Goal: Information Seeking & Learning: Learn about a topic

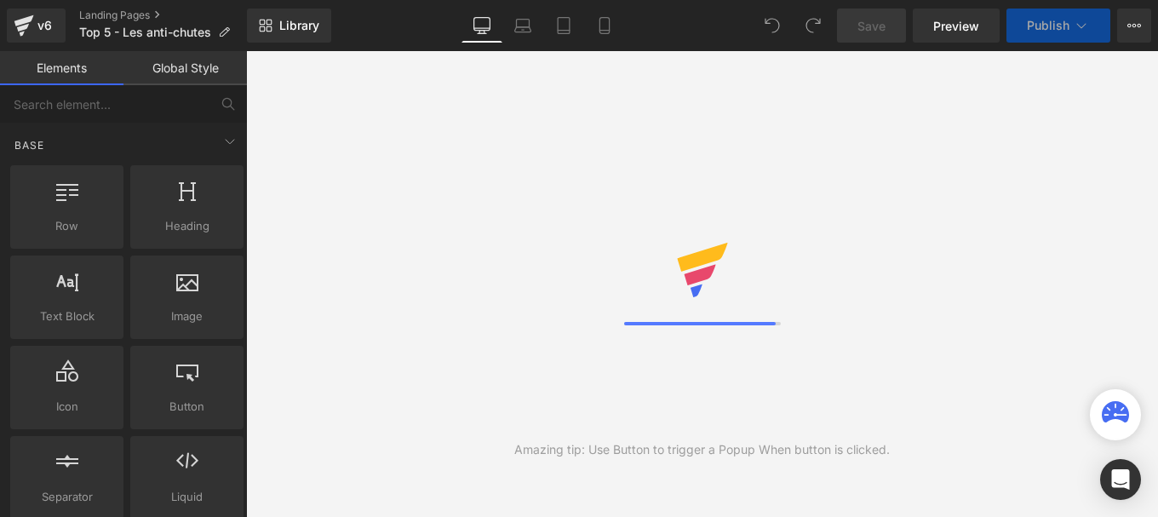
click at [177, 60] on link "Global Style" at bounding box center [184, 68] width 123 height 34
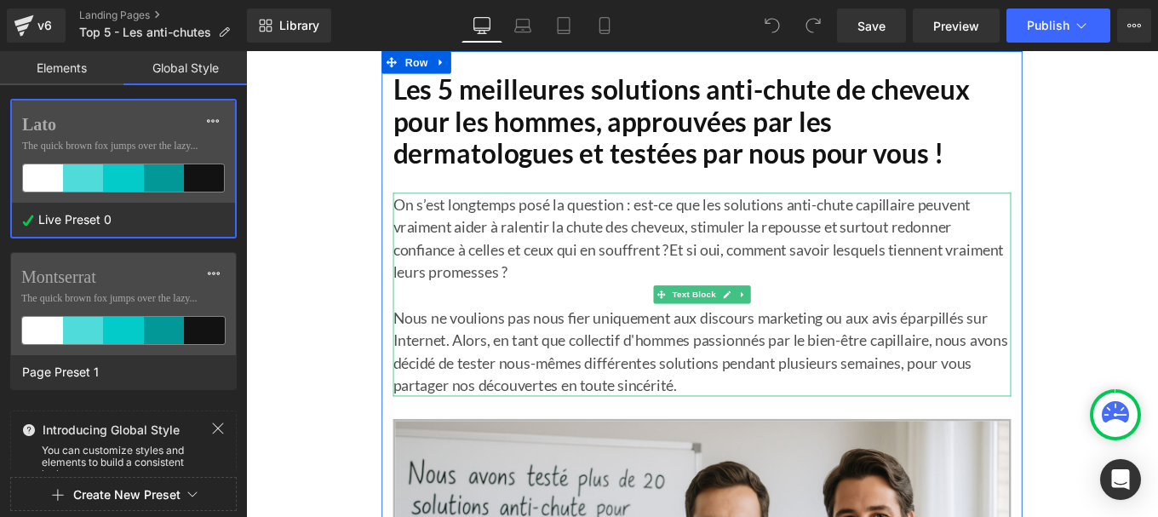
click at [544, 267] on p "On s’est longtemps posé la question : est-ce que les solutions anti-chute capil…" at bounding box center [761, 262] width 698 height 102
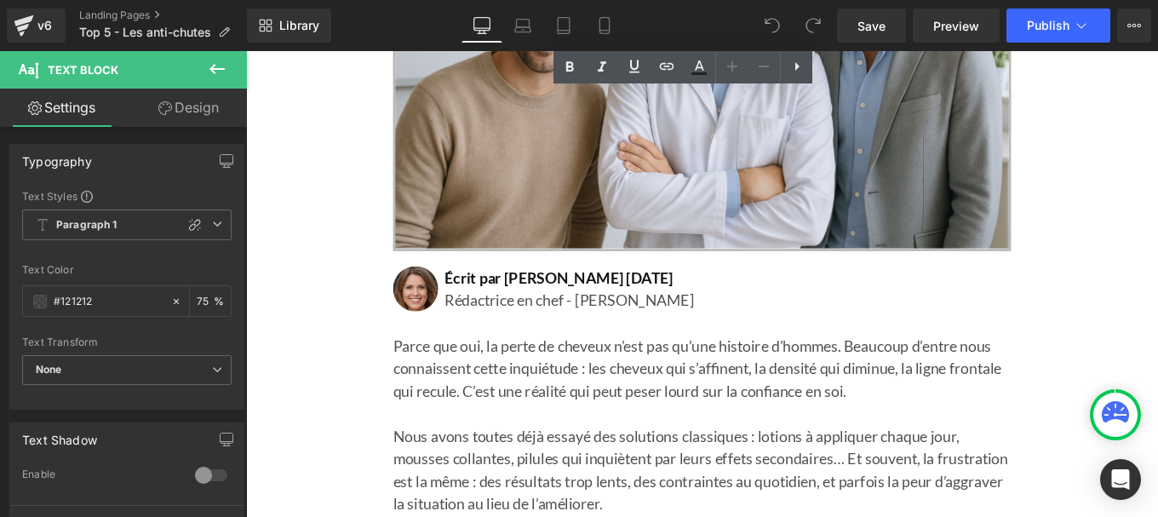
scroll to position [657, 0]
click at [536, 307] on h1 "Écrit par [PERSON_NAME] [DATE]" at bounding box center [790, 308] width 640 height 26
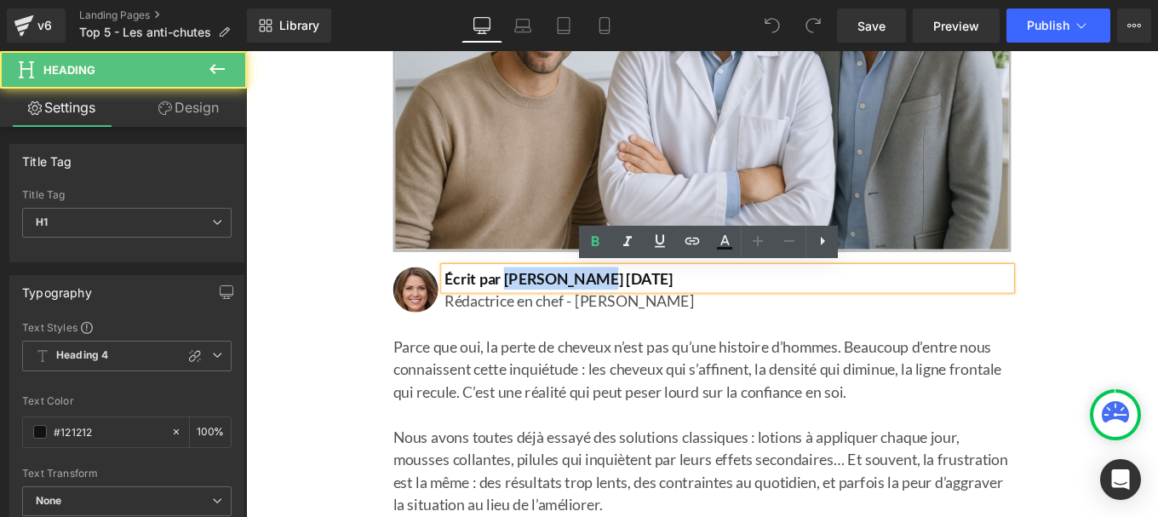
drag, startPoint x: 536, startPoint y: 307, endPoint x: 619, endPoint y: 311, distance: 83.6
click at [619, 311] on h1 "Écrit par [PERSON_NAME] [DATE]" at bounding box center [790, 308] width 640 height 26
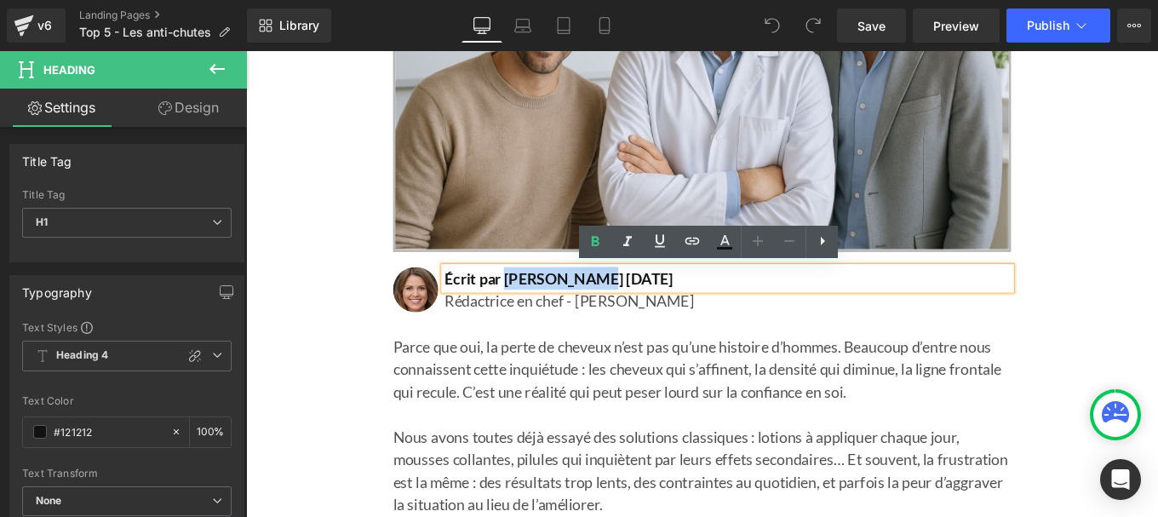
paste div
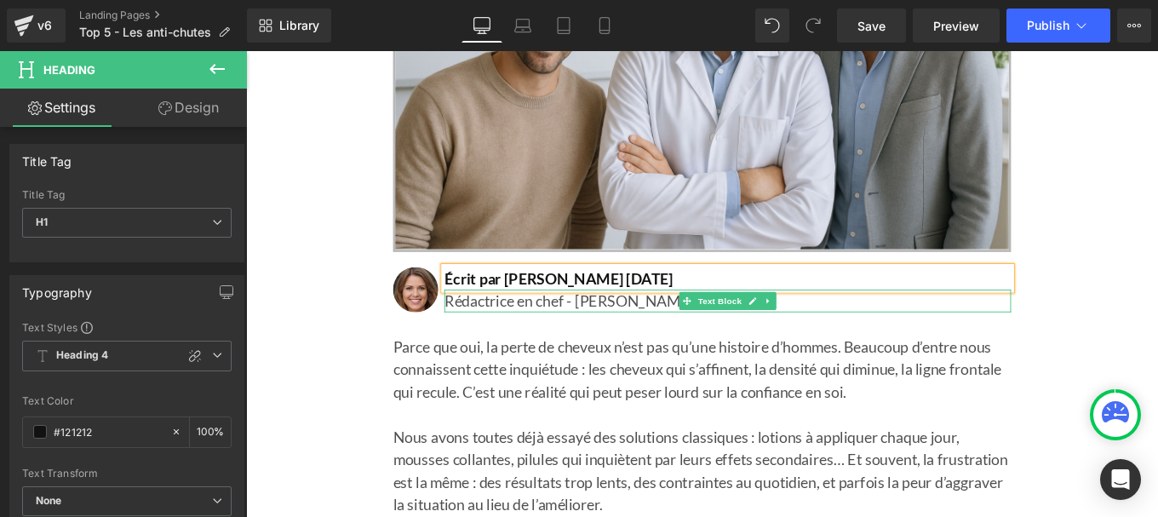
click at [537, 333] on p "Rédactrice en chef - [PERSON_NAME]" at bounding box center [790, 333] width 640 height 26
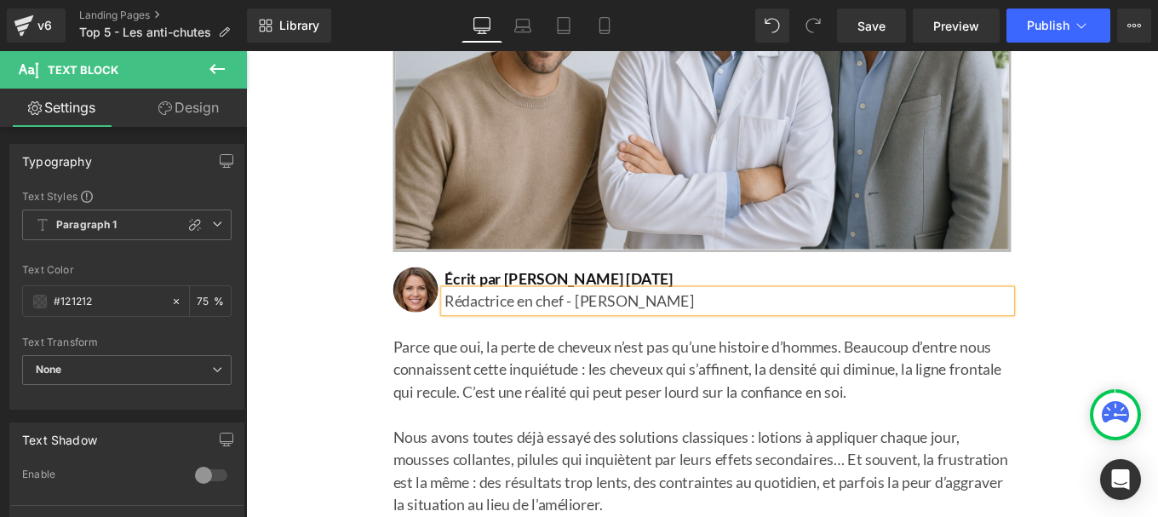
click at [537, 333] on p "Rédactrice en chef - [PERSON_NAME]" at bounding box center [790, 333] width 640 height 26
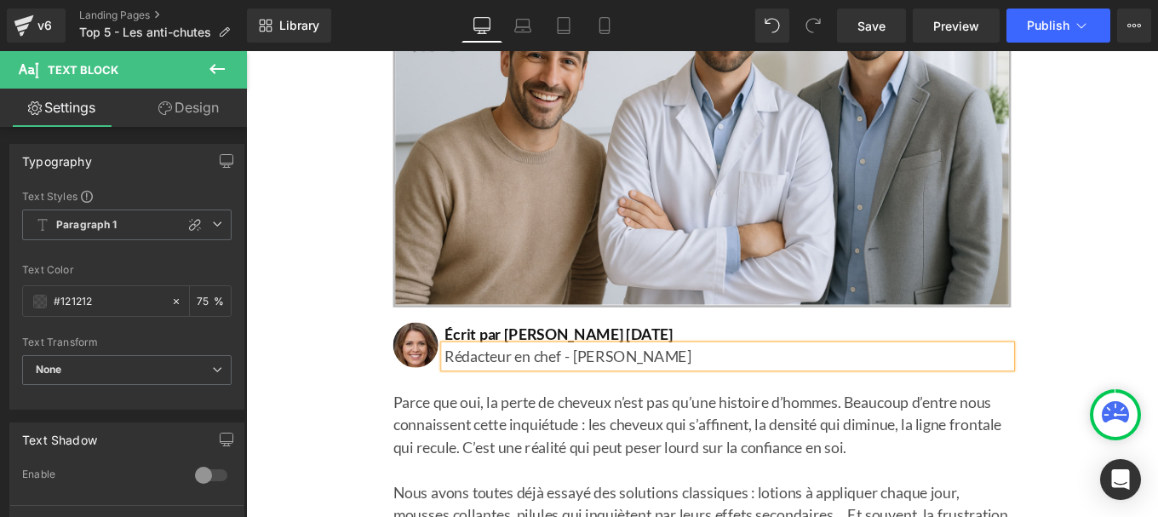
scroll to position [593, 0]
click at [739, 400] on p "Rédacteur en chef - [PERSON_NAME]" at bounding box center [790, 397] width 640 height 26
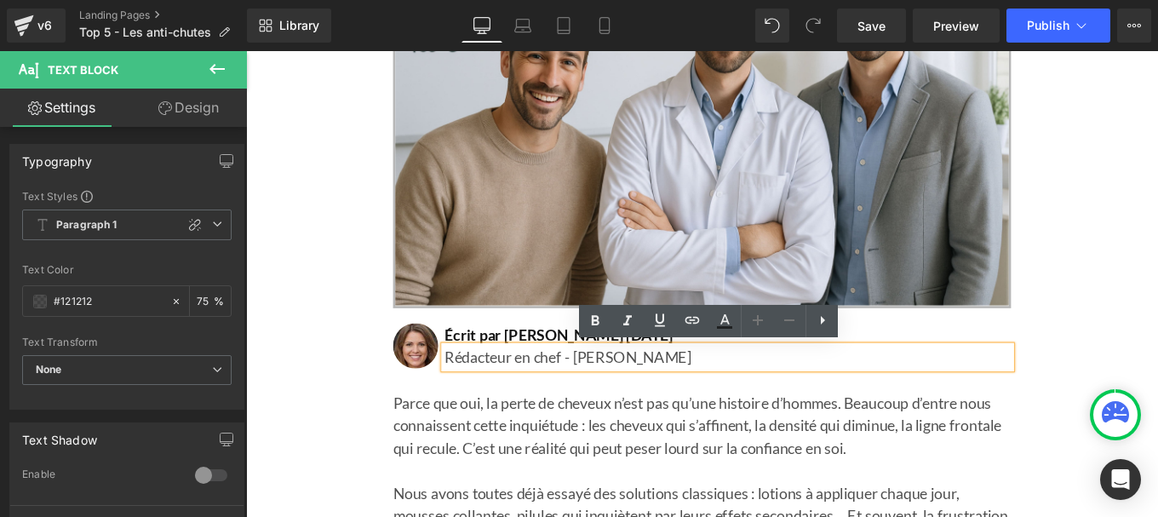
drag, startPoint x: 739, startPoint y: 400, endPoint x: 684, endPoint y: 395, distance: 55.6
click at [684, 395] on p "Rédacteur en chef - [PERSON_NAME]" at bounding box center [790, 397] width 640 height 26
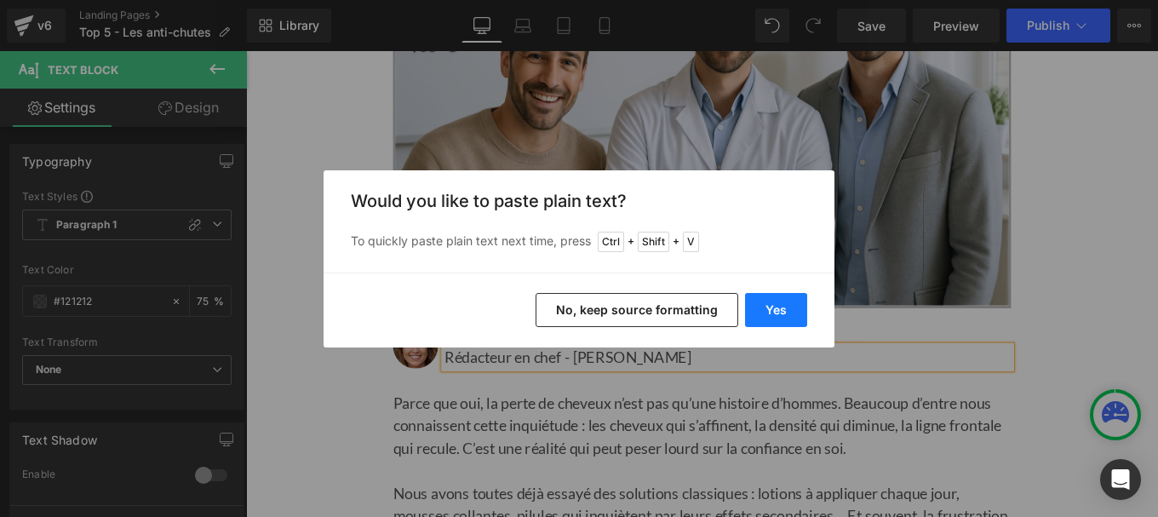
click at [776, 304] on button "Yes" at bounding box center [776, 310] width 62 height 34
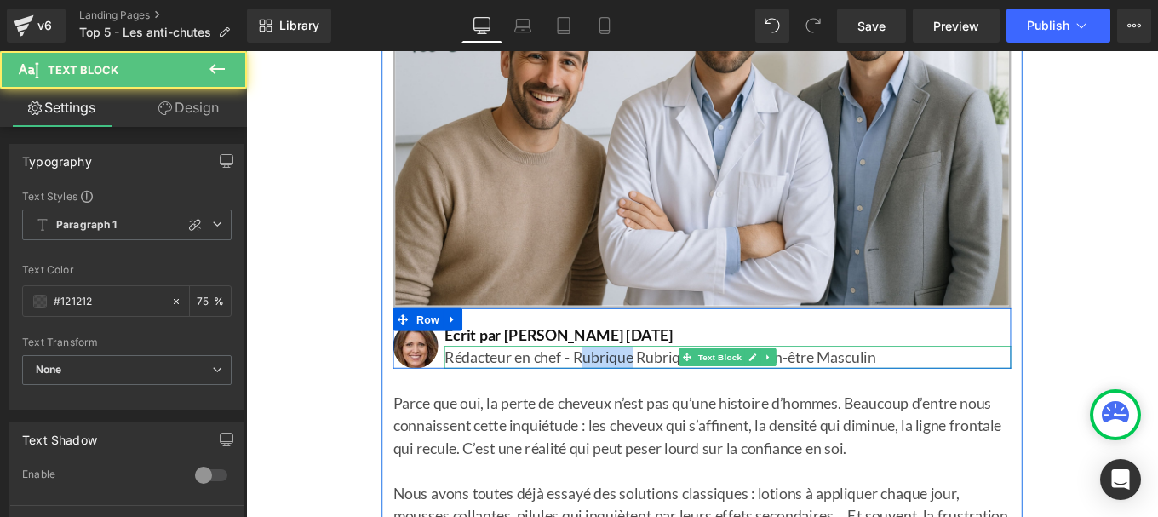
drag, startPoint x: 618, startPoint y: 394, endPoint x: 680, endPoint y: 389, distance: 62.4
click at [680, 389] on p "Rédacteur en chef - Rubrique Rubrique Santé & Bien-être Masculin" at bounding box center [790, 397] width 640 height 26
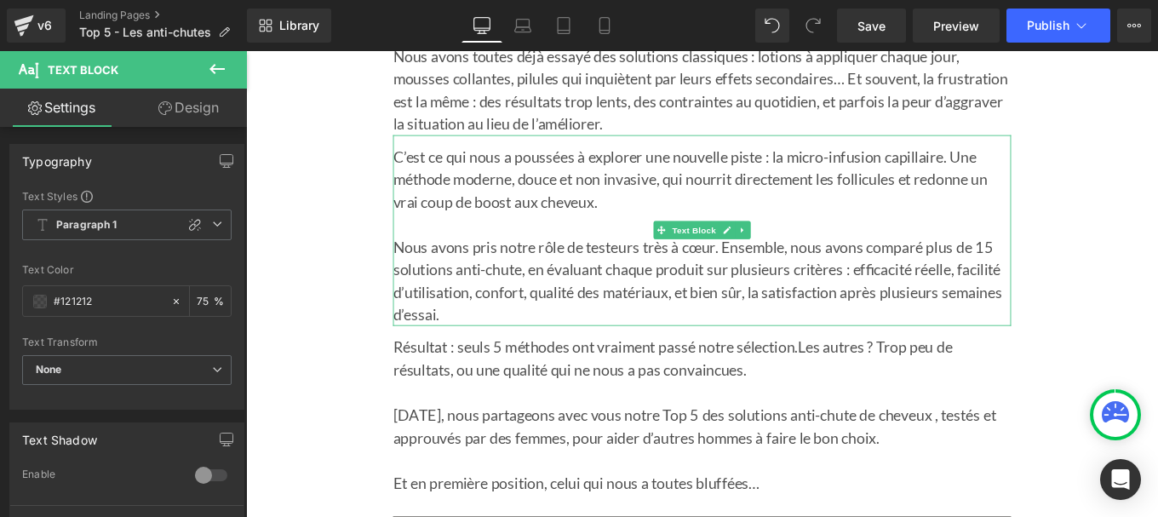
scroll to position [1088, 0]
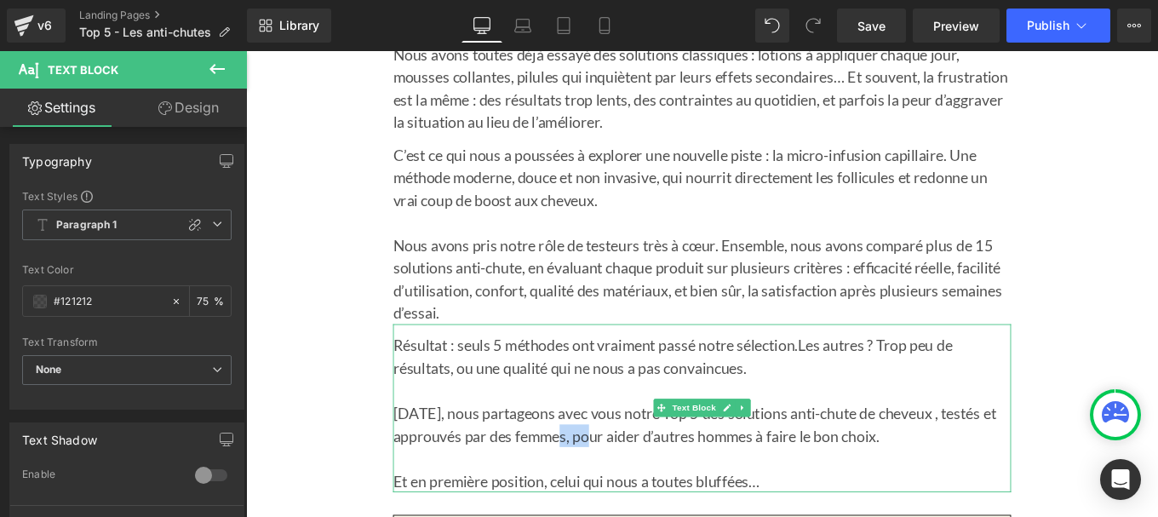
drag, startPoint x: 613, startPoint y: 482, endPoint x: 666, endPoint y: 485, distance: 52.9
click at [666, 485] on p "[DATE], nous partageons avec vous notre Top 5 des solutions anti-chute de cheve…" at bounding box center [761, 472] width 698 height 51
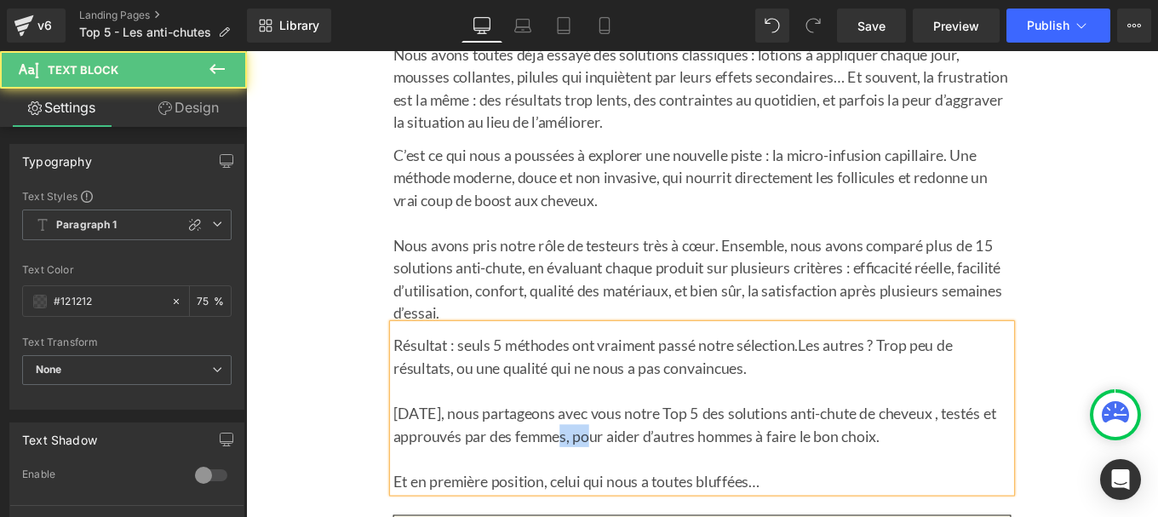
click at [666, 485] on p "[DATE], nous partageons avec vous notre Top 5 des solutions anti-chute de cheve…" at bounding box center [761, 472] width 698 height 51
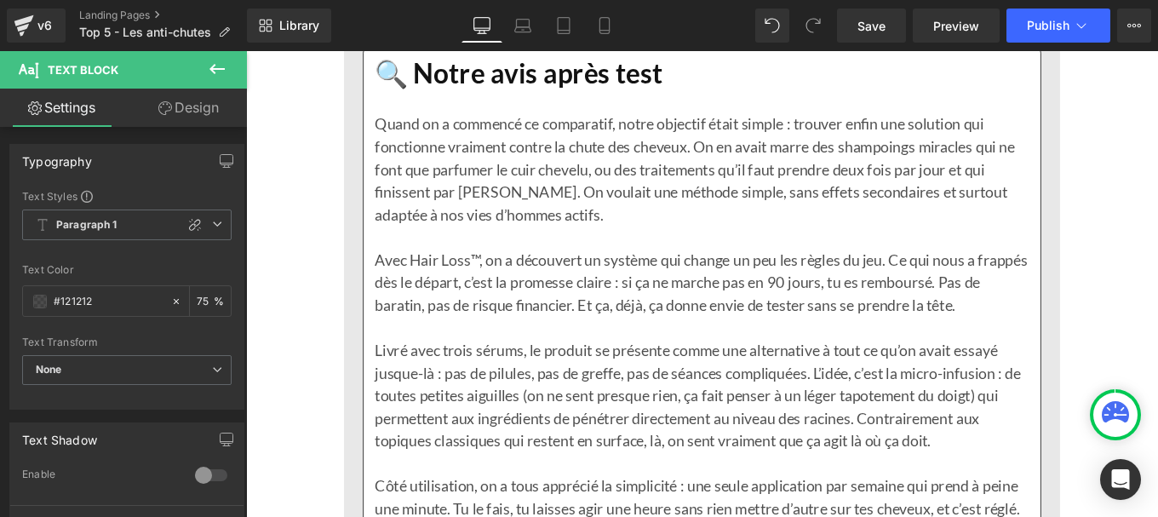
scroll to position [2207, 0]
click at [523, 298] on div "Avec Hair Loss™, on a découvert un système qui change un peu les règles du jeu.…" at bounding box center [761, 324] width 739 height 102
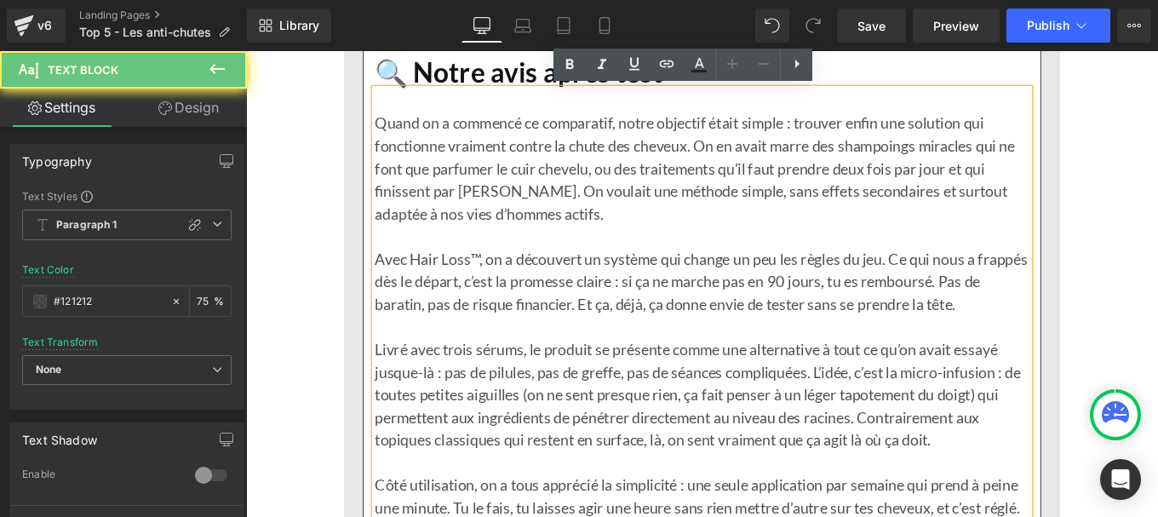
click at [523, 298] on div "Avec Hair Loss™, on a découvert un système qui change un peu les règles du jeu.…" at bounding box center [761, 324] width 739 height 102
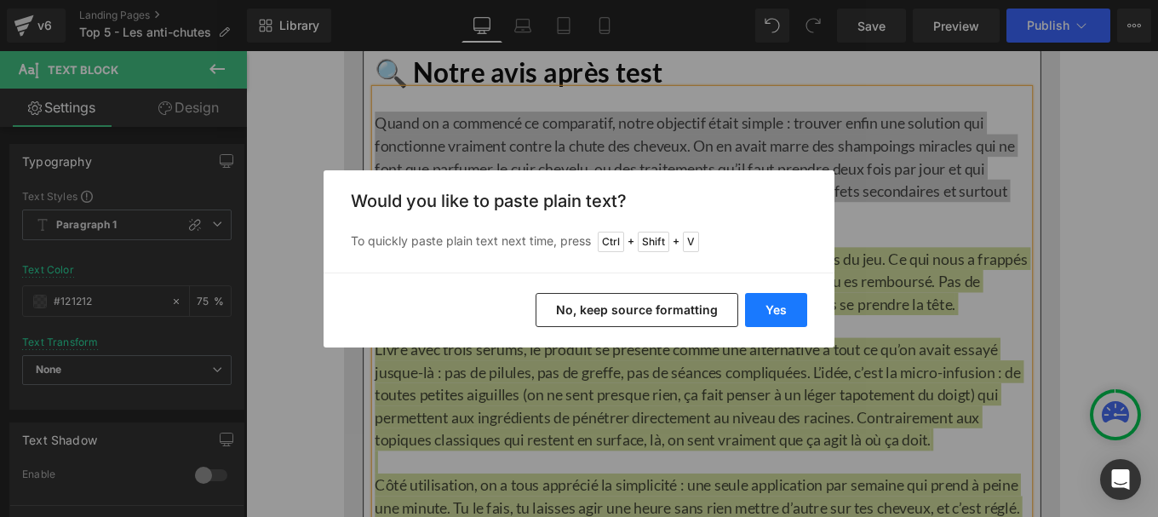
click at [768, 304] on button "Yes" at bounding box center [776, 310] width 62 height 34
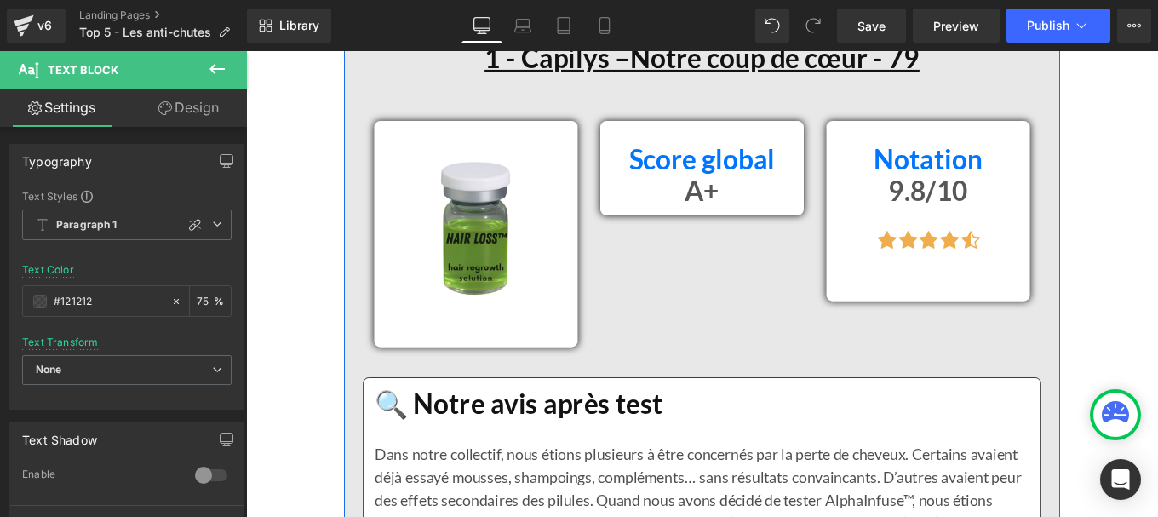
scroll to position [1769, 0]
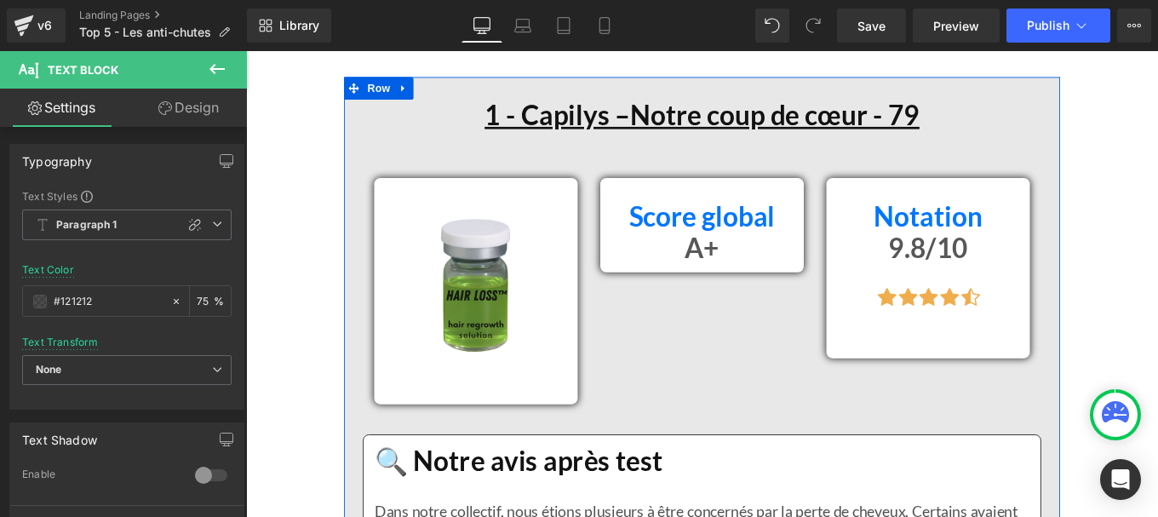
click at [642, 123] on u "1 - Capilys –" at bounding box center [598, 123] width 164 height 37
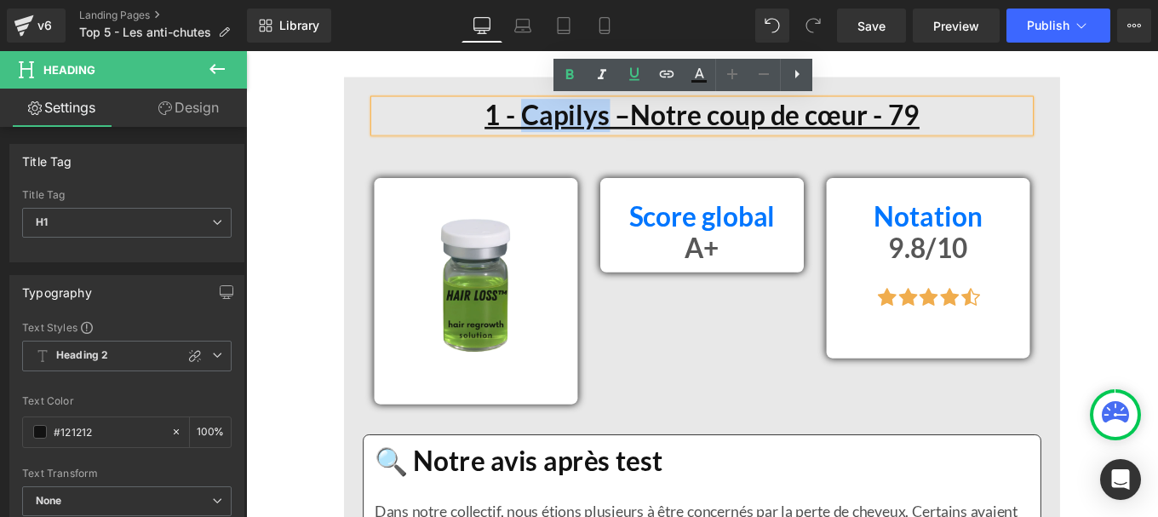
copy u "Capilys"
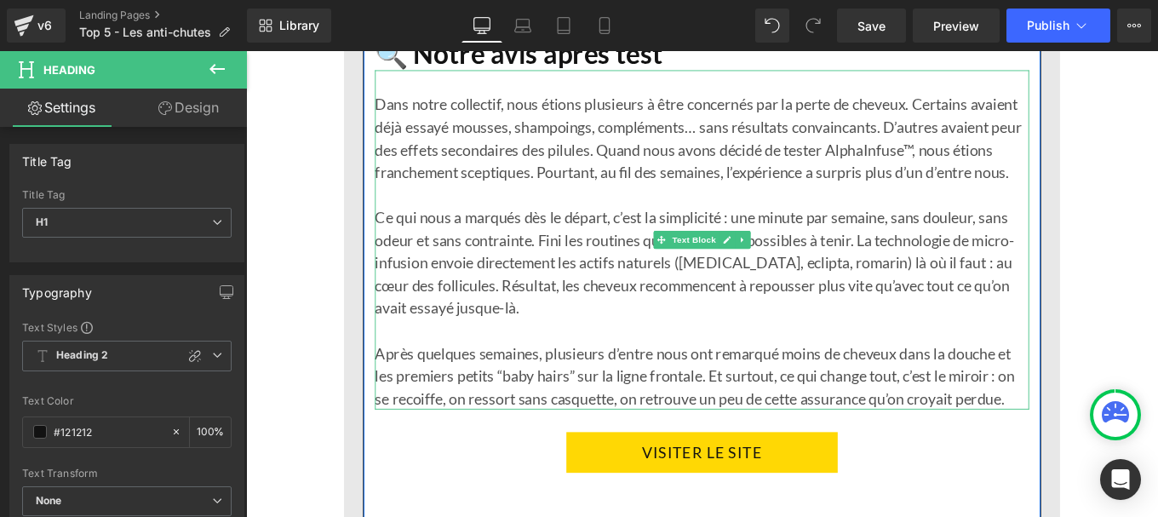
scroll to position [2144, 0]
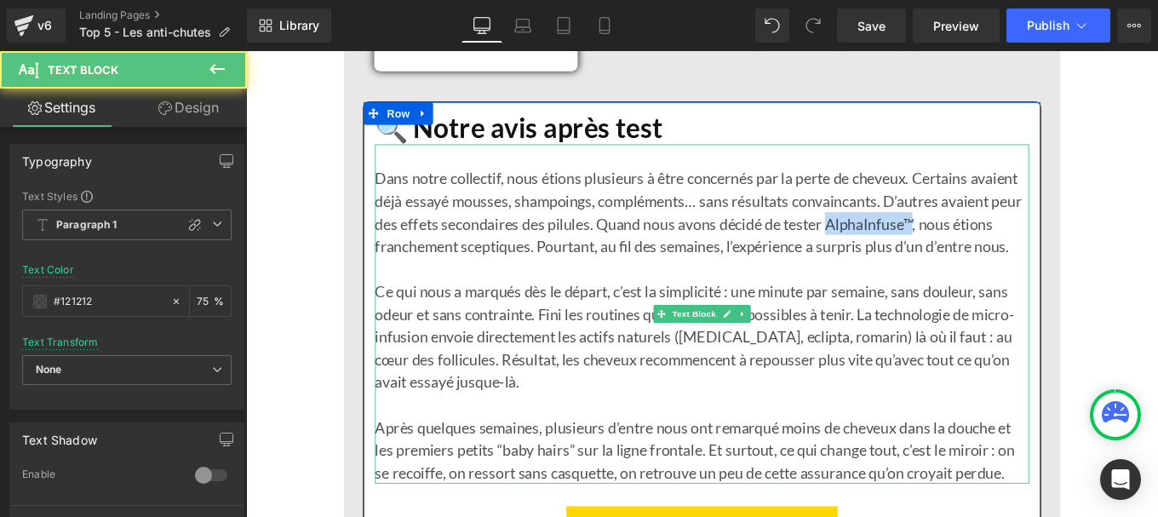
drag, startPoint x: 980, startPoint y: 242, endPoint x: 996, endPoint y: 247, distance: 17.0
click at [996, 247] on div "Dans notre collectif, nous étions plusieurs à être concernés par la perte de ch…" at bounding box center [761, 348] width 739 height 383
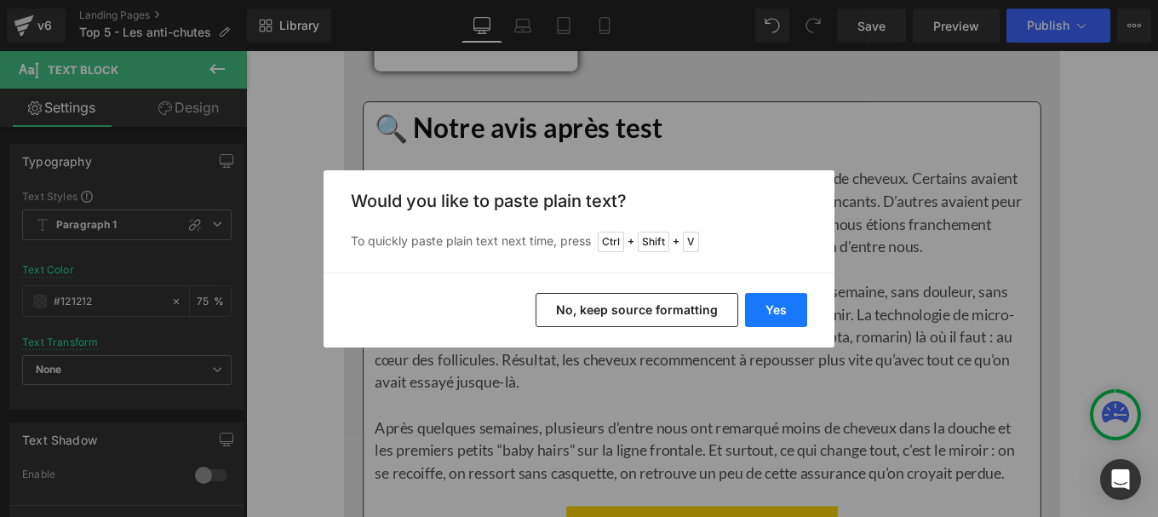
click at [767, 311] on button "Yes" at bounding box center [776, 310] width 62 height 34
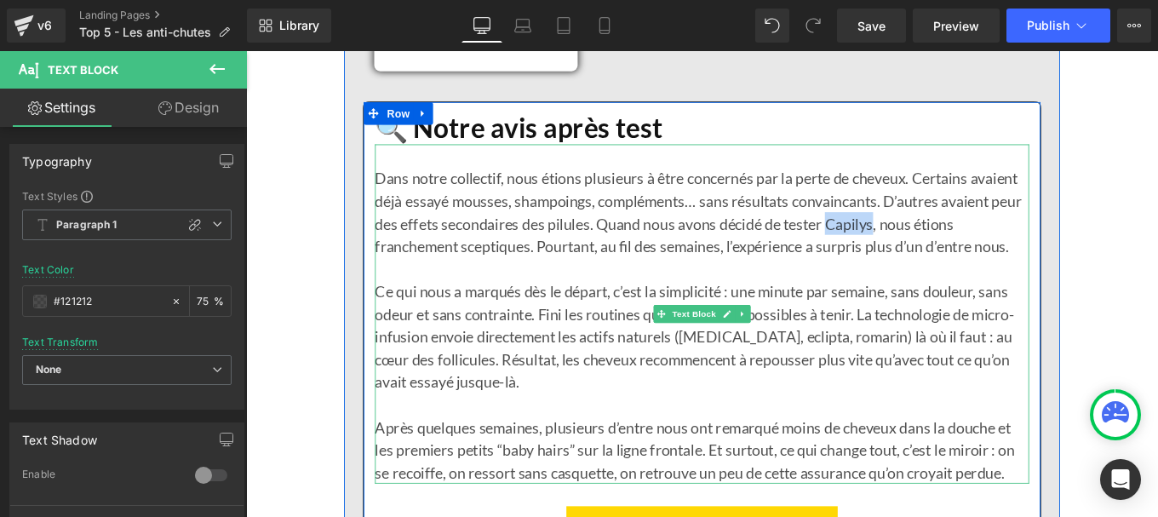
drag, startPoint x: 901, startPoint y: 246, endPoint x: 954, endPoint y: 244, distance: 52.8
click at [954, 244] on div "Dans notre collectif, nous étions plusieurs à être concernés par la perte de ch…" at bounding box center [761, 348] width 739 height 383
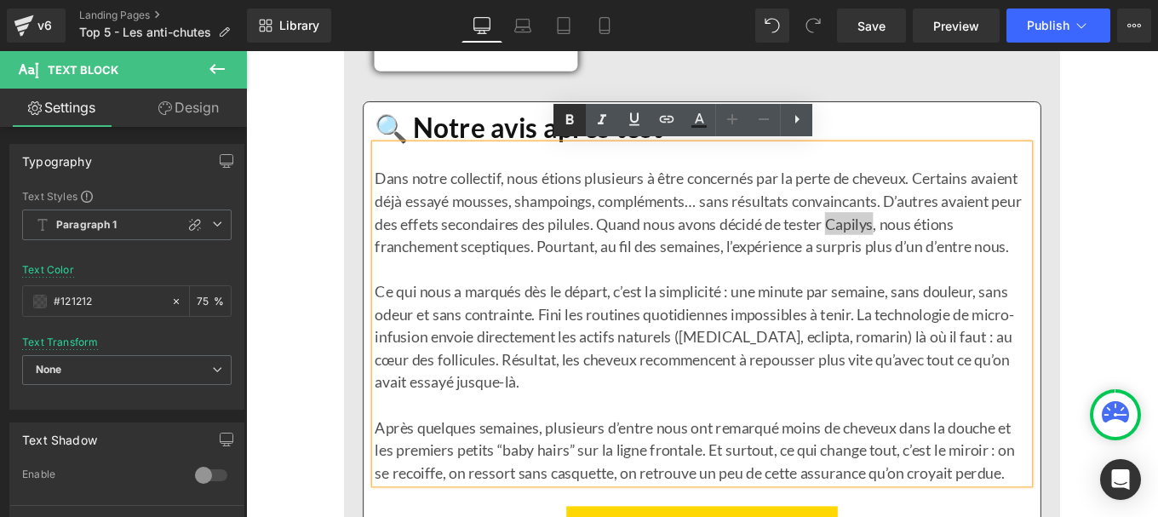
click at [573, 119] on icon at bounding box center [570, 120] width 20 height 20
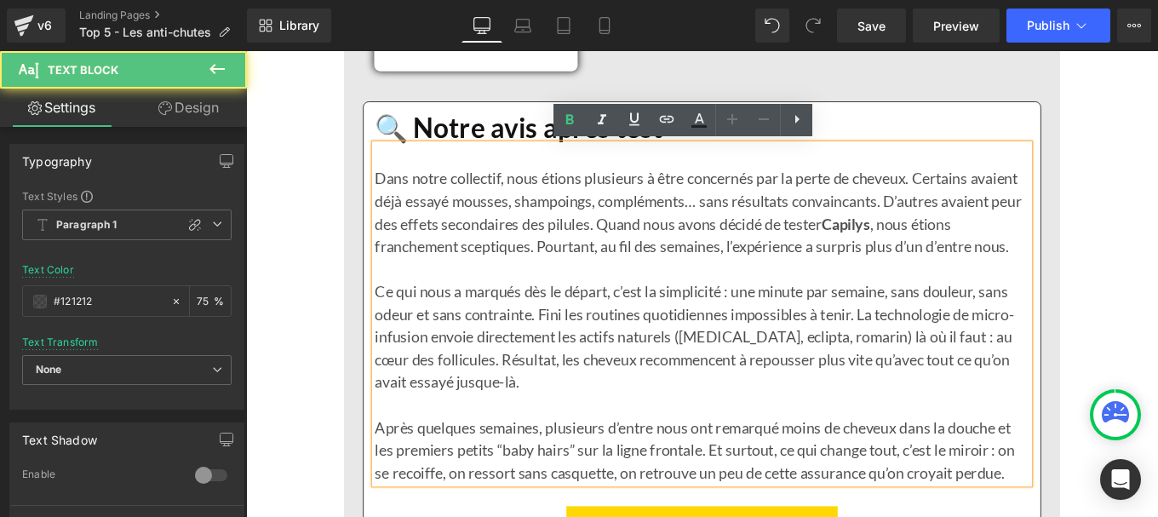
click at [910, 326] on div "Ce qui nous a marqués dès le départ, c’est la simplicité : une minute par semai…" at bounding box center [761, 374] width 739 height 128
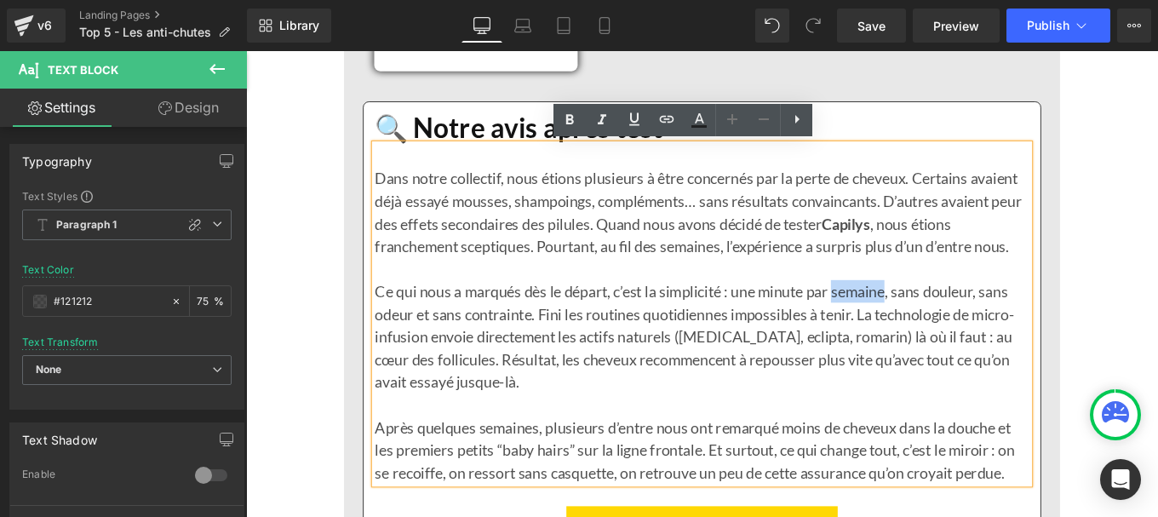
drag, startPoint x: 910, startPoint y: 326, endPoint x: 966, endPoint y: 323, distance: 55.5
click at [966, 323] on div "Ce qui nous a marqués dès le départ, c’est la simplicité : une minute par semai…" at bounding box center [761, 374] width 739 height 128
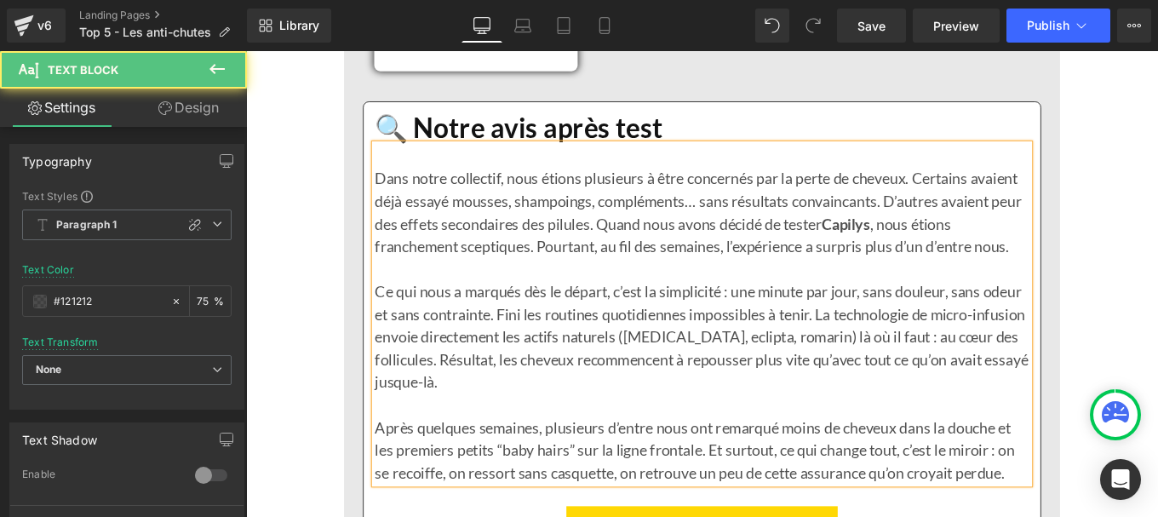
click at [894, 383] on div "Ce qui nous a marqués dès le départ, c’est la simplicité : une minute par jour,…" at bounding box center [761, 374] width 739 height 128
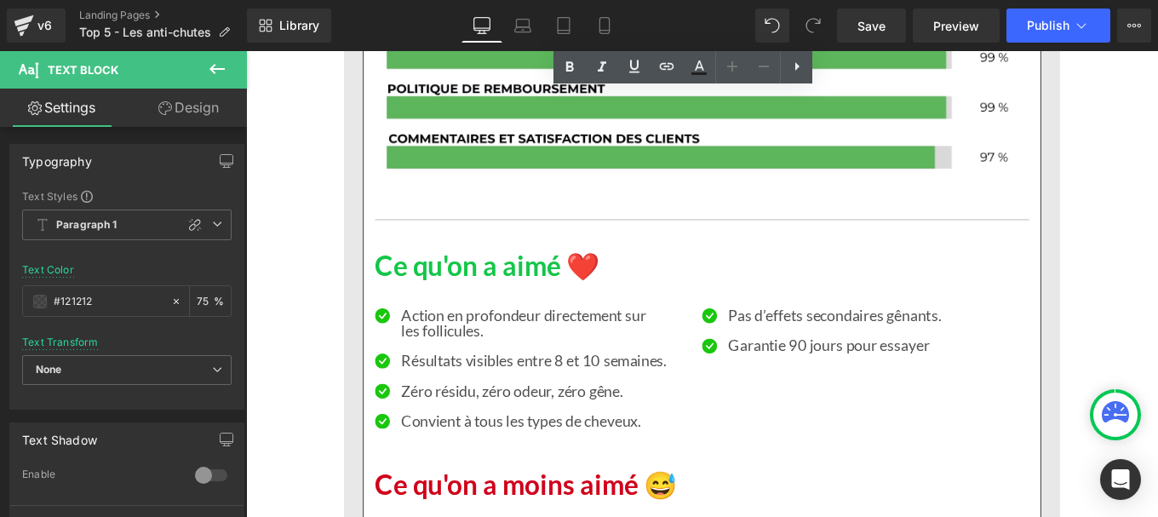
scroll to position [2911, 0]
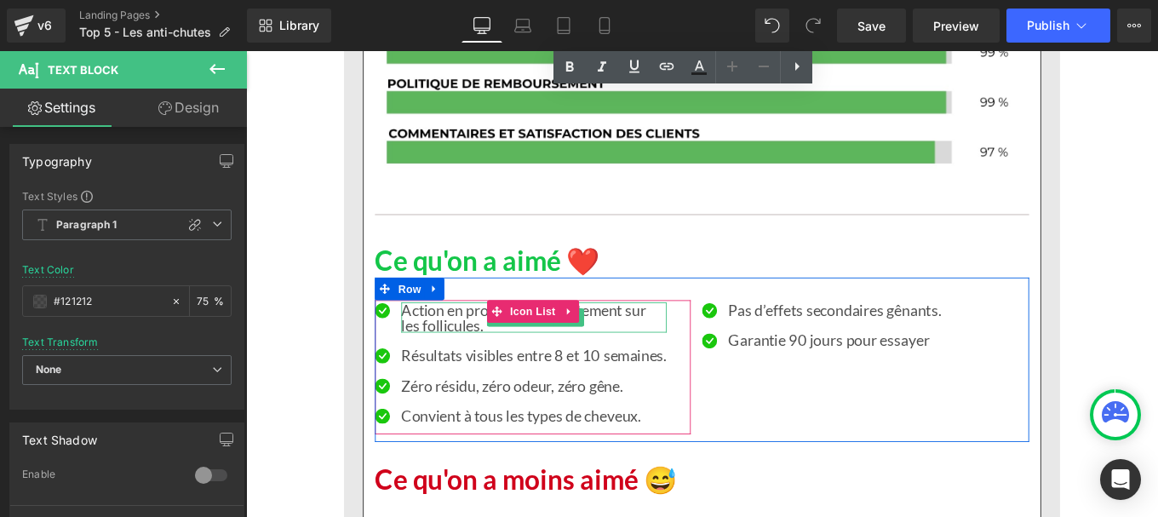
click at [464, 355] on p "les follicules." at bounding box center [572, 360] width 300 height 17
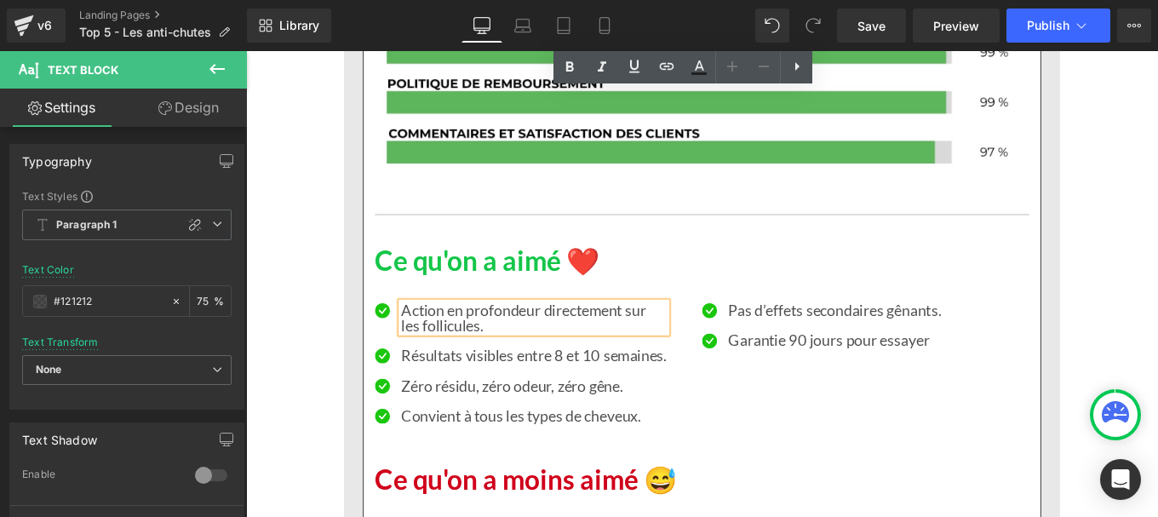
click at [464, 355] on p "les follicules." at bounding box center [572, 360] width 300 height 17
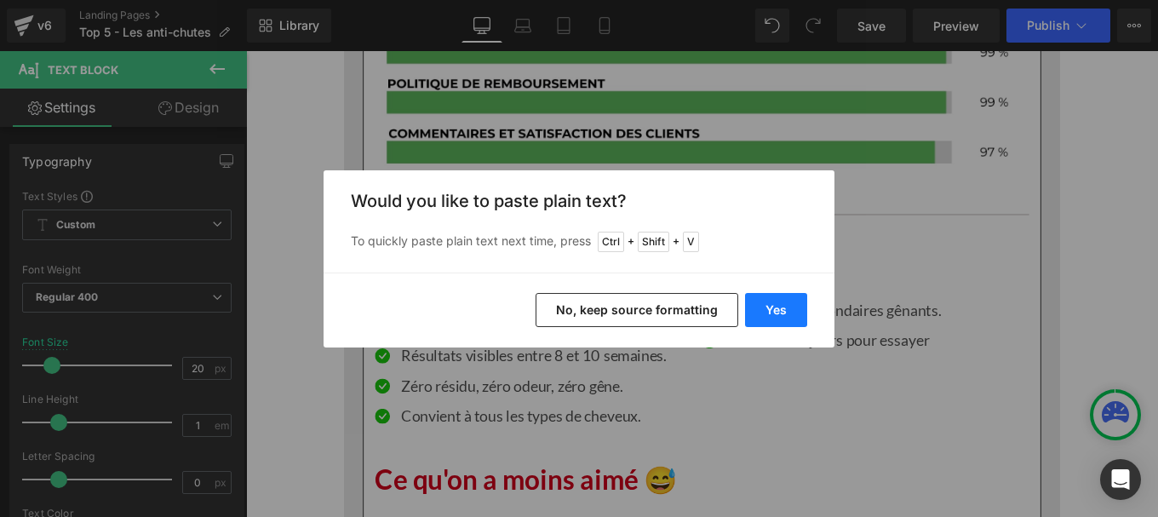
click at [778, 299] on button "Yes" at bounding box center [776, 310] width 62 height 34
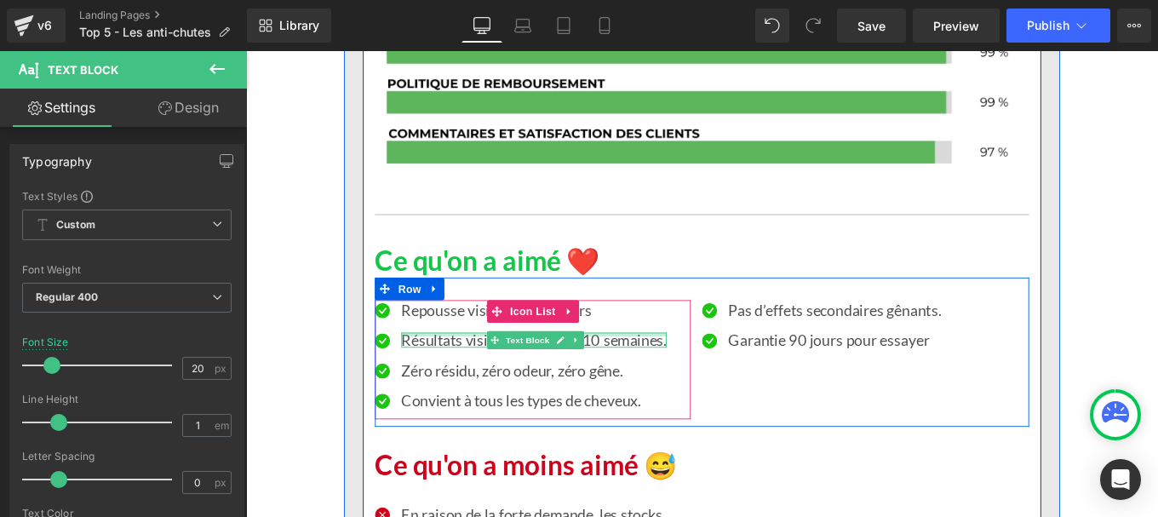
click at [472, 370] on div at bounding box center [572, 371] width 300 height 4
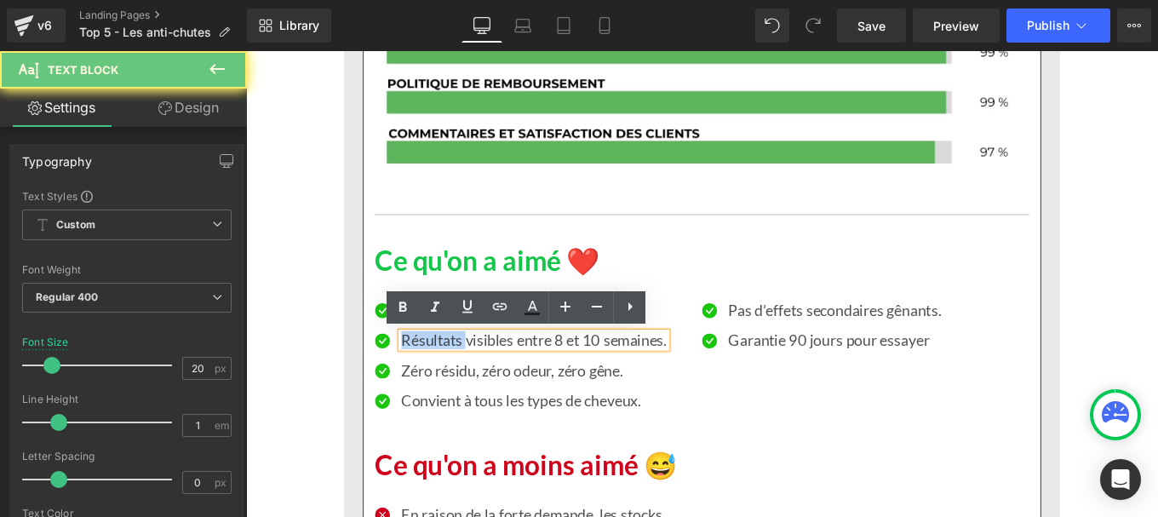
click at [472, 370] on p "Résultats visibles entre 8 et 10 semaines." at bounding box center [572, 377] width 300 height 17
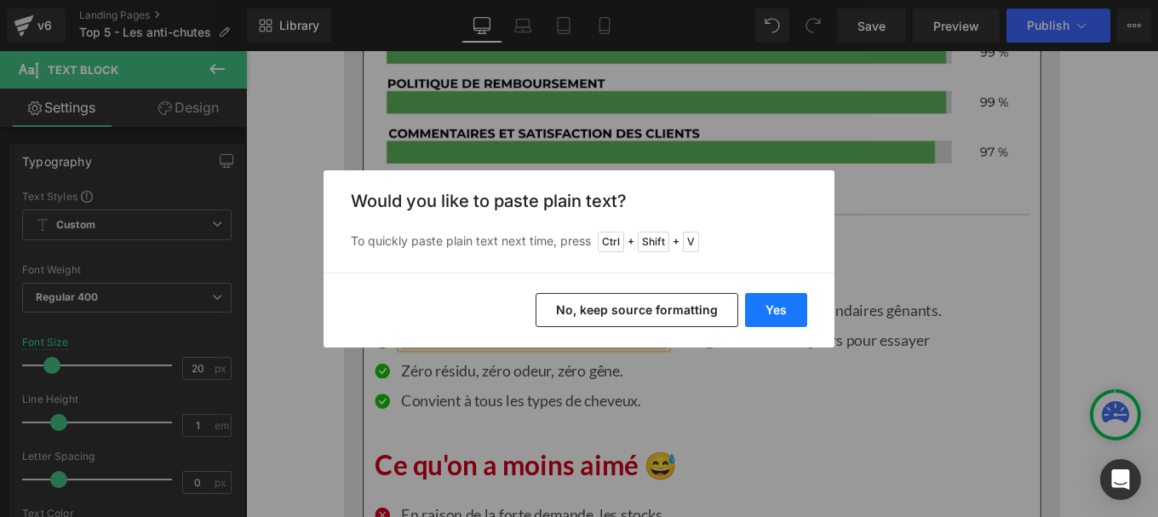
click at [779, 301] on button "Yes" at bounding box center [776, 310] width 62 height 34
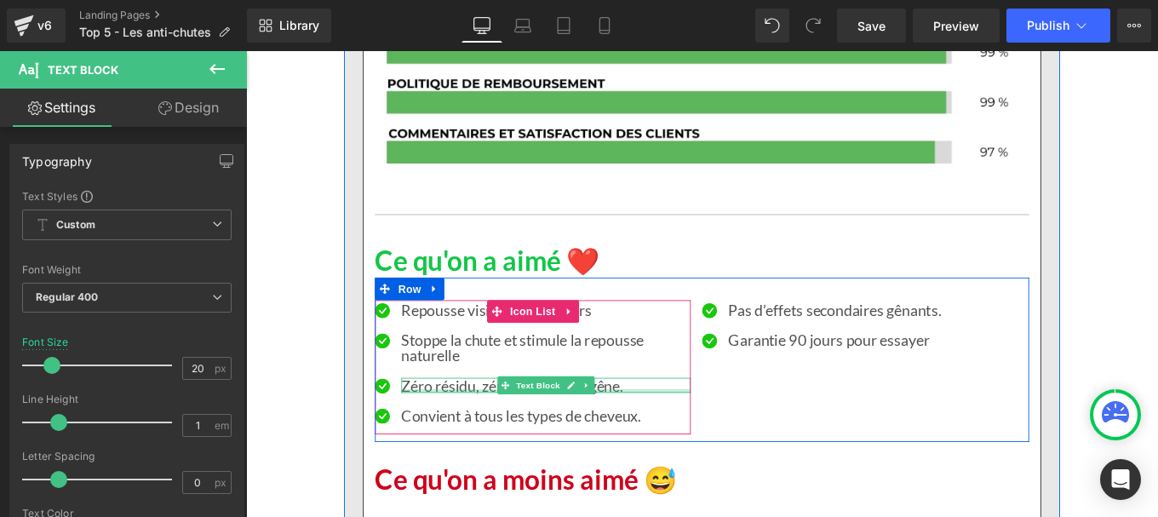
click at [473, 433] on div at bounding box center [585, 435] width 327 height 4
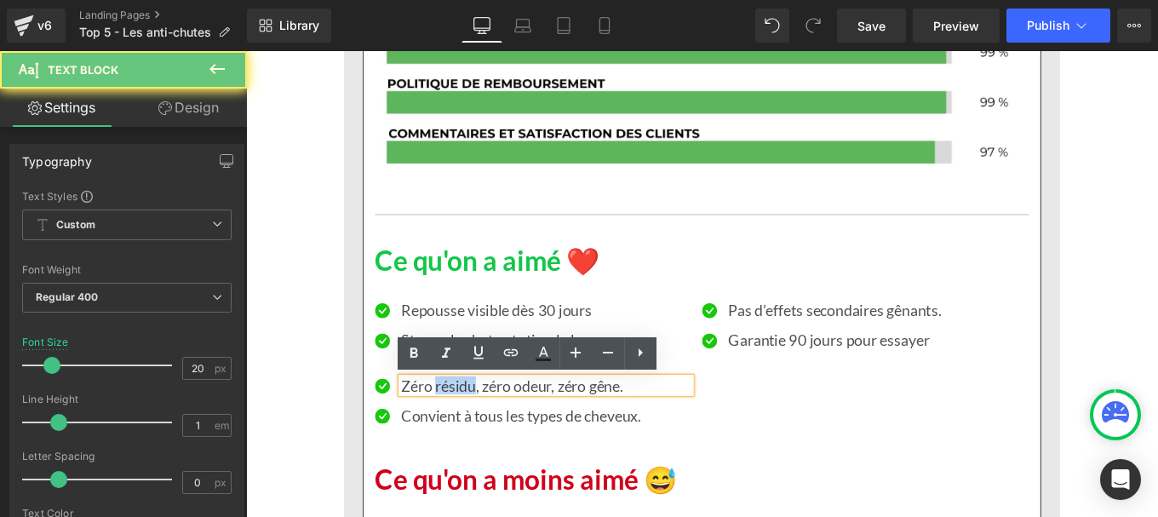
click at [473, 433] on p "Zéro résidu, zéro odeur, zéro gêne." at bounding box center [585, 428] width 327 height 17
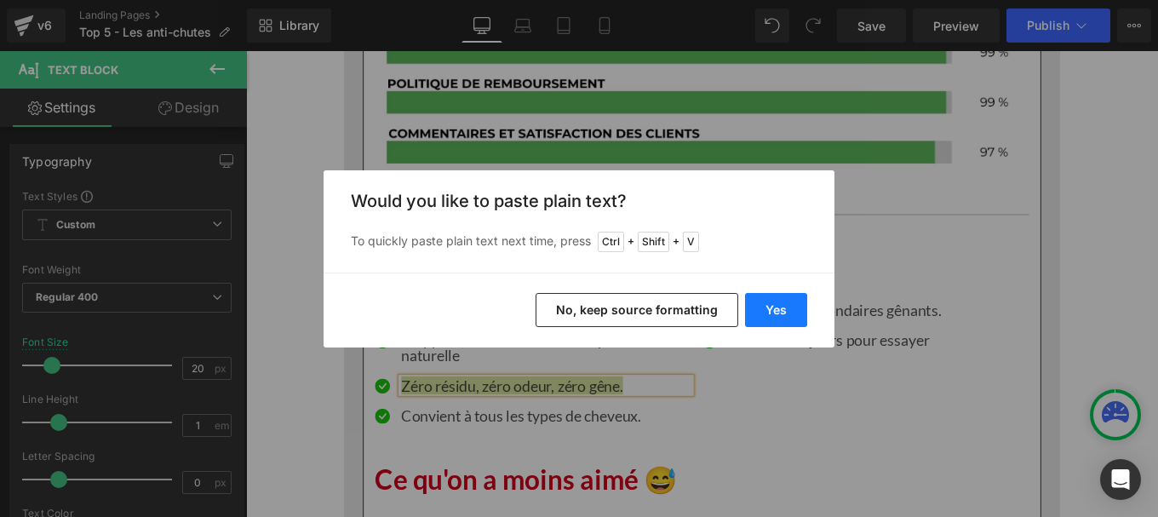
click at [768, 311] on button "Yes" at bounding box center [776, 310] width 62 height 34
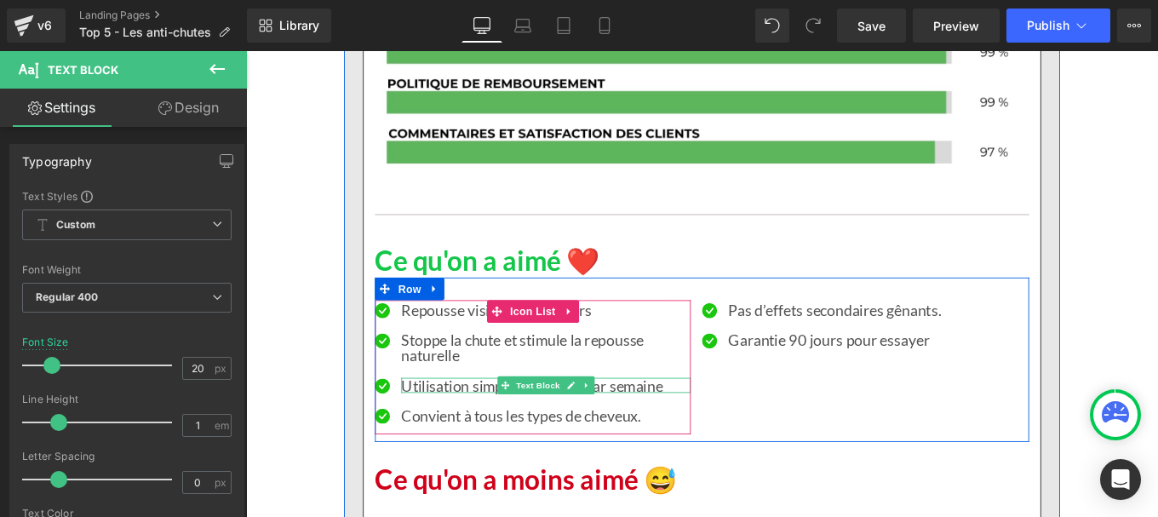
click at [662, 428] on p "Utilisation simple : 1 minute par semaine" at bounding box center [585, 428] width 327 height 17
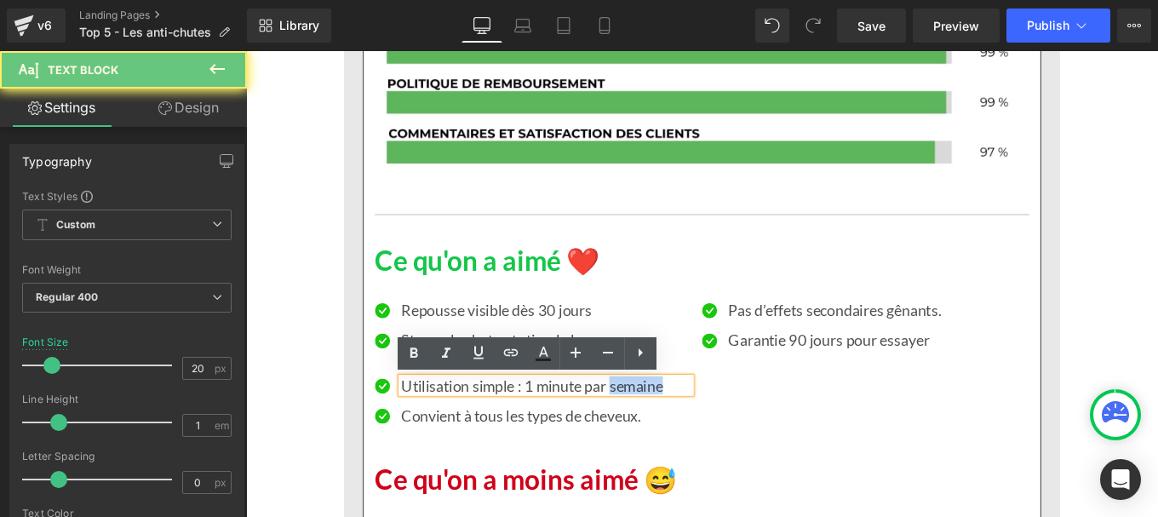
drag, startPoint x: 692, startPoint y: 432, endPoint x: 714, endPoint y: 432, distance: 21.3
click at [714, 432] on p "Utilisation simple : 1 minute par semaine" at bounding box center [585, 428] width 327 height 17
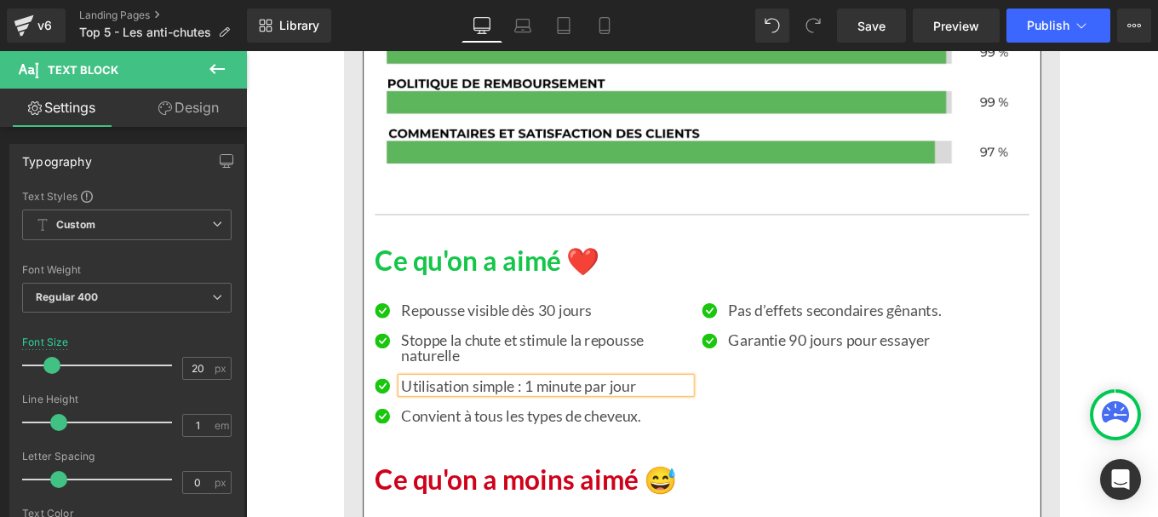
click at [548, 459] on span "Text Block" at bounding box center [576, 462] width 56 height 20
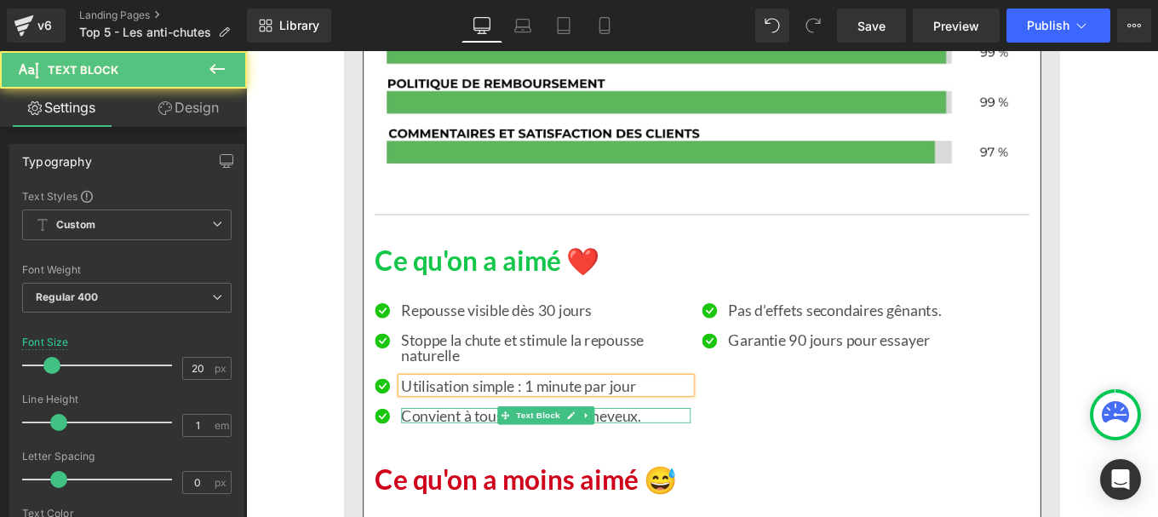
click at [491, 461] on p "Convient à tous les types de cheveux." at bounding box center [585, 462] width 327 height 17
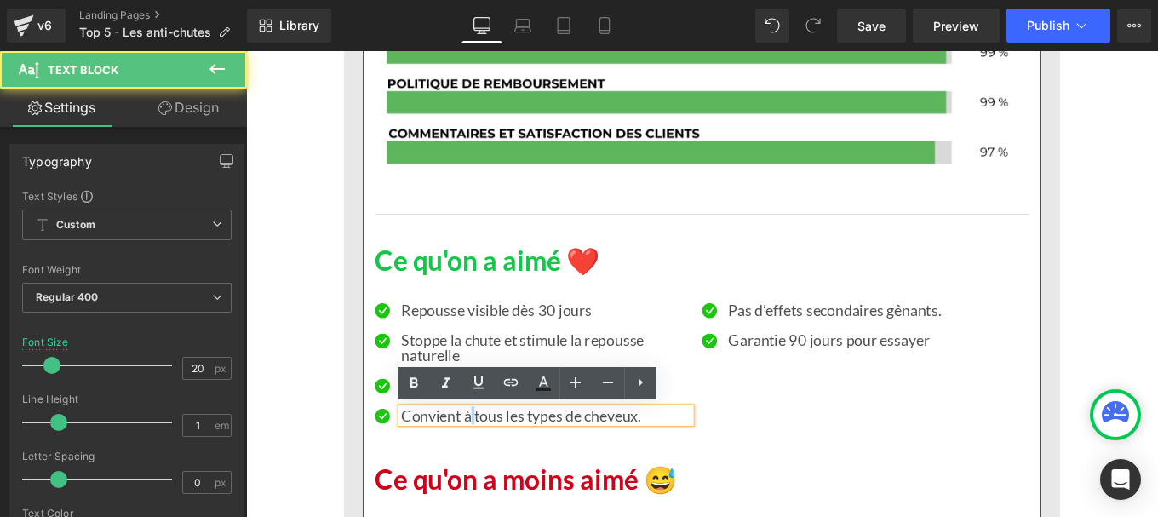
click at [491, 461] on p "Convient à tous les types de cheveux." at bounding box center [585, 462] width 327 height 17
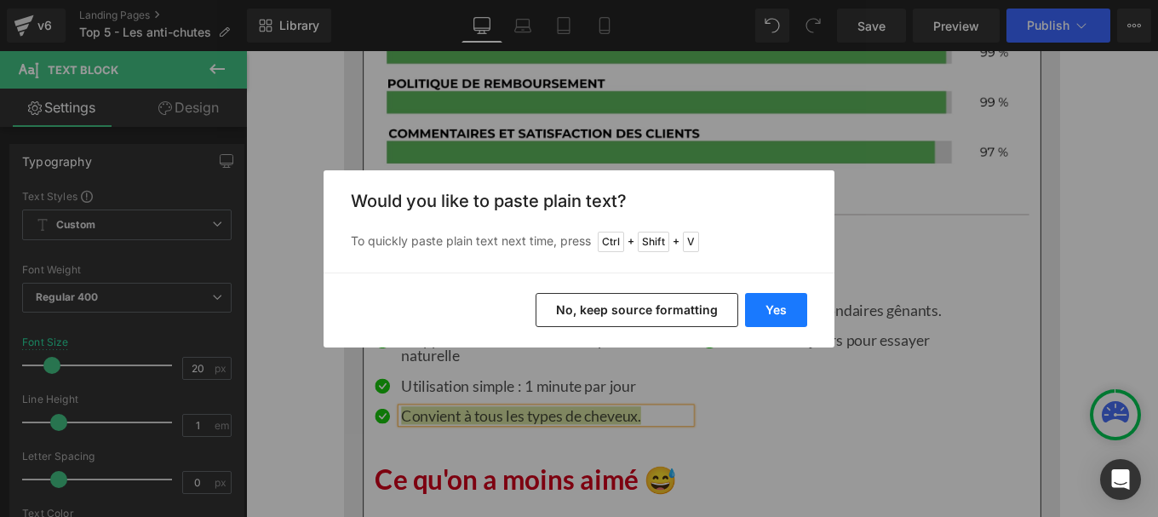
click at [760, 304] on button "Yes" at bounding box center [776, 310] width 62 height 34
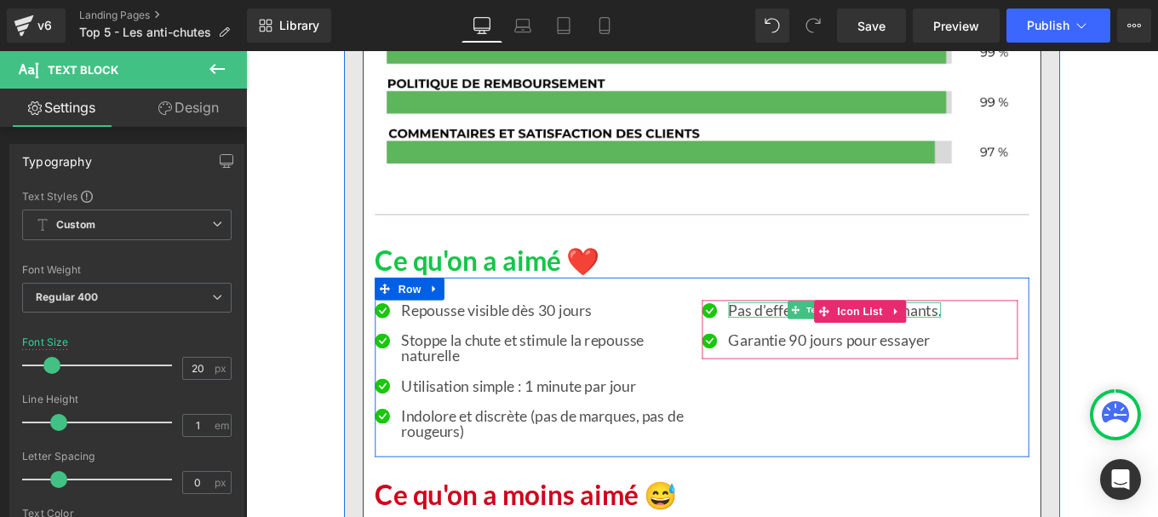
click at [802, 346] on p "Pas d’effets secondaires gênants." at bounding box center [911, 343] width 240 height 17
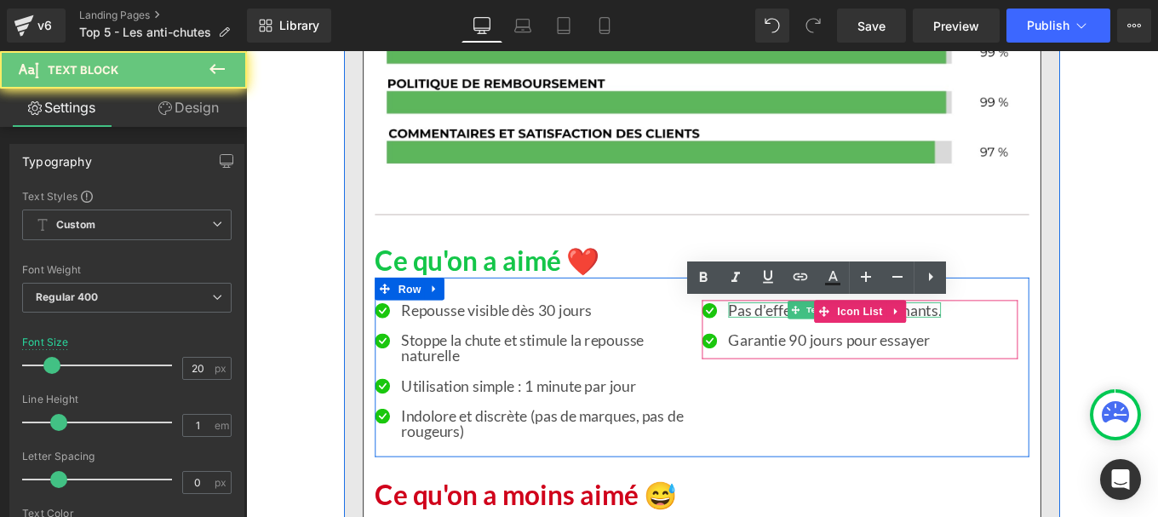
click at [802, 346] on p "Pas d’effets secondaires gênants." at bounding box center [911, 343] width 240 height 17
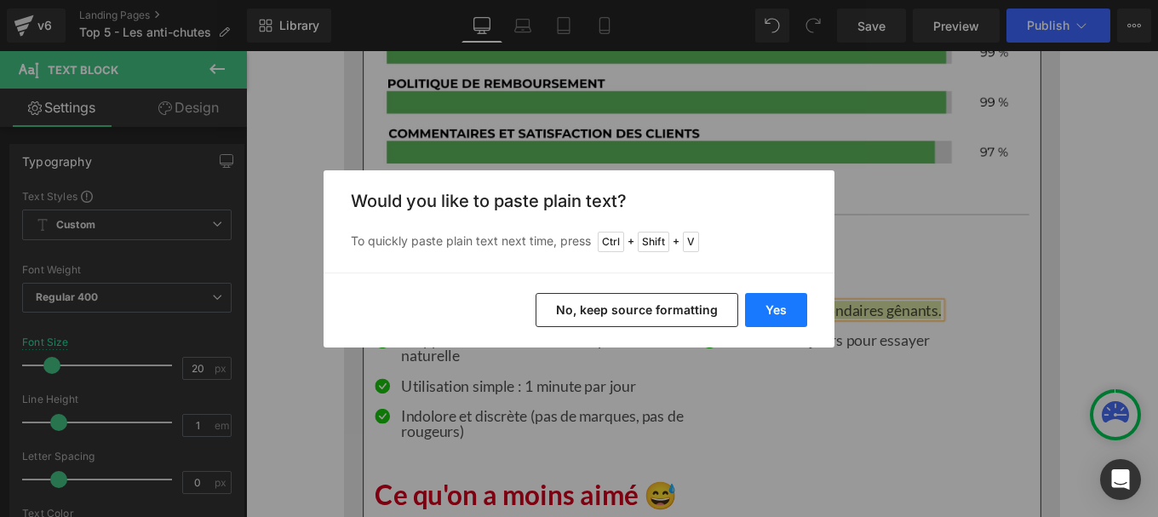
click at [770, 300] on button "Yes" at bounding box center [776, 310] width 62 height 34
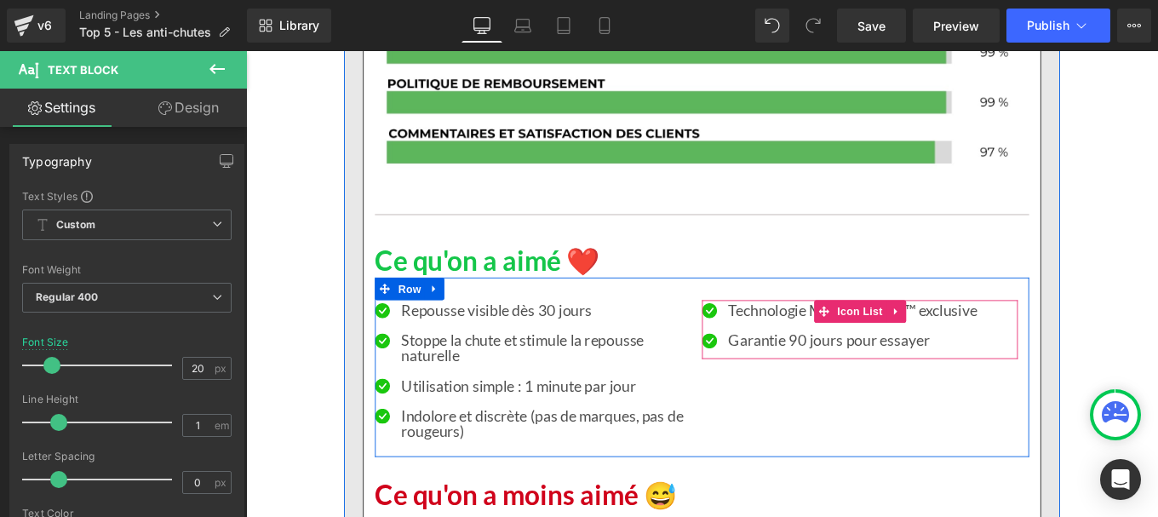
click at [808, 376] on p "Garantie 90 jours pour essayer" at bounding box center [931, 377] width 281 height 17
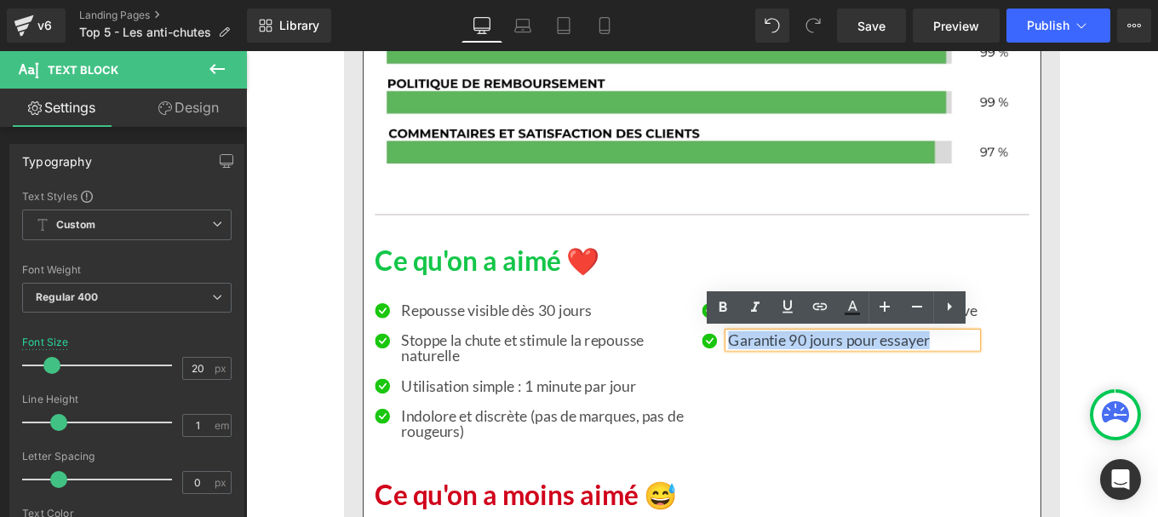
drag, startPoint x: 1018, startPoint y: 376, endPoint x: 789, endPoint y: 378, distance: 229.1
click at [791, 378] on p "Garantie 90 jours pour essayer" at bounding box center [931, 377] width 281 height 17
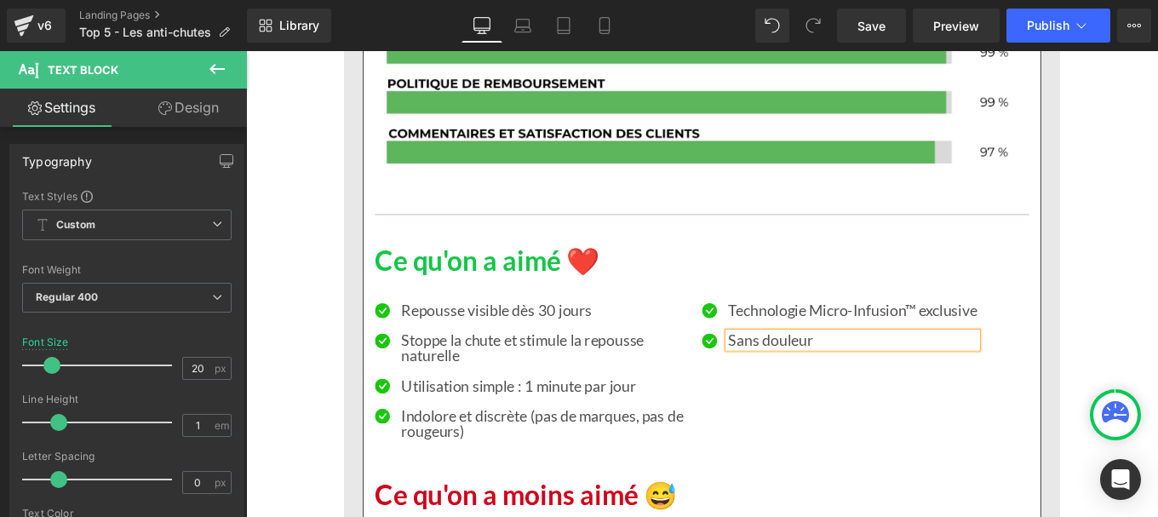
click at [928, 320] on div "Icon Repousse visible dès 30 jours Text Block Icon Stoppe la chute et stimule l…" at bounding box center [761, 408] width 739 height 203
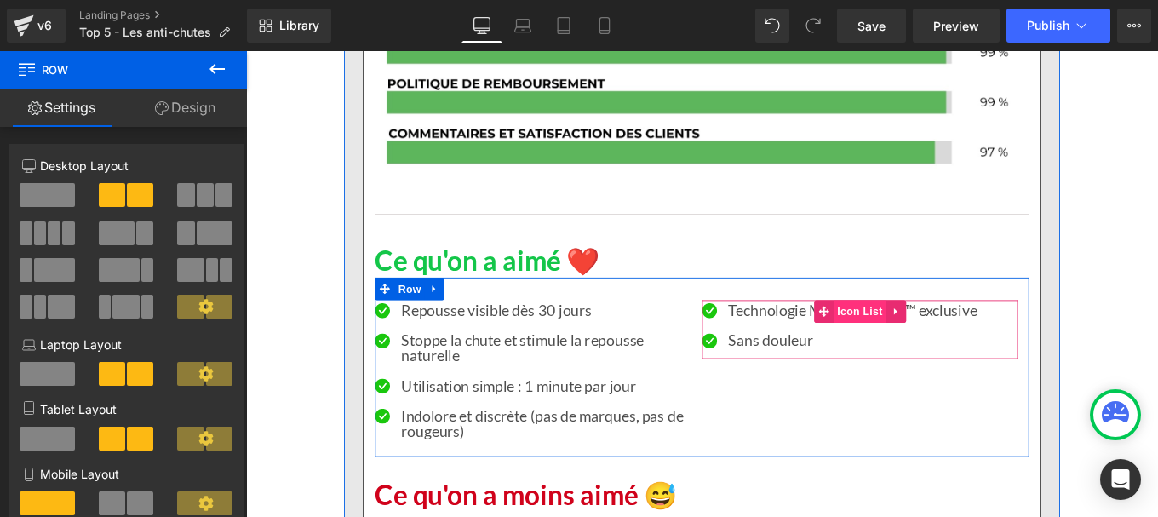
click at [921, 343] on span "Icon List" at bounding box center [940, 345] width 60 height 26
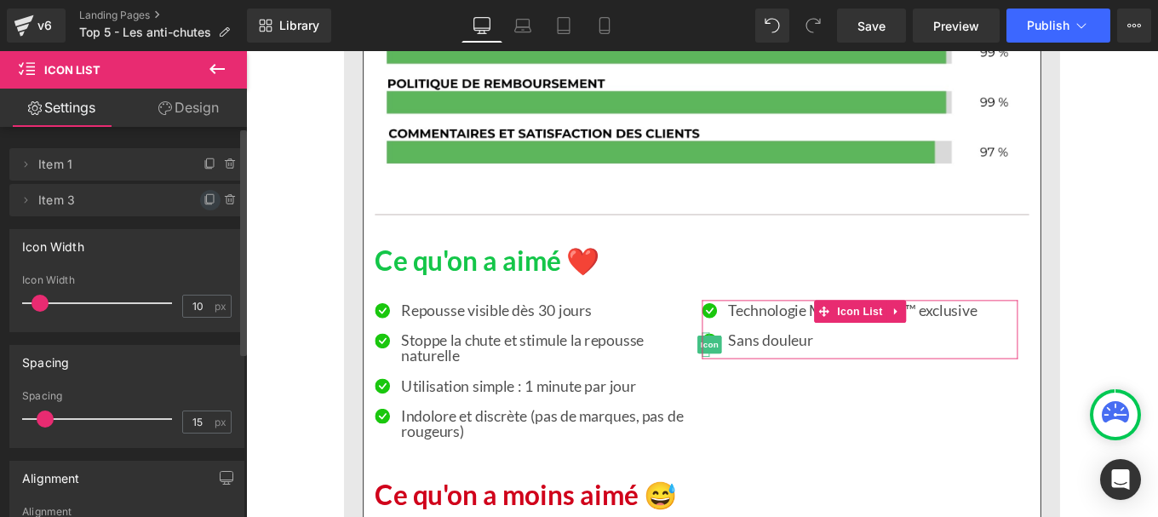
click at [204, 200] on icon at bounding box center [211, 200] width 14 height 14
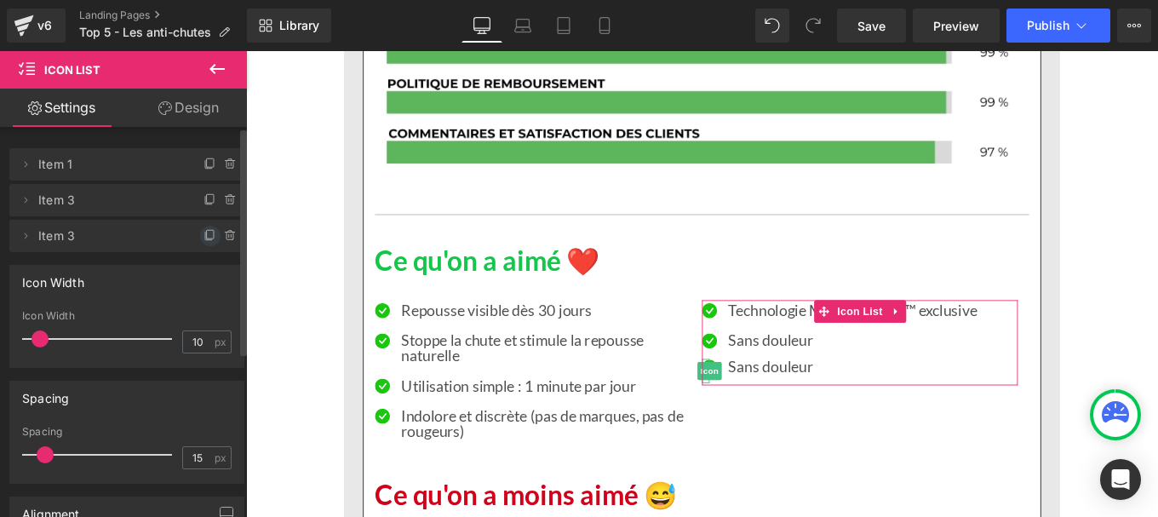
click at [204, 229] on icon at bounding box center [211, 236] width 14 height 14
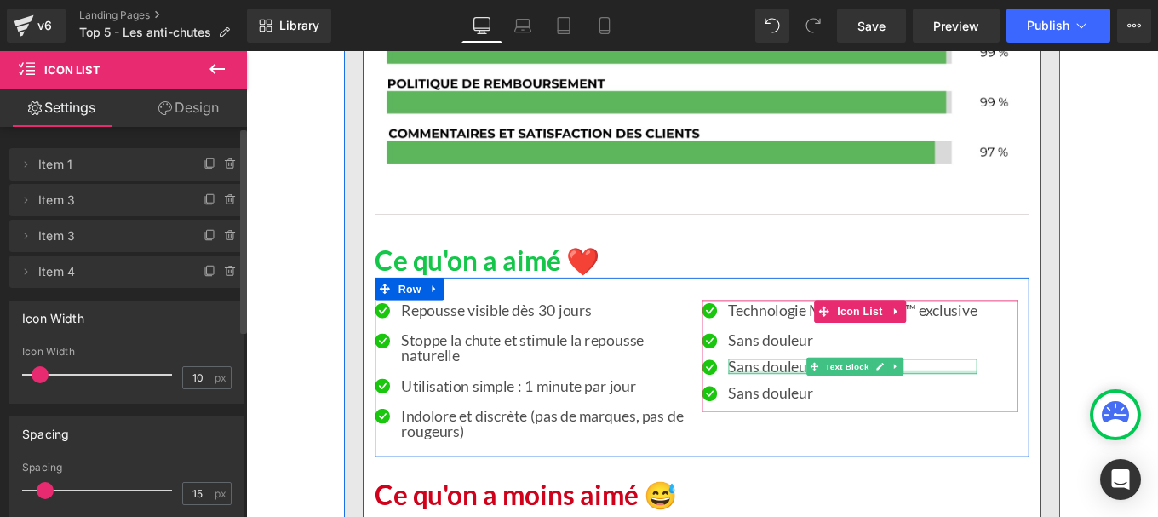
click at [807, 411] on div at bounding box center [931, 413] width 281 height 4
click at [807, 410] on p "Sans douleur" at bounding box center [931, 407] width 281 height 17
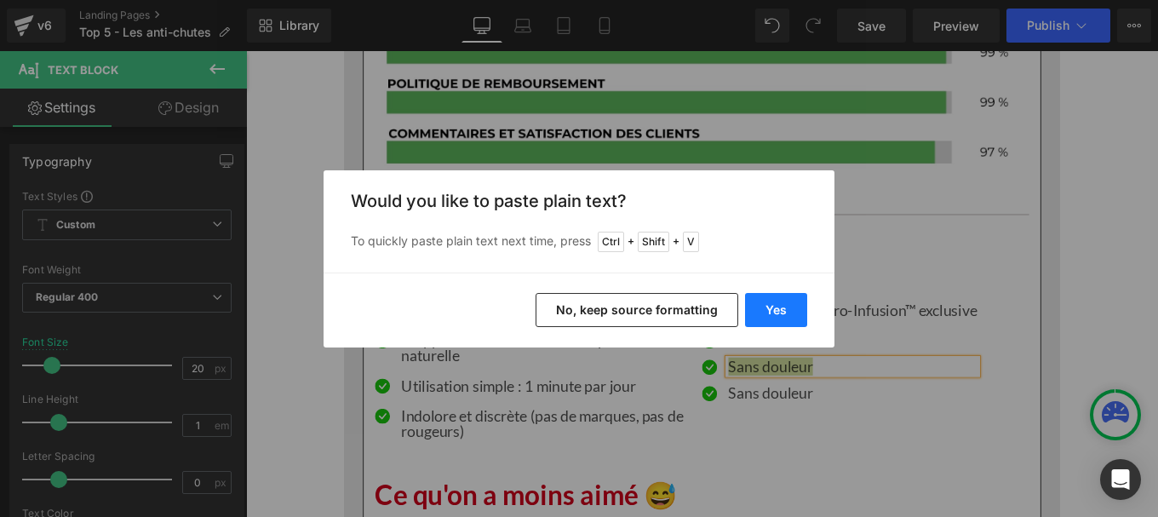
click at [782, 313] on button "Yes" at bounding box center [776, 310] width 62 height 34
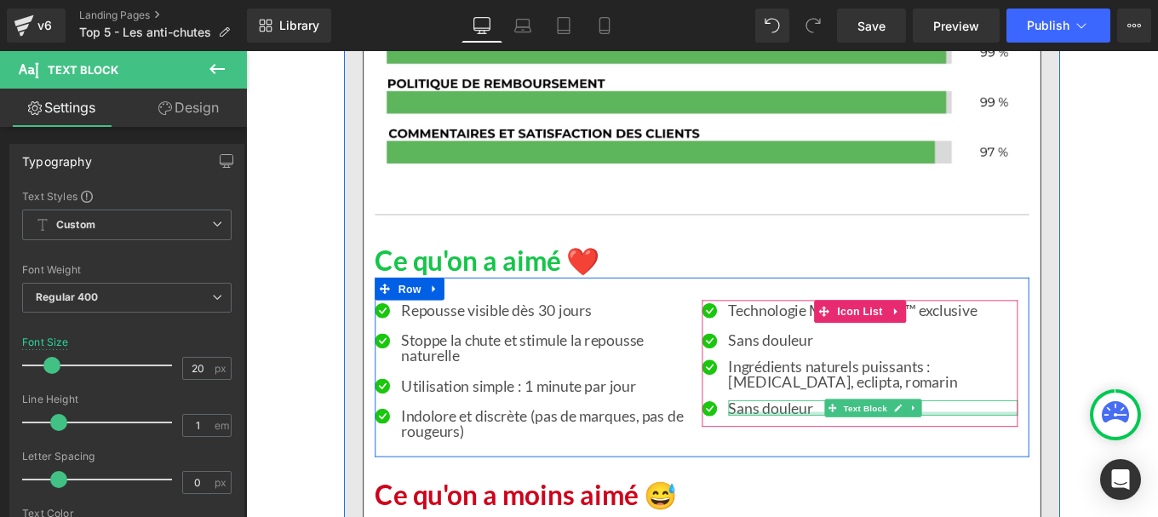
click at [838, 461] on div at bounding box center [954, 460] width 327 height 4
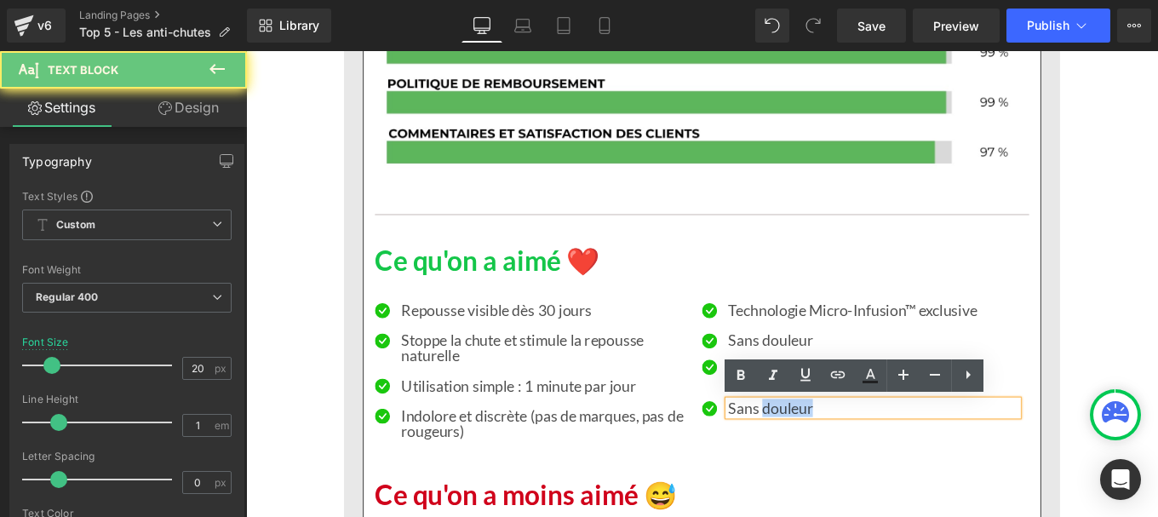
click at [838, 461] on p "Sans douleur" at bounding box center [954, 453] width 327 height 17
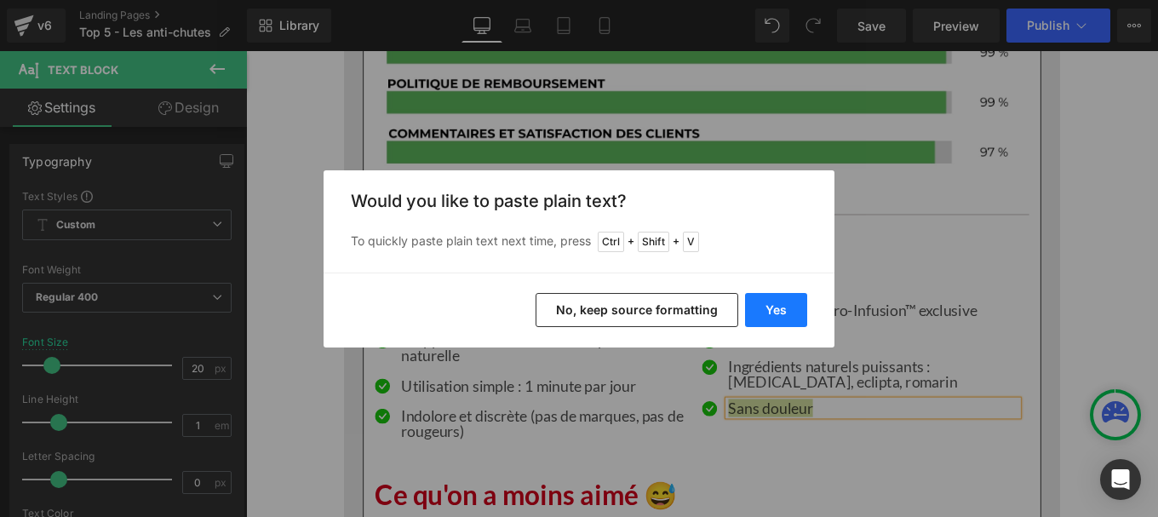
drag, startPoint x: 776, startPoint y: 316, endPoint x: 598, endPoint y: 301, distance: 178.6
click at [776, 316] on button "Yes" at bounding box center [776, 310] width 62 height 34
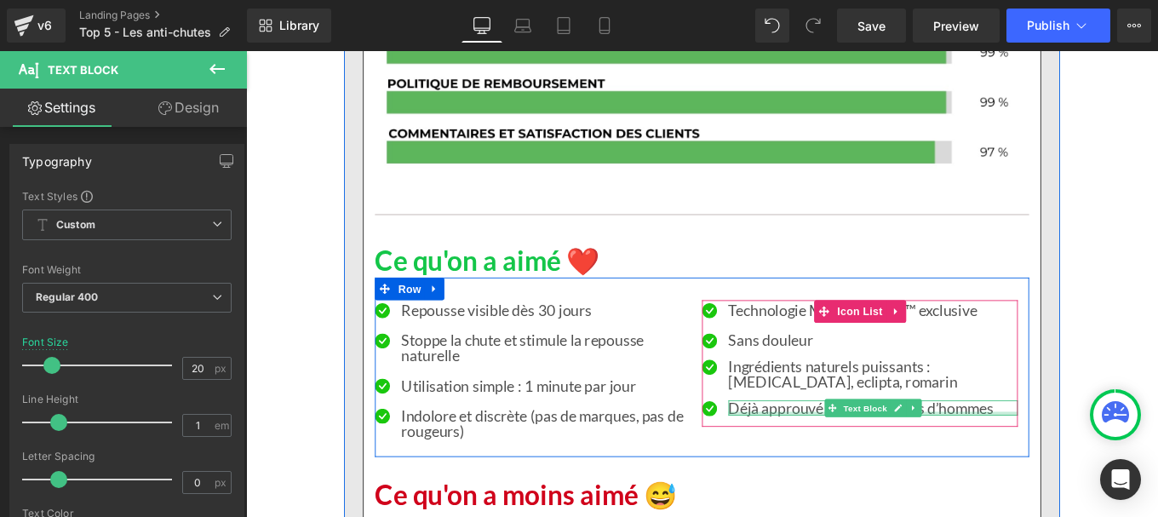
click at [870, 459] on div at bounding box center [954, 460] width 327 height 4
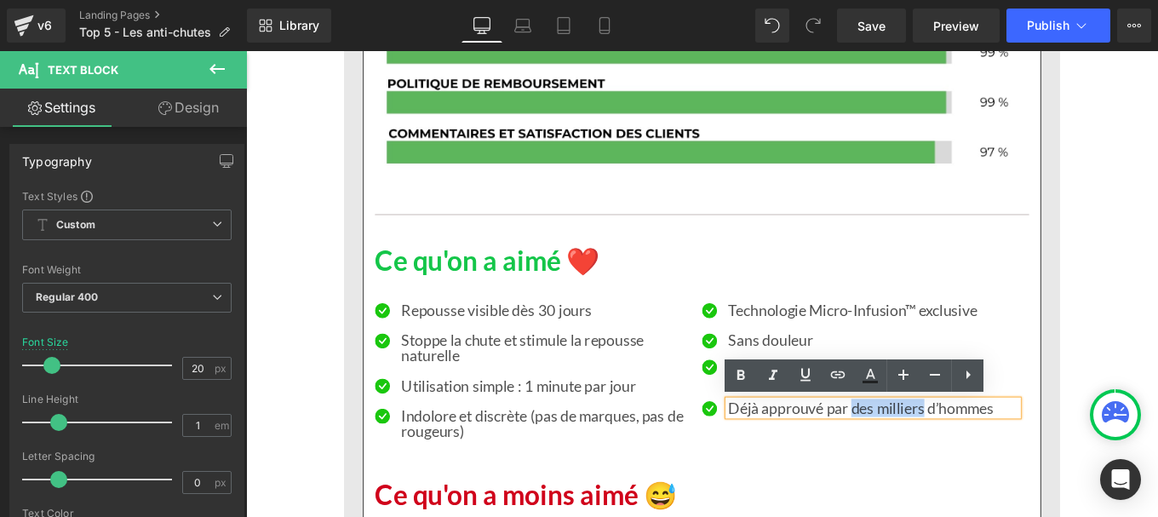
drag, startPoint x: 926, startPoint y: 456, endPoint x: 1007, endPoint y: 453, distance: 80.9
click at [1007, 453] on p "Déjà approuvé par des milliers d’hommes" at bounding box center [954, 453] width 327 height 17
click at [866, 456] on p "Déjà approuvé par des milliers d’hommes" at bounding box center [954, 453] width 327 height 17
drag, startPoint x: 929, startPoint y: 455, endPoint x: 1007, endPoint y: 463, distance: 78.8
click at [1007, 462] on p "Déjà approuvé par des milliers d’hommes" at bounding box center [954, 453] width 327 height 17
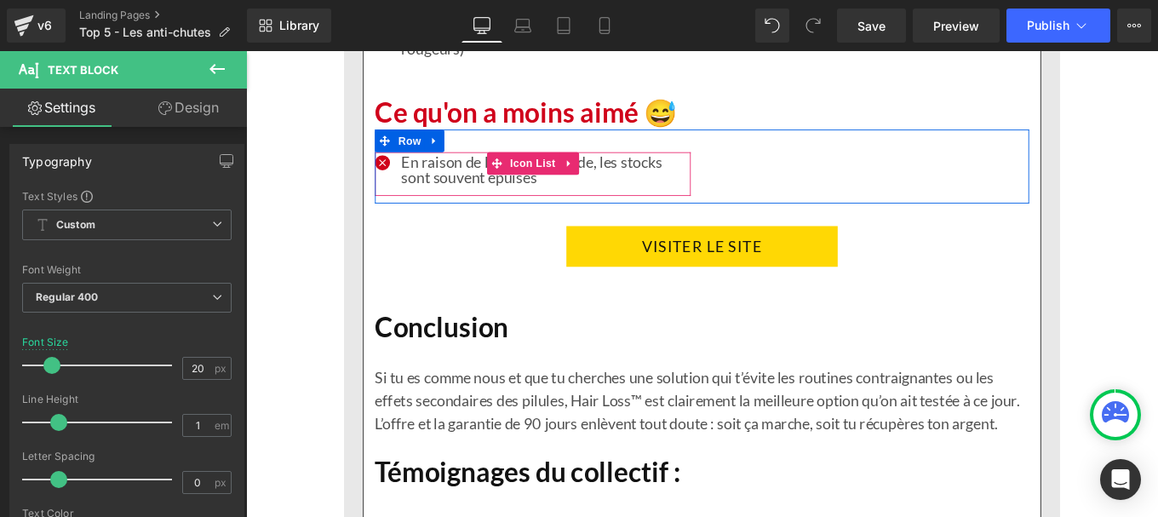
scroll to position [3348, 0]
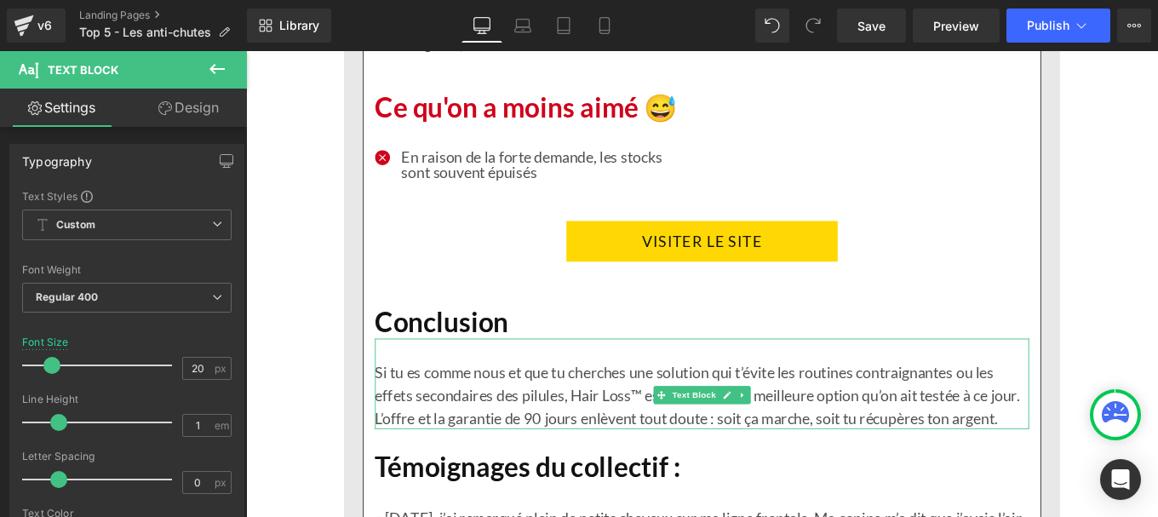
click at [524, 456] on p "Si tu es comme nous et que tu cherches une solution qui t’évite les routines co…" at bounding box center [761, 439] width 739 height 77
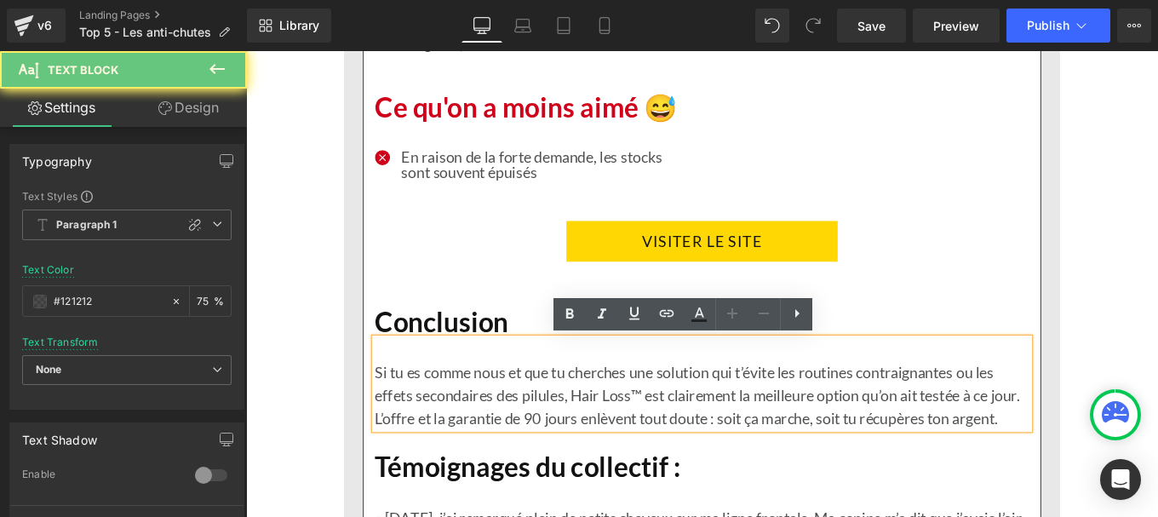
click at [524, 456] on p "Si tu es comme nous et que tu cherches une solution qui t’évite les routines co…" at bounding box center [761, 439] width 739 height 77
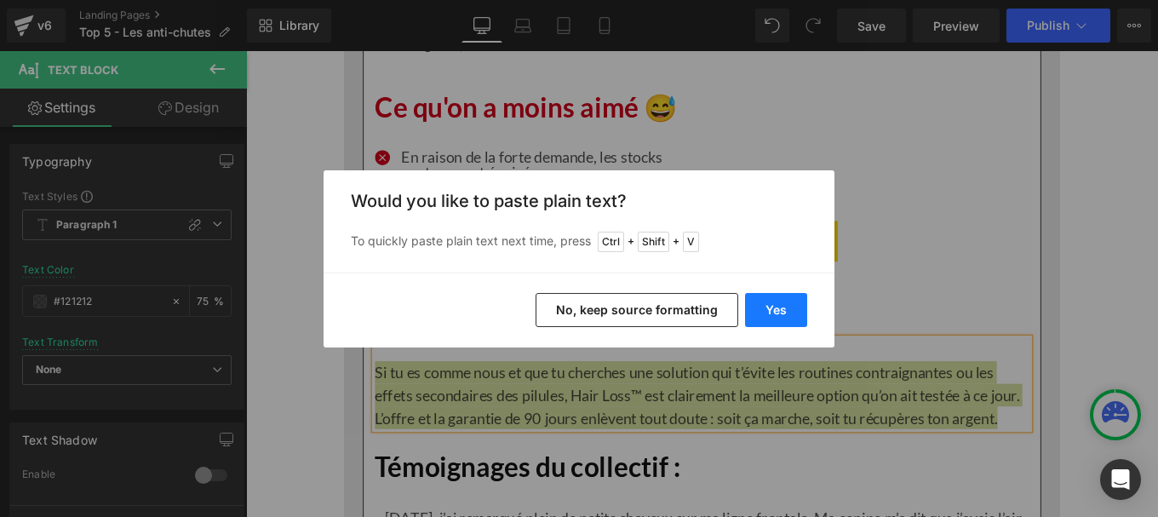
click at [786, 301] on button "Yes" at bounding box center [776, 310] width 62 height 34
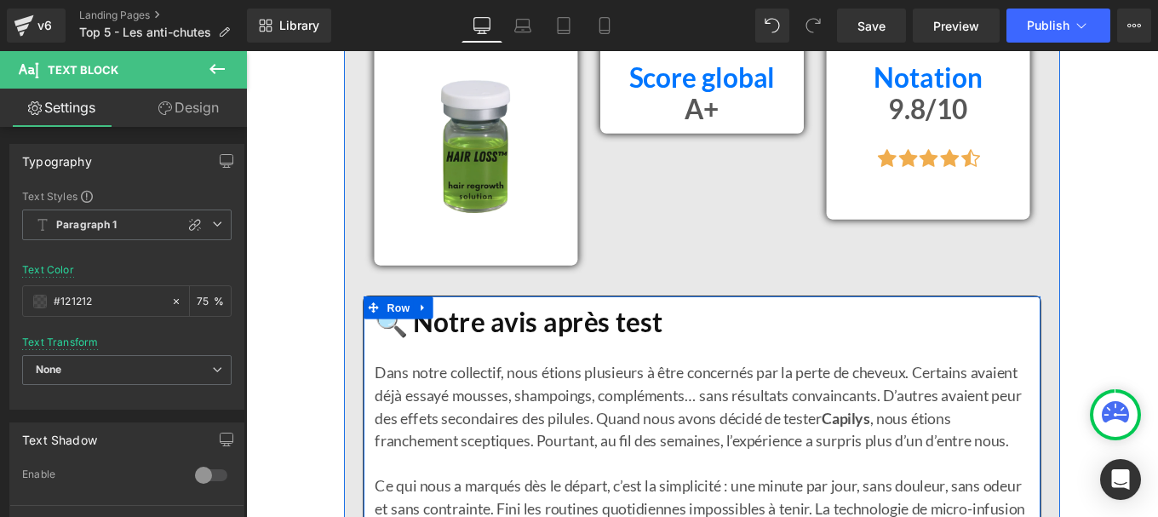
scroll to position [1925, 0]
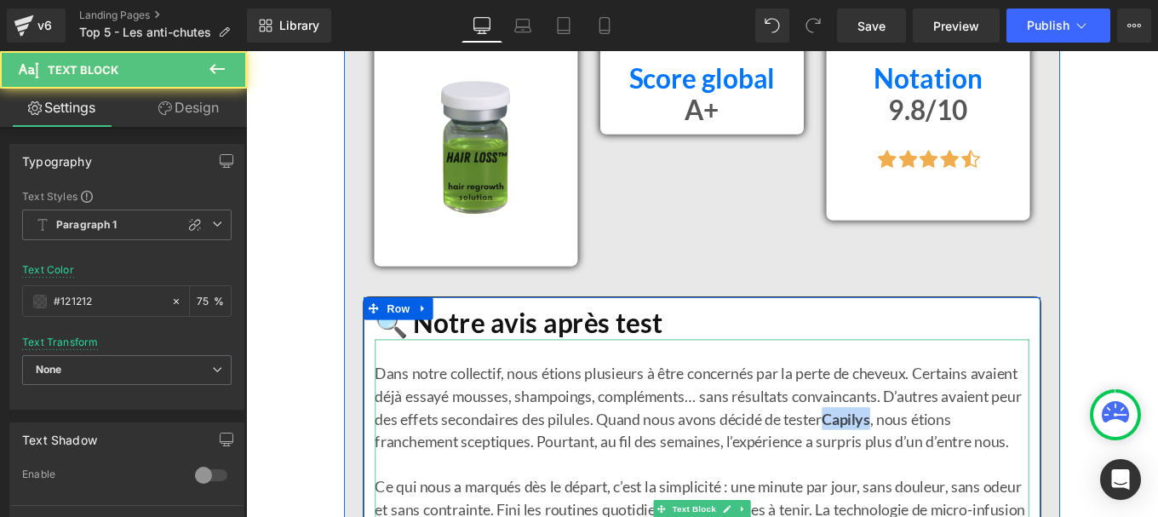
drag, startPoint x: 920, startPoint y: 464, endPoint x: 952, endPoint y: 464, distance: 32.4
click at [951, 464] on strong "Capilys" at bounding box center [924, 466] width 55 height 20
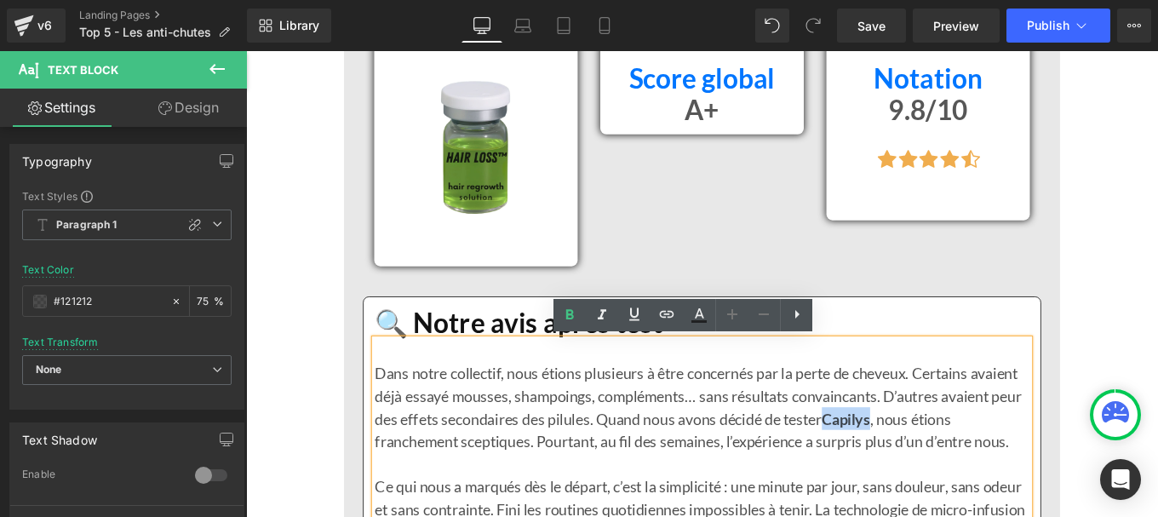
copy strong "Capilys"
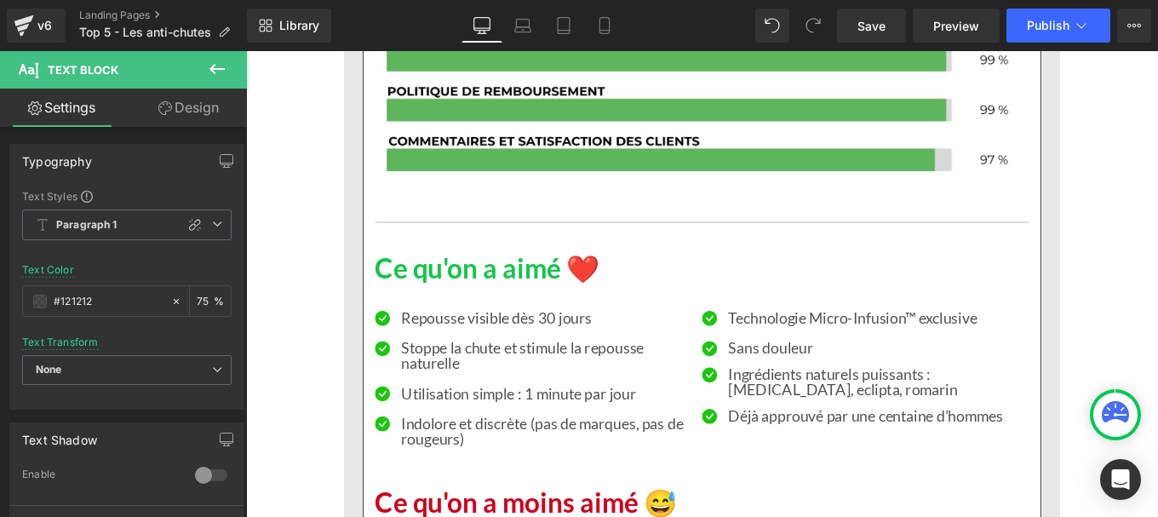
scroll to position [3332, 0]
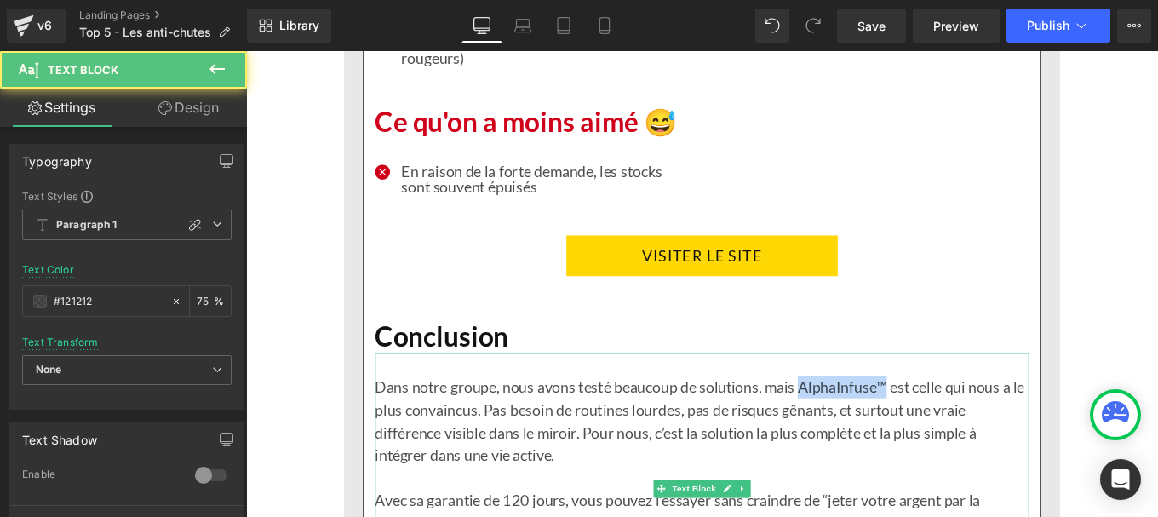
drag, startPoint x: 990, startPoint y: 430, endPoint x: 970, endPoint y: 430, distance: 19.6
click at [970, 430] on p "Dans notre groupe, nous avons testé beaucoup de solutions, mais AlphaInfuse™ es…" at bounding box center [761, 468] width 739 height 102
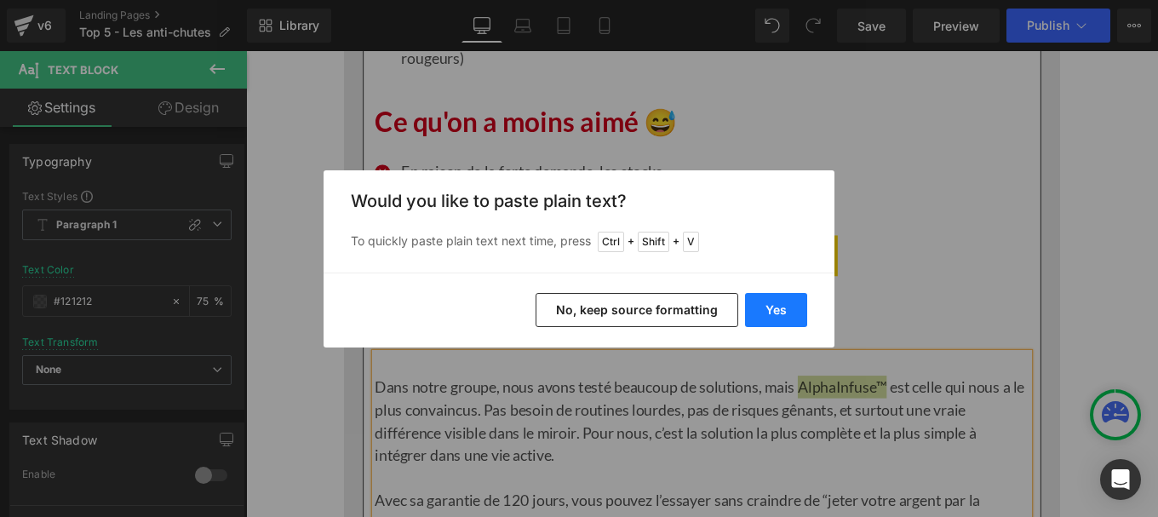
click at [773, 303] on button "Yes" at bounding box center [776, 310] width 62 height 34
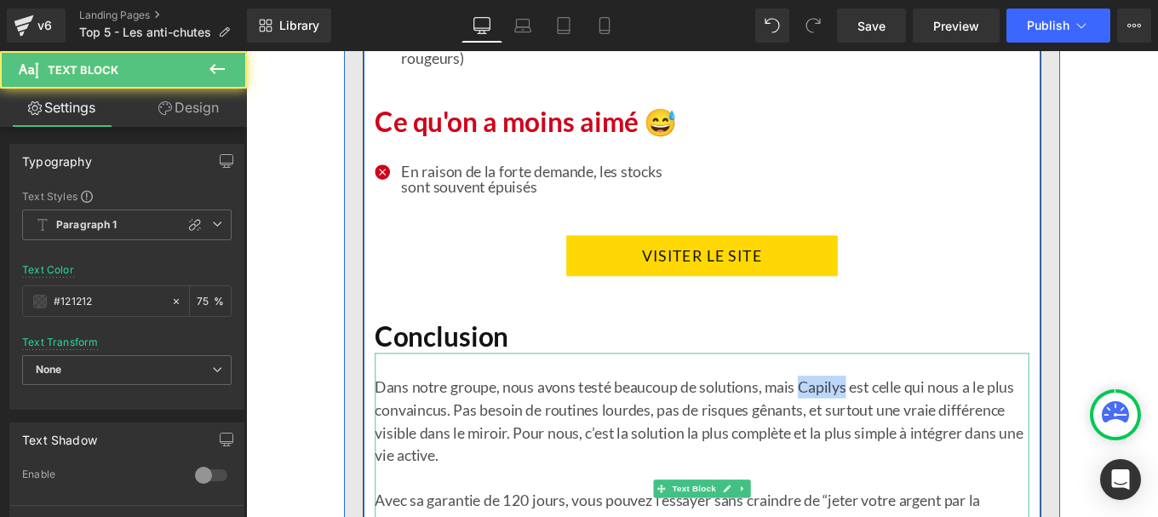
drag, startPoint x: 867, startPoint y: 431, endPoint x: 922, endPoint y: 431, distance: 55.4
click at [922, 431] on p "Dans notre groupe, nous avons testé beaucoup de solutions, mais Capilys est cel…" at bounding box center [761, 468] width 739 height 102
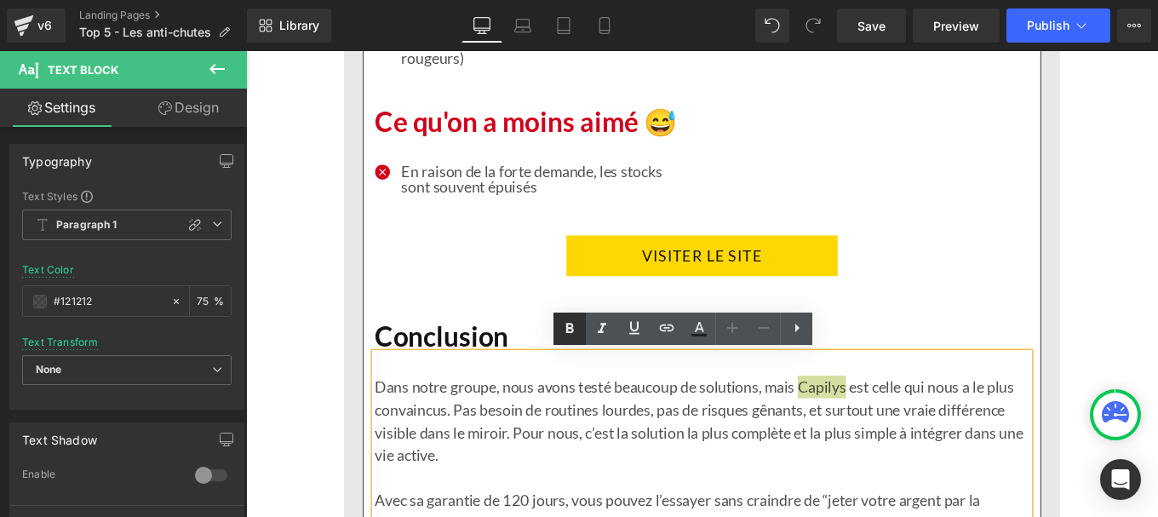
click at [566, 328] on icon at bounding box center [570, 328] width 8 height 10
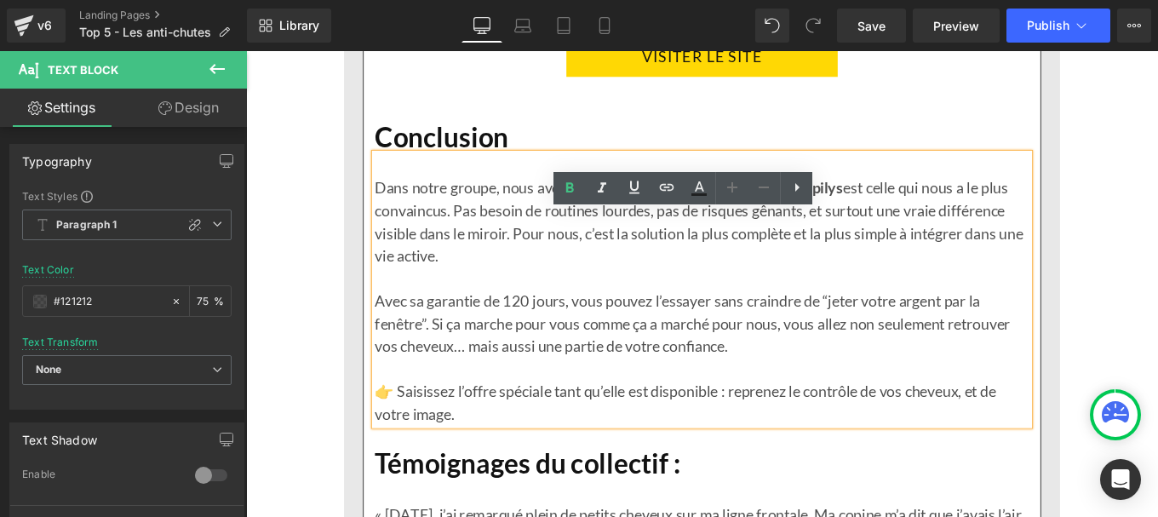
scroll to position [3558, 0]
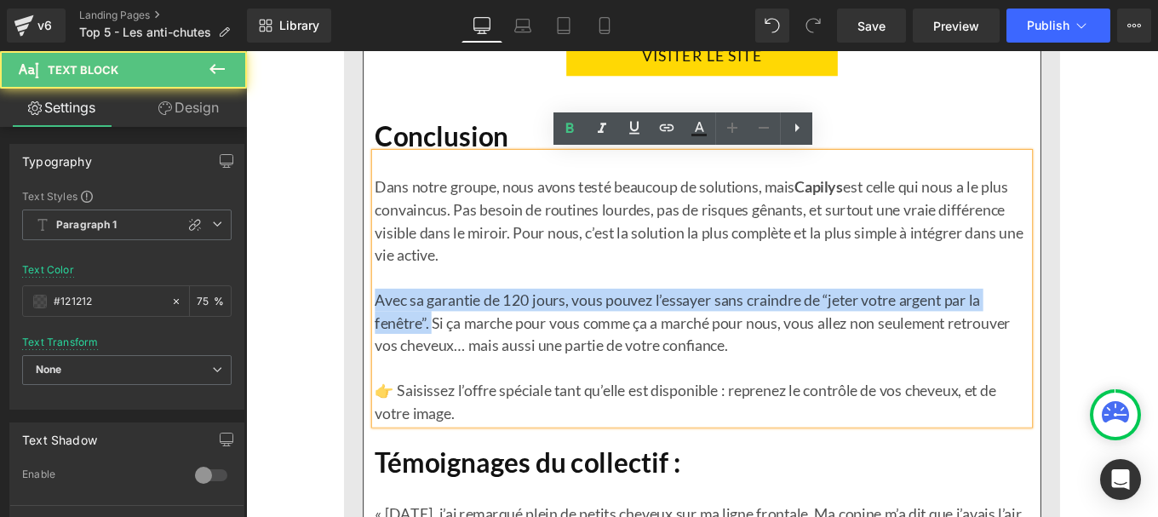
drag, startPoint x: 451, startPoint y: 359, endPoint x: 389, endPoint y: 330, distance: 68.6
click at [392, 330] on p "Avec sa garantie de 120 jours, vous pouvez l’essayer sans craindre de “jeter vo…" at bounding box center [761, 357] width 739 height 77
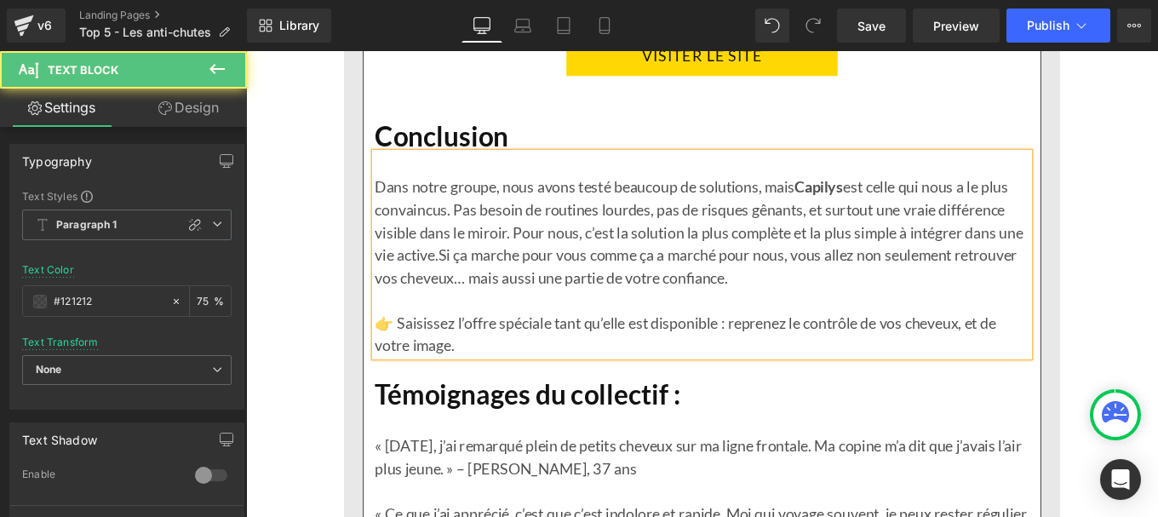
click at [411, 359] on p "👉 Saisissez l’offre spéciale tant qu’elle est disponible : reprenez le contrôle…" at bounding box center [761, 370] width 739 height 51
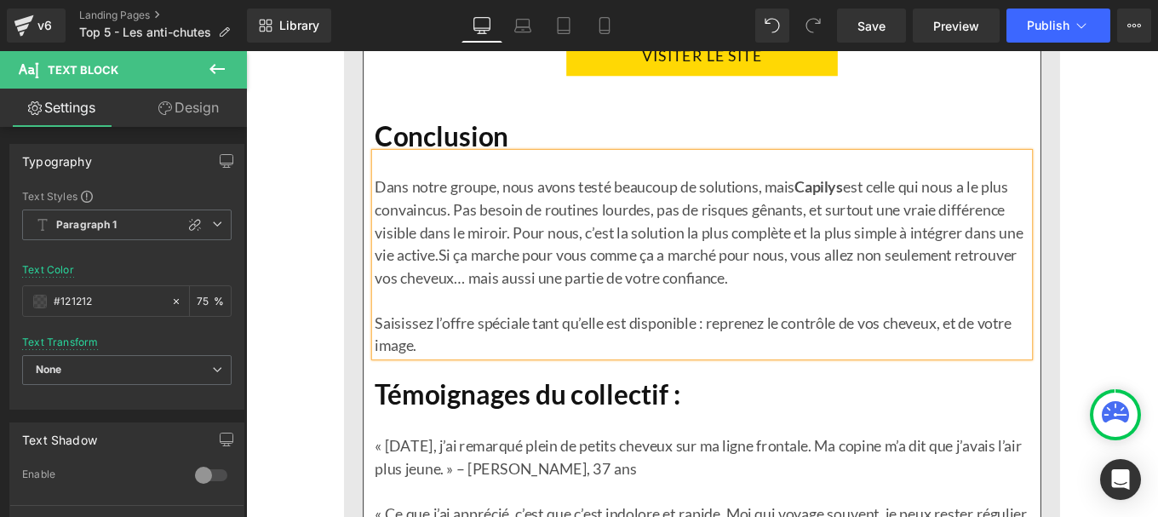
click at [496, 516] on p "« [DATE], j’ai remarqué plein de petits cheveux sur ma ligne frontale. Ma copin…" at bounding box center [761, 509] width 739 height 51
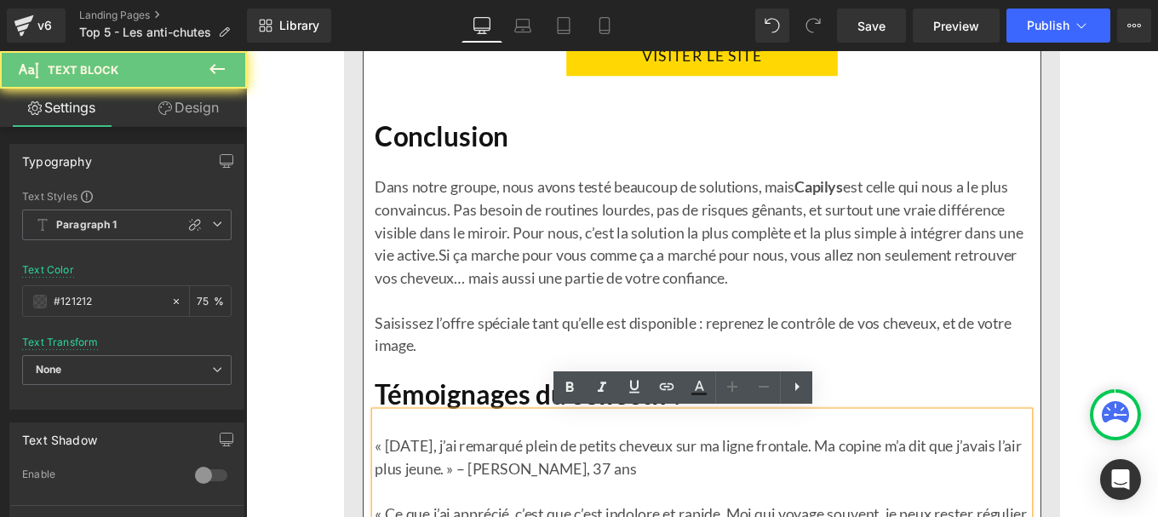
click at [496, 516] on p "« [DATE], j’ai remarqué plein de petits cheveux sur ma ligne frontale. Ma copin…" at bounding box center [761, 509] width 739 height 51
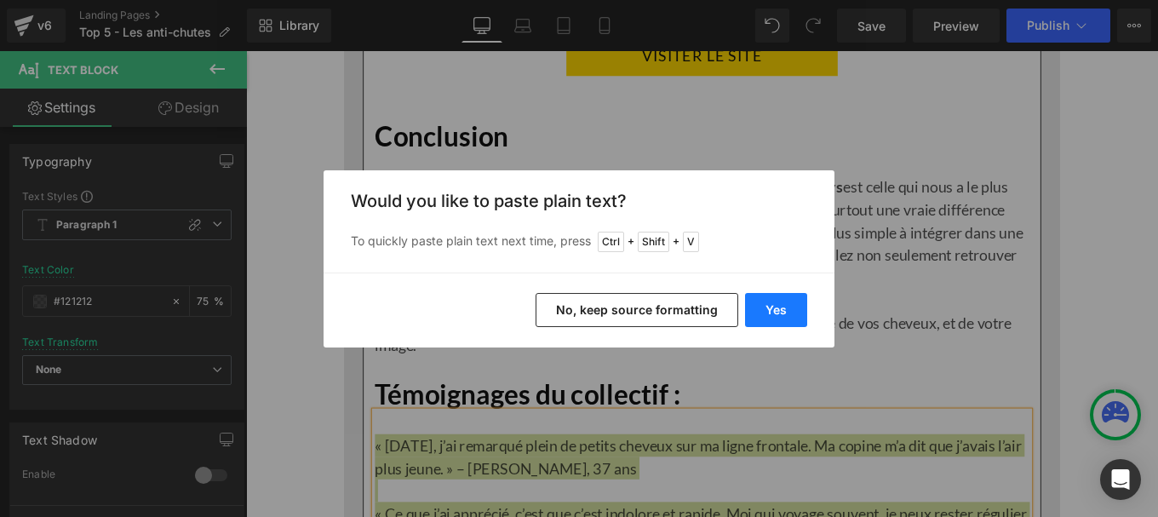
click at [785, 306] on button "Yes" at bounding box center [776, 310] width 62 height 34
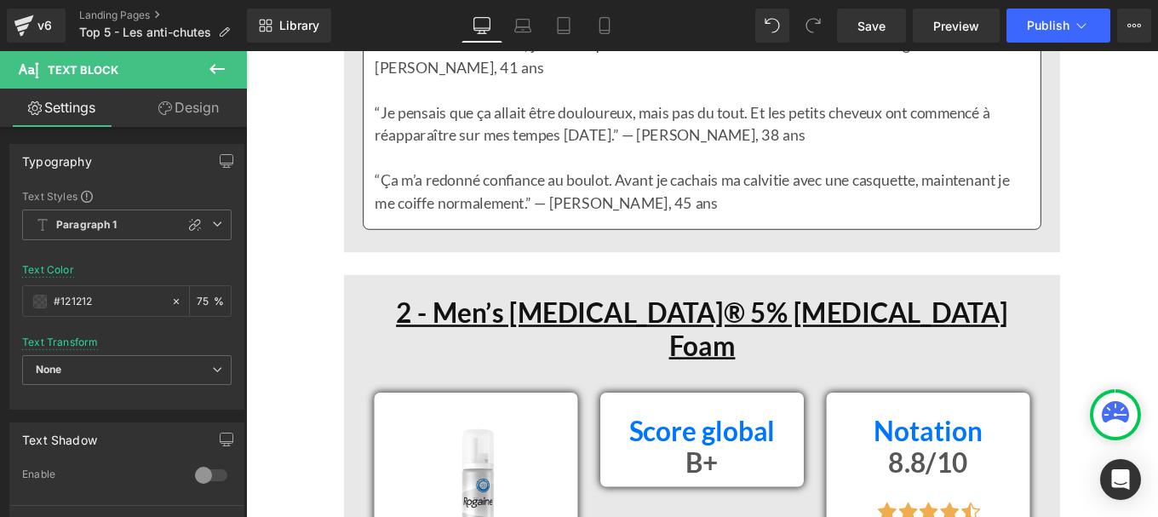
scroll to position [4012, 0]
click at [864, 25] on span "Save" at bounding box center [872, 26] width 28 height 18
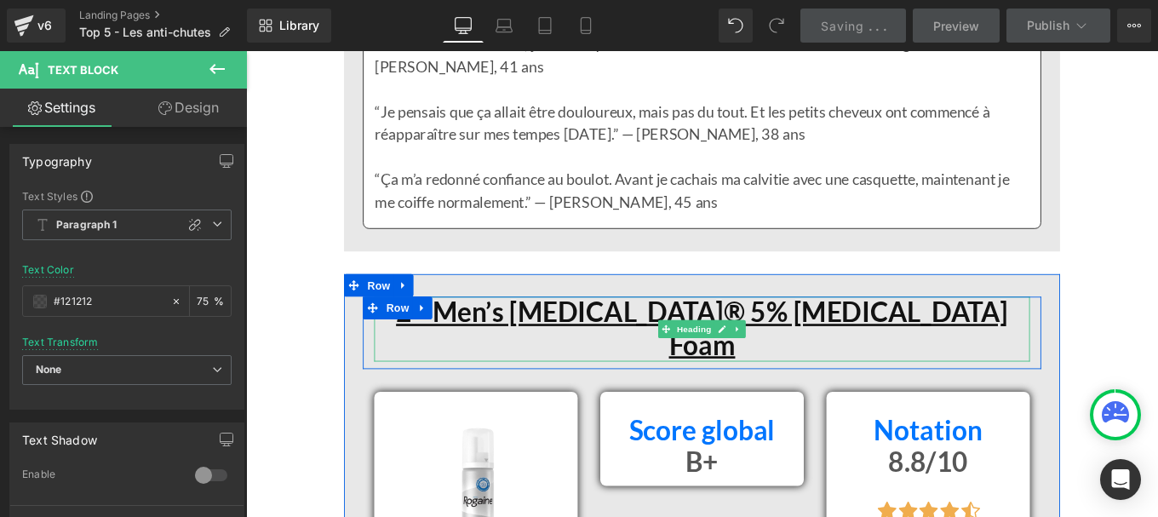
click at [548, 345] on u "2 - Men’s [MEDICAL_DATA]® 5% [MEDICAL_DATA] Foam" at bounding box center [762, 364] width 692 height 73
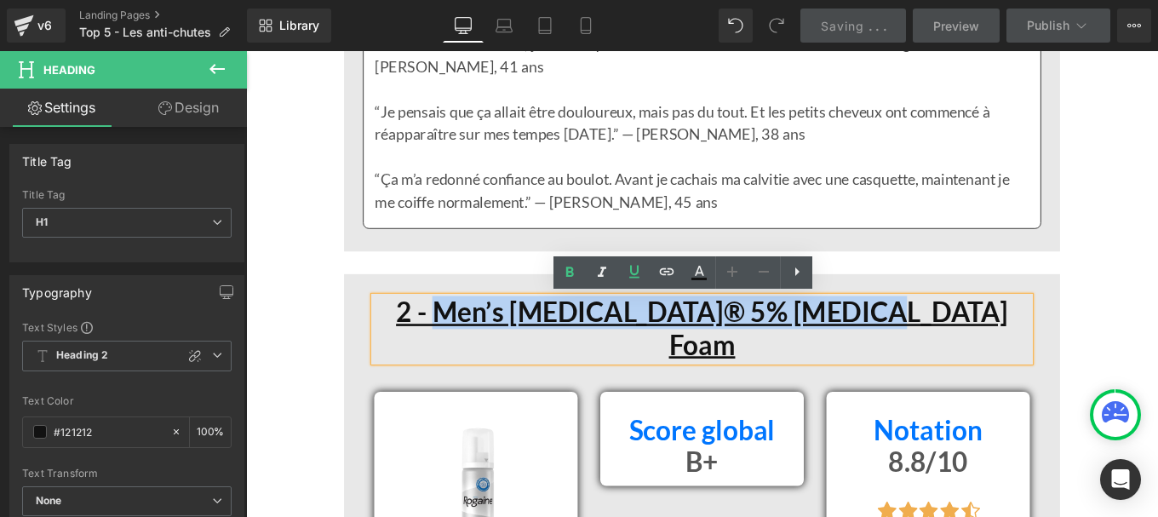
drag, startPoint x: 523, startPoint y: 343, endPoint x: 1051, endPoint y: 337, distance: 528.0
click at [1051, 337] on h1 "2 - Men’s [MEDICAL_DATA]® 5% [MEDICAL_DATA] Foam" at bounding box center [761, 365] width 741 height 72
paste div
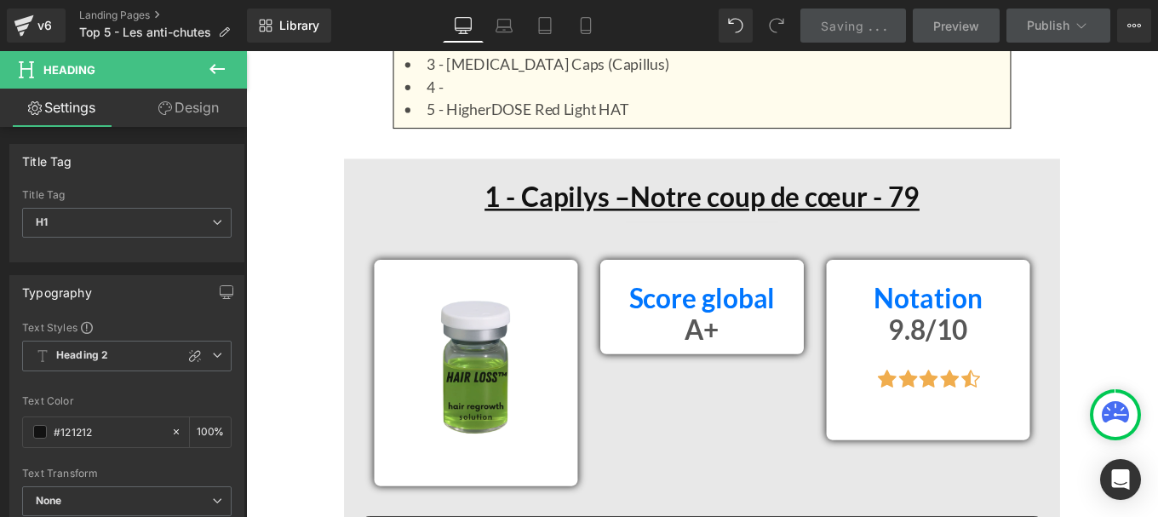
scroll to position [1675, 0]
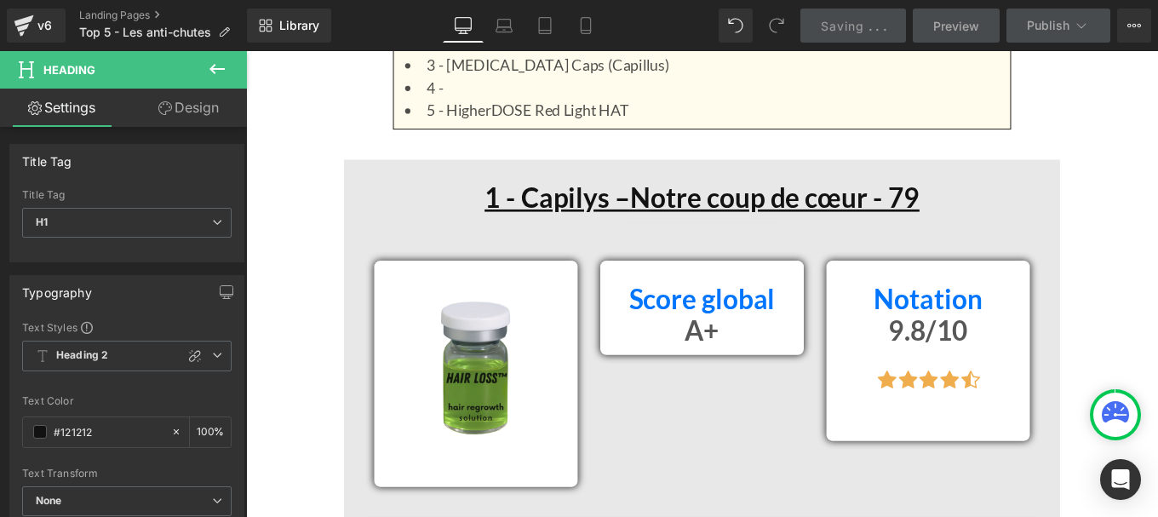
click at [1001, 222] on u "Notre coup de cœur - 79" at bounding box center [843, 216] width 327 height 37
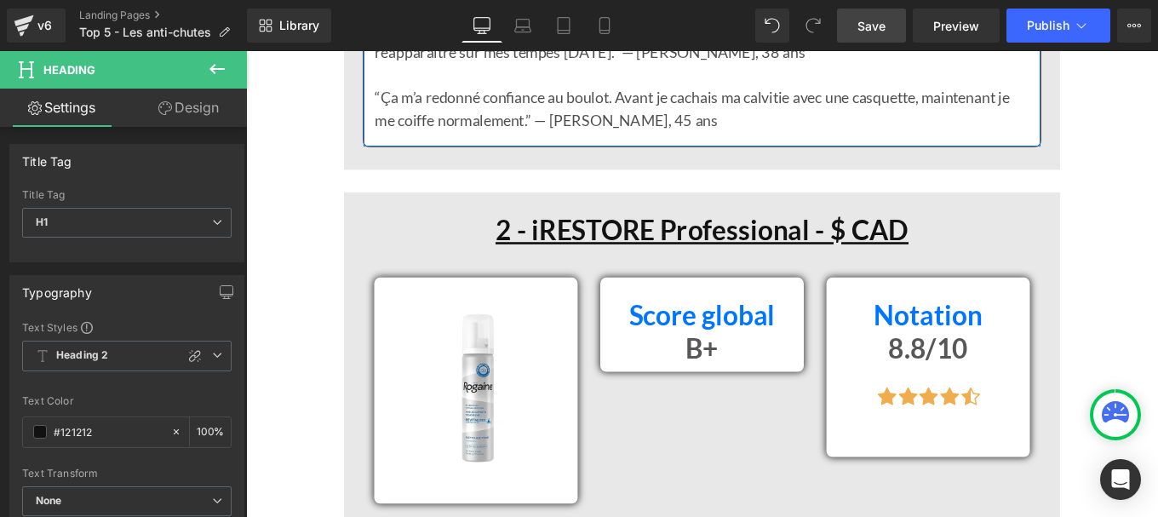
scroll to position [4107, 0]
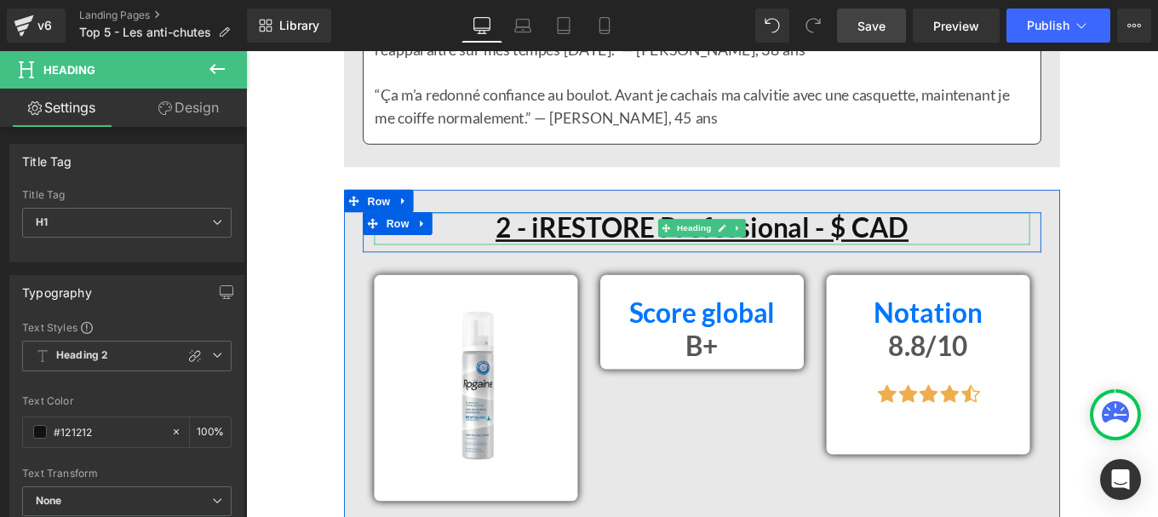
click at [897, 245] on u "2 - iRESTORE Professional - $ CAD" at bounding box center [761, 250] width 467 height 37
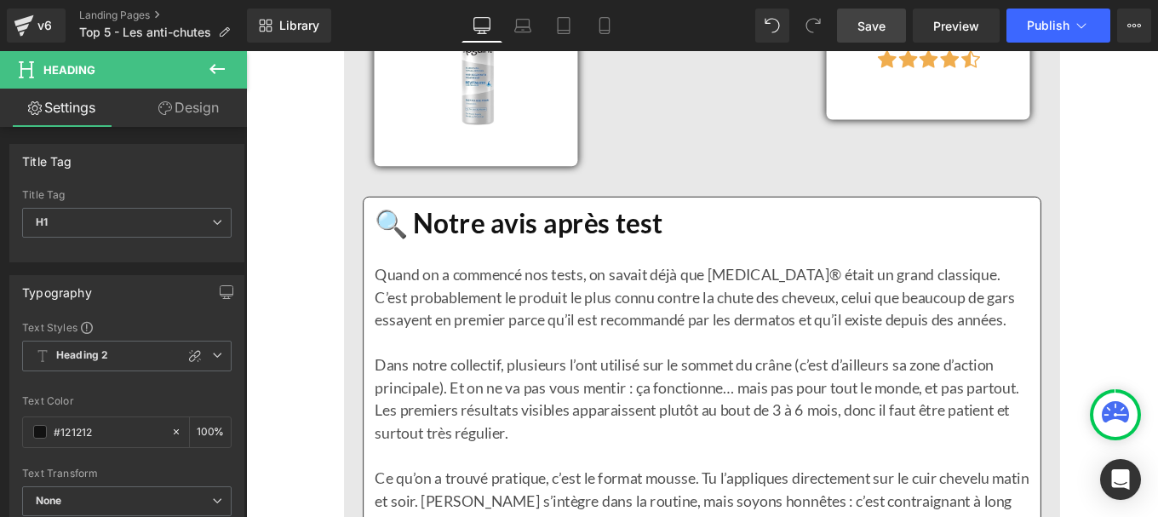
scroll to position [4490, 0]
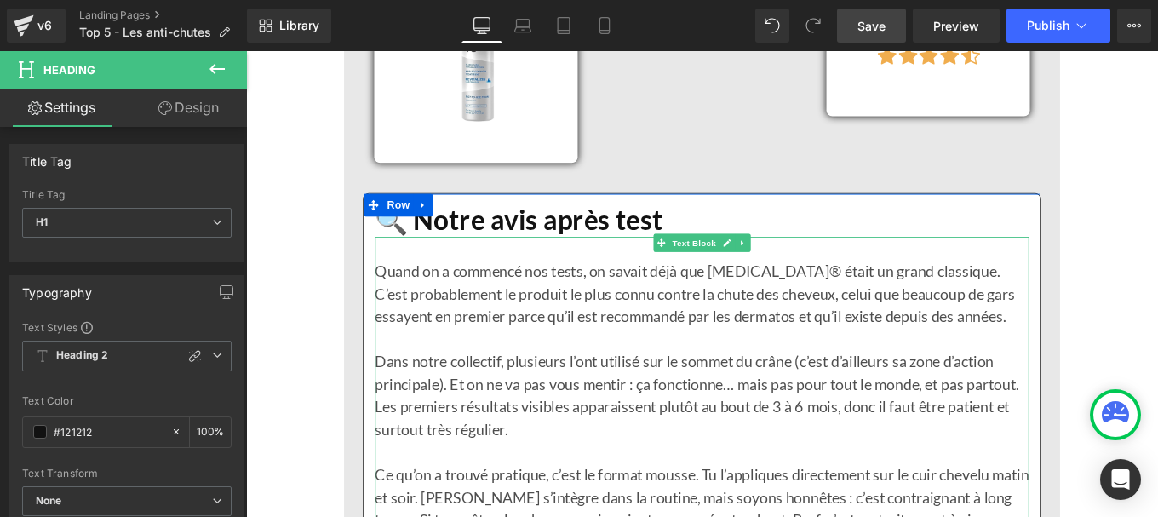
click at [570, 368] on p "Quand on a commencé nos tests, on savait déjà que [MEDICAL_DATA]® était un gran…" at bounding box center [761, 337] width 739 height 102
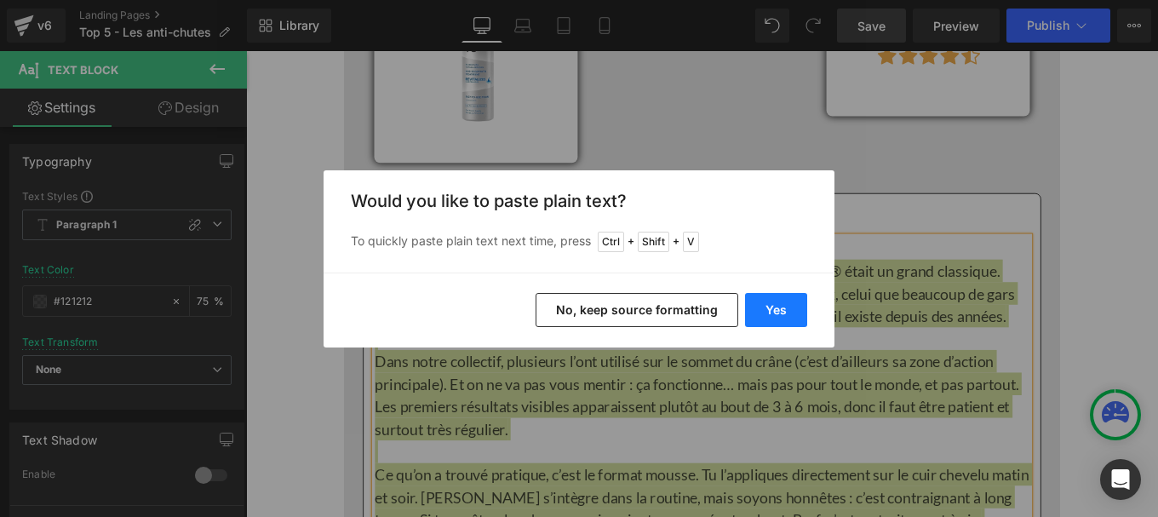
click at [769, 299] on button "Yes" at bounding box center [776, 310] width 62 height 34
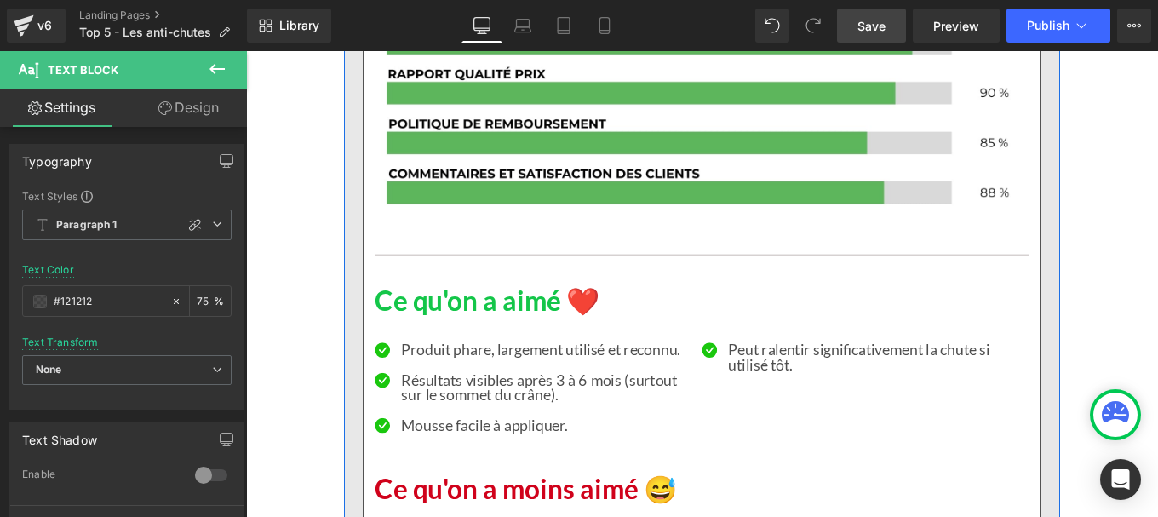
scroll to position [5451, 0]
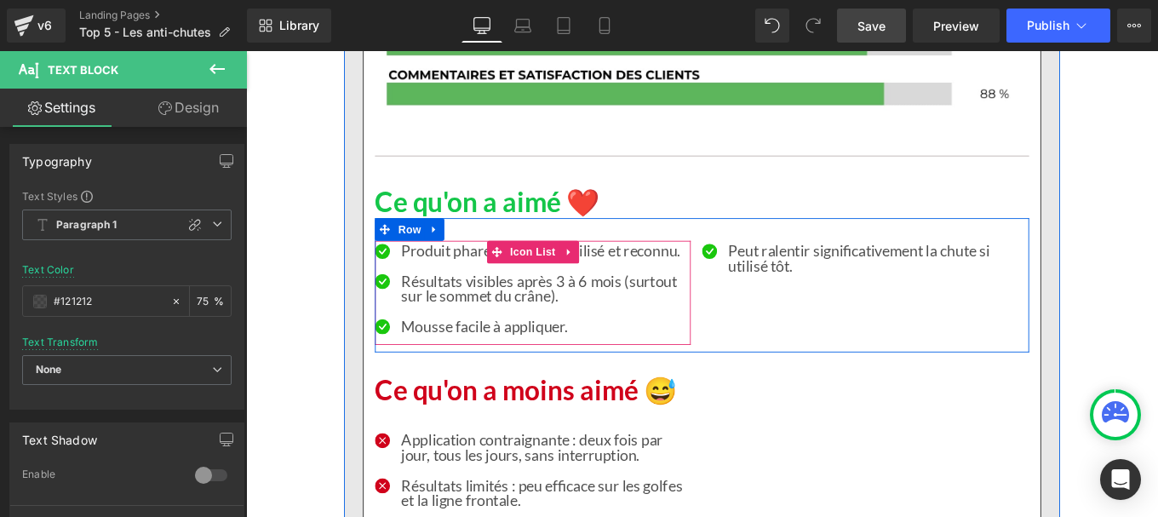
click at [246, 51] on div at bounding box center [246, 51] width 0 height 0
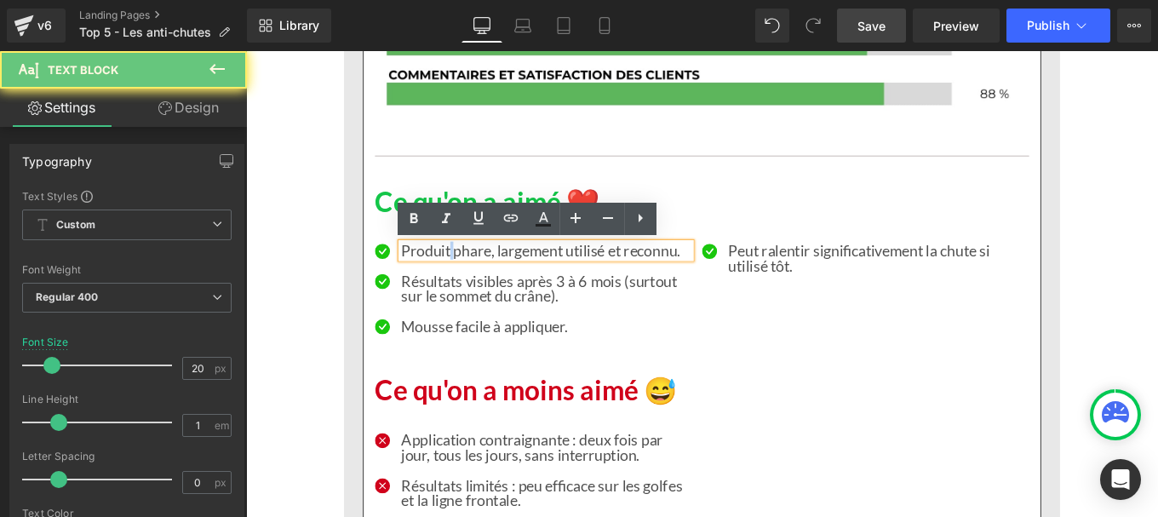
click at [470, 272] on p "Produit phare, largement utilisé et reconnu." at bounding box center [585, 276] width 327 height 17
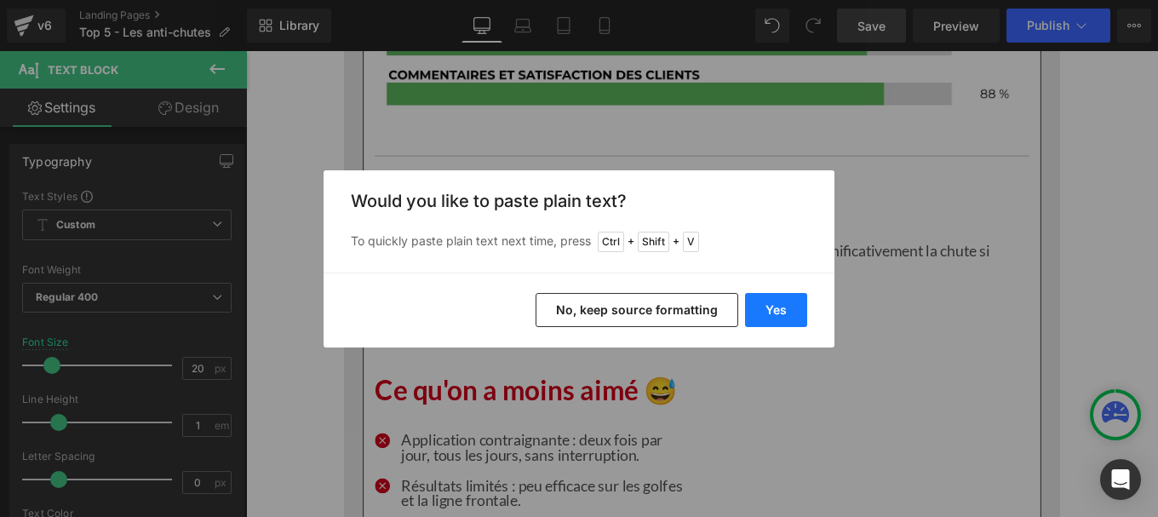
click at [773, 299] on button "Yes" at bounding box center [776, 310] width 62 height 34
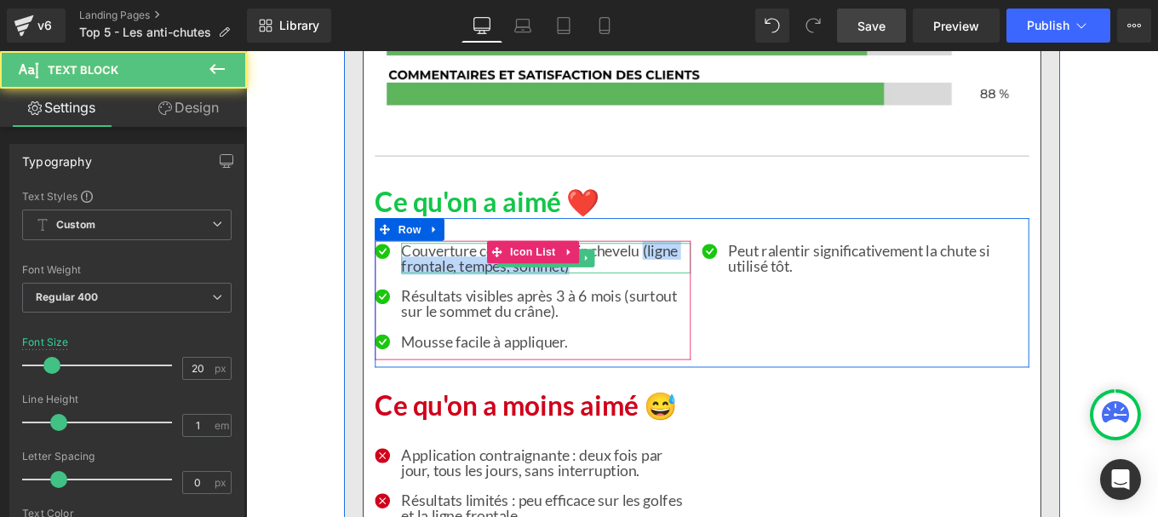
drag, startPoint x: 692, startPoint y: 278, endPoint x: 693, endPoint y: 290, distance: 12.0
click at [693, 290] on p "Couverture complète du cuir chevelu (ligne frontale, tempes, sommet)" at bounding box center [585, 285] width 327 height 34
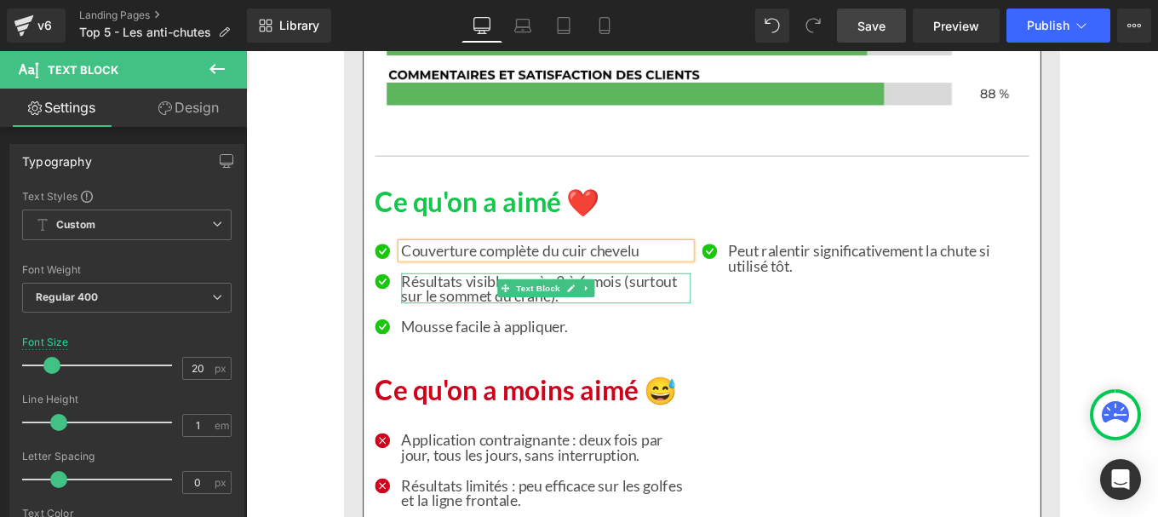
click at [448, 324] on p "Résultats visibles après 3 à 6 mois (surtout sur le sommet du crâne)." at bounding box center [585, 319] width 327 height 34
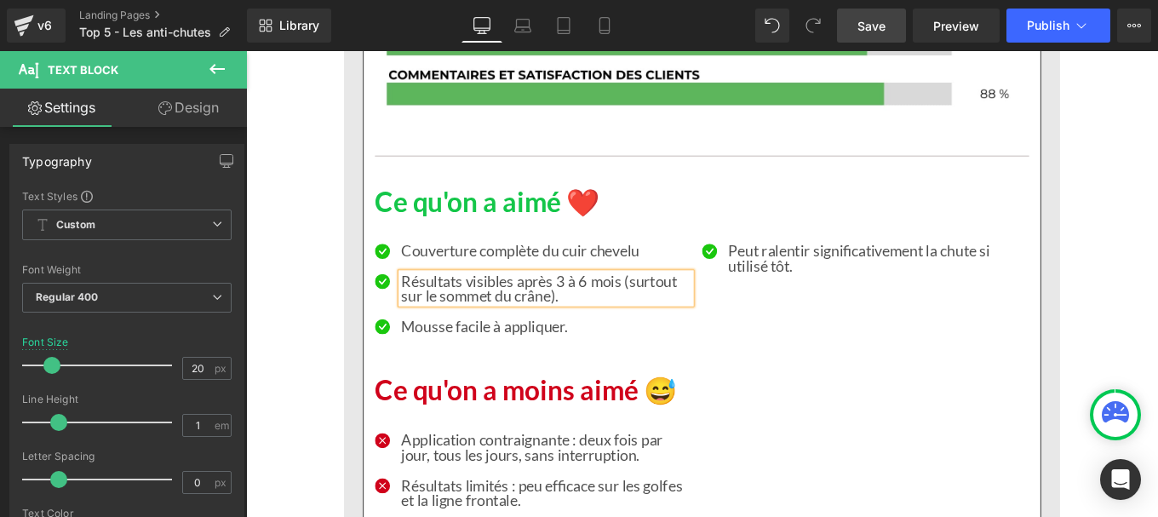
click at [448, 324] on p "Résultats visibles après 3 à 6 mois (surtout sur le sommet du crâne)." at bounding box center [585, 319] width 327 height 34
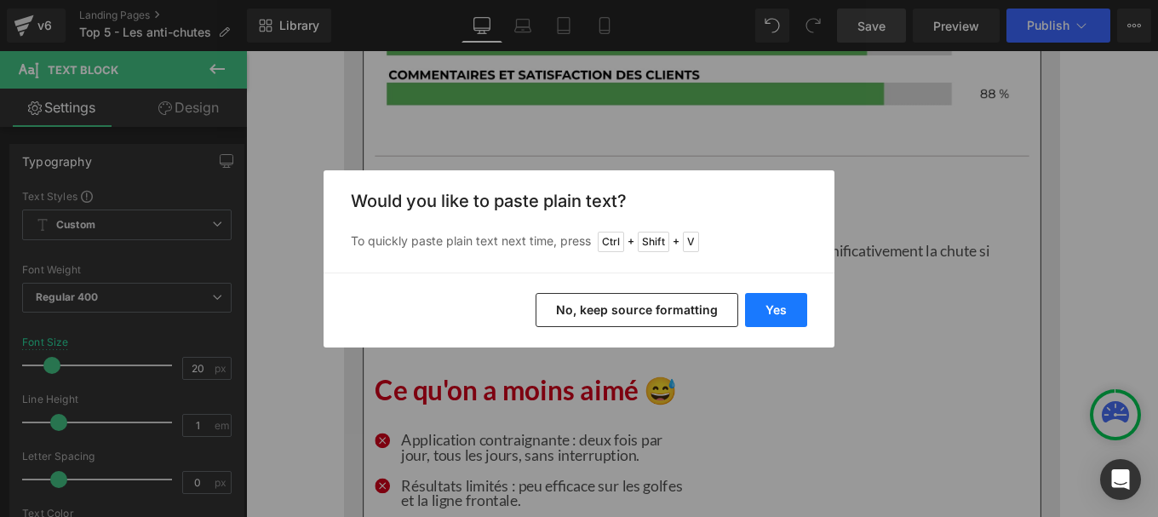
click at [752, 301] on button "Yes" at bounding box center [776, 310] width 62 height 34
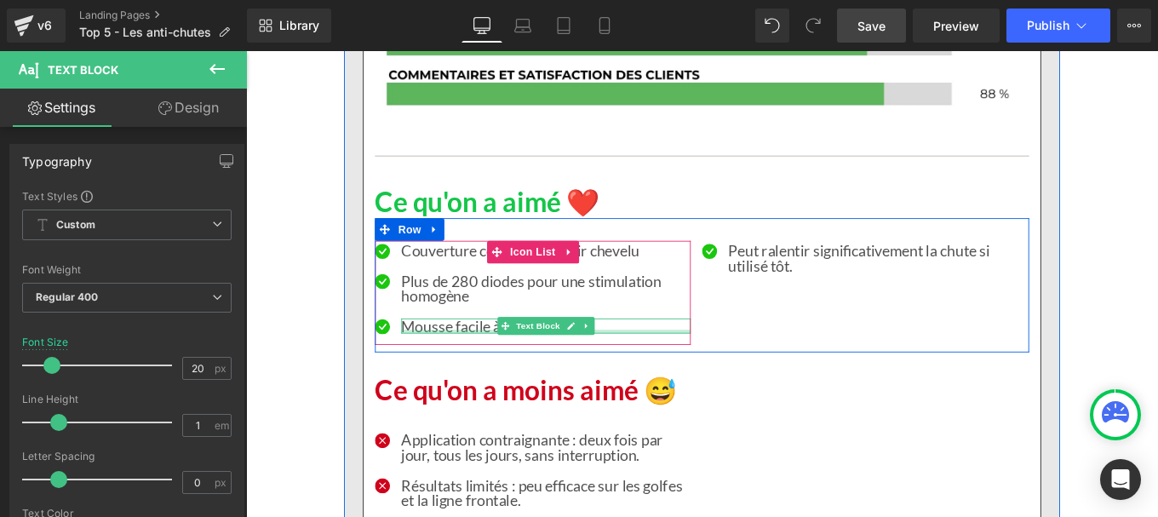
click at [463, 366] on div at bounding box center [585, 368] width 327 height 4
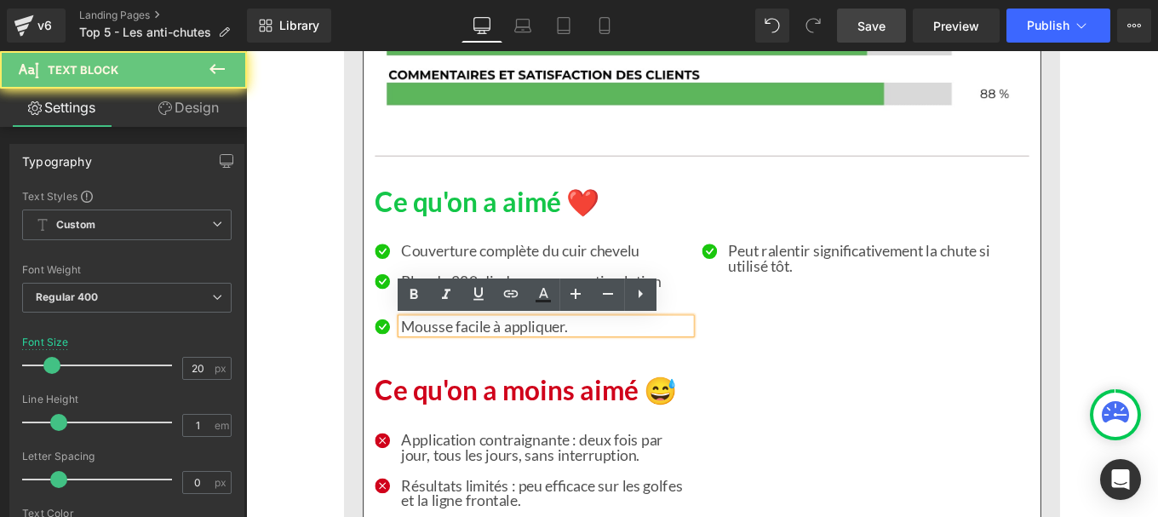
click at [463, 366] on p "Mousse facile à appliquer." at bounding box center [585, 361] width 327 height 17
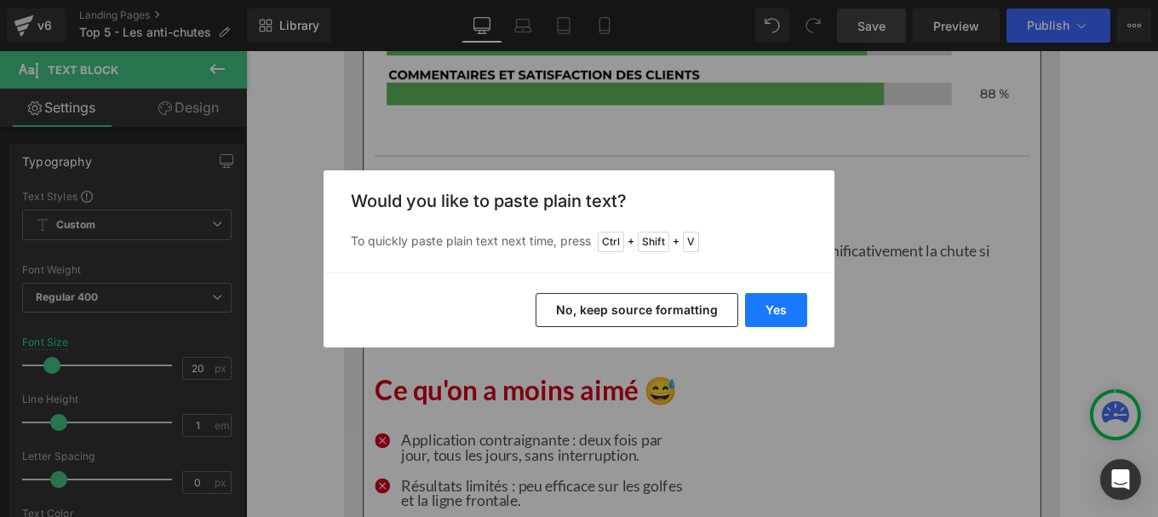
click at [783, 308] on button "Yes" at bounding box center [776, 310] width 62 height 34
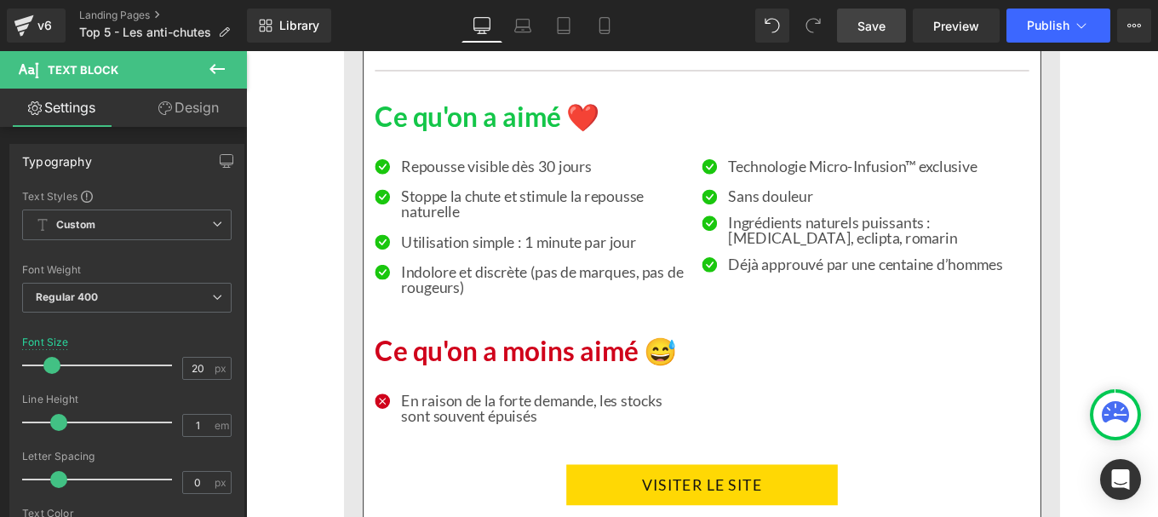
scroll to position [3073, 0]
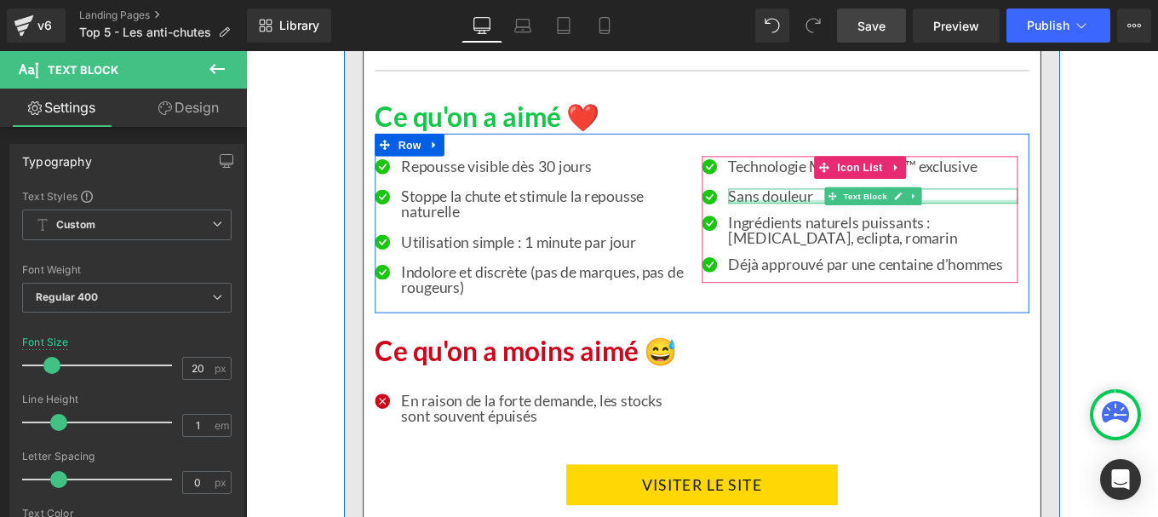
click at [819, 220] on div at bounding box center [954, 222] width 327 height 4
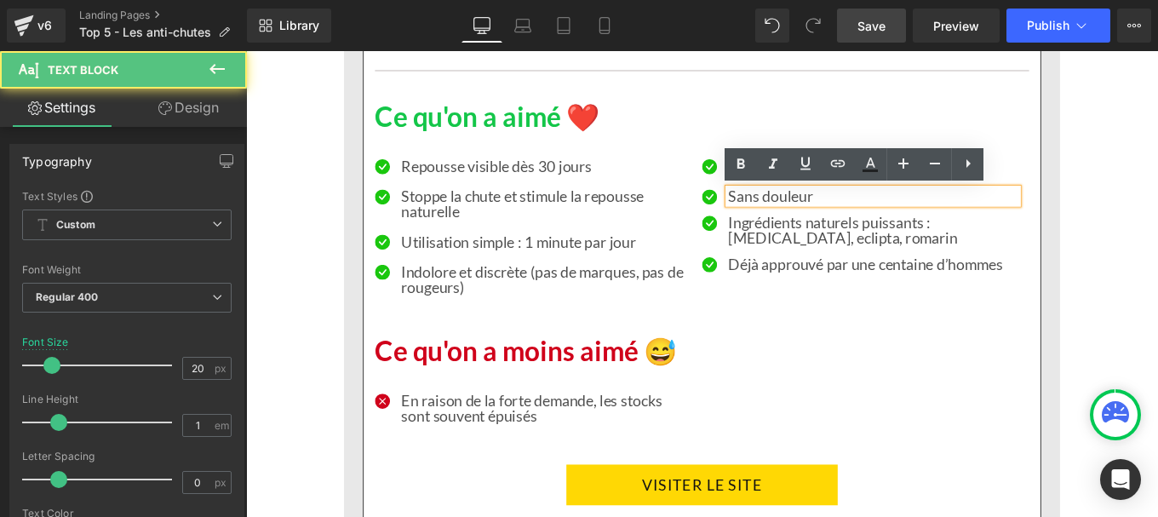
drag, startPoint x: 871, startPoint y: 216, endPoint x: 783, endPoint y: 209, distance: 88.9
click at [791, 209] on div "Sans douleur" at bounding box center [954, 215] width 327 height 17
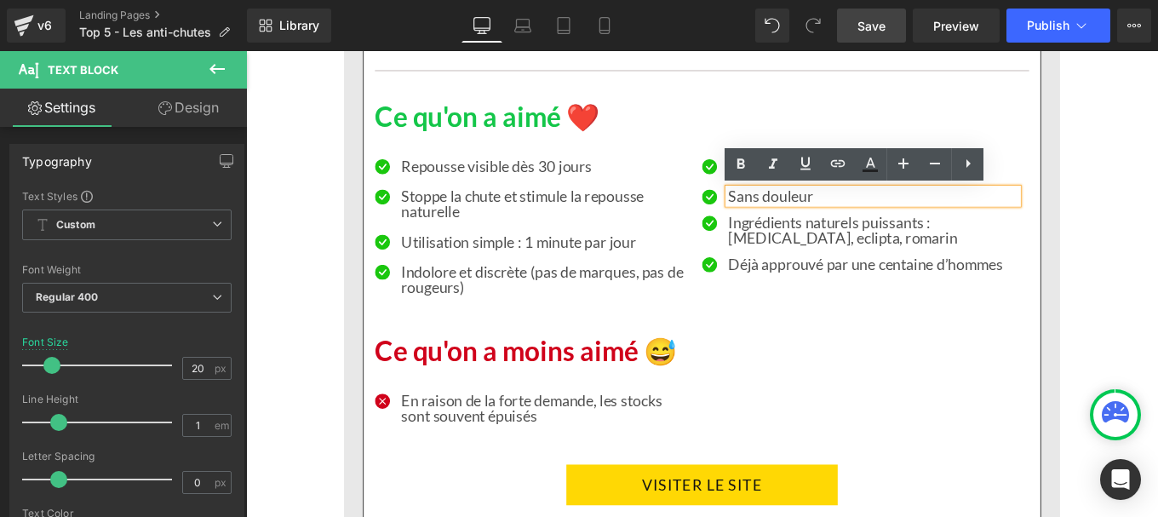
click at [1125, 306] on div "🔍 Notre avis après test Heading Dans notre collectif, nous étions plusieurs à ê…" at bounding box center [761, 184] width 765 height 1982
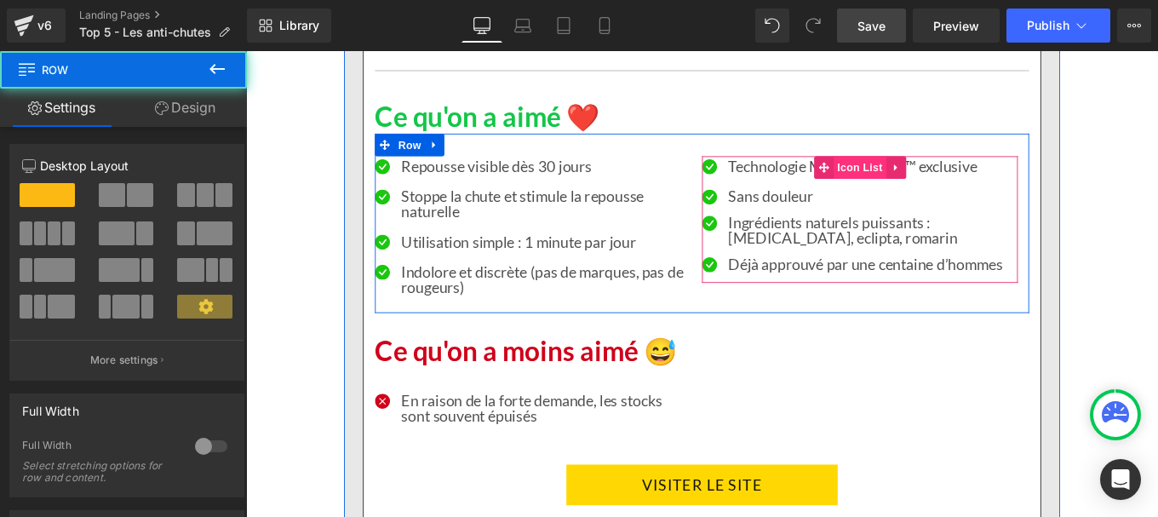
click at [926, 175] on span "Icon List" at bounding box center [940, 183] width 60 height 26
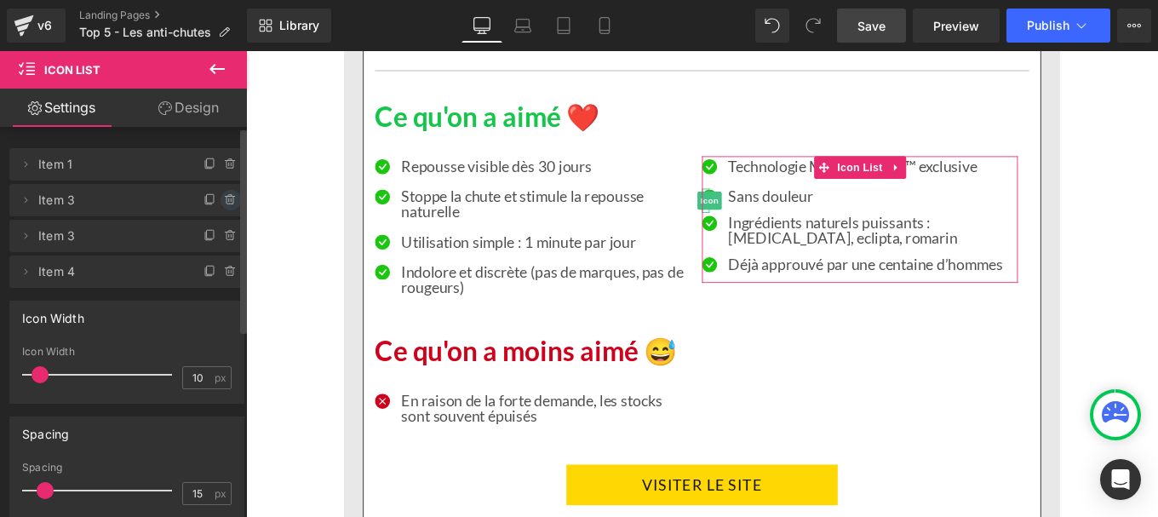
click at [228, 197] on icon at bounding box center [229, 196] width 3 height 2
click at [209, 199] on button "Delete" at bounding box center [213, 201] width 54 height 22
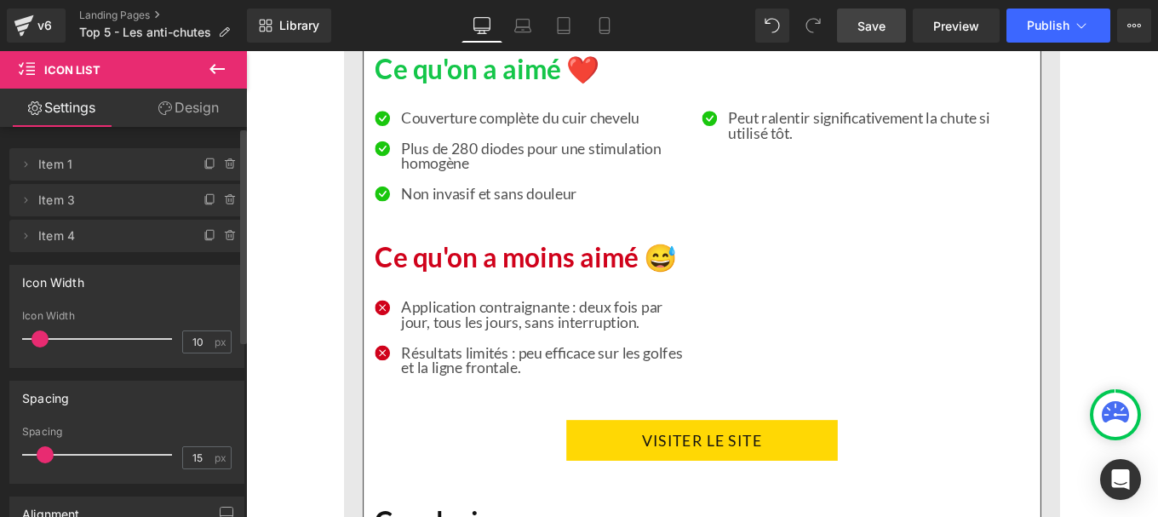
scroll to position [5603, 0]
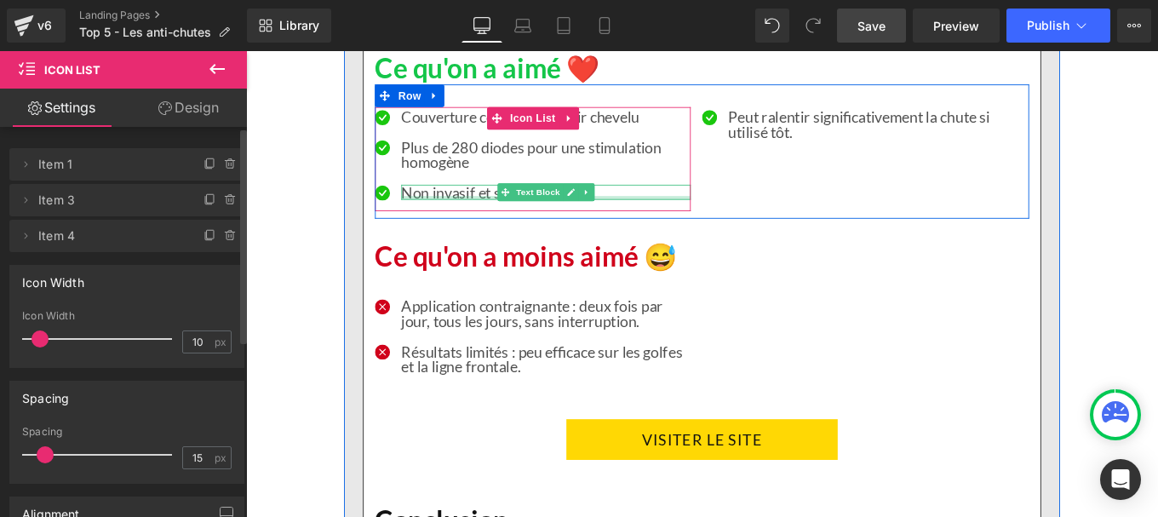
click at [484, 217] on div at bounding box center [585, 217] width 327 height 4
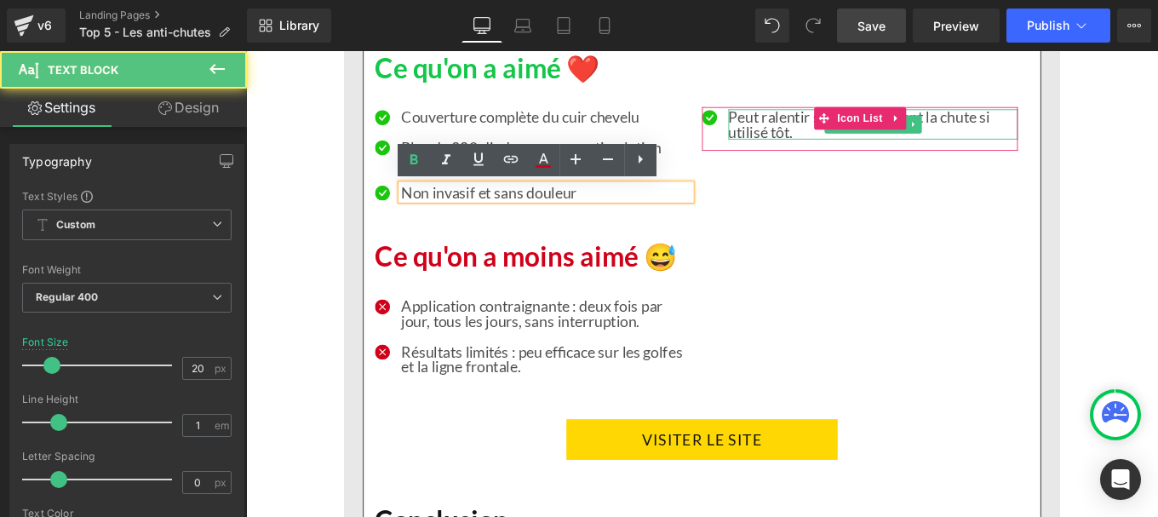
click at [822, 139] on p "Peut ralentir significativement la chute si utilisé tôt." at bounding box center [954, 134] width 327 height 34
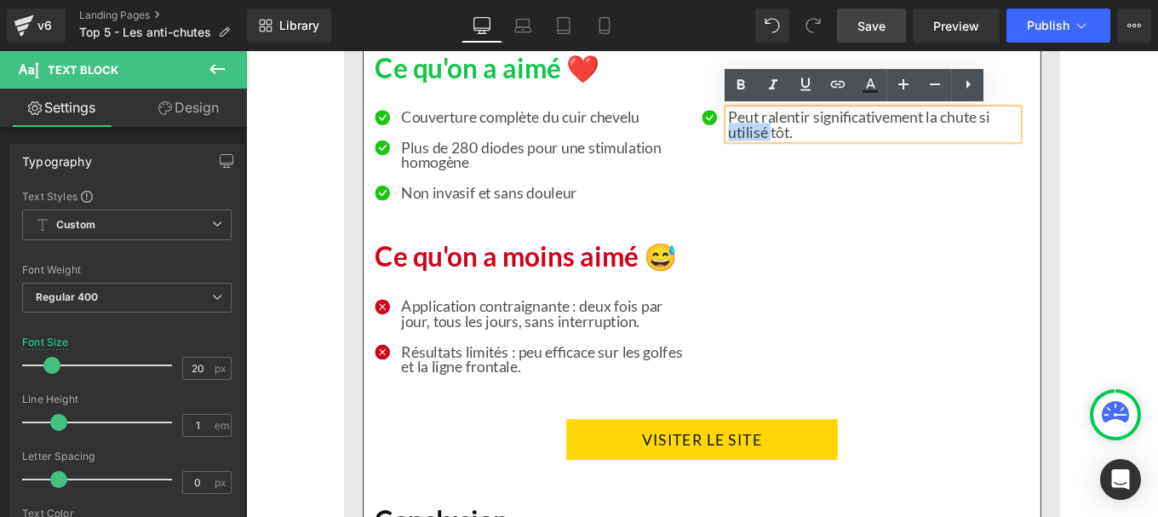
click at [822, 139] on p "Peut ralentir significativement la chute si utilisé tôt." at bounding box center [954, 134] width 327 height 34
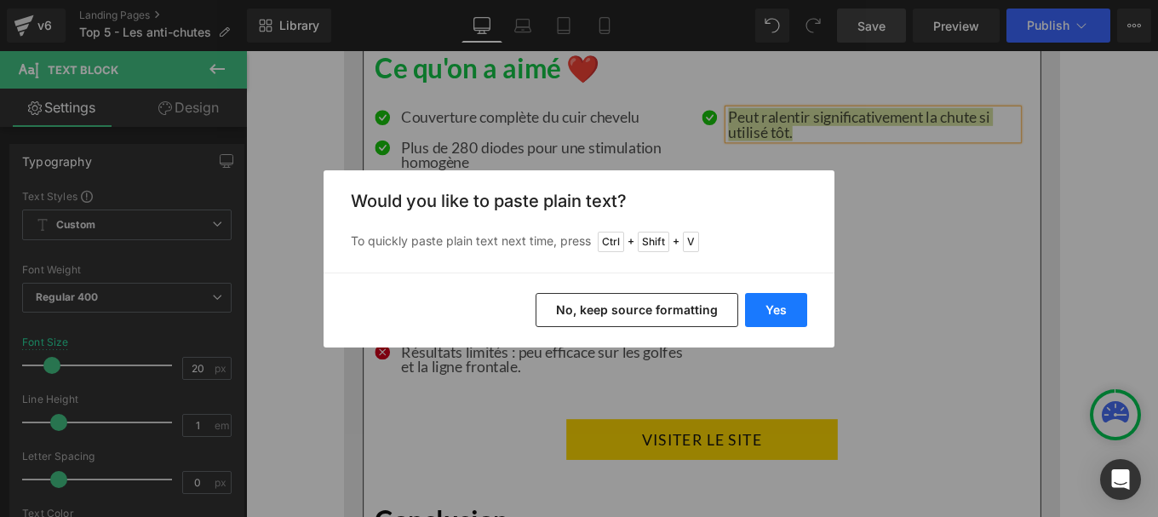
click at [778, 306] on button "Yes" at bounding box center [776, 310] width 62 height 34
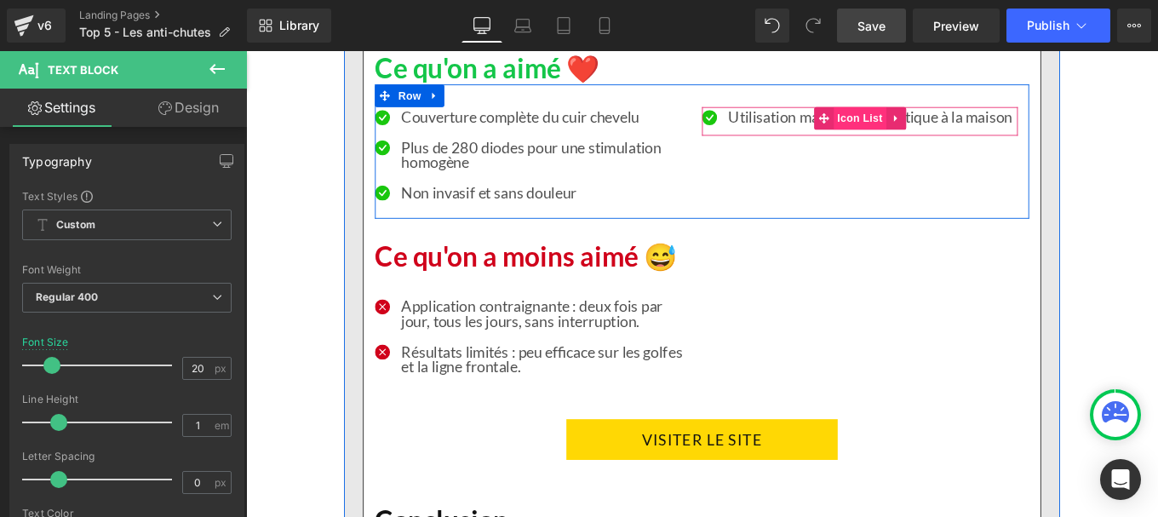
click at [928, 134] on span "Icon List" at bounding box center [940, 127] width 60 height 26
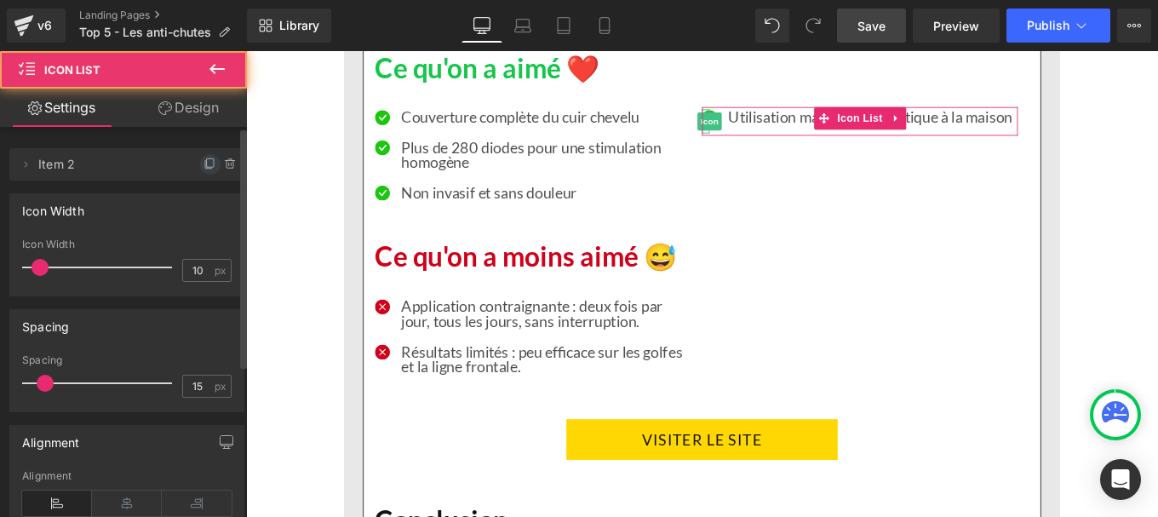
click at [204, 164] on icon at bounding box center [211, 165] width 14 height 14
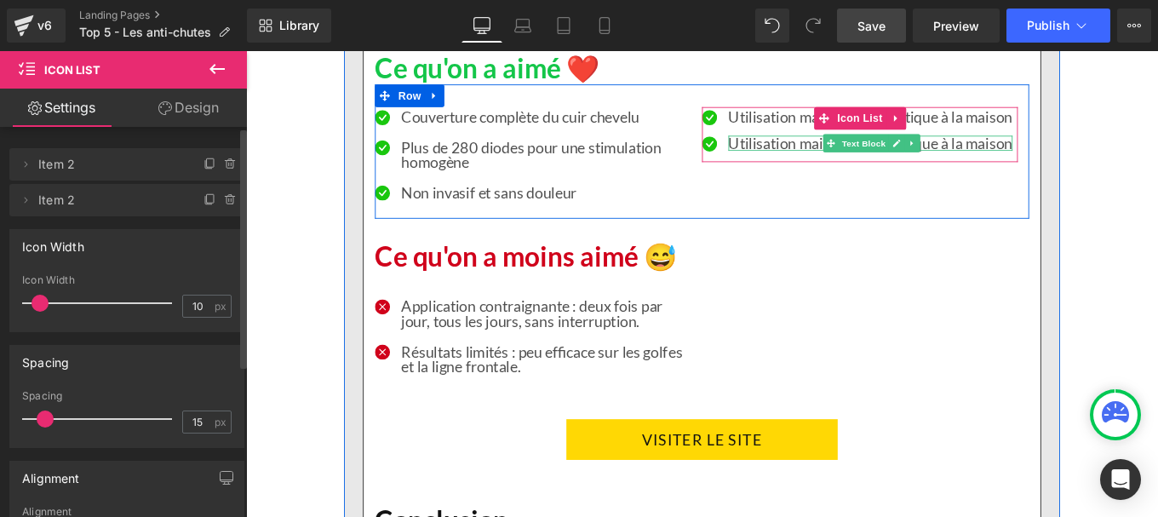
click at [857, 163] on div at bounding box center [951, 161] width 321 height 4
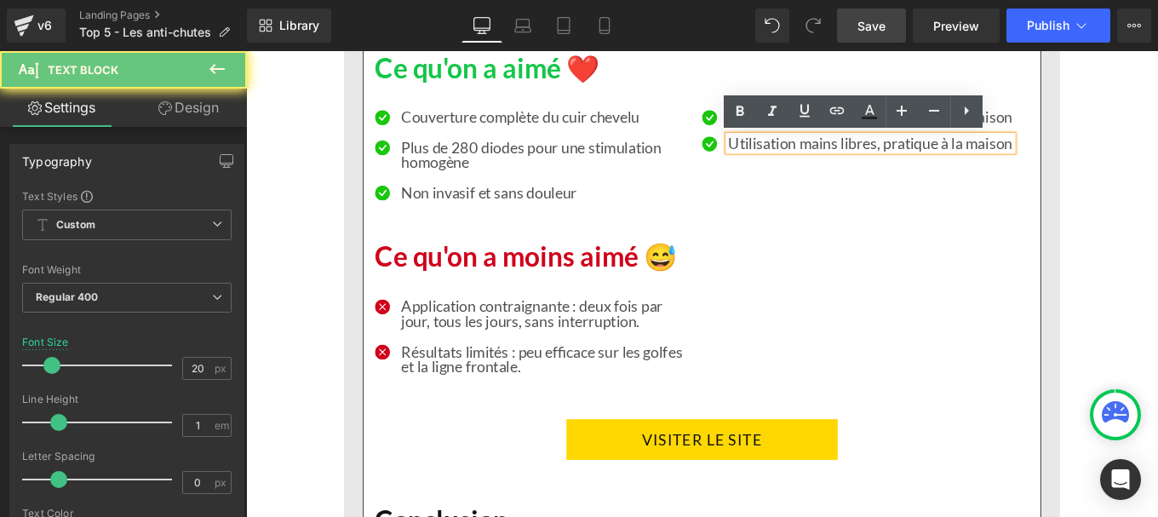
click at [832, 146] on p "Utilisation mains libres, pratique à la maison" at bounding box center [951, 154] width 321 height 17
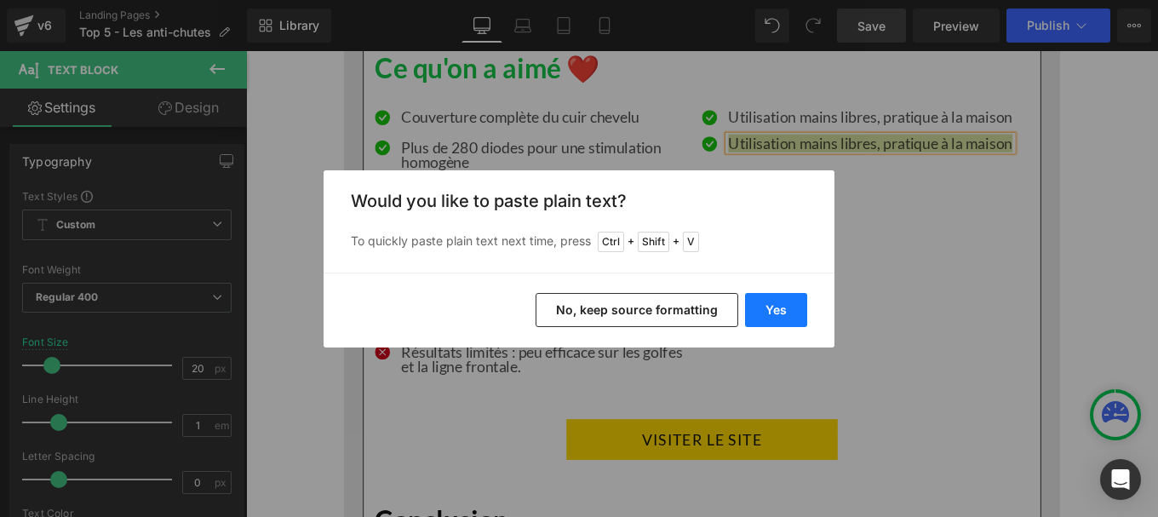
click at [789, 307] on button "Yes" at bounding box center [776, 310] width 62 height 34
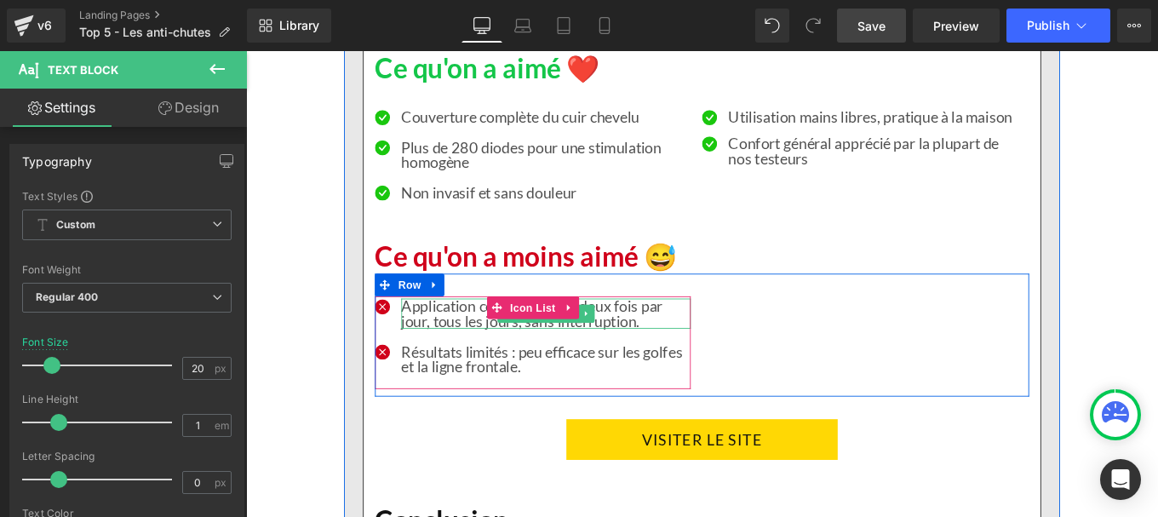
click at [449, 351] on p "Application contraignante : deux fois par jour, tous les jours, sans interrupti…" at bounding box center [585, 347] width 327 height 34
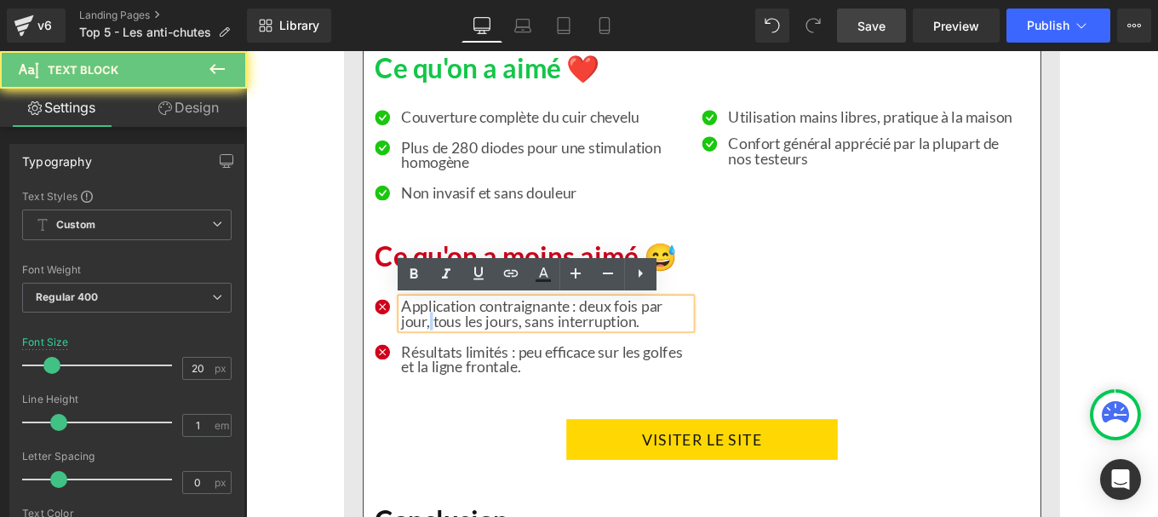
click at [449, 351] on p "Application contraignante : deux fois par jour, tous les jours, sans interrupti…" at bounding box center [585, 347] width 327 height 34
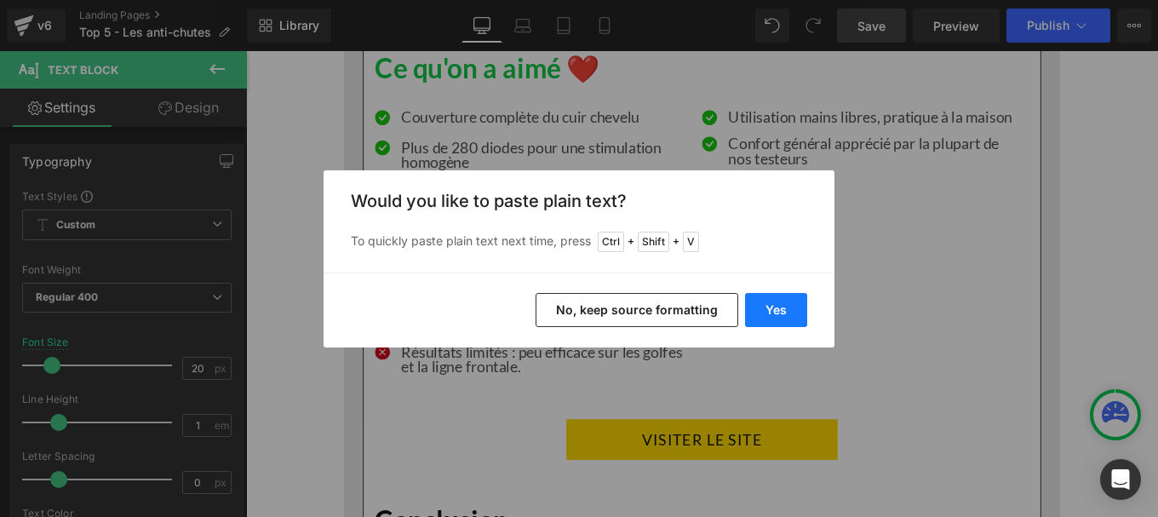
click at [771, 304] on button "Yes" at bounding box center [776, 310] width 62 height 34
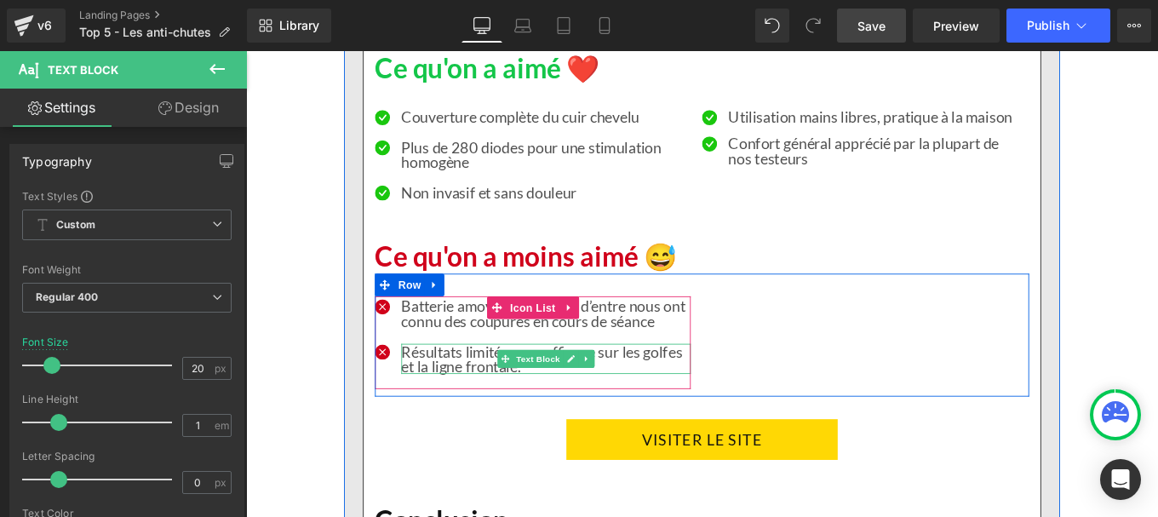
click at [430, 407] on p "Résultats limités : peu efficace sur les golfes et la ligne frontale." at bounding box center [585, 399] width 327 height 34
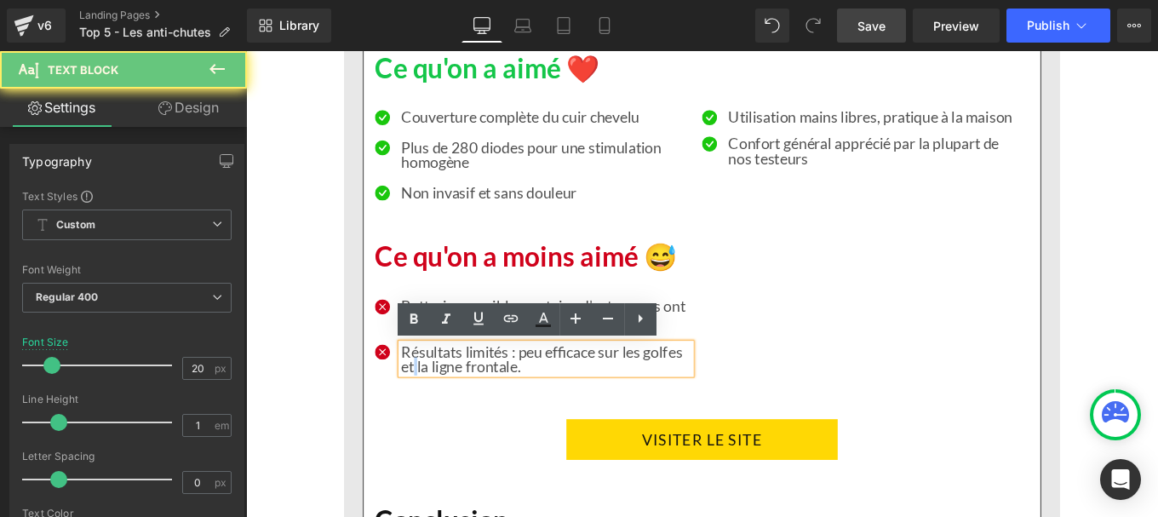
click at [430, 407] on p "Résultats limités : peu efficace sur les golfes et la ligne frontale." at bounding box center [585, 399] width 327 height 34
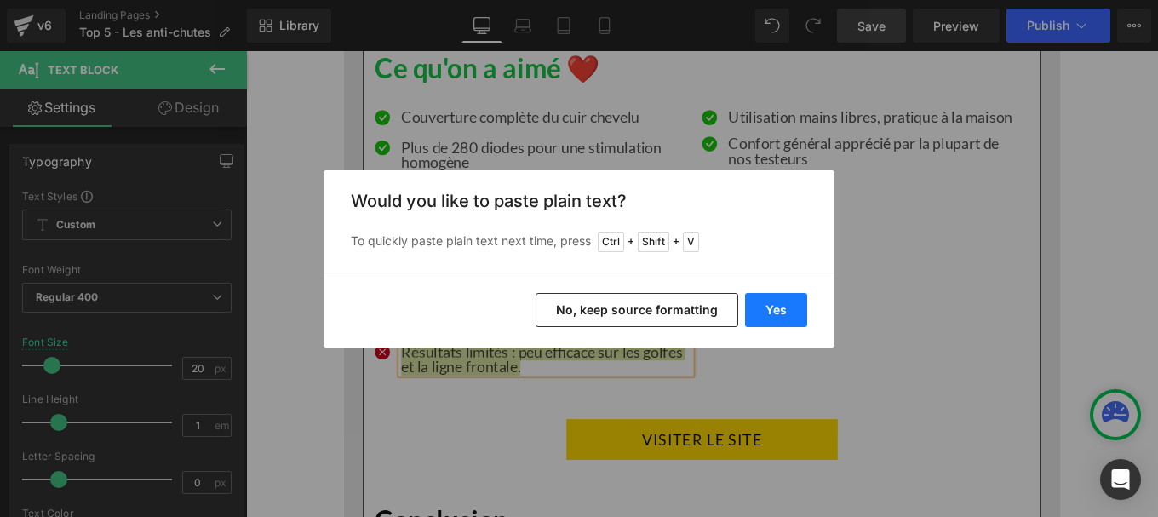
click at [789, 306] on button "Yes" at bounding box center [776, 310] width 62 height 34
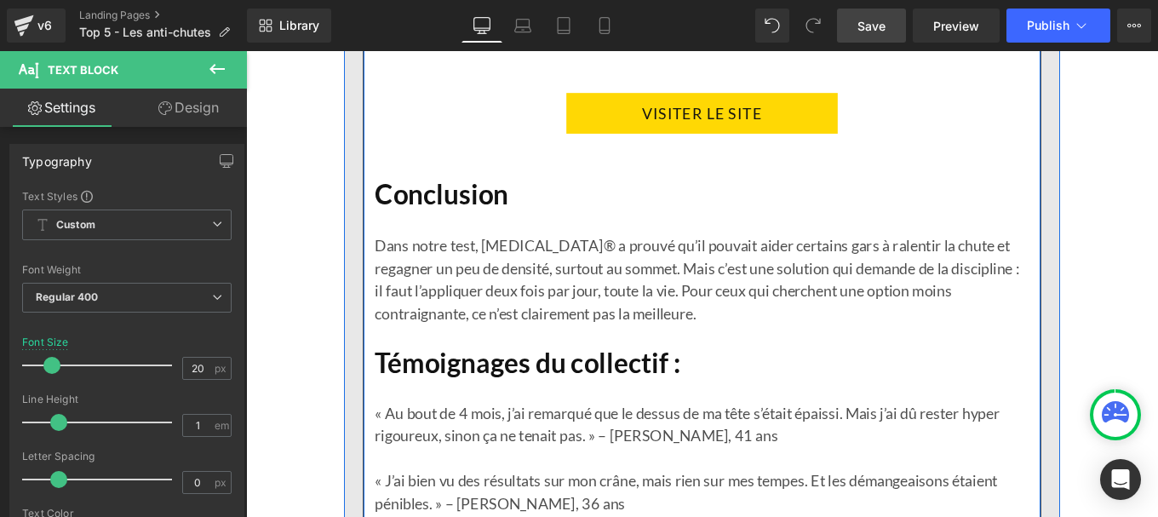
scroll to position [5972, 0]
click at [444, 308] on p "Dans notre test, [MEDICAL_DATA]® a prouvé qu’il pouvait aider certains gars à r…" at bounding box center [761, 307] width 739 height 102
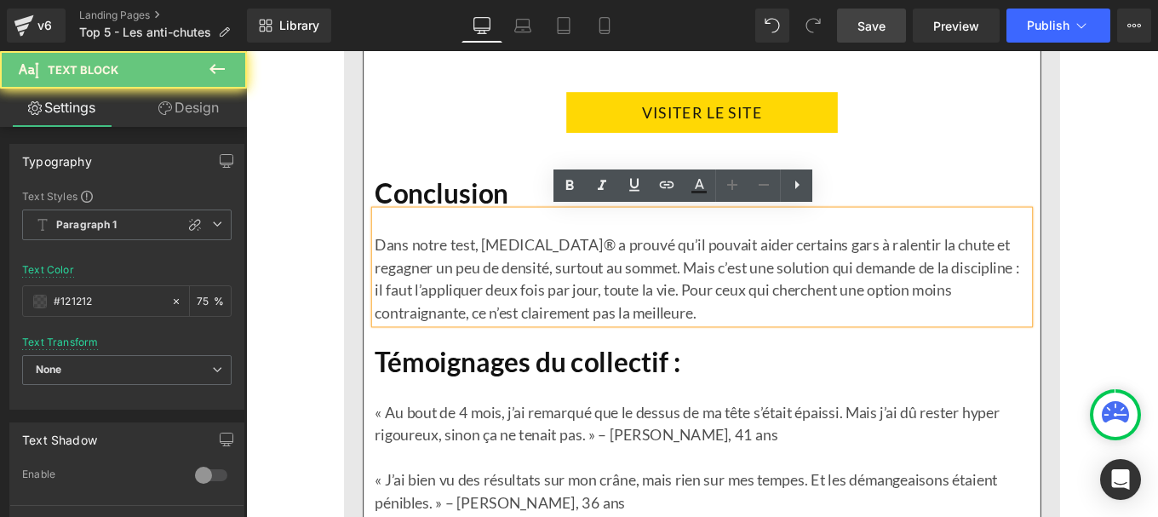
click at [444, 308] on p "Dans notre test, [MEDICAL_DATA]® a prouvé qu’il pouvait aider certains gars à r…" at bounding box center [761, 307] width 739 height 102
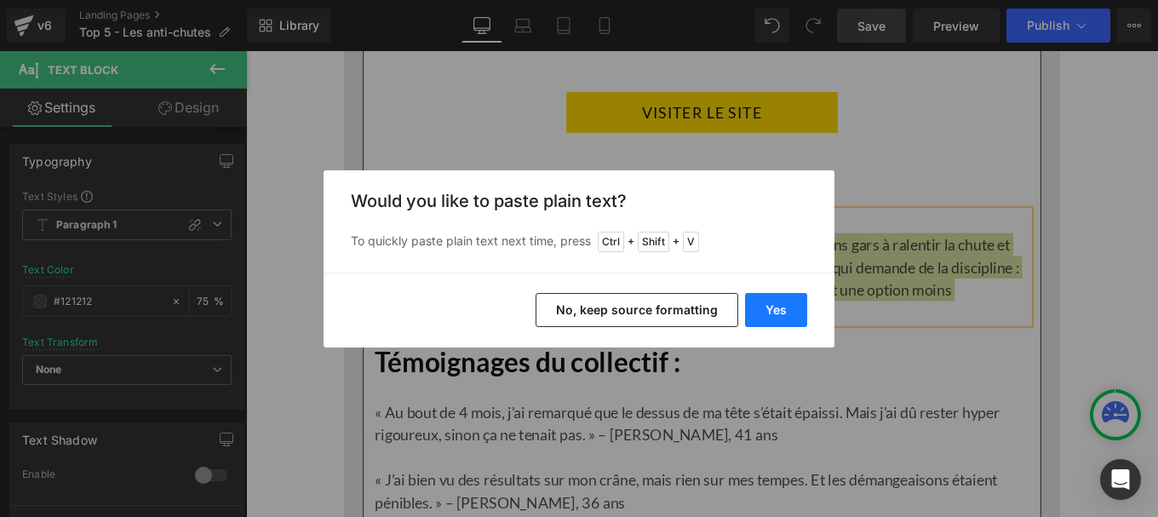
click at [793, 304] on button "Yes" at bounding box center [776, 310] width 62 height 34
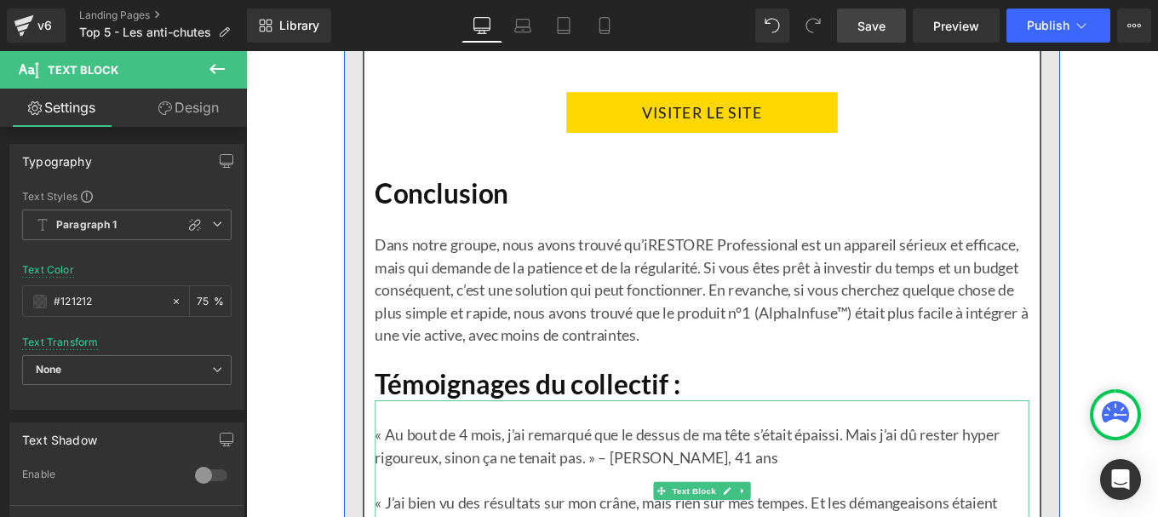
click at [500, 491] on p "« Au bout de 4 mois, j’ai remarqué que le dessus de ma tête s’était épaissi. Ma…" at bounding box center [761, 496] width 739 height 51
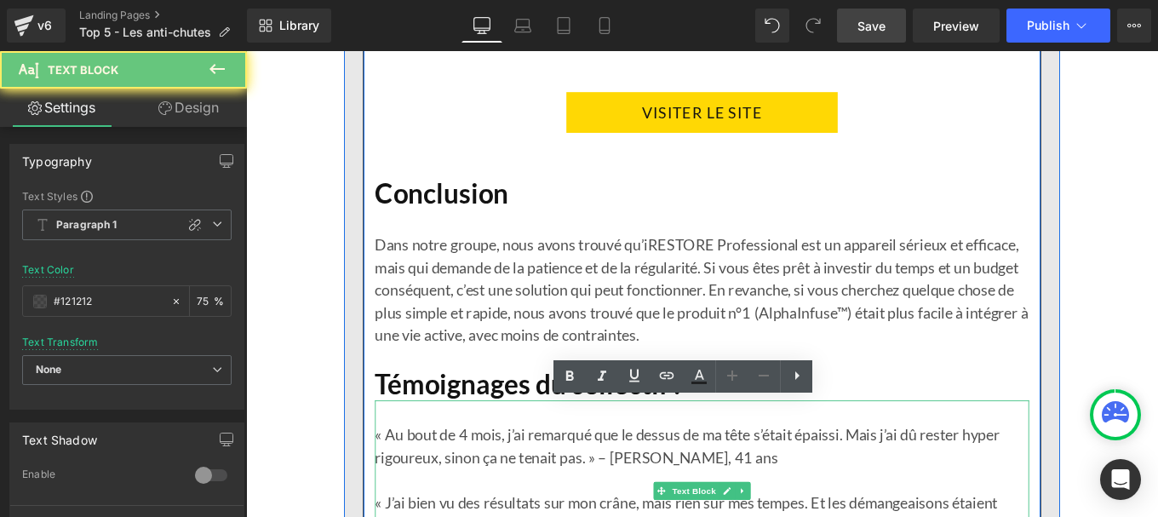
click at [500, 491] on p "« Au bout de 4 mois, j’ai remarqué que le dessus de ma tête s’était épaissi. Ma…" at bounding box center [761, 496] width 739 height 51
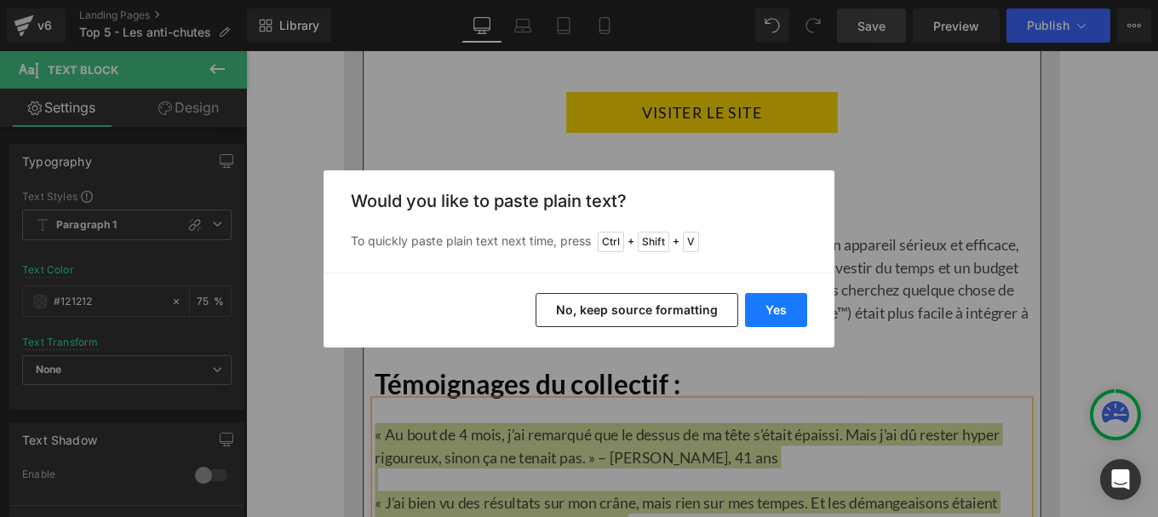
click at [766, 303] on button "Yes" at bounding box center [776, 310] width 62 height 34
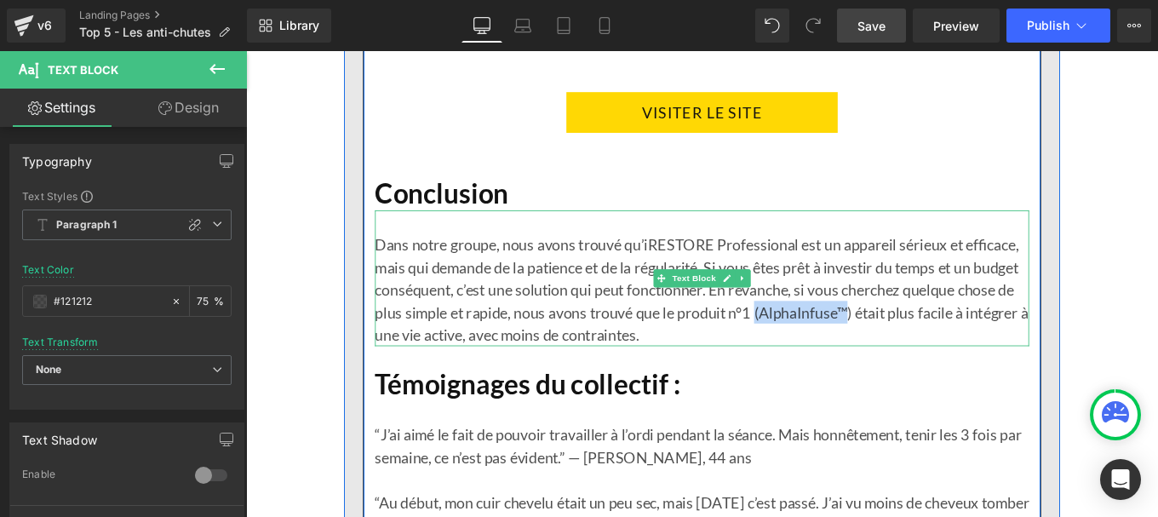
drag, startPoint x: 887, startPoint y: 348, endPoint x: 990, endPoint y: 353, distance: 104.0
click at [990, 353] on p "Dans notre groupe, nous avons trouvé qu’iRESTORE Professional est un appareil s…" at bounding box center [761, 320] width 739 height 128
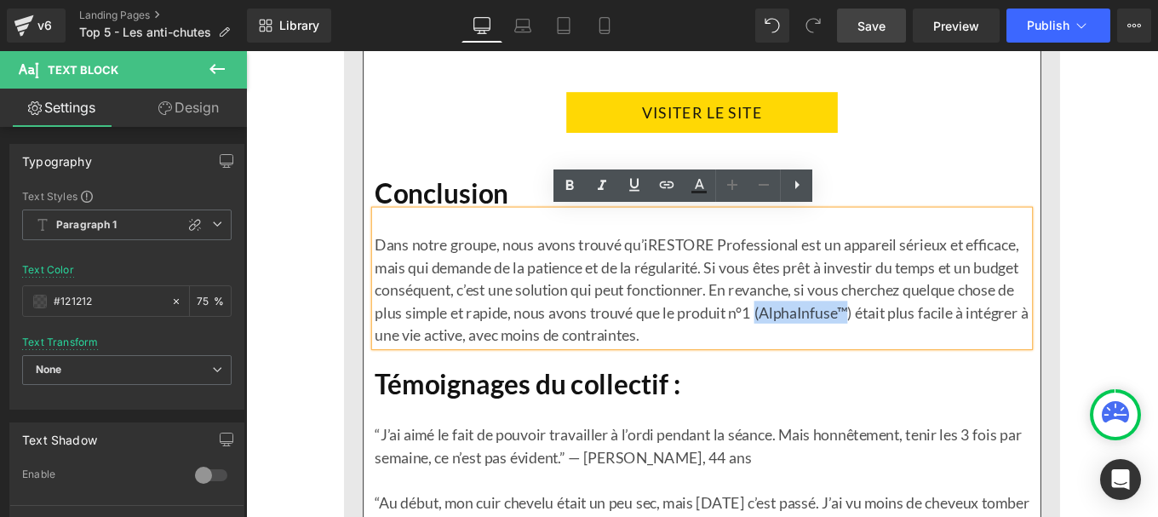
click at [990, 353] on p "Dans notre groupe, nous avons trouvé qu’iRESTORE Professional est un appareil s…" at bounding box center [761, 320] width 739 height 128
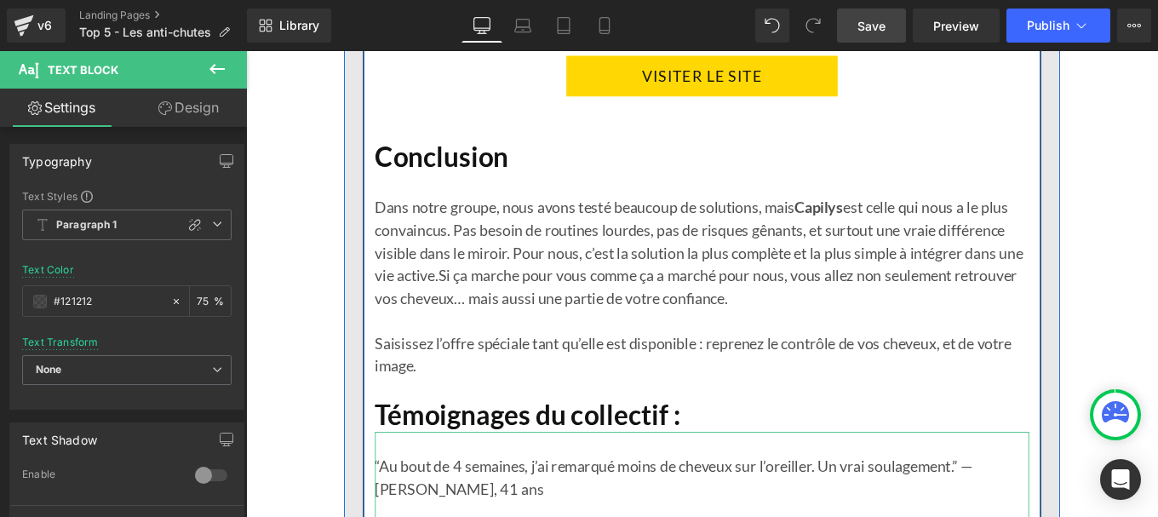
scroll to position [3525, 0]
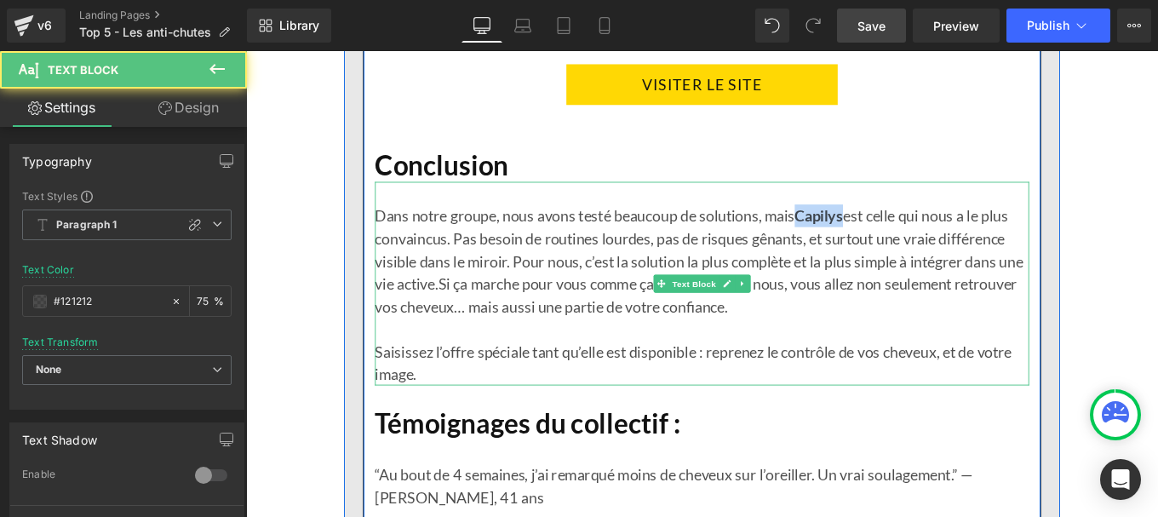
drag, startPoint x: 868, startPoint y: 238, endPoint x: 925, endPoint y: 238, distance: 57.1
click at [925, 238] on p "Dans notre groupe, nous avons testé beaucoup de solutions, mais Capilys est cel…" at bounding box center [761, 289] width 739 height 128
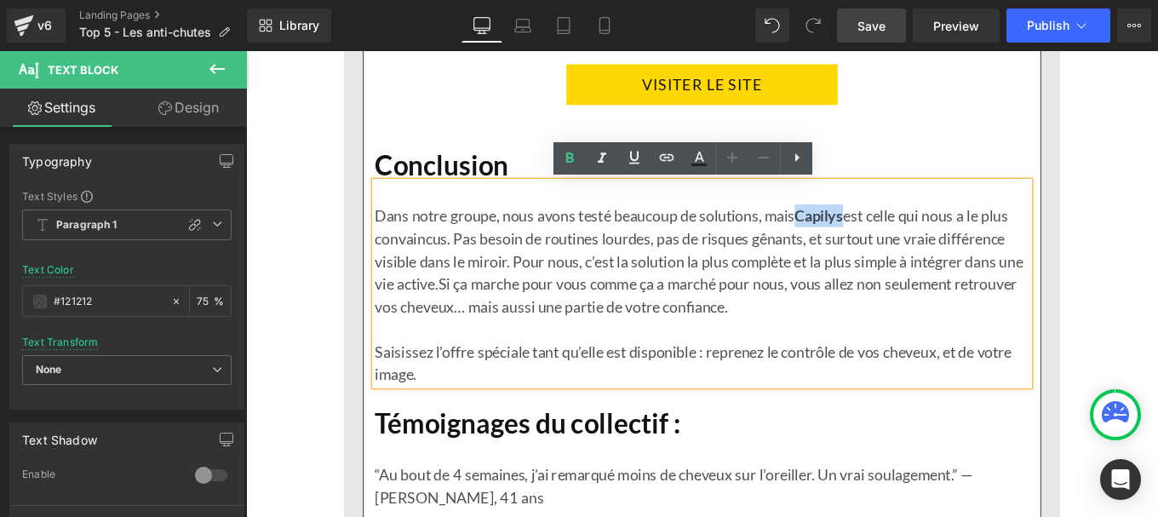
copy strong "Capilys"
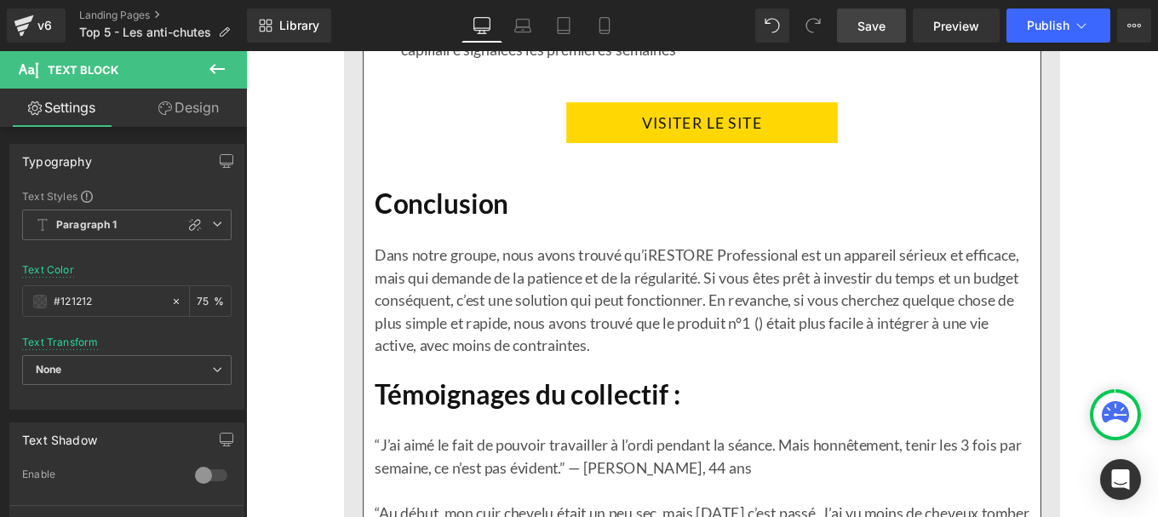
scroll to position [5962, 0]
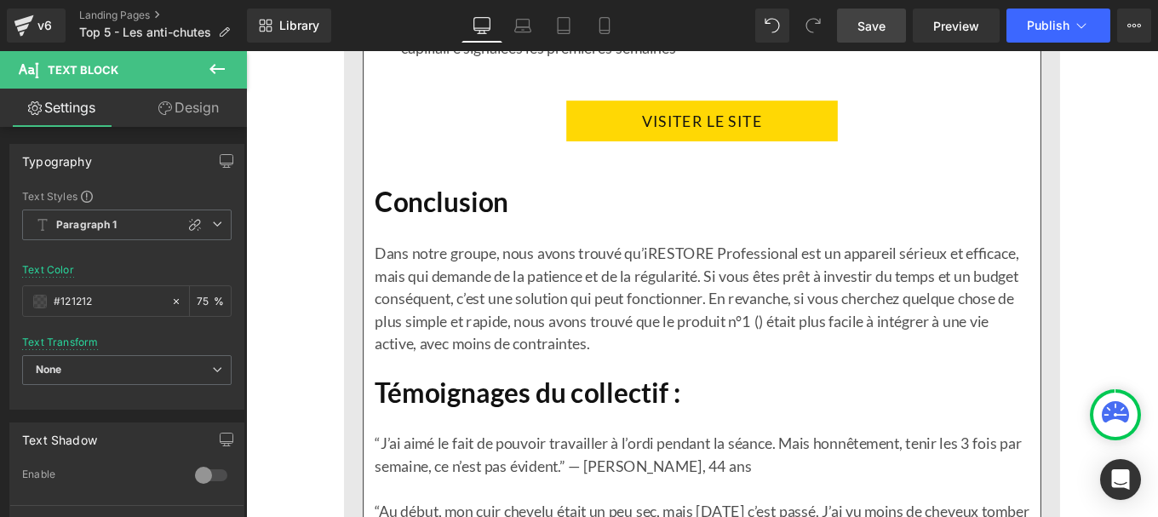
click at [888, 360] on p "Dans notre groupe, nous avons trouvé qu’iRESTORE Professional est un appareil s…" at bounding box center [761, 331] width 739 height 128
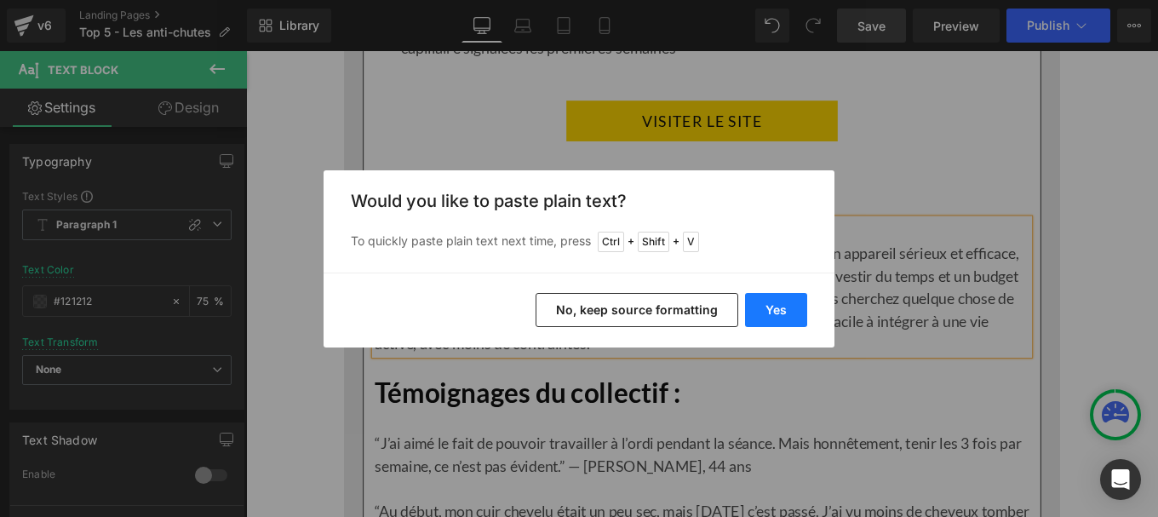
click at [782, 309] on button "Yes" at bounding box center [776, 310] width 62 height 34
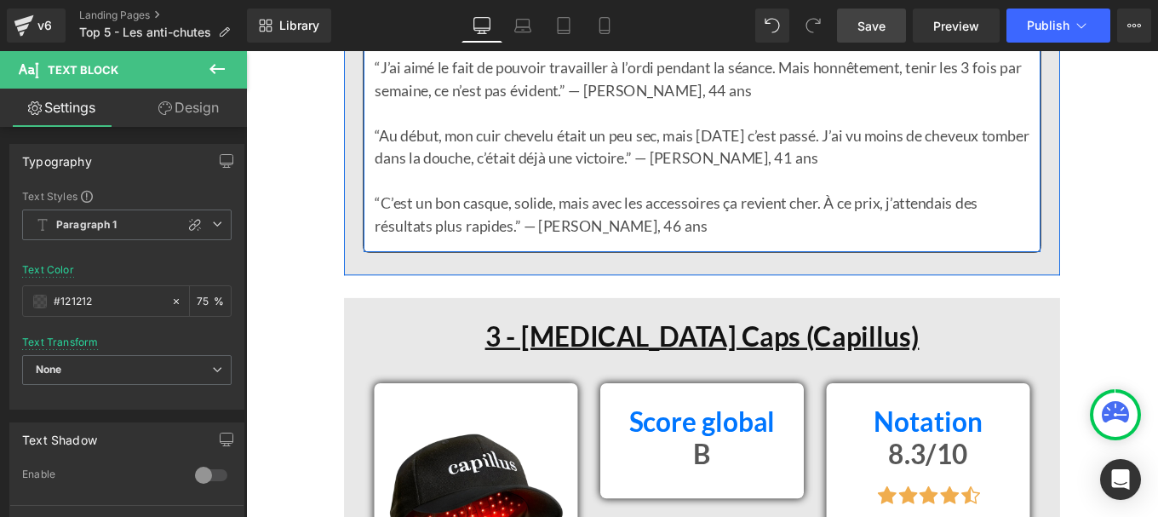
scroll to position [6390, 0]
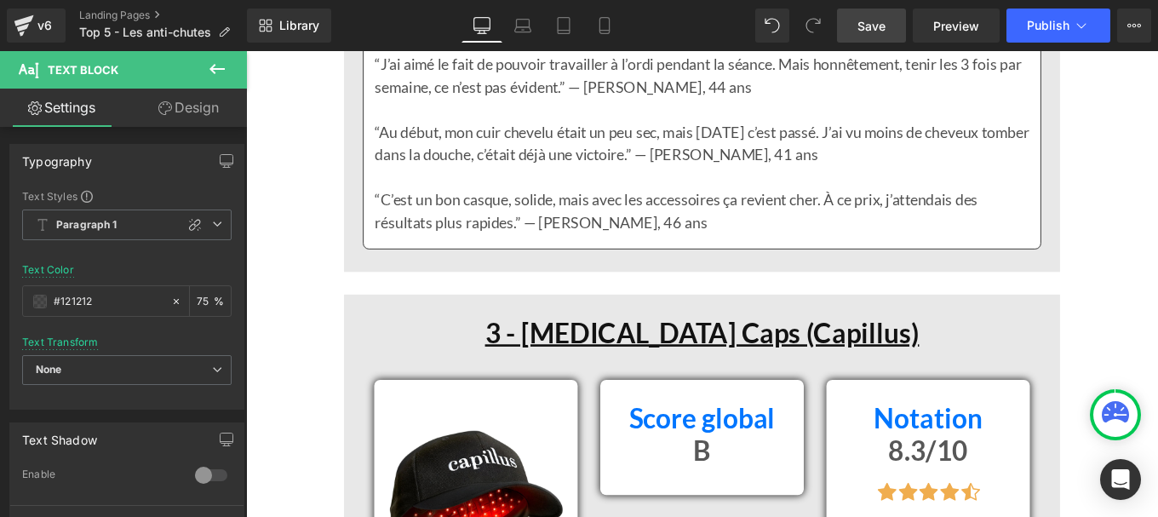
click at [874, 32] on span "Save" at bounding box center [872, 26] width 28 height 18
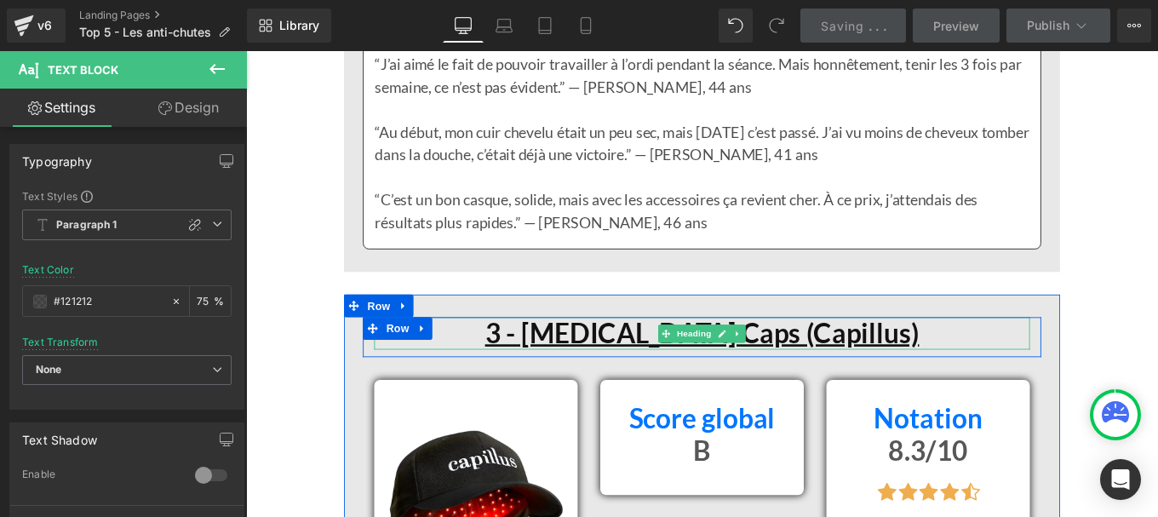
click at [575, 368] on u "3 - [MEDICAL_DATA] Caps (Capillus)" at bounding box center [761, 369] width 491 height 37
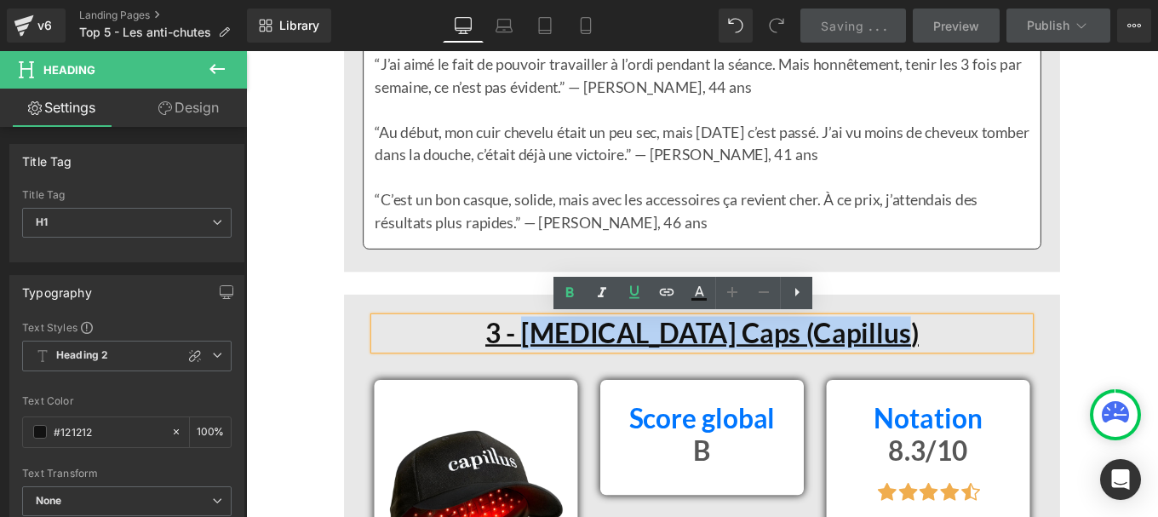
drag, startPoint x: 575, startPoint y: 368, endPoint x: 1010, endPoint y: 367, distance: 435.2
click at [1010, 367] on h1 "3 - [MEDICAL_DATA] Caps (Capillus)" at bounding box center [761, 370] width 741 height 37
paste div
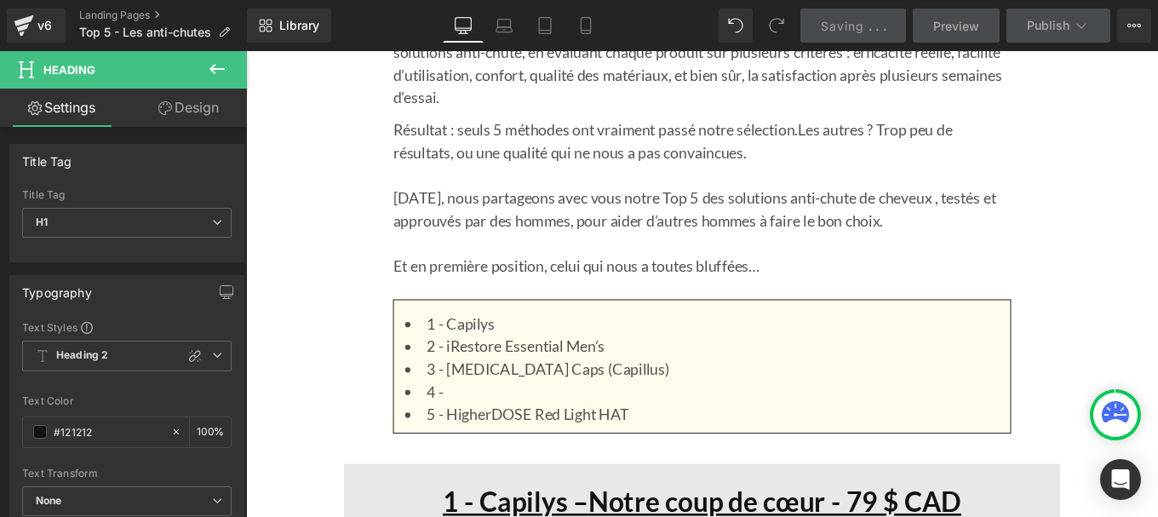
scroll to position [1341, 0]
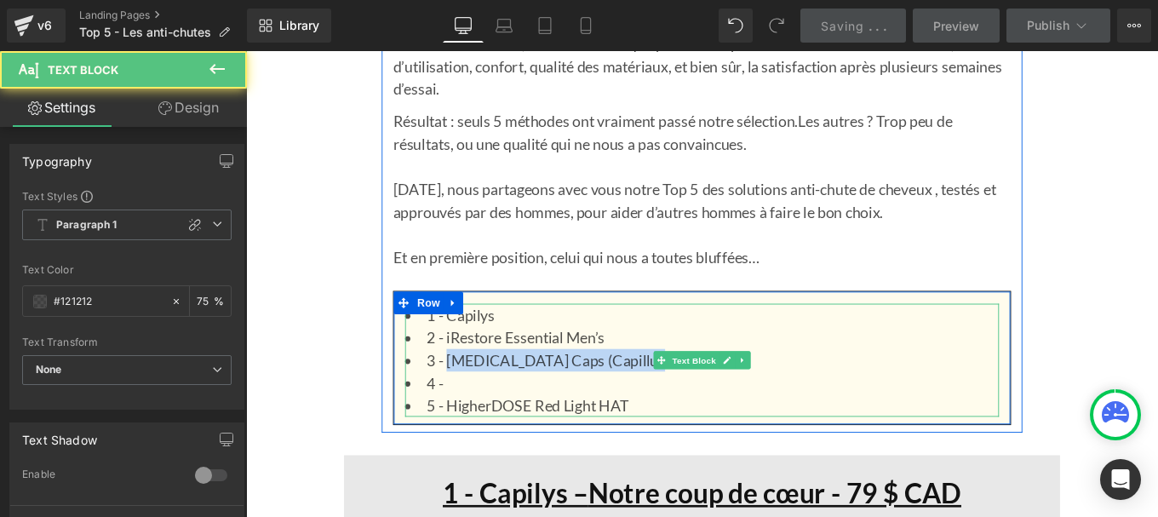
drag, startPoint x: 644, startPoint y: 390, endPoint x: 686, endPoint y: 398, distance: 43.3
click at [686, 398] on li "3 - [MEDICAL_DATA] Caps (Capillus)" at bounding box center [761, 400] width 671 height 26
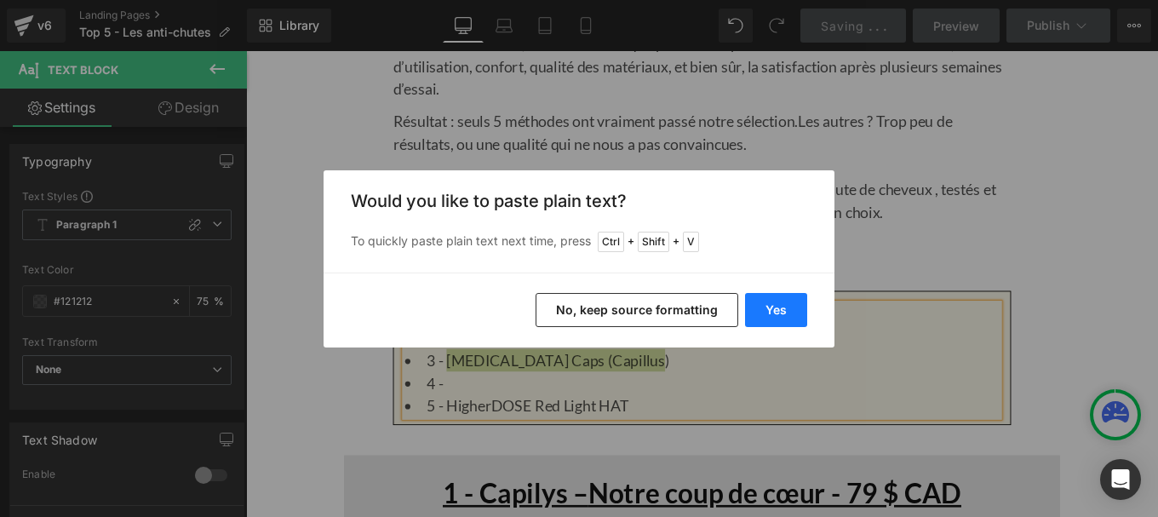
click at [776, 310] on button "Yes" at bounding box center [776, 310] width 62 height 34
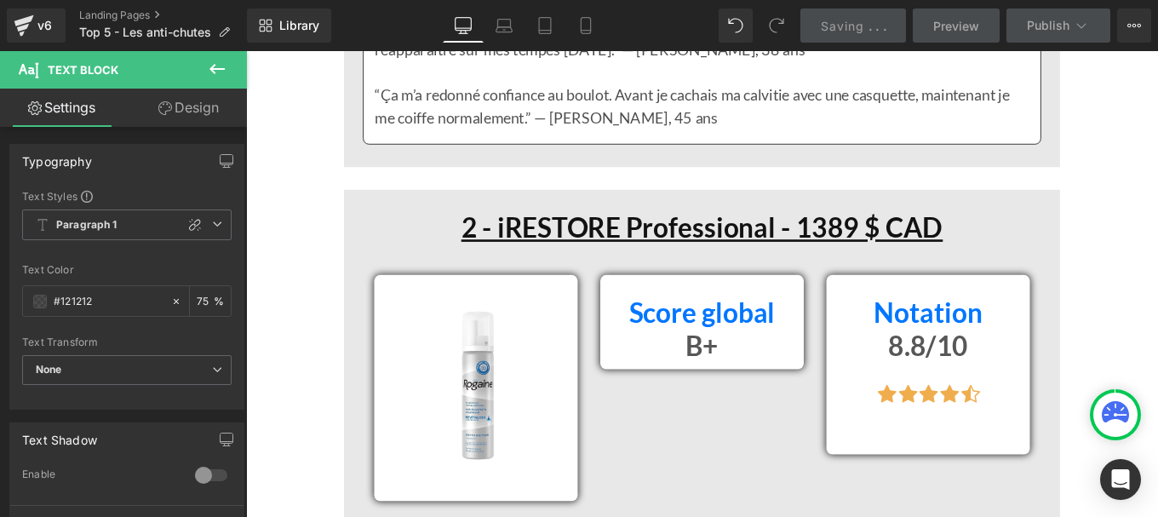
scroll to position [4109, 0]
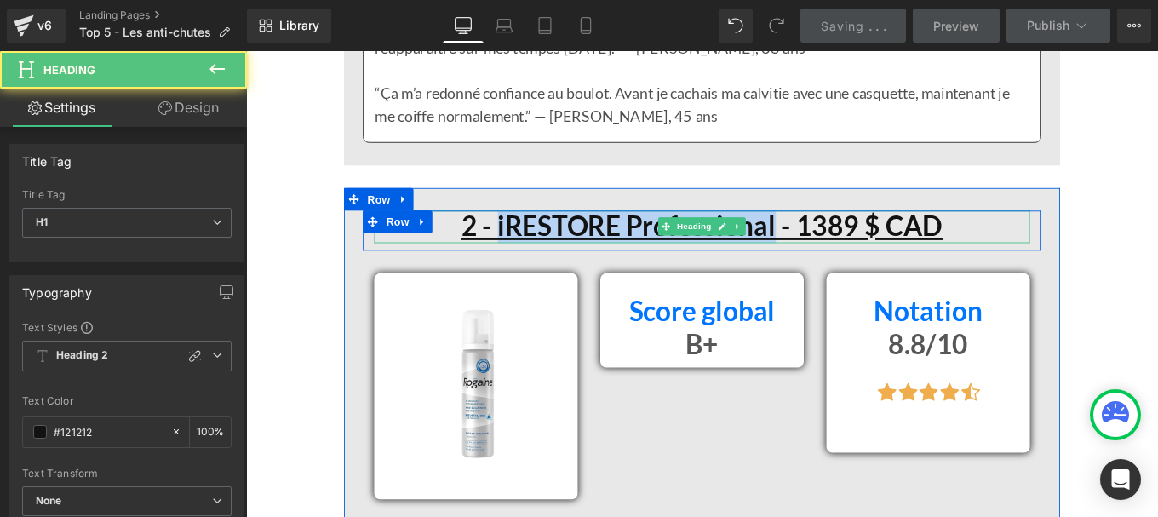
drag, startPoint x: 523, startPoint y: 249, endPoint x: 841, endPoint y: 250, distance: 317.6
click at [841, 250] on u "2 - iRESTORE Professional - 1389 $ CAD" at bounding box center [762, 249] width 544 height 37
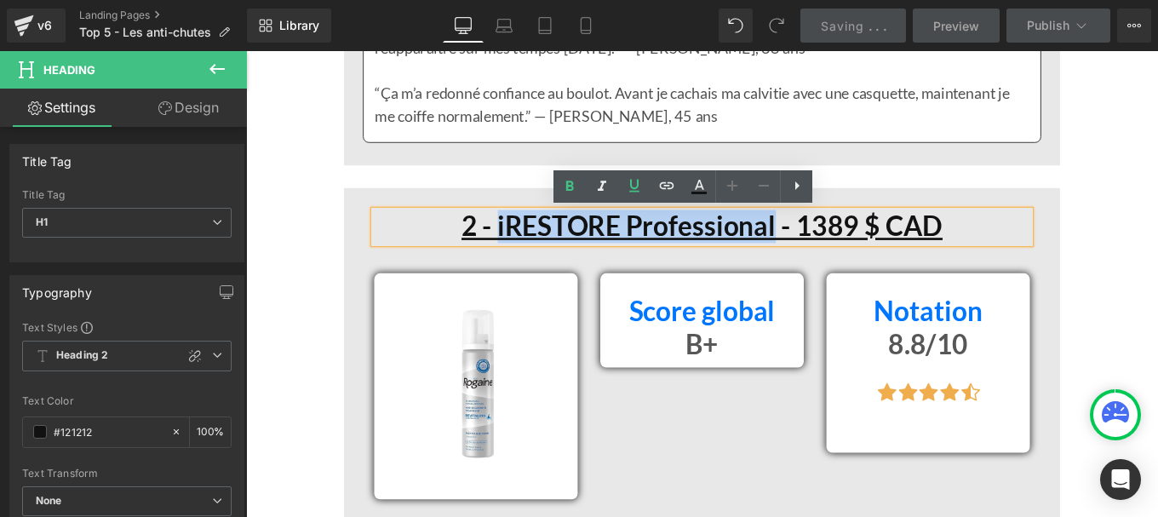
copy u "iRESTORE Professional"
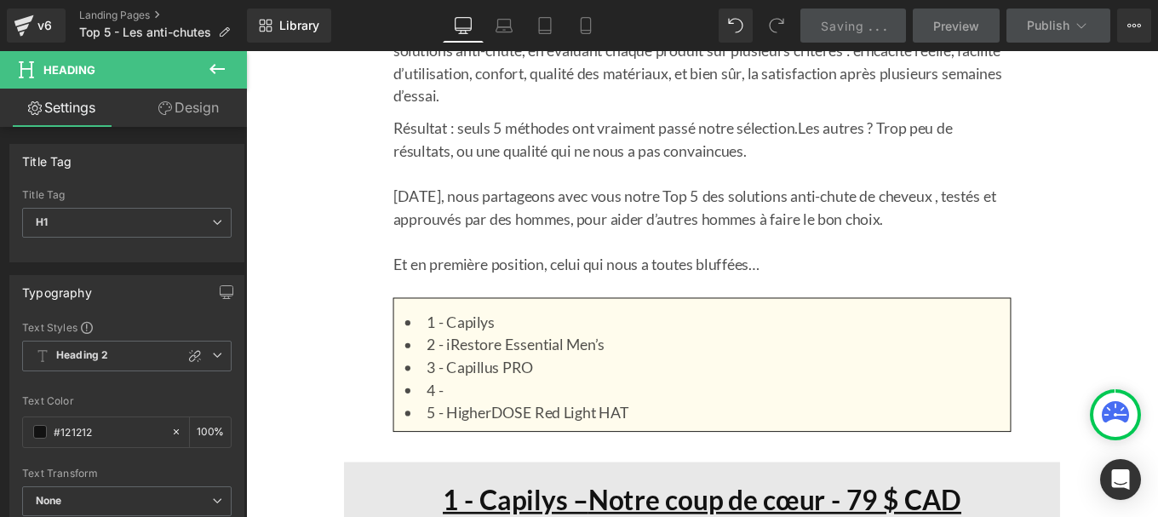
scroll to position [1338, 0]
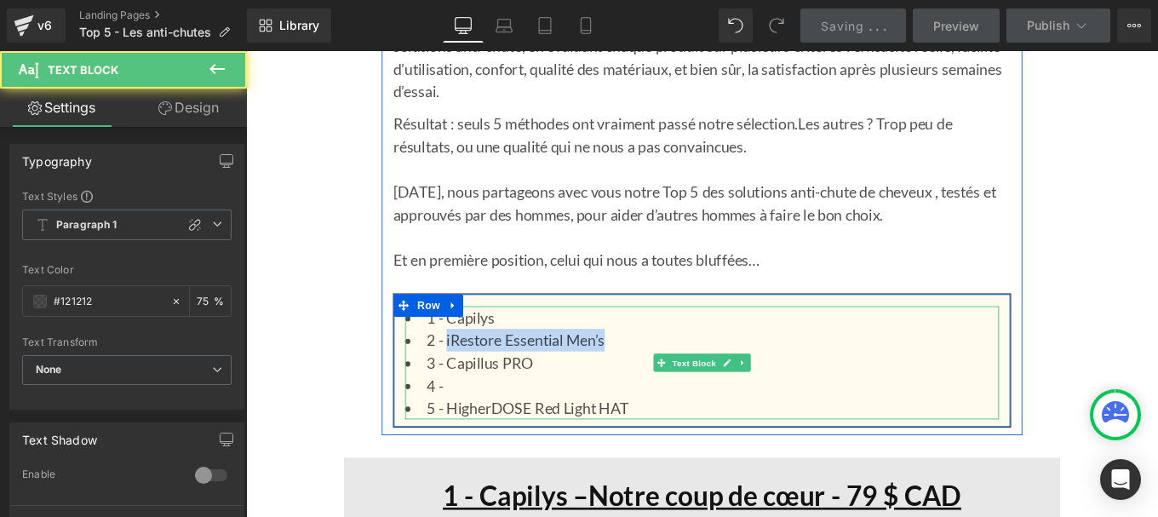
drag, startPoint x: 438, startPoint y: 383, endPoint x: 466, endPoint y: 380, distance: 28.3
click at [466, 380] on li "2 - iRestore Essential Men’s" at bounding box center [761, 378] width 671 height 26
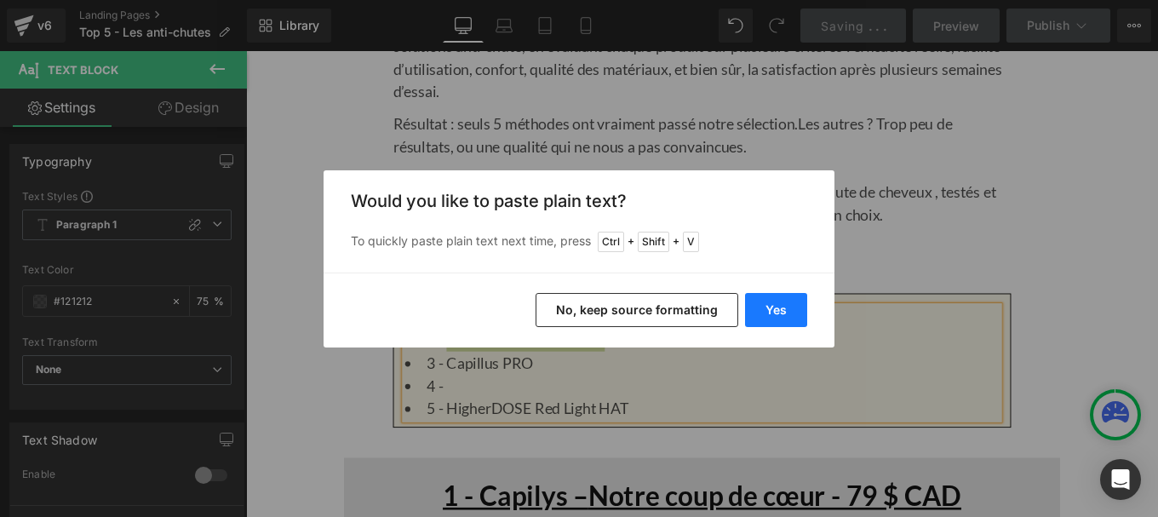
click at [783, 307] on button "Yes" at bounding box center [776, 310] width 62 height 34
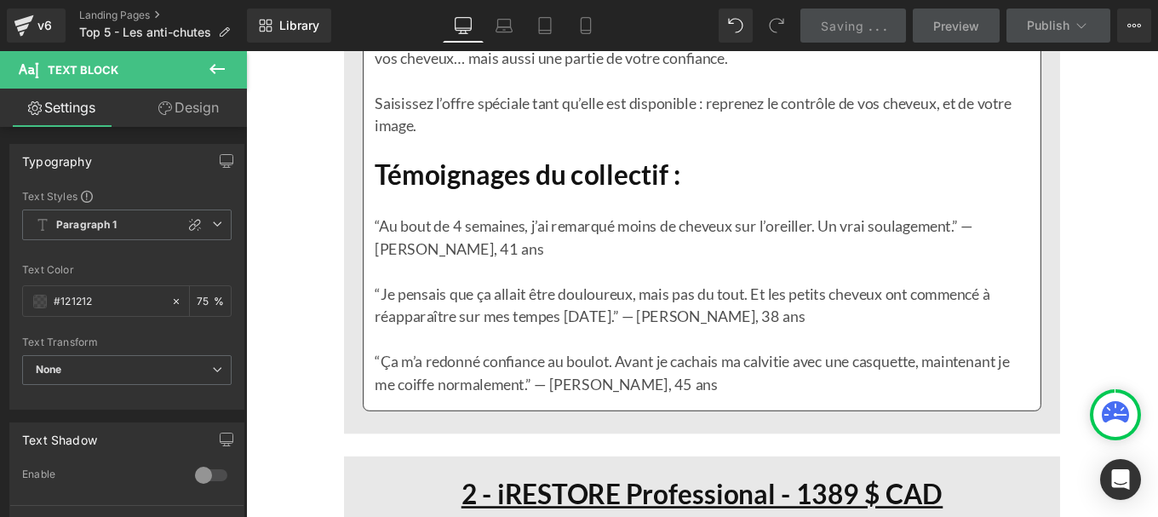
scroll to position [3807, 0]
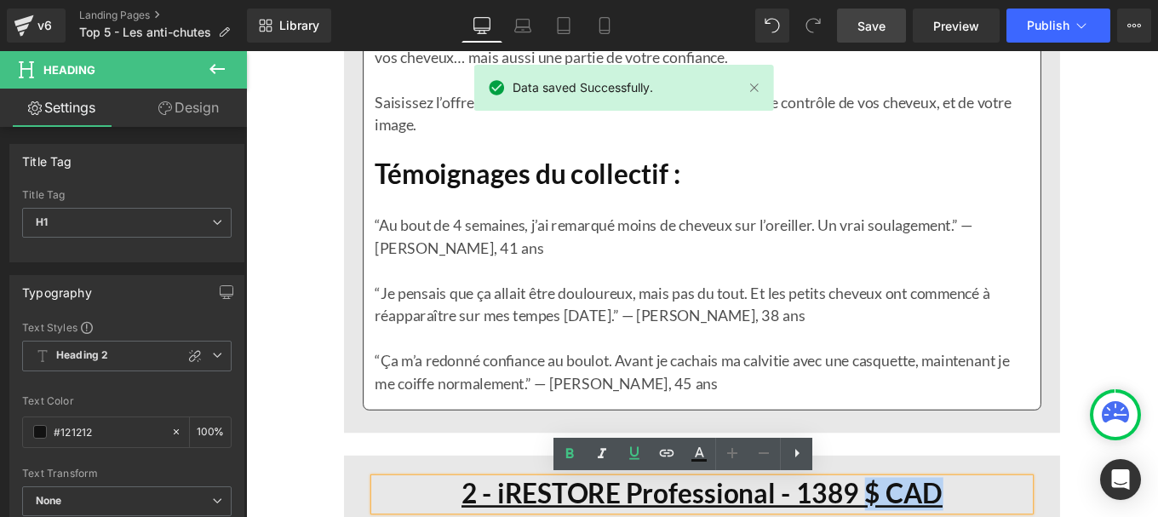
copy u "$ CAD"
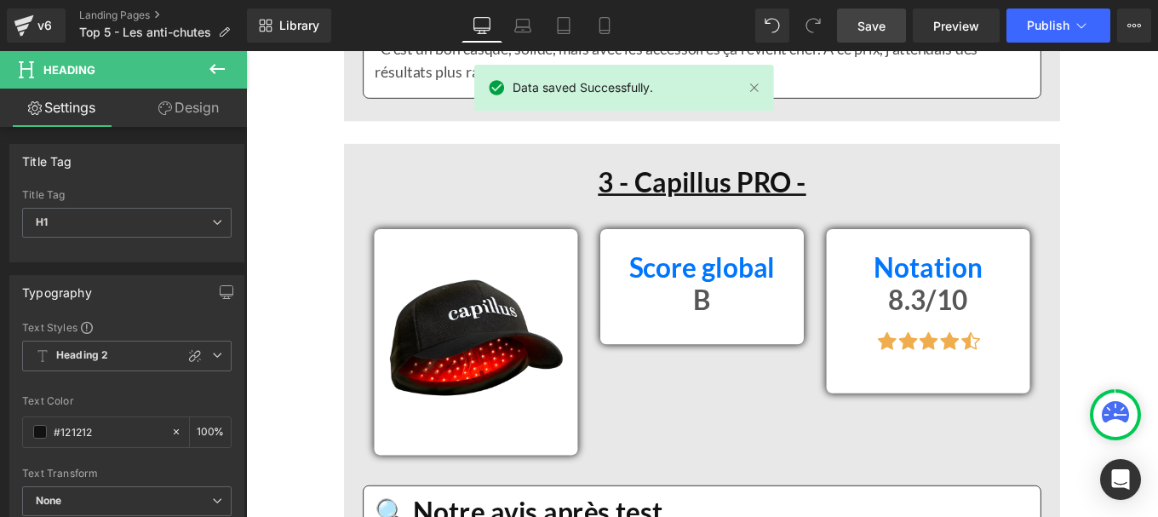
scroll to position [6555, 0]
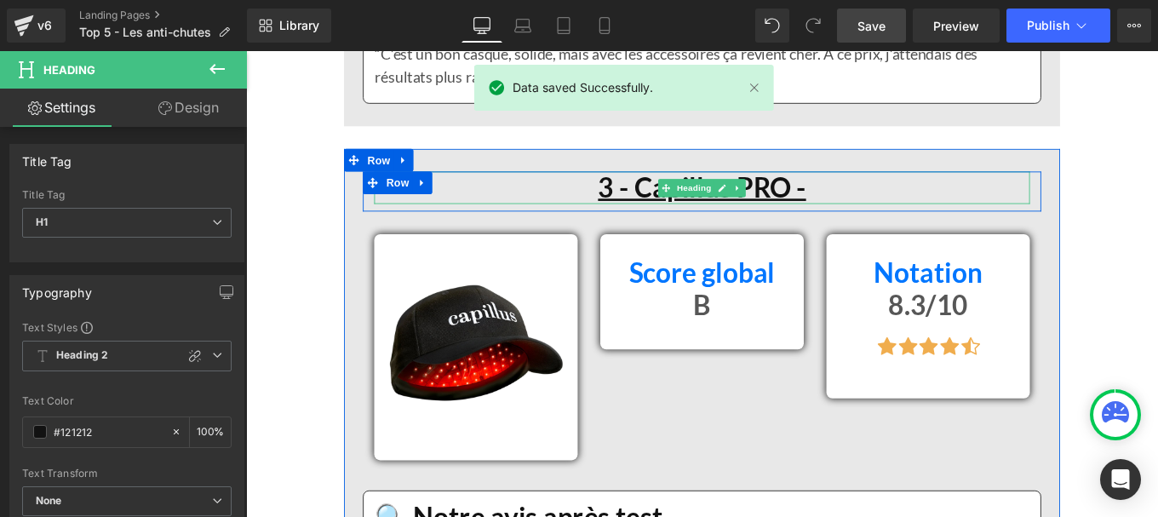
click at [900, 208] on h1 "3 - Capillus PRO -" at bounding box center [761, 205] width 741 height 37
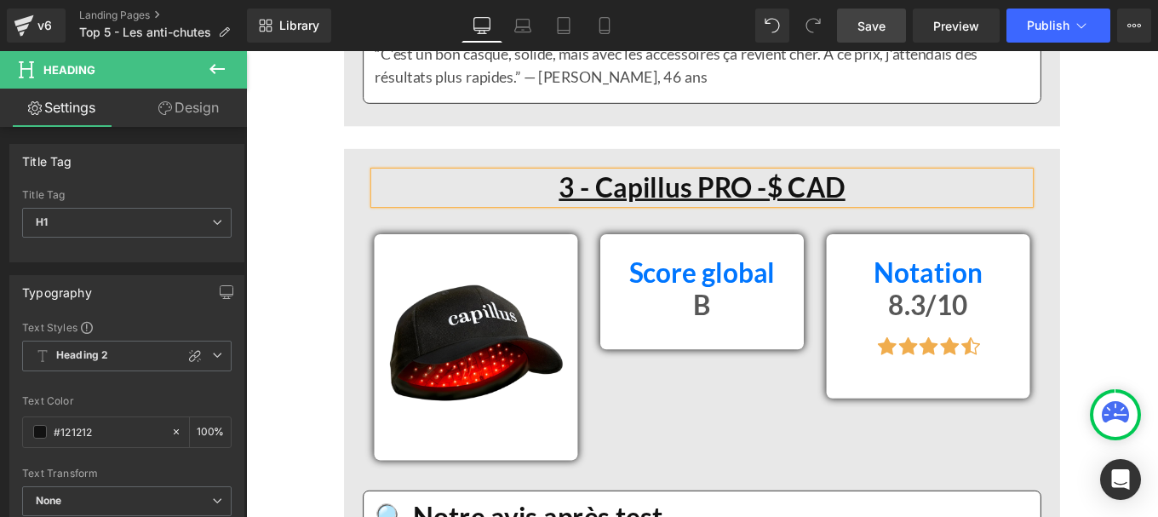
click at [824, 207] on u "3 - Capillus PRO -$ CAD" at bounding box center [762, 205] width 324 height 37
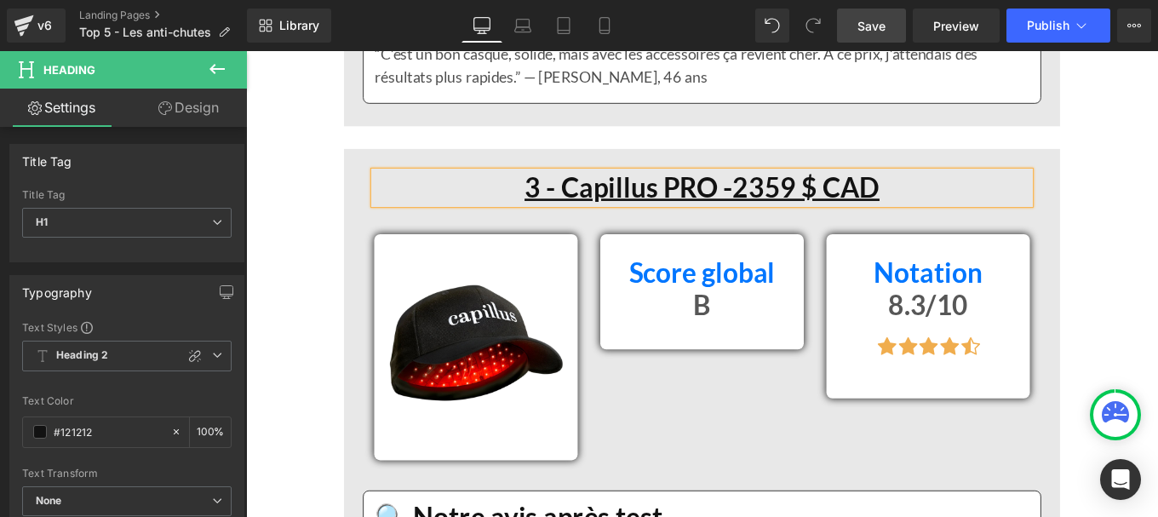
click at [790, 204] on u "3 - Capillus PRO -2359 $ CAD" at bounding box center [761, 205] width 401 height 37
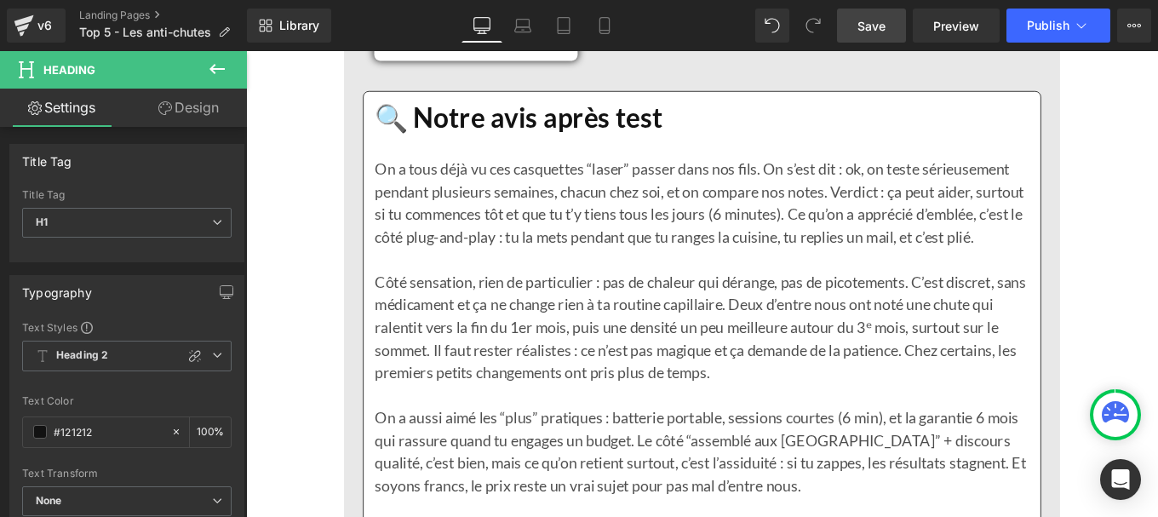
scroll to position [7007, 0]
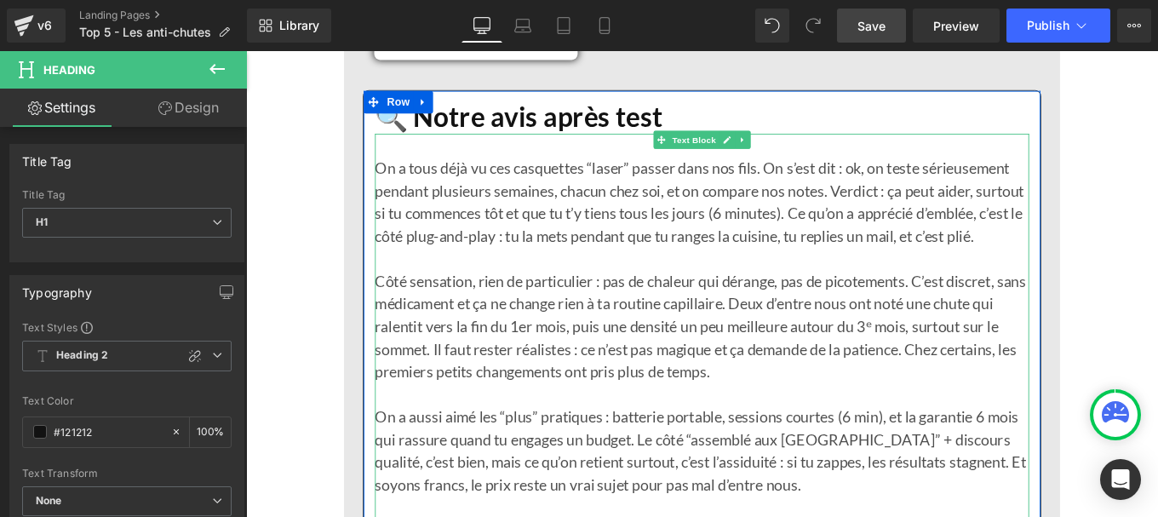
click at [570, 413] on p "Côté sensation, rien de particulier : pas de chaleur qui dérange, pas de picote…" at bounding box center [761, 374] width 739 height 153
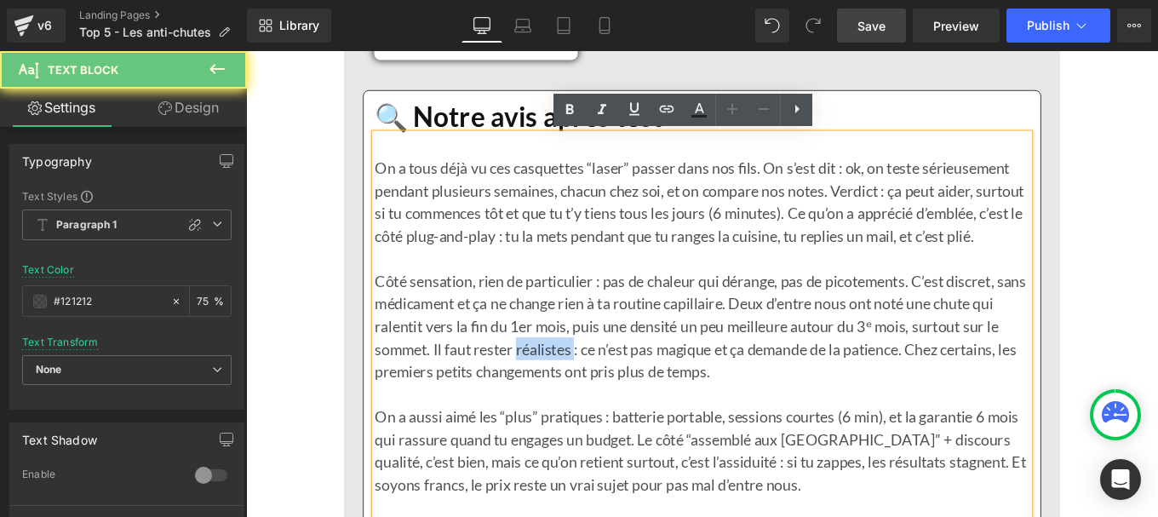
click at [570, 413] on p "Côté sensation, rien de particulier : pas de chaleur qui dérange, pas de picote…" at bounding box center [761, 374] width 739 height 153
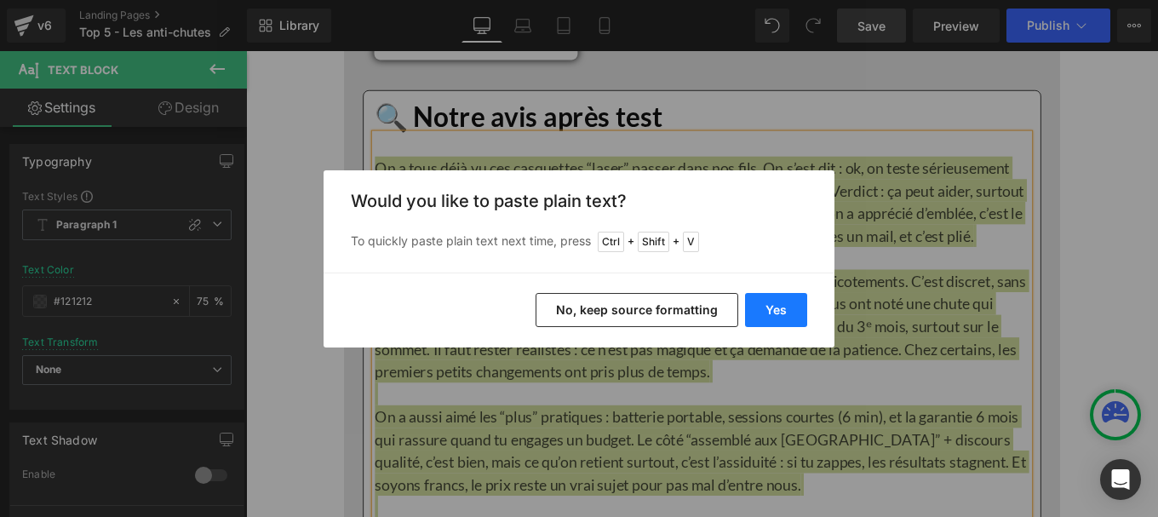
click at [770, 307] on button "Yes" at bounding box center [776, 310] width 62 height 34
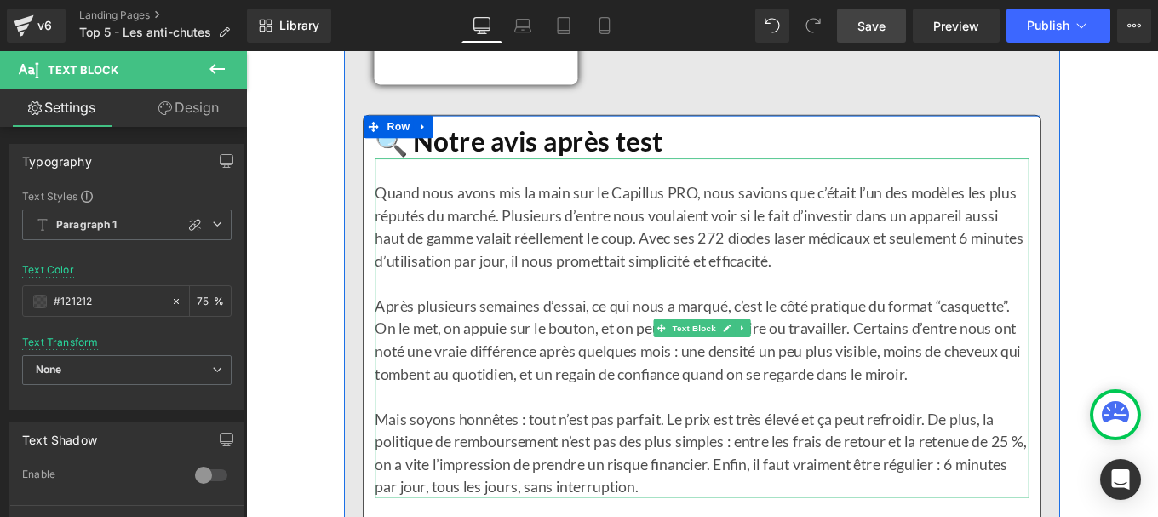
scroll to position [6978, 0]
click at [1019, 471] on p "Mais soyons honnêtes : tout n’est pas parfait. Le prix est très élevé et ça peu…" at bounding box center [761, 506] width 739 height 102
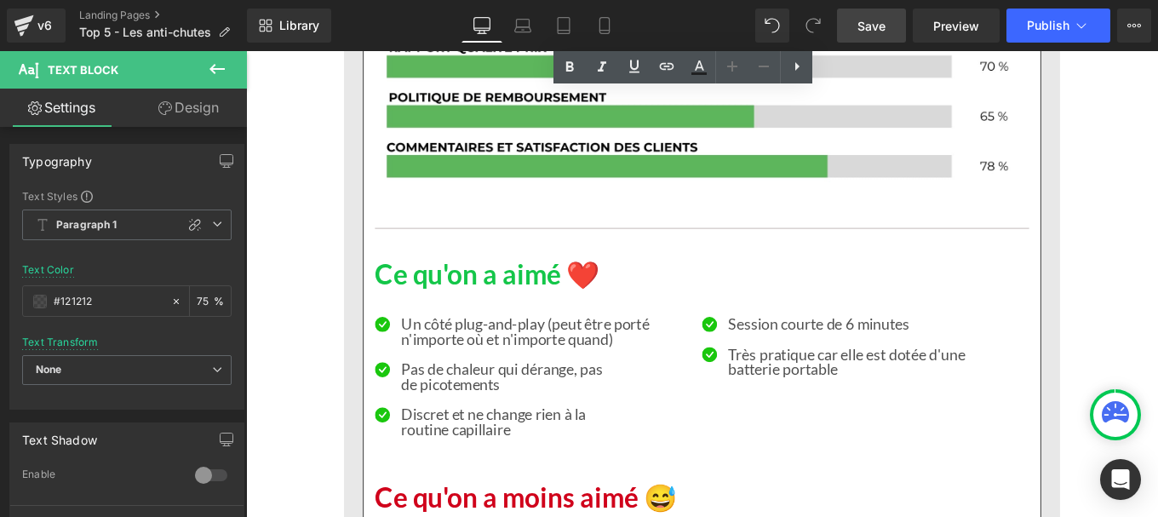
scroll to position [7721, 0]
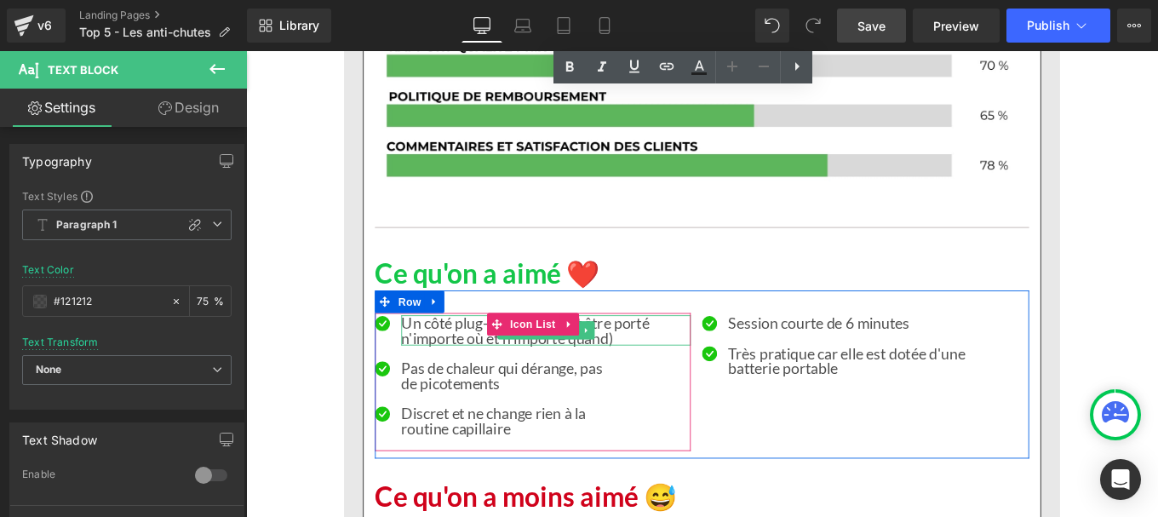
click at [485, 371] on div "Un côté plug-and-play (peut être porté n'importe où et n'importe quand)" at bounding box center [585, 367] width 327 height 34
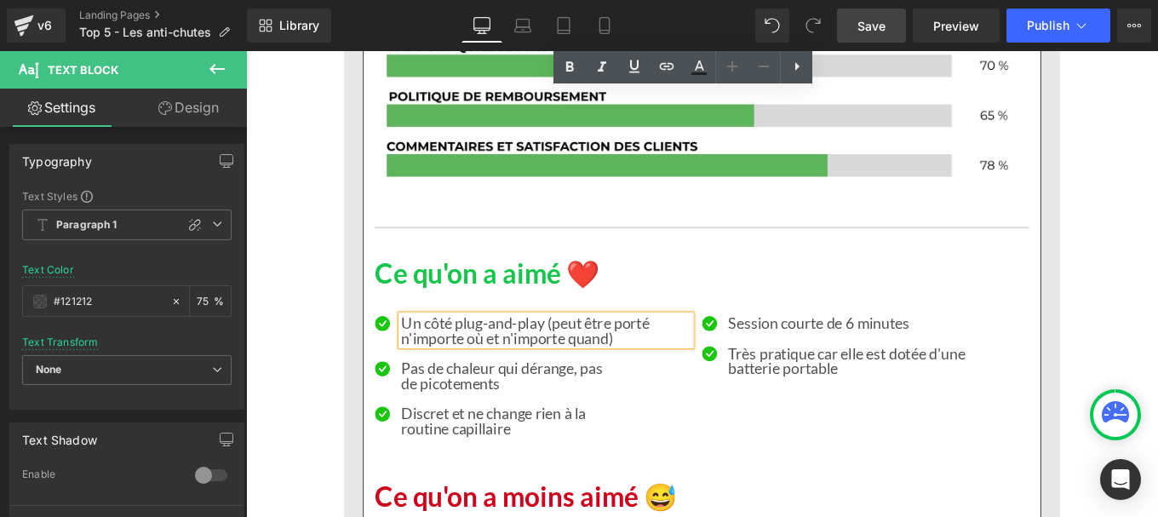
click at [485, 371] on div "Un côté plug-and-play (peut être porté n'importe où et n'importe quand)" at bounding box center [585, 367] width 327 height 34
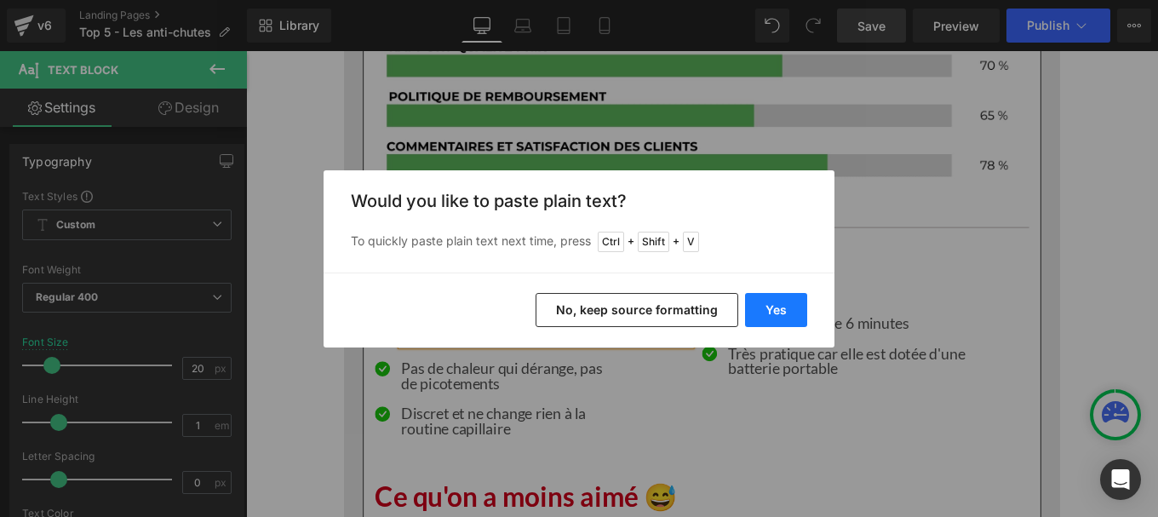
click at [776, 307] on button "Yes" at bounding box center [776, 310] width 62 height 34
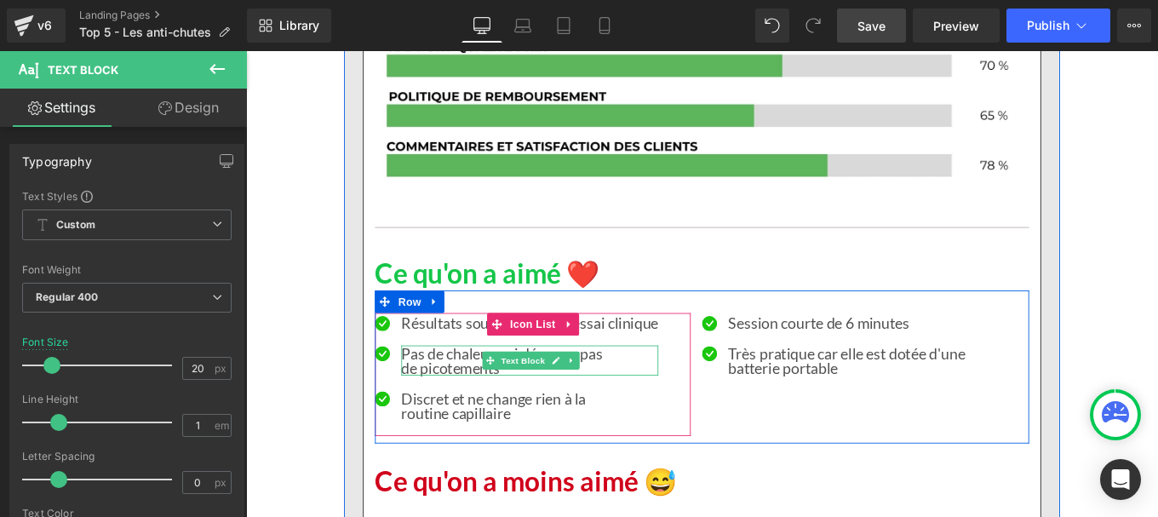
click at [467, 401] on p "de picotements" at bounding box center [567, 409] width 290 height 17
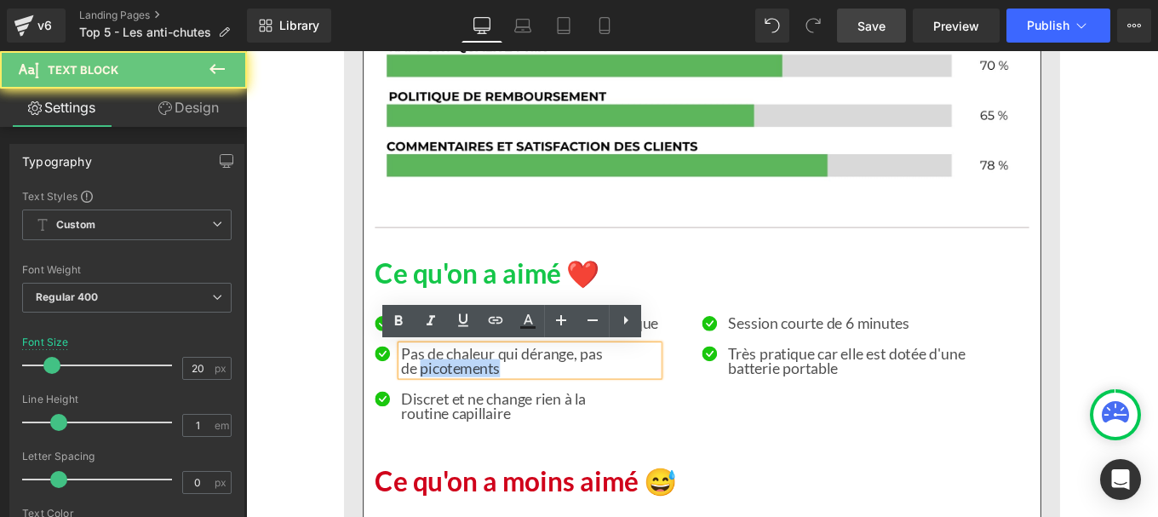
click at [467, 401] on p "de picotements" at bounding box center [567, 409] width 290 height 17
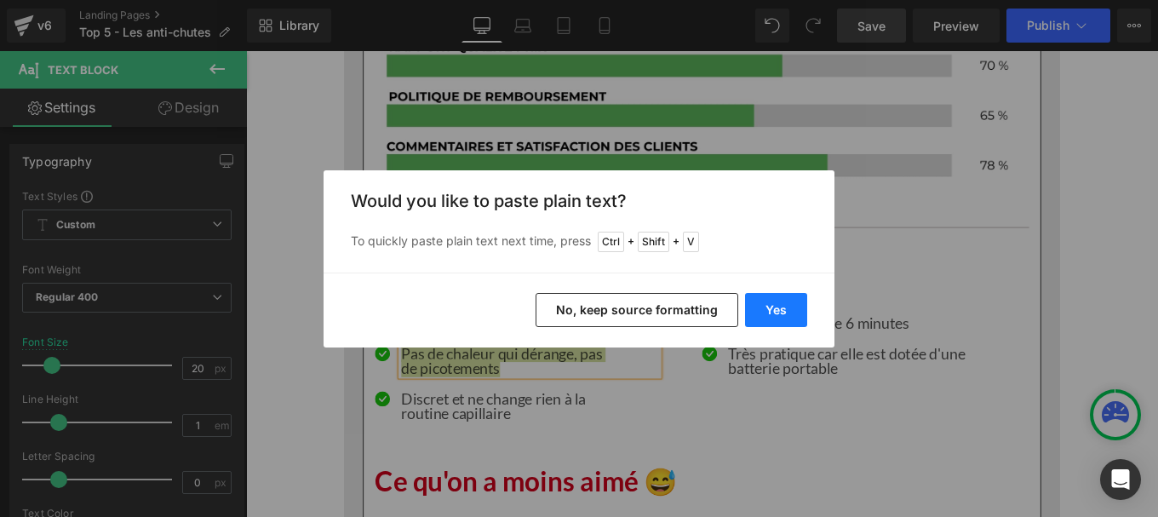
click at [778, 299] on button "Yes" at bounding box center [776, 310] width 62 height 34
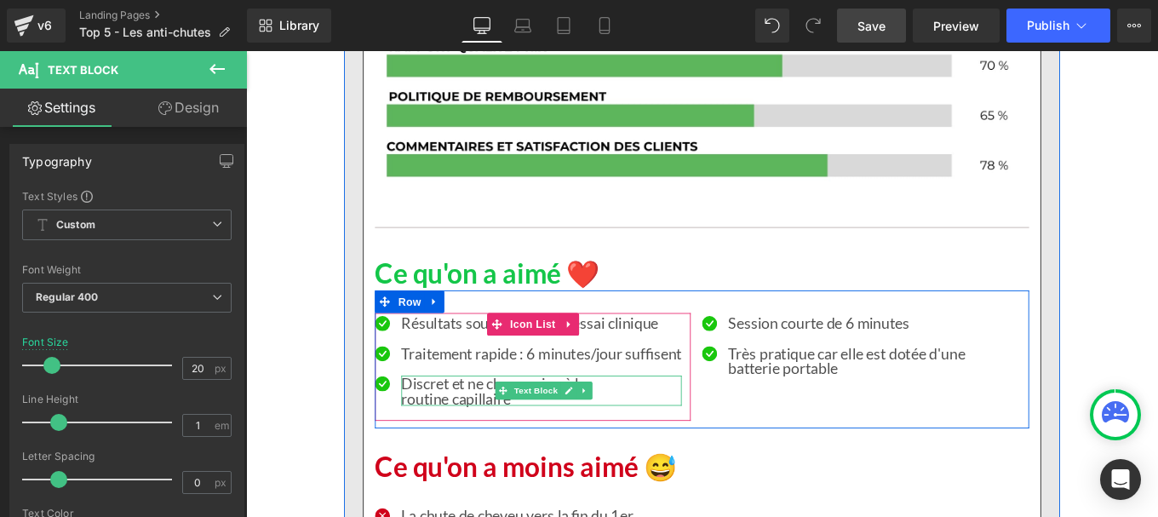
click at [491, 431] on p "Discret et ne change rien à la" at bounding box center [580, 426] width 317 height 17
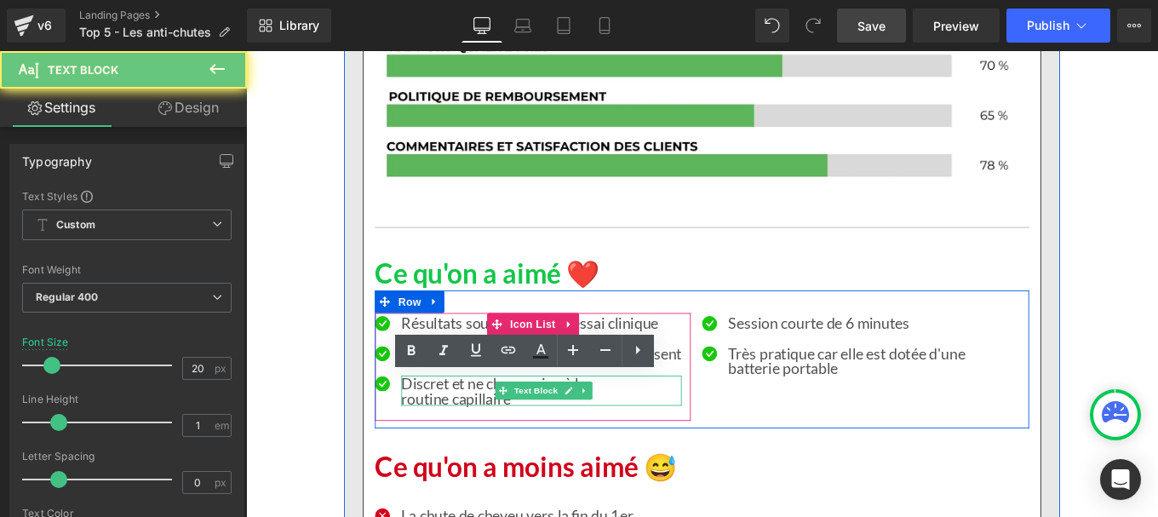
click at [491, 431] on p "Discret et ne change rien à la" at bounding box center [580, 426] width 317 height 17
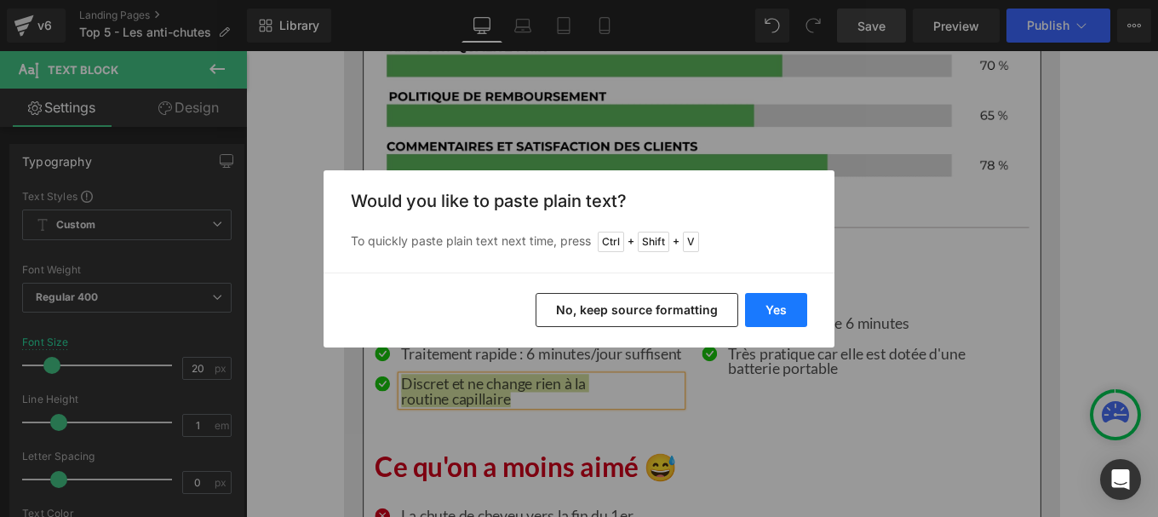
click at [788, 297] on button "Yes" at bounding box center [776, 310] width 62 height 34
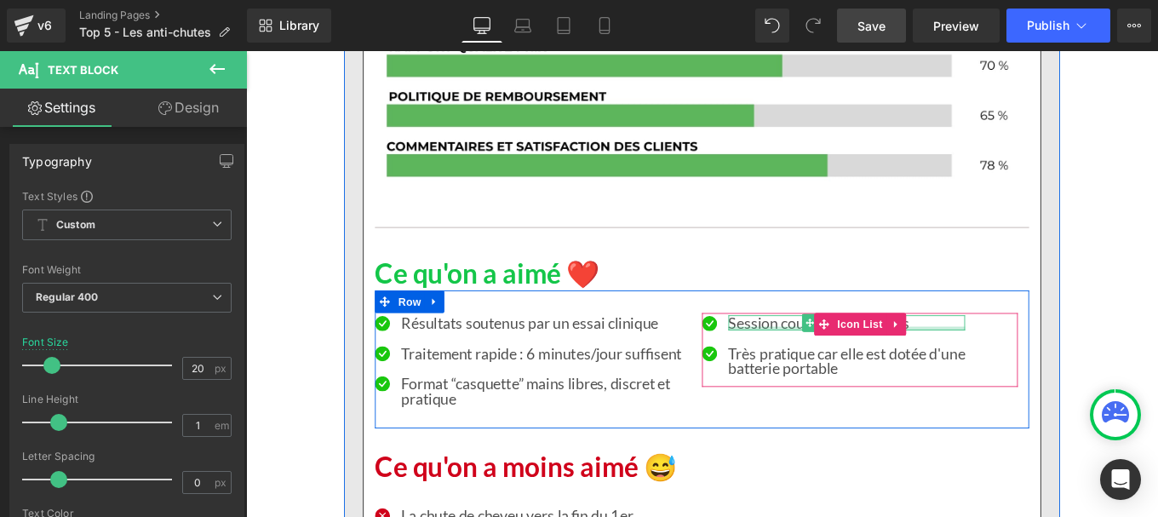
click at [830, 363] on div at bounding box center [924, 365] width 267 height 4
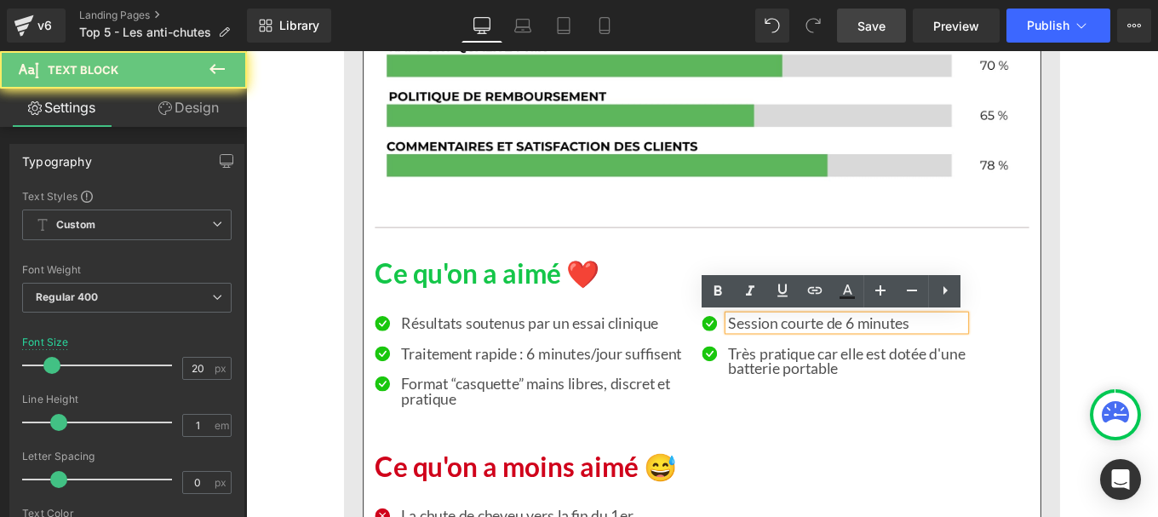
click at [830, 361] on p "Session courte de 6 minutes" at bounding box center [924, 358] width 267 height 17
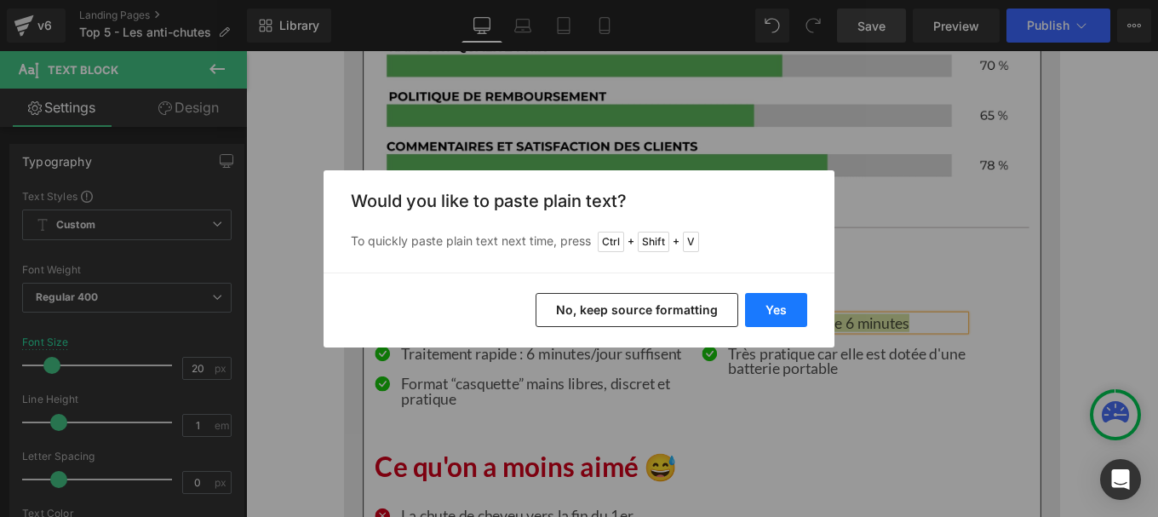
click at [771, 301] on button "Yes" at bounding box center [776, 310] width 62 height 34
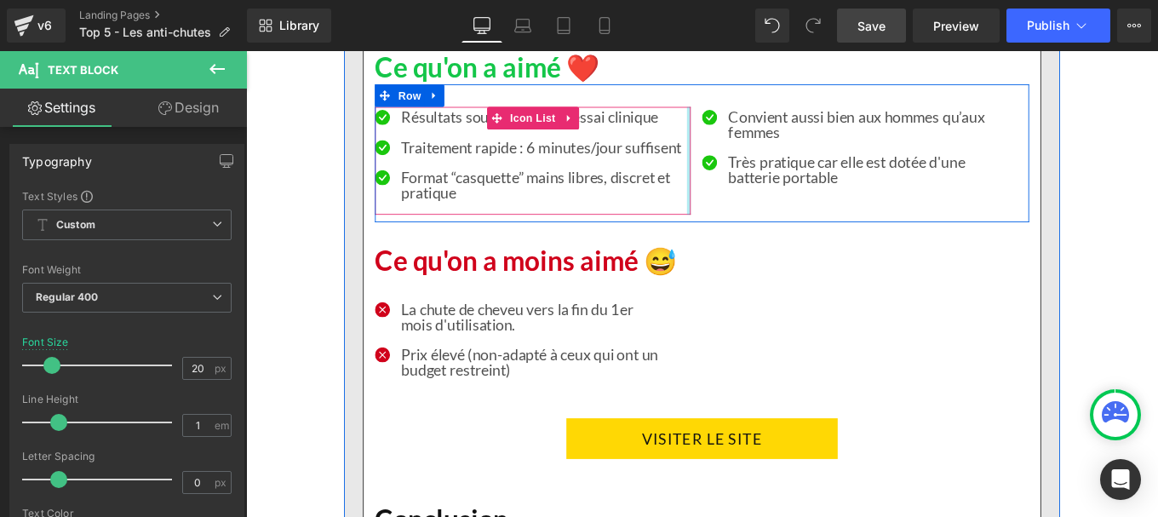
scroll to position [7955, 0]
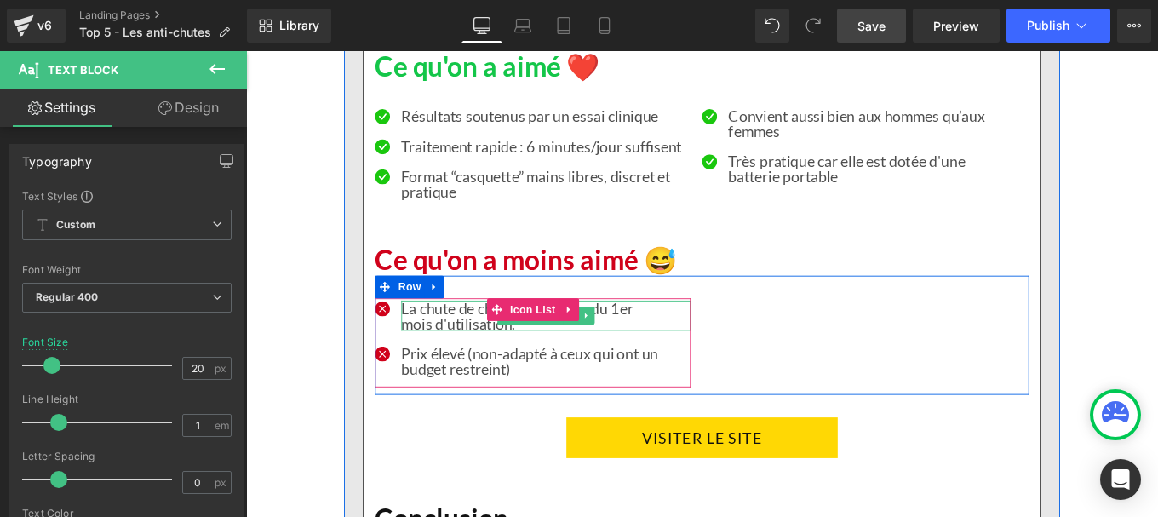
click at [450, 353] on div "mois d'utilisation." at bounding box center [585, 358] width 327 height 17
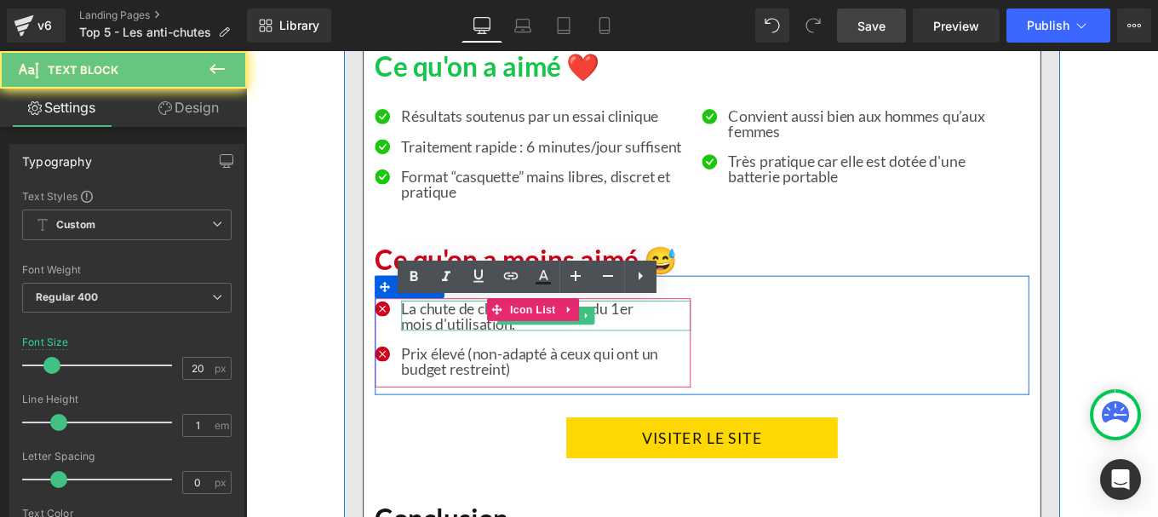
click at [450, 353] on div "mois d'utilisation." at bounding box center [585, 358] width 327 height 17
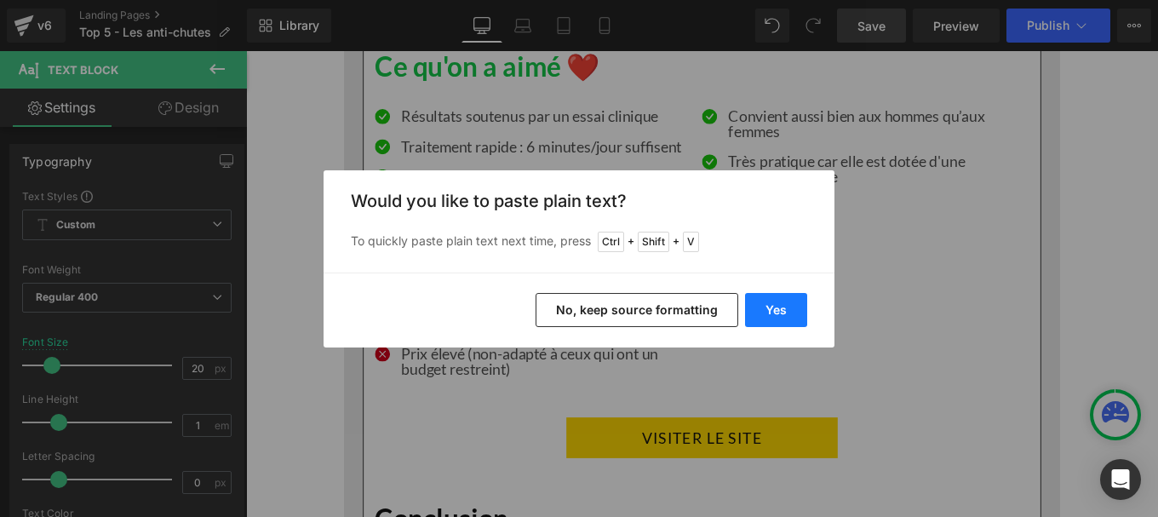
click at [772, 305] on button "Yes" at bounding box center [776, 310] width 62 height 34
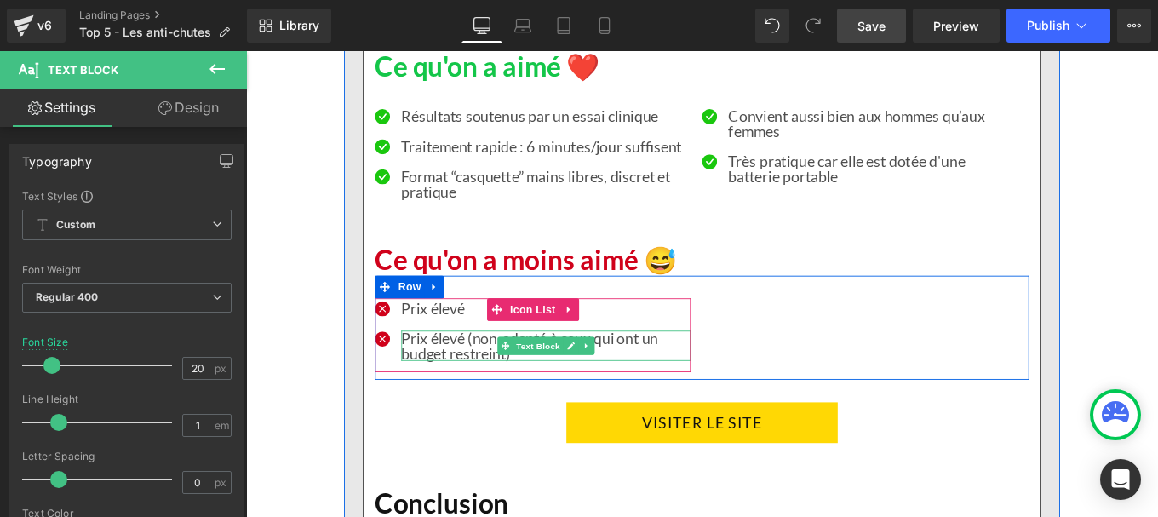
click at [450, 382] on p "Prix élevé (non-adapté à ceux qui ont un budget restreint)" at bounding box center [585, 384] width 327 height 34
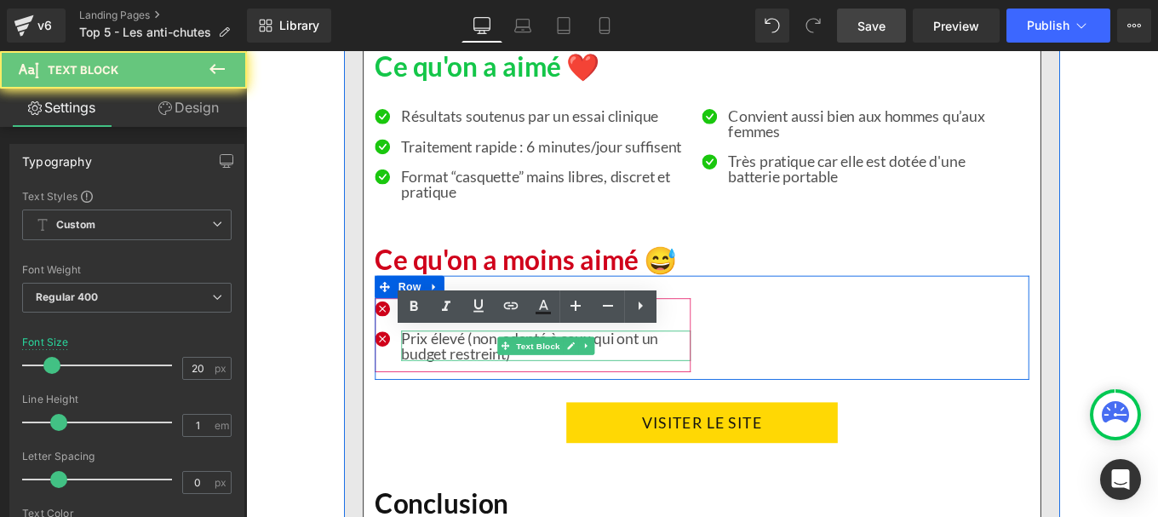
click at [450, 382] on p "Prix élevé (non-adapté à ceux qui ont un budget restreint)" at bounding box center [585, 384] width 327 height 34
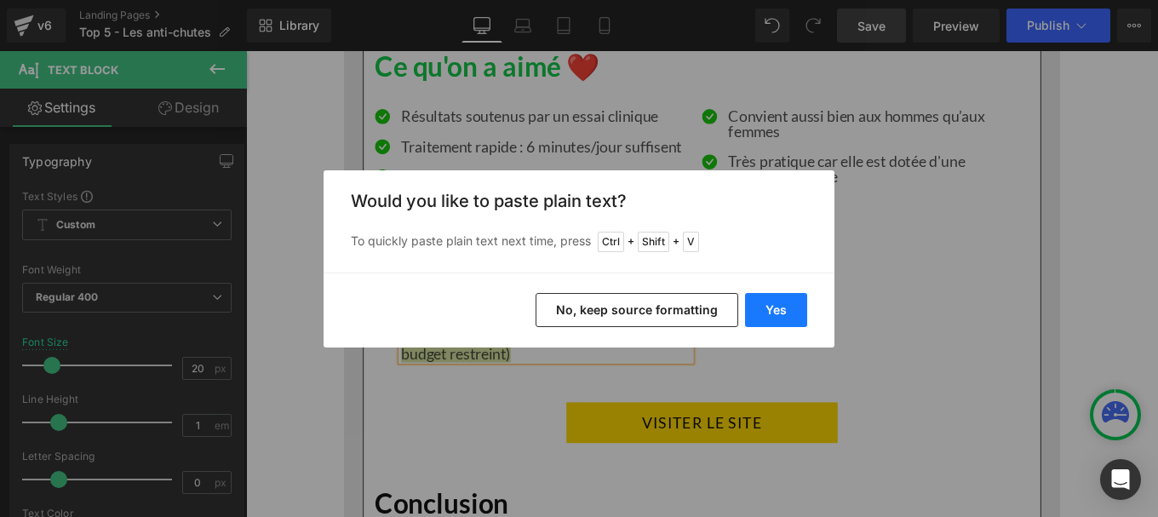
click at [794, 312] on button "Yes" at bounding box center [776, 310] width 62 height 34
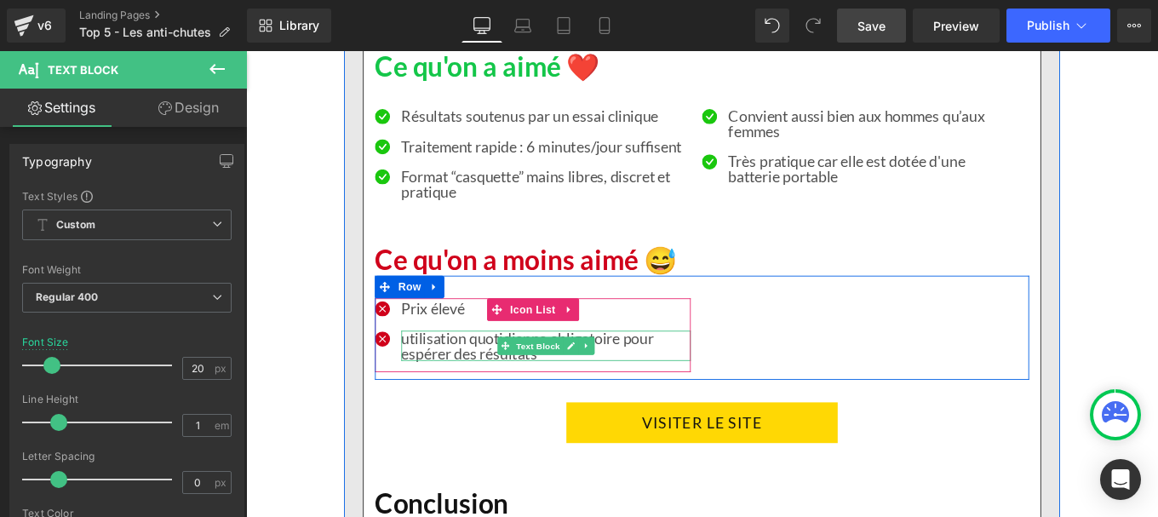
click at [422, 376] on p "utilisation quotidienne obligatoire pour espérer des résultats" at bounding box center [585, 384] width 327 height 34
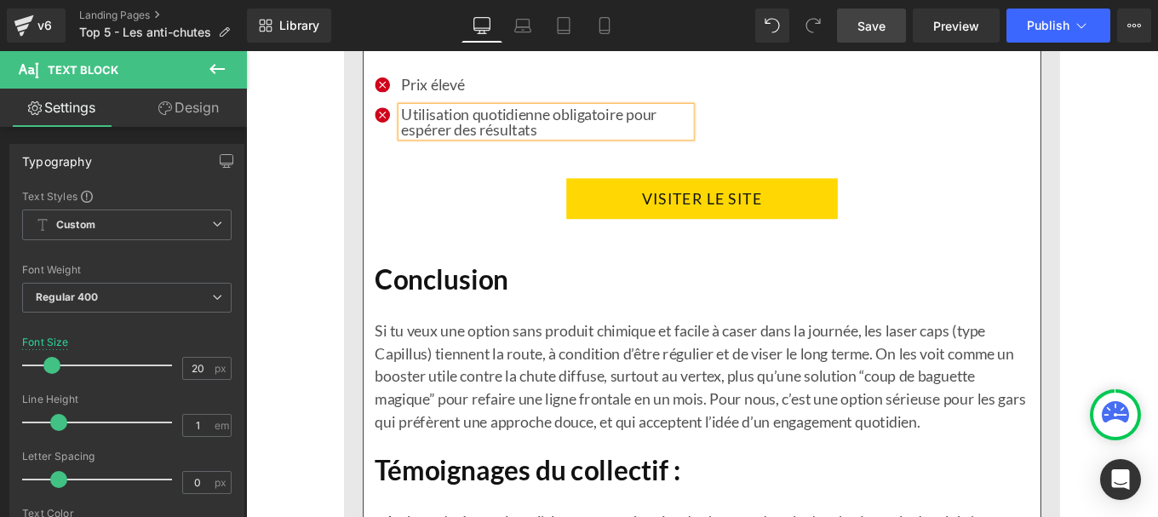
scroll to position [8260, 0]
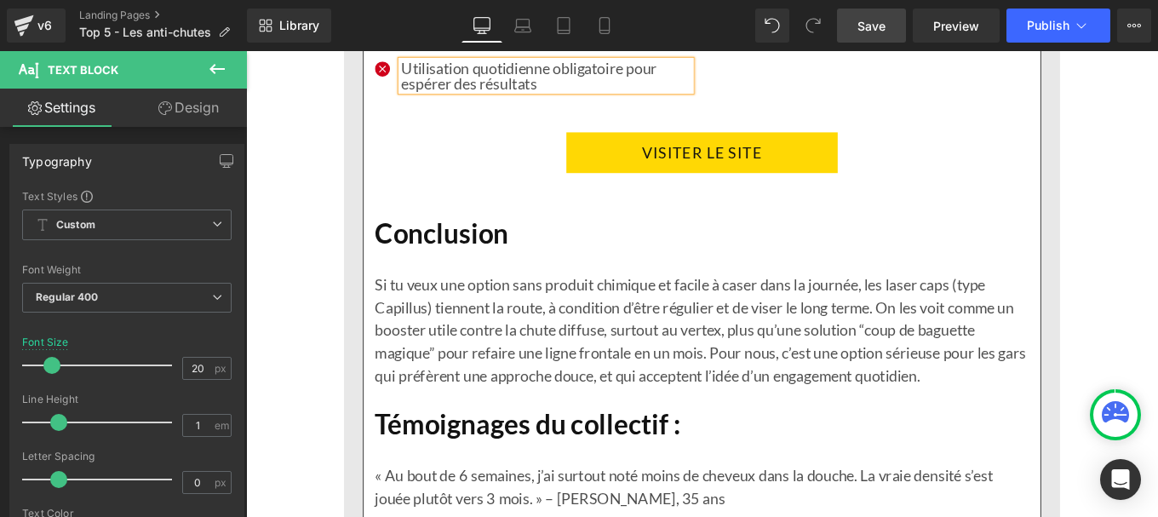
click at [496, 383] on p "Si tu veux une option sans produit chimique et facile à caser dans la journée, …" at bounding box center [761, 366] width 739 height 128
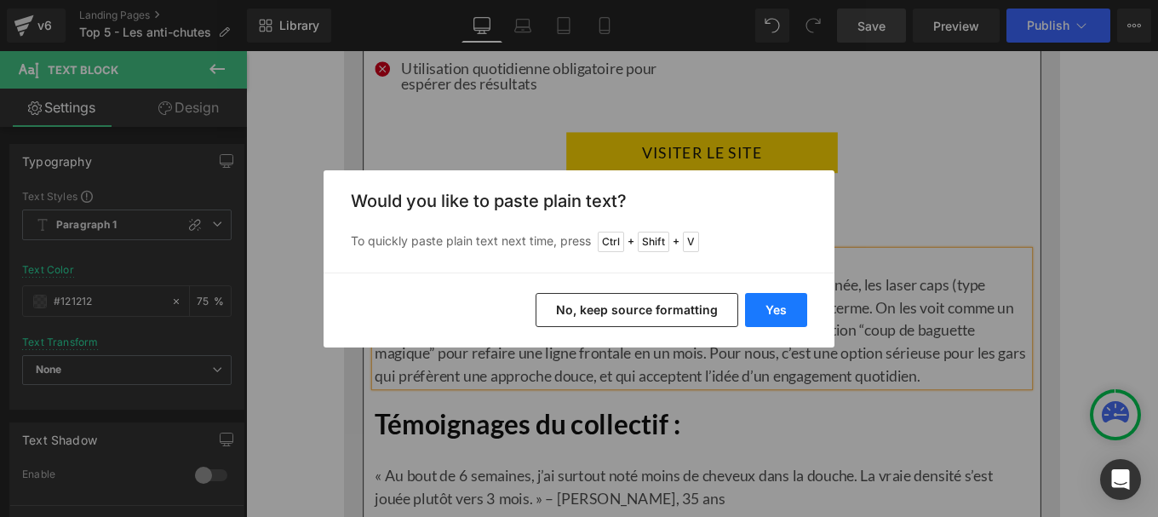
click at [781, 297] on button "Yes" at bounding box center [776, 310] width 62 height 34
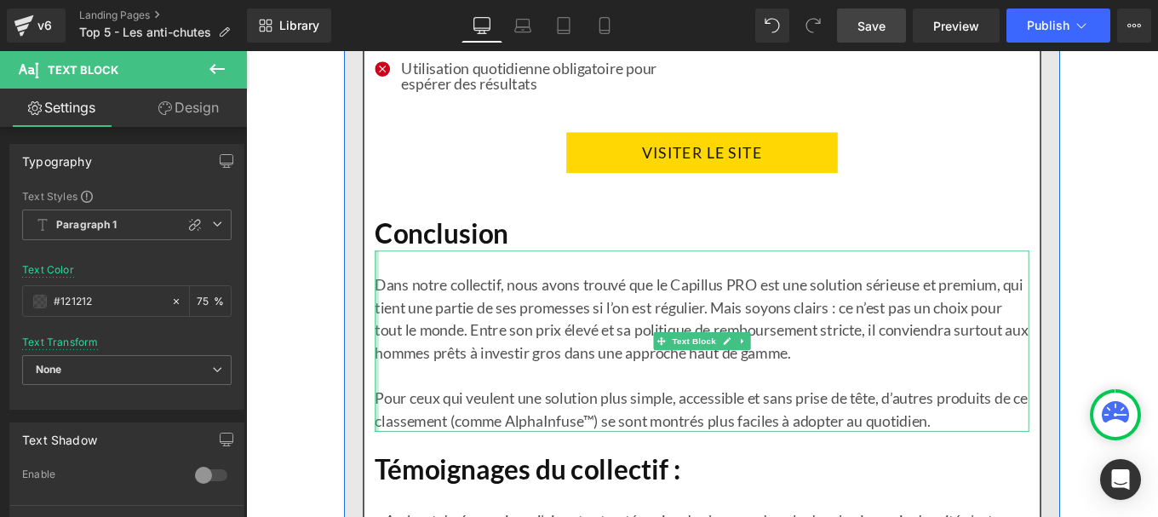
drag, startPoint x: 389, startPoint y: 442, endPoint x: 464, endPoint y: 423, distance: 77.2
click at [512, 432] on div "Dans notre collectif, nous avons trouvé que le Capillus PRO est une solution sé…" at bounding box center [761, 379] width 739 height 204
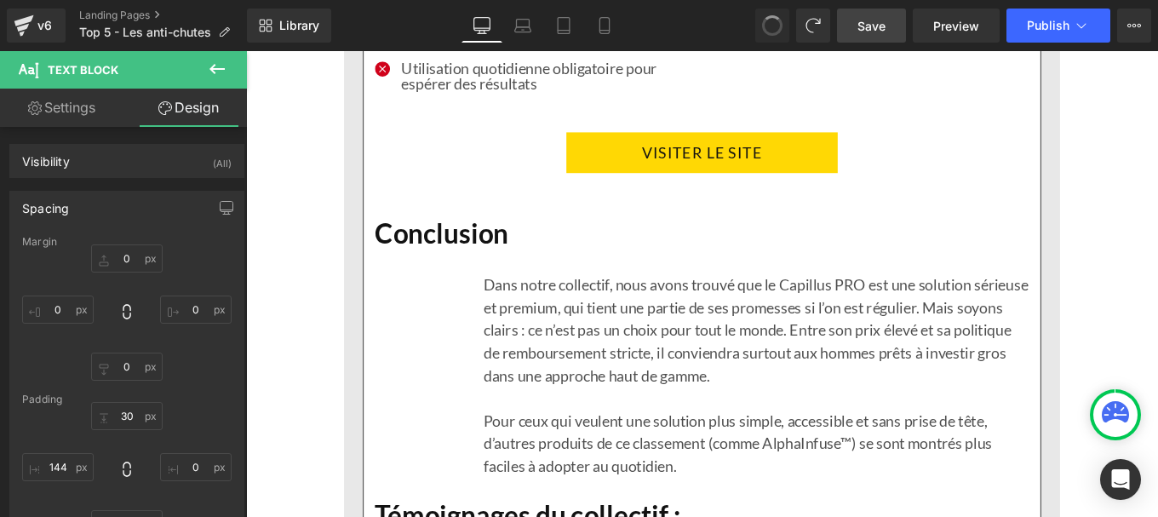
type input "0"
type input "30"
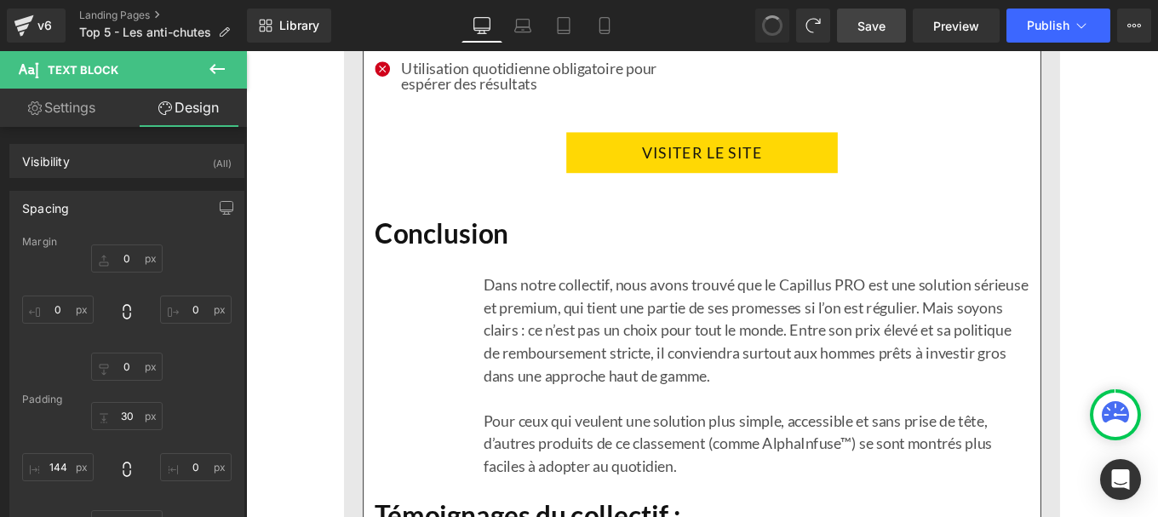
type input "0"
type input "144"
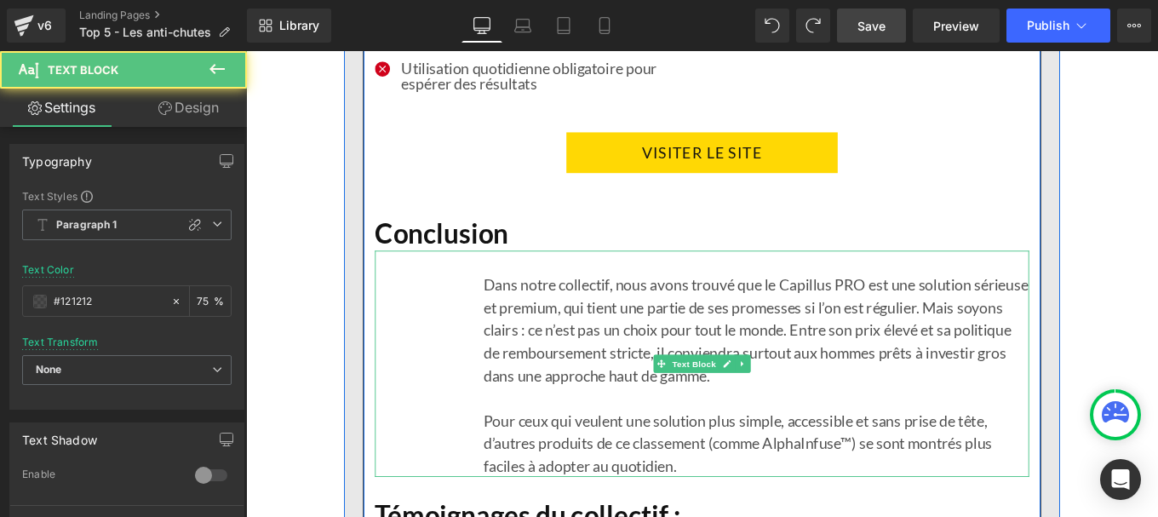
click at [473, 376] on div "Dans notre collectif, nous avons trouvé que le Capillus PRO est une solution sé…" at bounding box center [761, 404] width 739 height 255
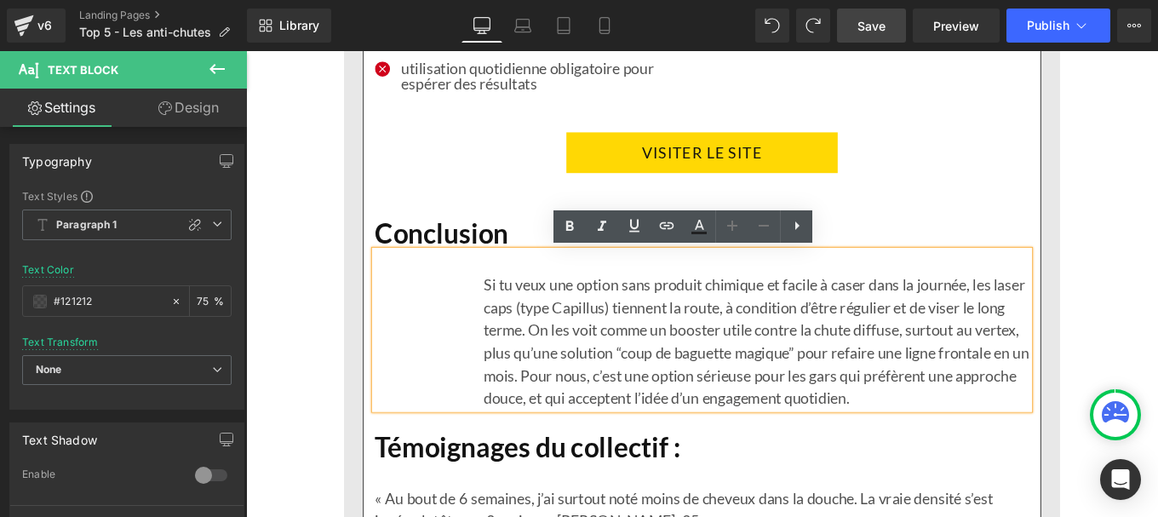
scroll to position [8163, 0]
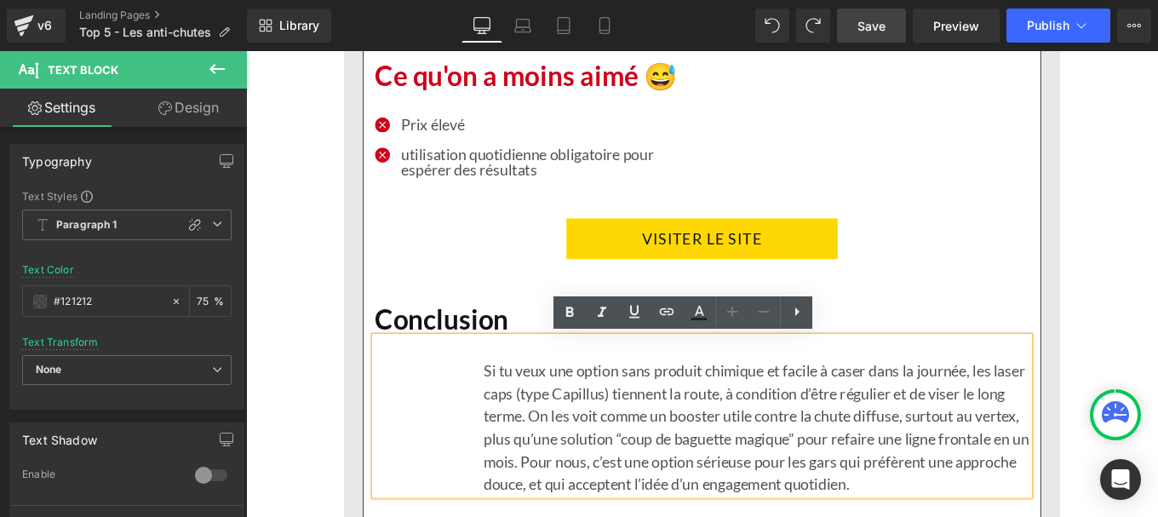
click at [422, 175] on div "utilisation quotidienne obligatoire pour espérer des résultats Text Block" at bounding box center [585, 176] width 327 height 34
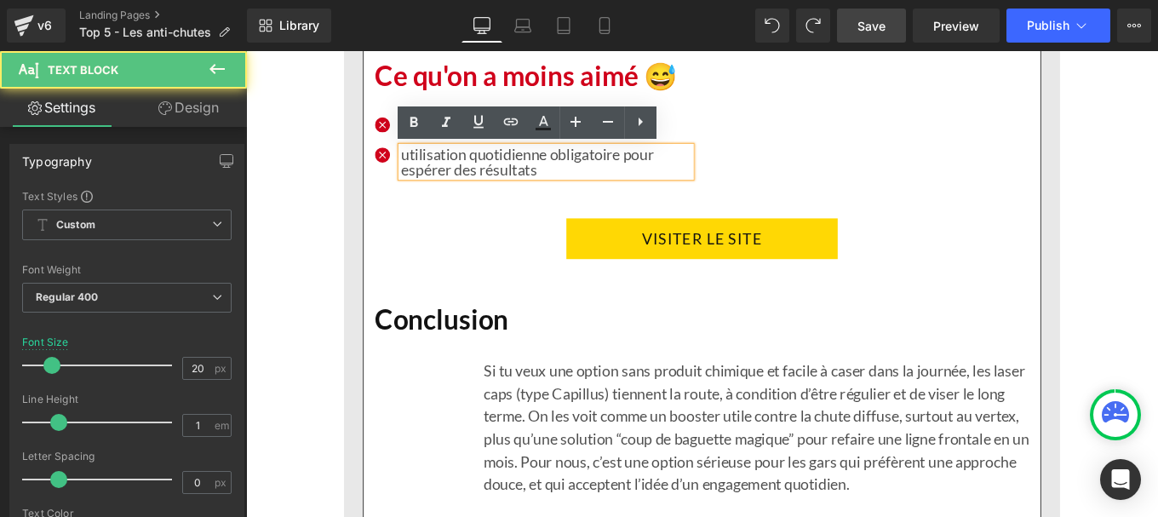
click at [422, 172] on p "utilisation quotidienne obligatoire pour espérer des résultats" at bounding box center [585, 176] width 327 height 34
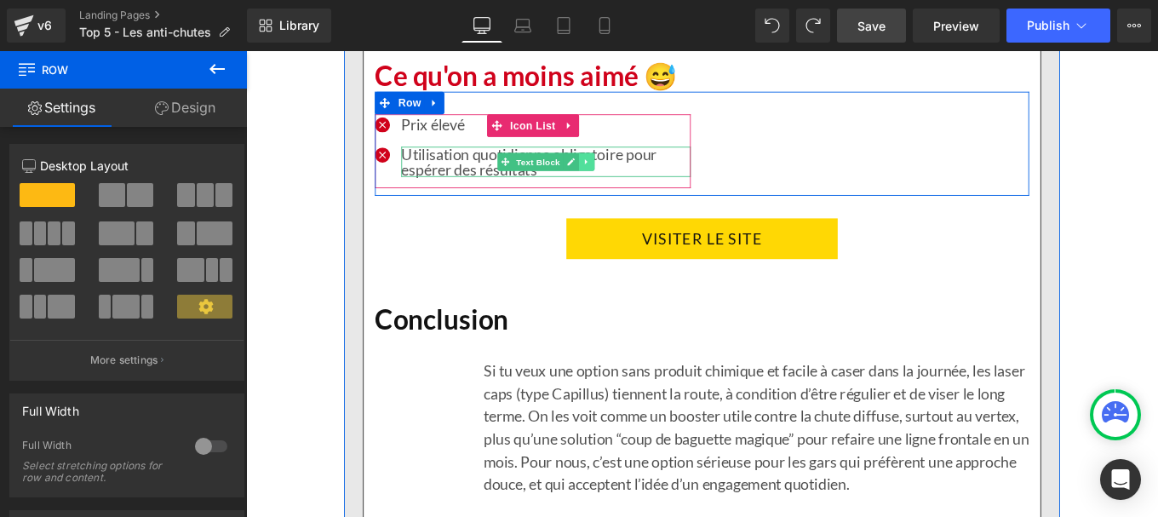
click at [627, 175] on icon at bounding box center [630, 176] width 9 height 10
click at [617, 178] on icon at bounding box center [621, 176] width 9 height 9
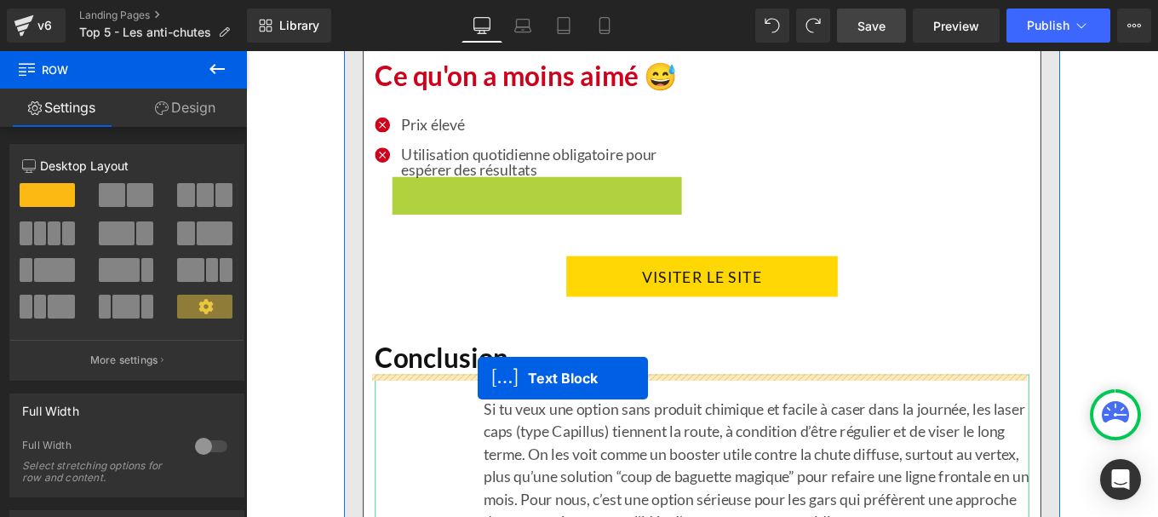
drag, startPoint x: 532, startPoint y: 211, endPoint x: 508, endPoint y: 421, distance: 210.9
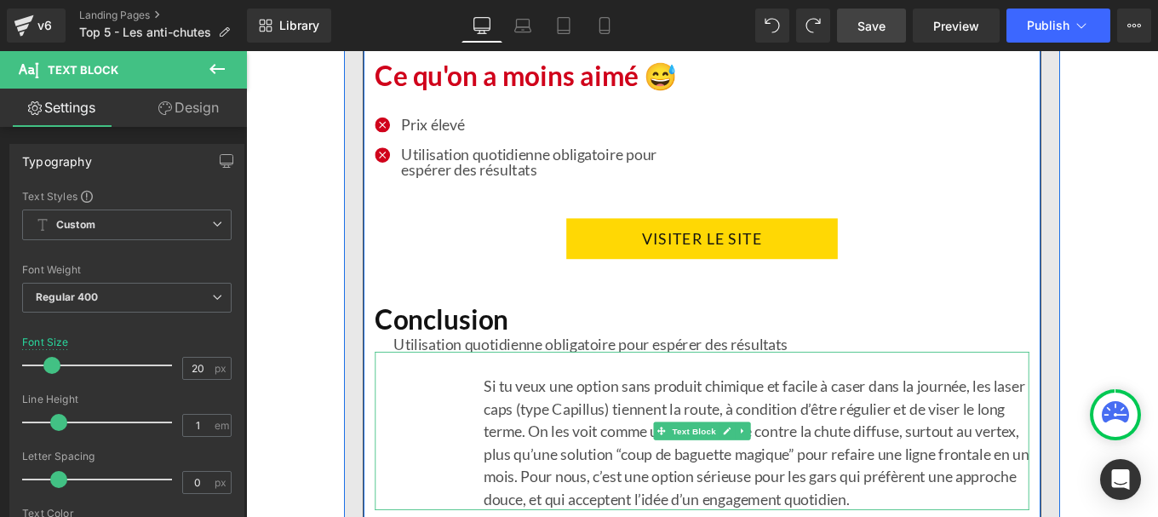
click at [548, 457] on p "Si tu veux une option sans produit chimique et facile à caser dans la journée, …" at bounding box center [822, 492] width 617 height 153
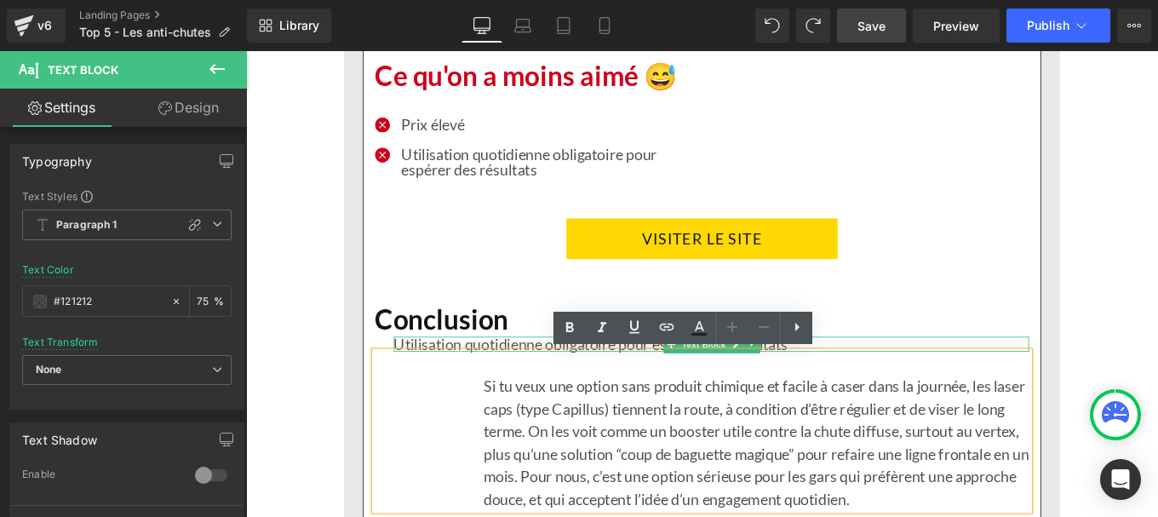
click at [533, 383] on p "Utilisation quotidienne obligatoire pour espérer des résultats" at bounding box center [772, 382] width 718 height 17
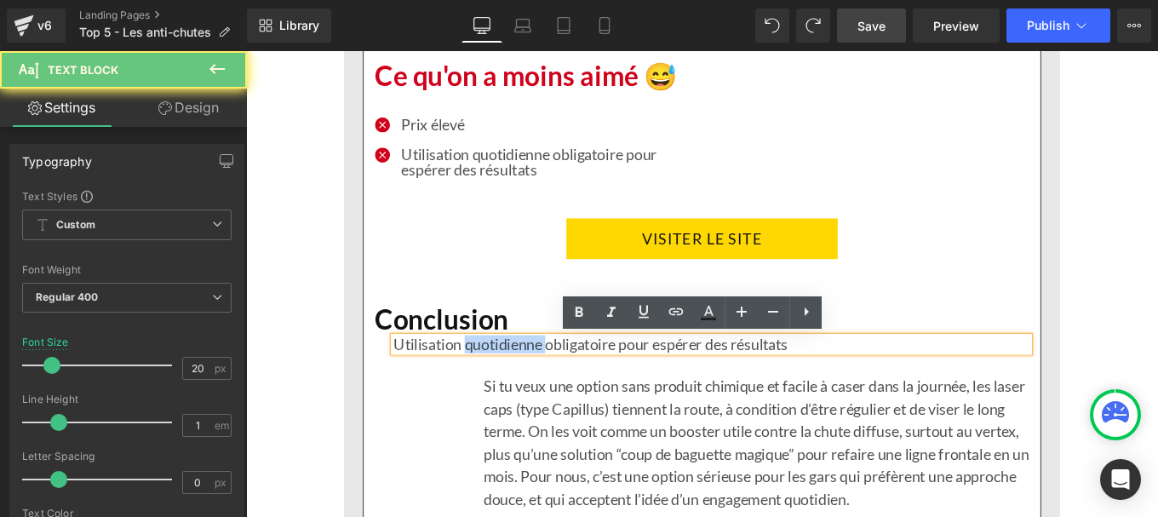
click at [533, 383] on p "Utilisation quotidienne obligatoire pour espérer des résultats" at bounding box center [772, 382] width 718 height 17
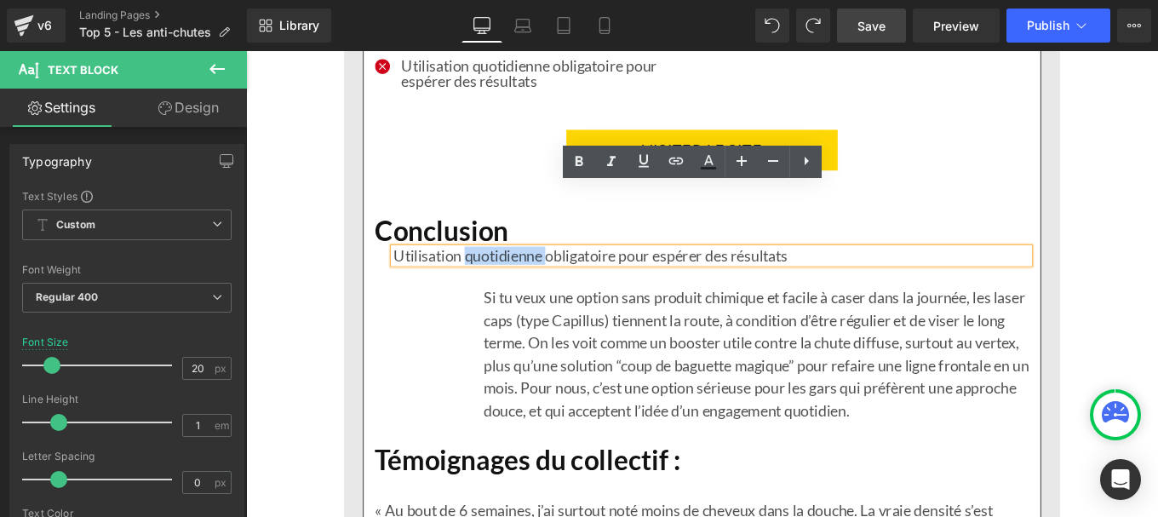
scroll to position [8248, 0]
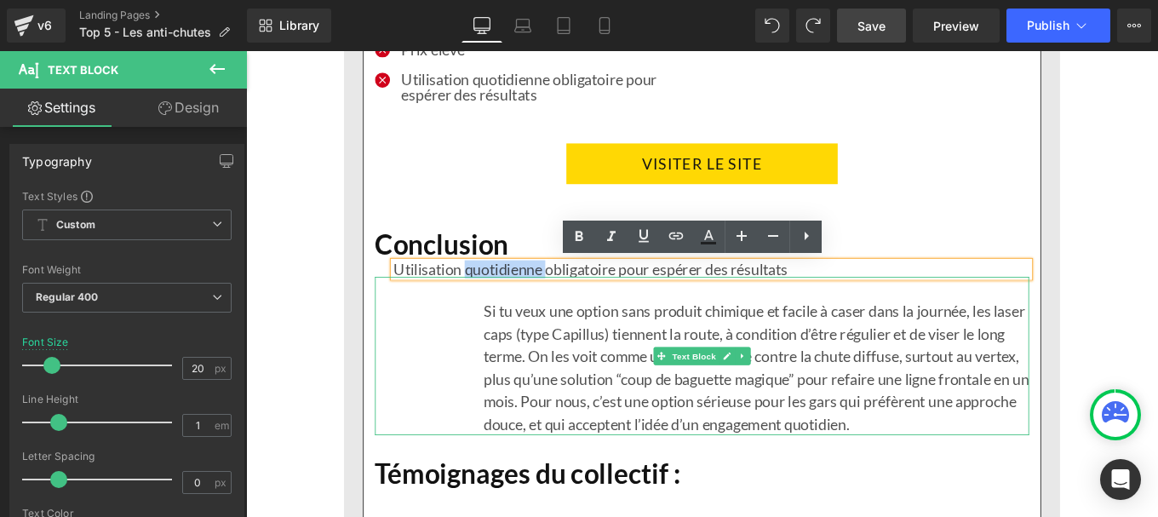
drag, startPoint x: 1015, startPoint y: 352, endPoint x: 960, endPoint y: 386, distance: 65.0
click at [1015, 352] on p "Si tu veux une option sans produit chimique et facile à caser dans la journée, …" at bounding box center [822, 407] width 617 height 153
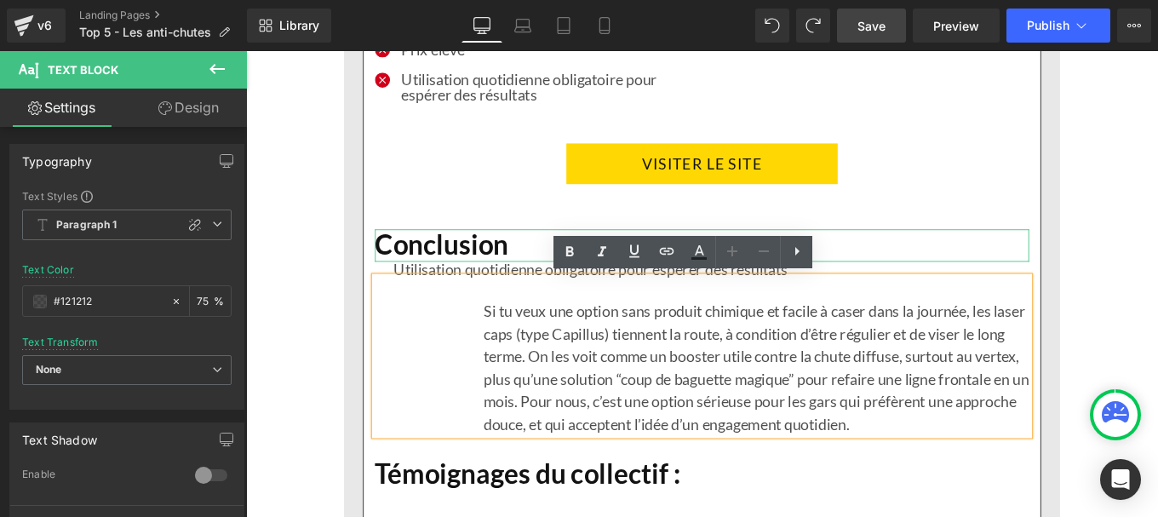
click at [1041, 276] on h1 "Conclusion" at bounding box center [761, 270] width 739 height 37
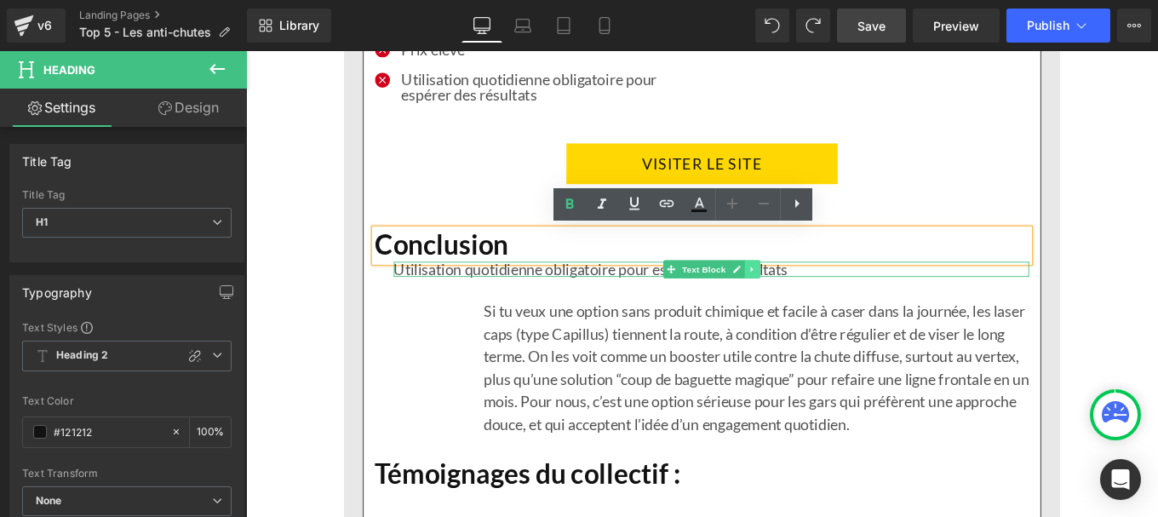
click at [818, 296] on link at bounding box center [818, 297] width 18 height 20
click at [822, 297] on icon at bounding box center [826, 296] width 9 height 9
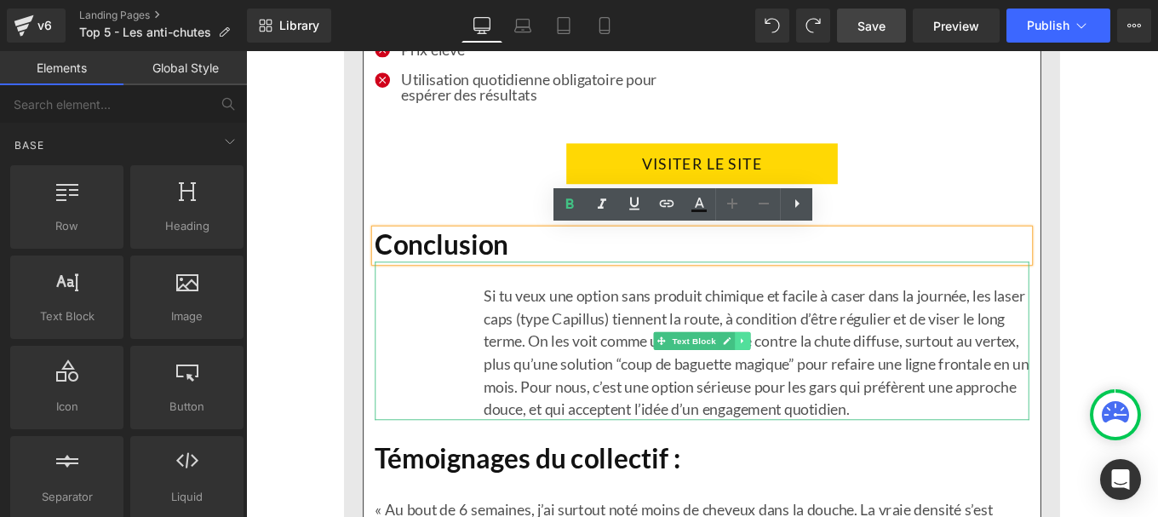
click at [802, 382] on icon at bounding box center [806, 378] width 9 height 10
click at [812, 382] on icon at bounding box center [816, 377] width 9 height 9
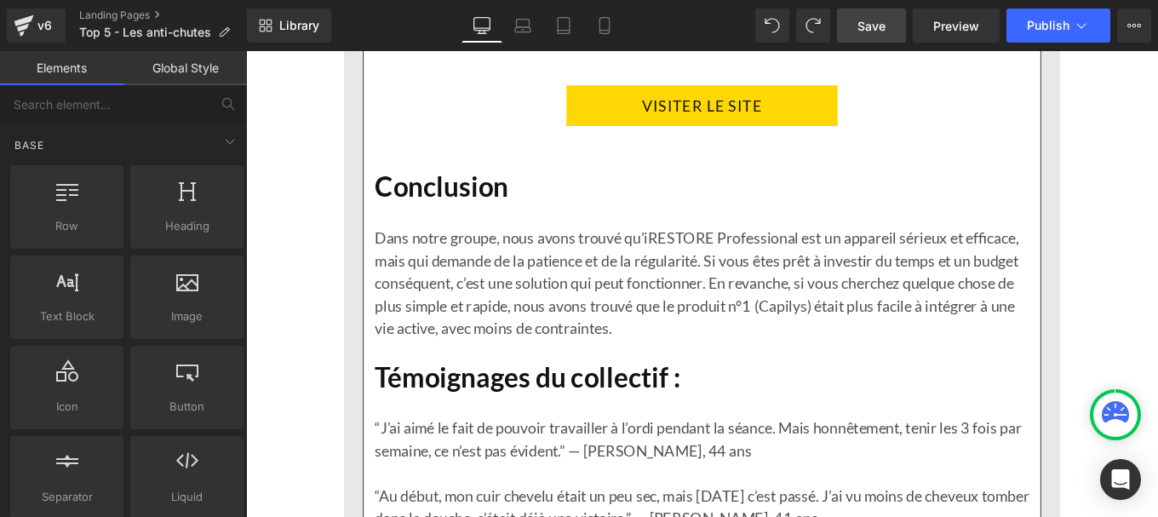
scroll to position [5979, 0]
click at [737, 253] on p "Dans notre groupe, nous avons trouvé qu’iRESTORE Professional est un appareil s…" at bounding box center [761, 314] width 739 height 128
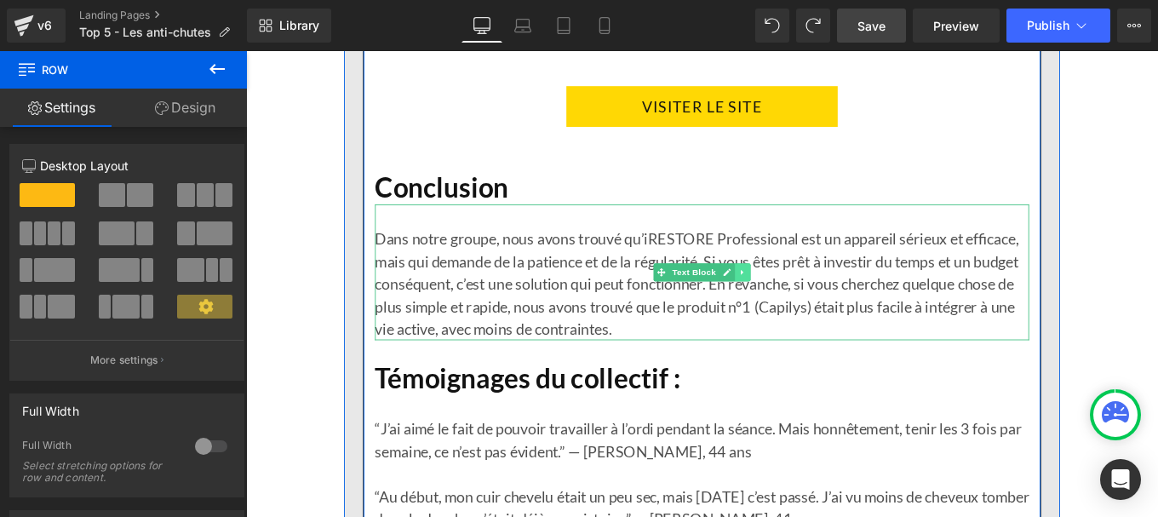
click at [803, 305] on icon at bounding box center [806, 301] width 9 height 10
click at [794, 305] on icon at bounding box center [798, 300] width 9 height 9
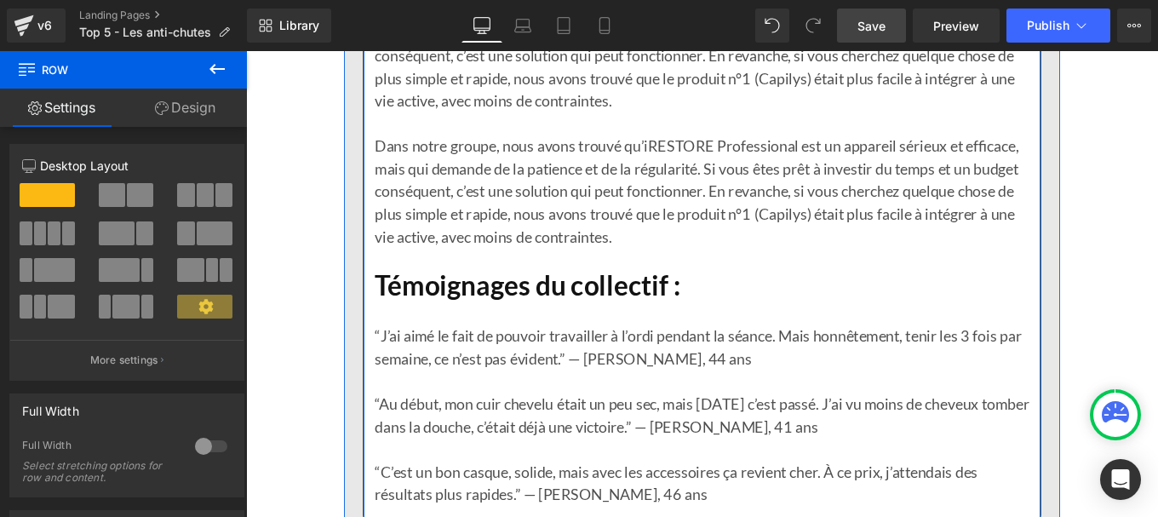
scroll to position [6237, 0]
click at [670, 218] on p "Dans notre groupe, nous avons trouvé qu’iRESTORE Professional est un appareil s…" at bounding box center [761, 209] width 739 height 128
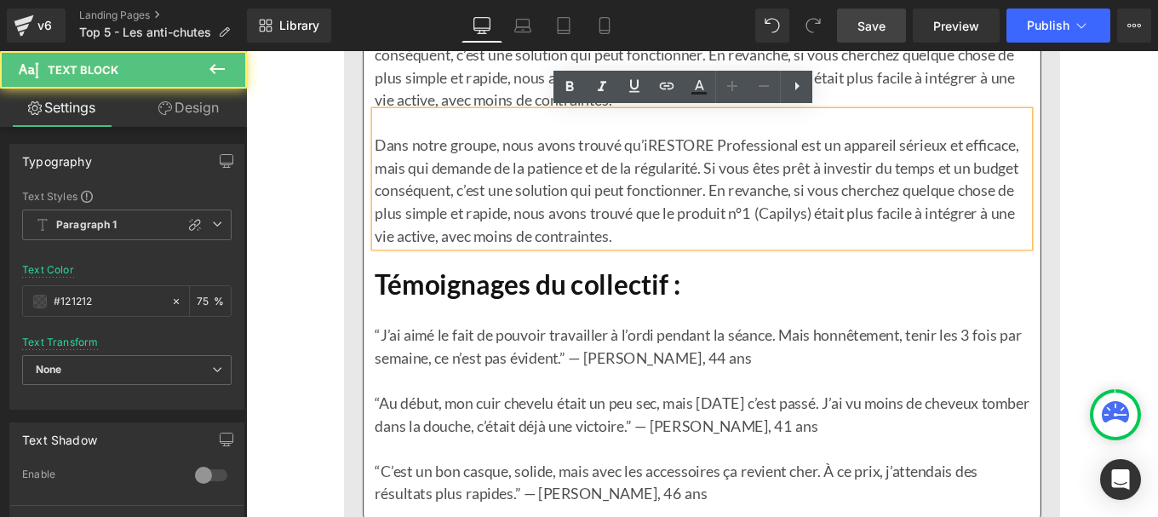
click at [793, 307] on link at bounding box center [802, 316] width 18 height 20
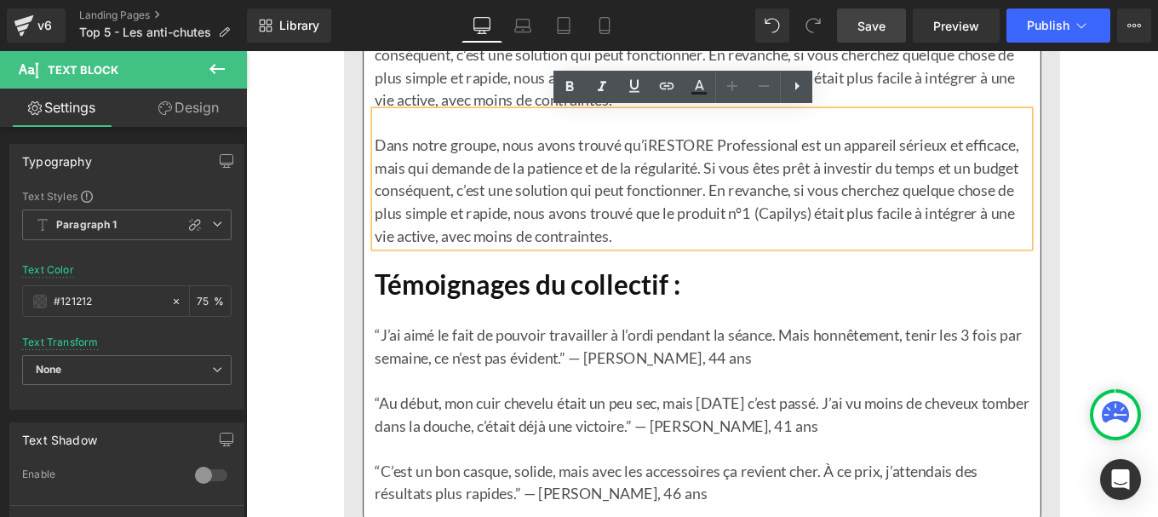
click at [697, 195] on p "Dans notre groupe, nous avons trouvé qu’iRESTORE Professional est un appareil s…" at bounding box center [761, 209] width 739 height 128
click at [524, 86] on p "Dans notre groupe, nous avons trouvé qu’iRESTORE Professional est un appareil s…" at bounding box center [761, 55] width 739 height 128
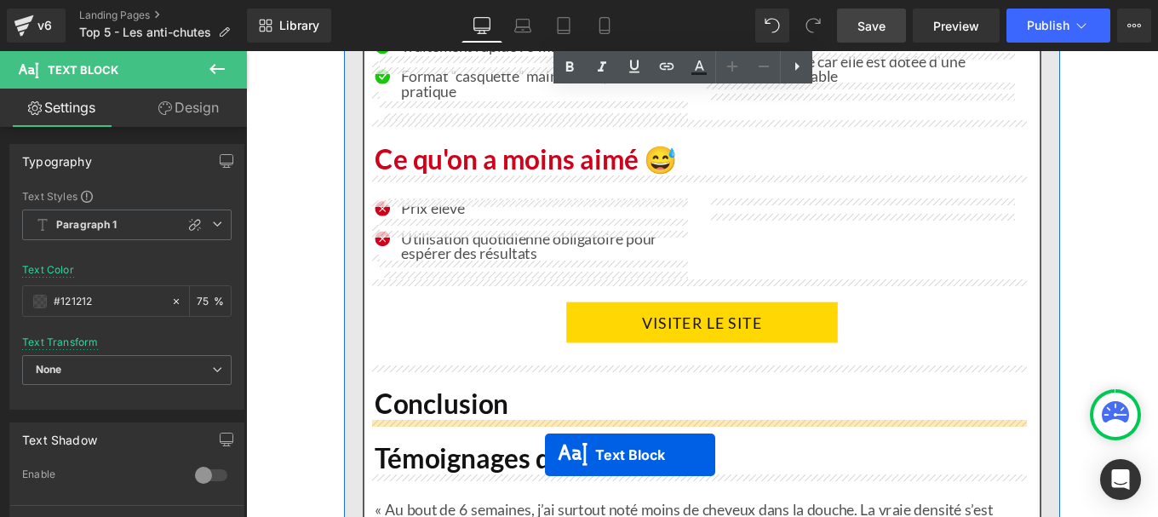
scroll to position [8162, 0]
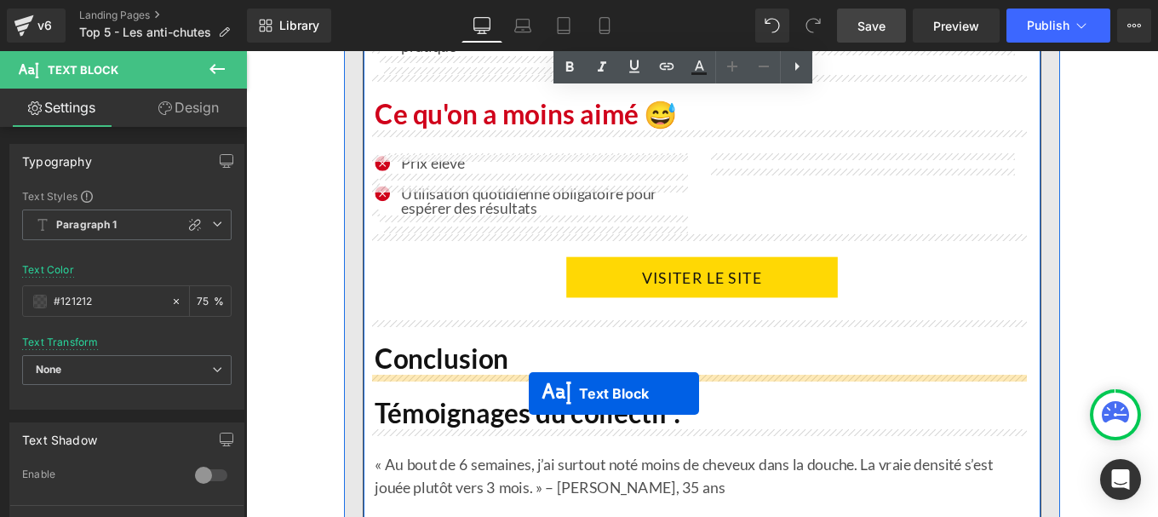
drag, startPoint x: 709, startPoint y: 192, endPoint x: 565, endPoint y: 438, distance: 283.9
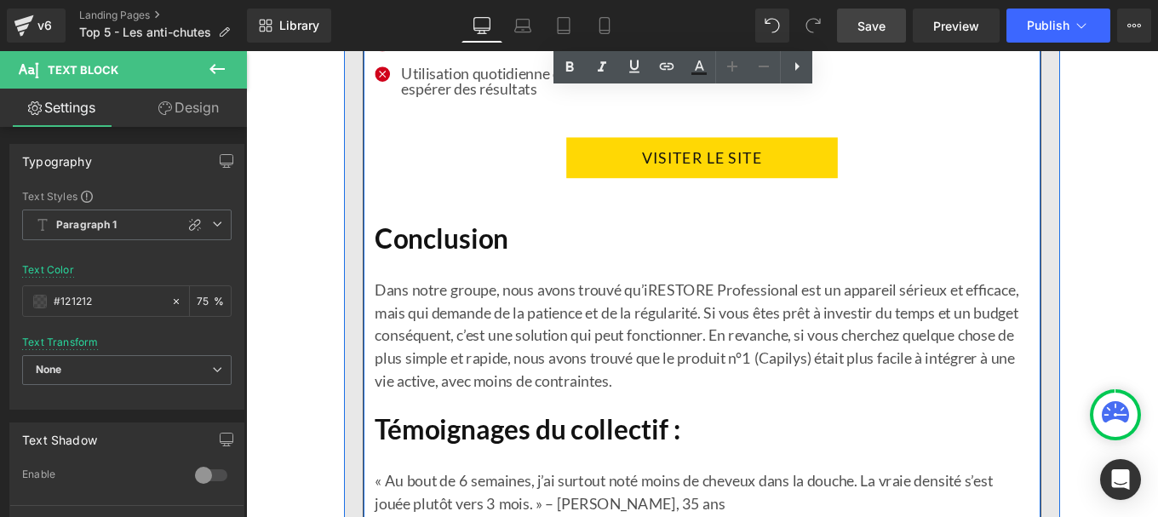
scroll to position [8255, 0]
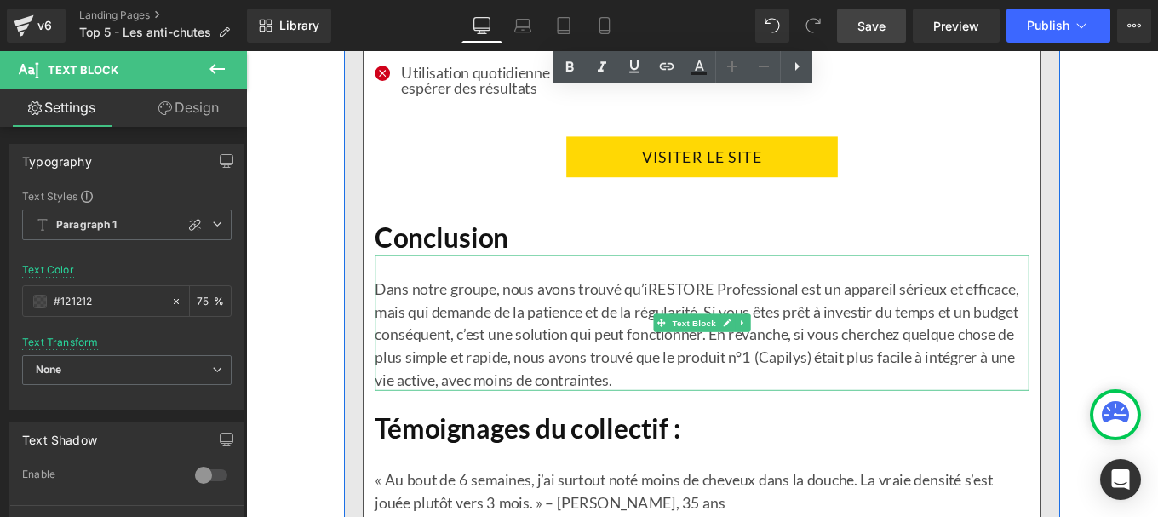
click at [545, 359] on p "Dans notre groupe, nous avons trouvé qu’iRESTORE Professional est un appareil s…" at bounding box center [761, 371] width 739 height 128
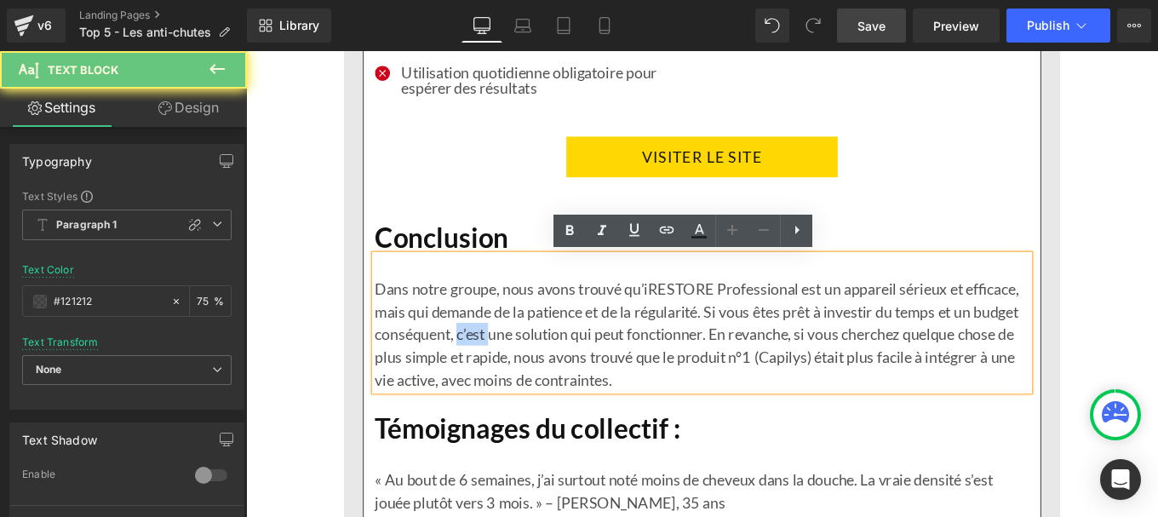
click at [545, 359] on p "Dans notre groupe, nous avons trouvé qu’iRESTORE Professional est un appareil s…" at bounding box center [761, 371] width 739 height 128
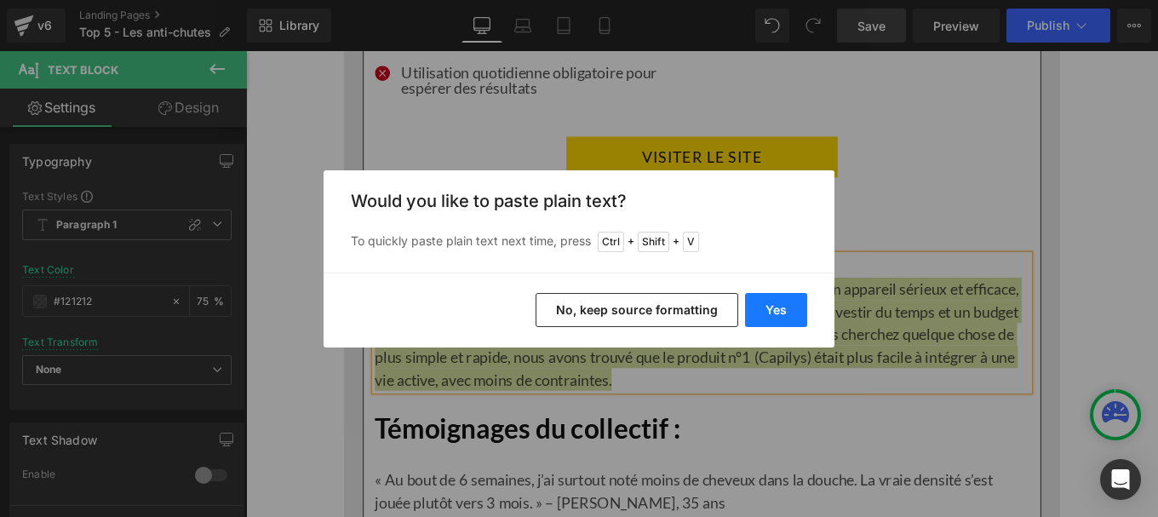
click at [789, 307] on button "Yes" at bounding box center [776, 310] width 62 height 34
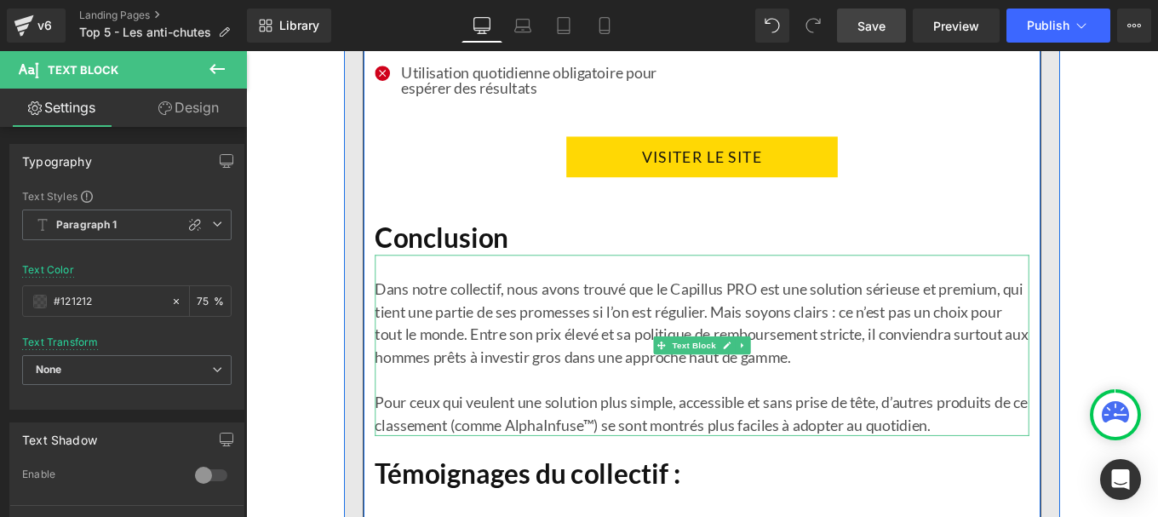
click at [696, 456] on p "Pour ceux qui veulent une solution plus simple, accessible et sans prise de têt…" at bounding box center [761, 460] width 739 height 51
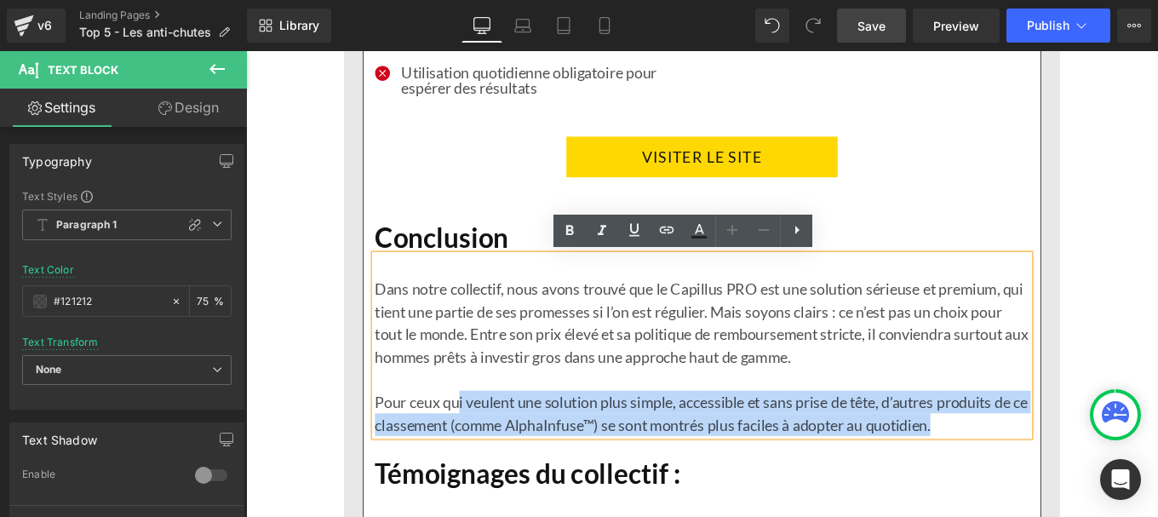
drag, startPoint x: 1052, startPoint y: 473, endPoint x: 484, endPoint y: 442, distance: 568.8
click at [484, 442] on p "Pour ceux qui veulent une solution plus simple, accessible et sans prise de têt…" at bounding box center [761, 460] width 739 height 51
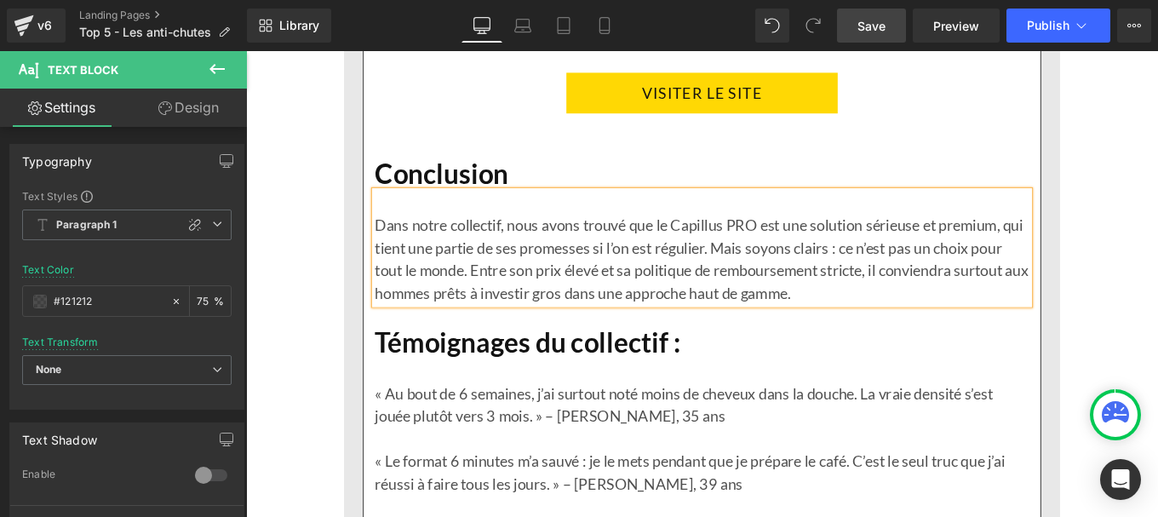
scroll to position [8328, 0]
click at [532, 472] on p "« Au bout de 6 semaines, j’ai surtout noté moins de cheveux dans la douche. La …" at bounding box center [761, 449] width 739 height 51
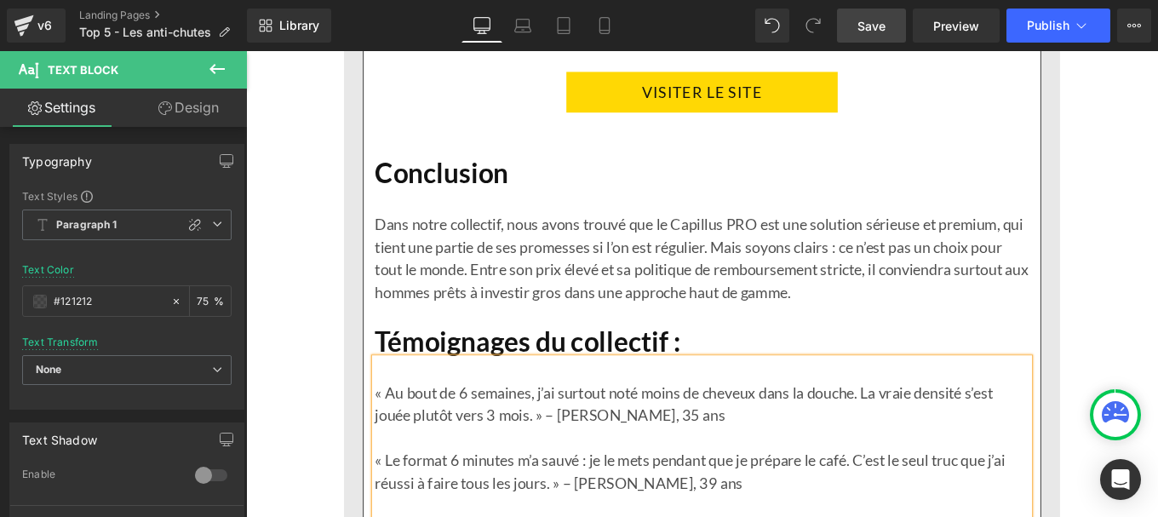
click at [532, 472] on p "« Au bout de 6 semaines, j’ai surtout noté moins de cheveux dans la douche. La …" at bounding box center [761, 449] width 739 height 51
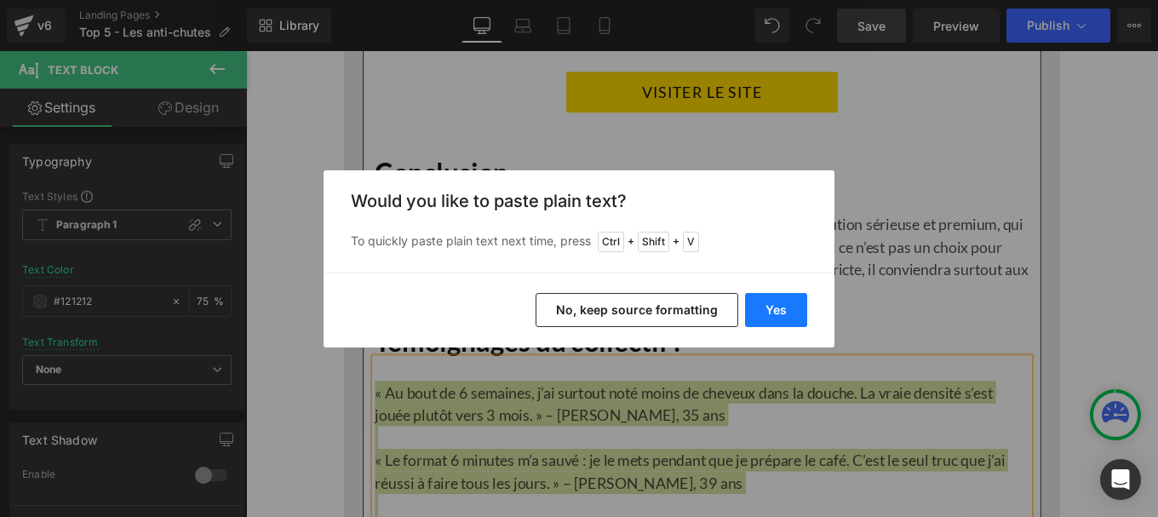
click at [771, 303] on button "Yes" at bounding box center [776, 310] width 62 height 34
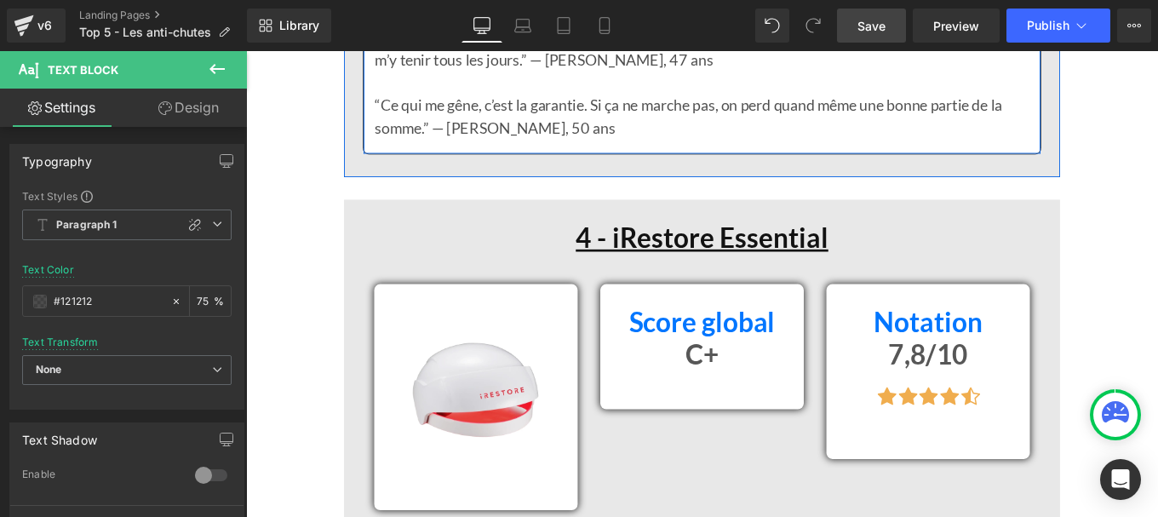
scroll to position [8808, 0]
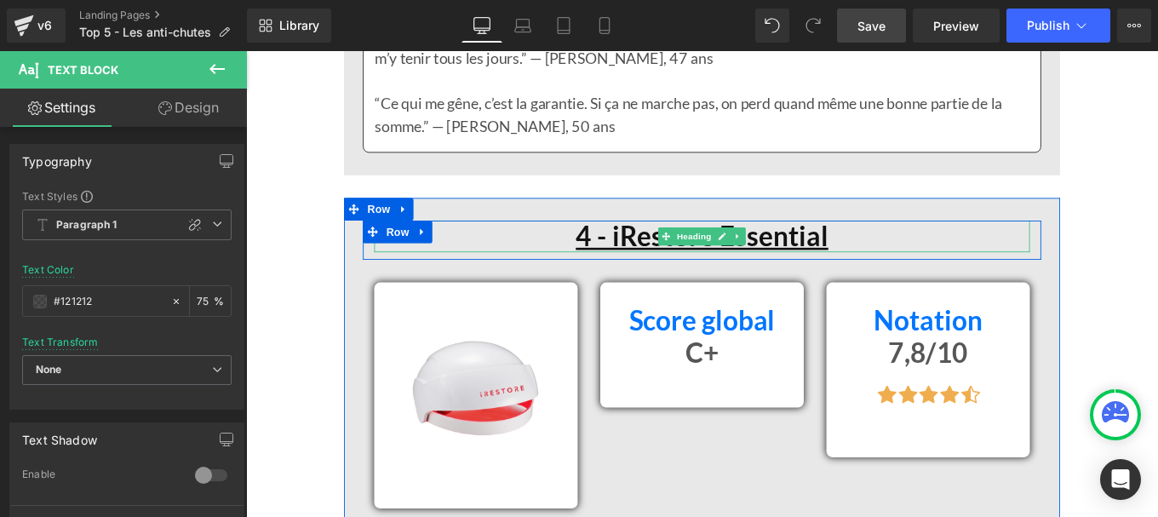
click at [655, 250] on u "4 - iRestore Essential" at bounding box center [761, 260] width 285 height 37
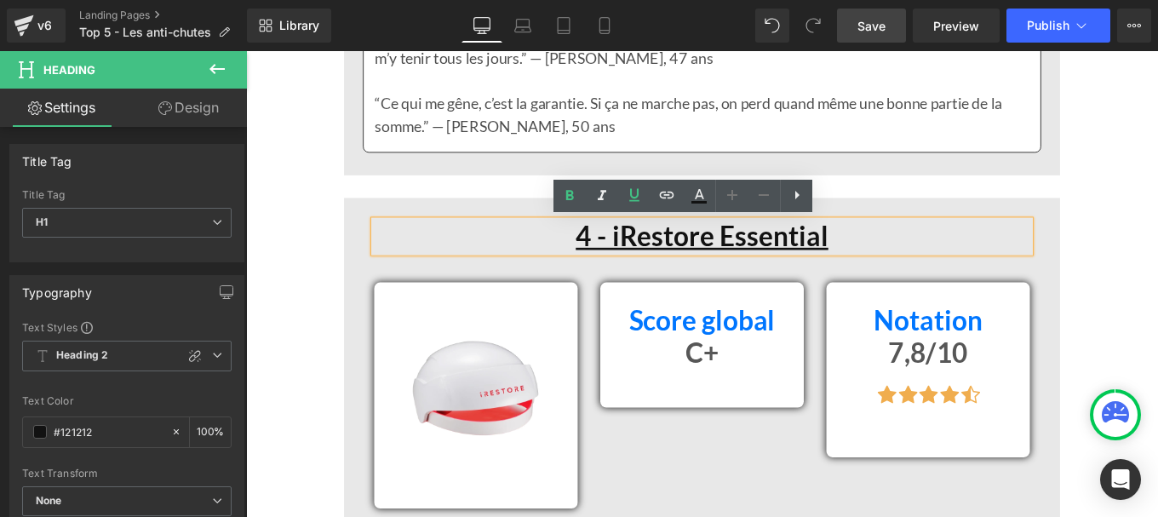
drag, startPoint x: 651, startPoint y: 252, endPoint x: 909, endPoint y: 257, distance: 257.2
click at [909, 257] on h1 "4 - iRestore Essential" at bounding box center [761, 261] width 741 height 37
paste div
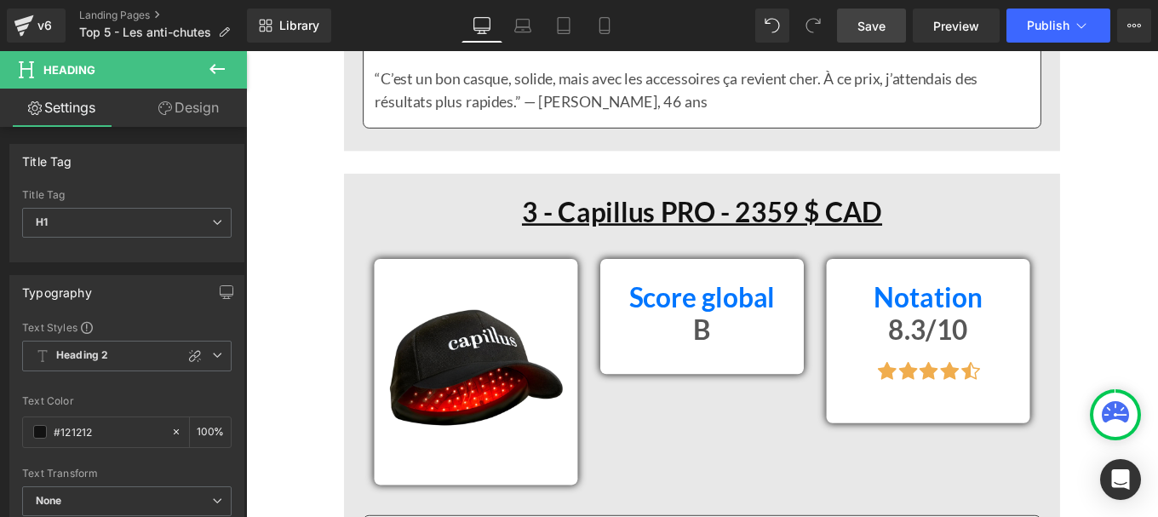
scroll to position [6516, 0]
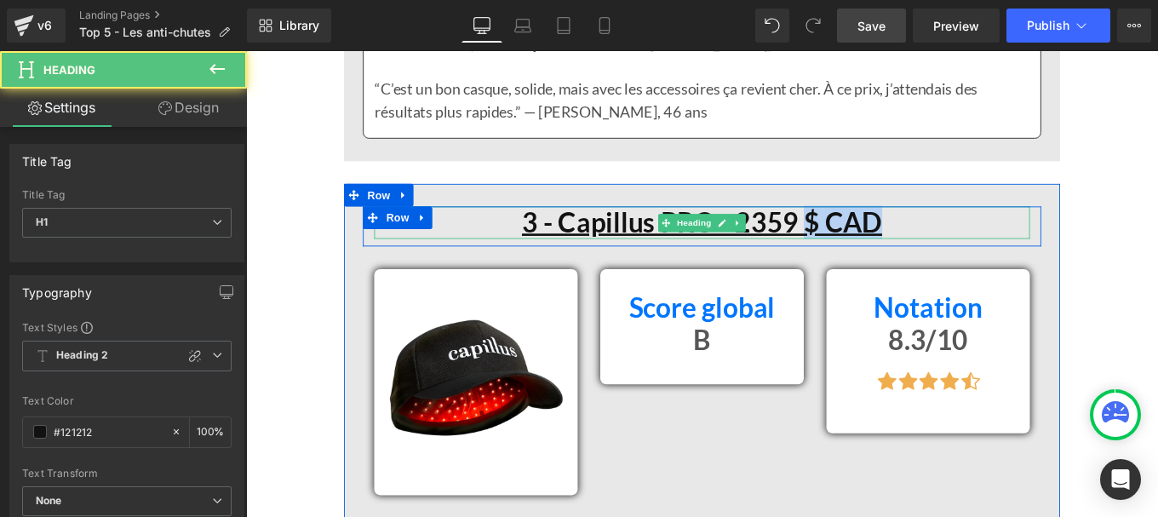
drag, startPoint x: 872, startPoint y: 244, endPoint x: 972, endPoint y: 245, distance: 99.6
click at [972, 245] on h1 "3 - Capillus PRO - 2359 $ CAD" at bounding box center [761, 245] width 741 height 37
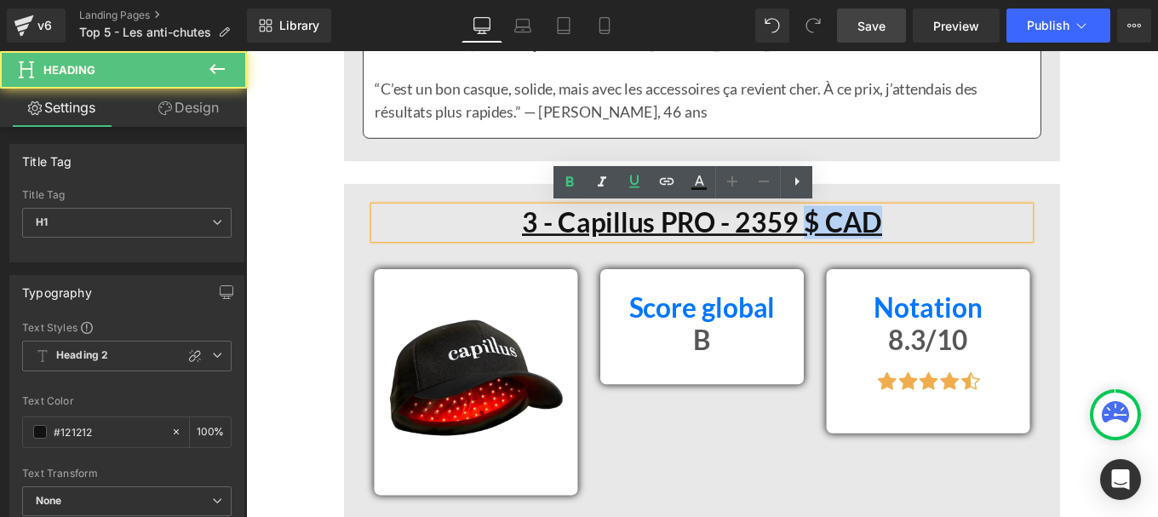
copy u "$ CAD"
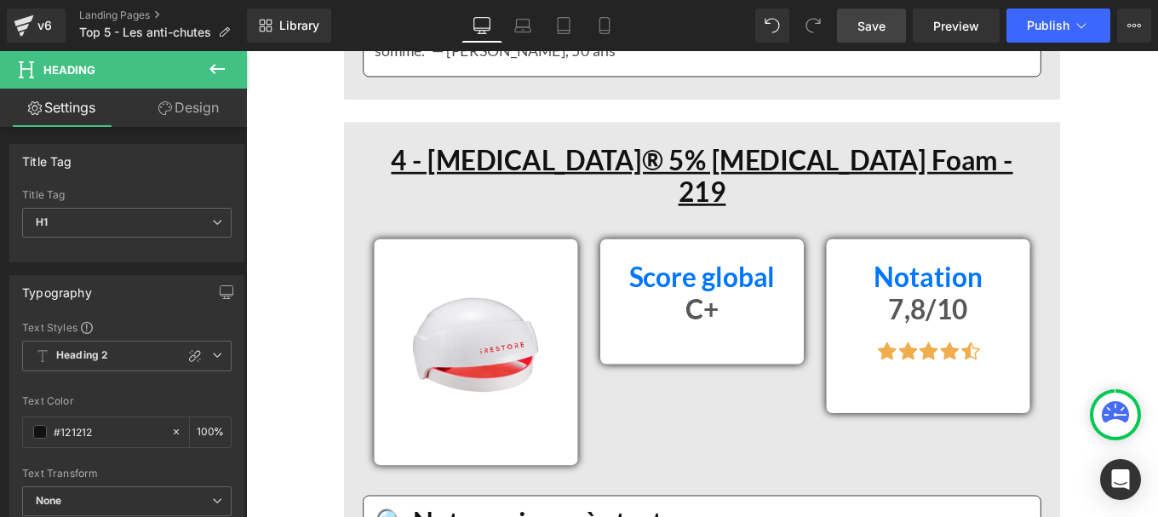
scroll to position [8892, 0]
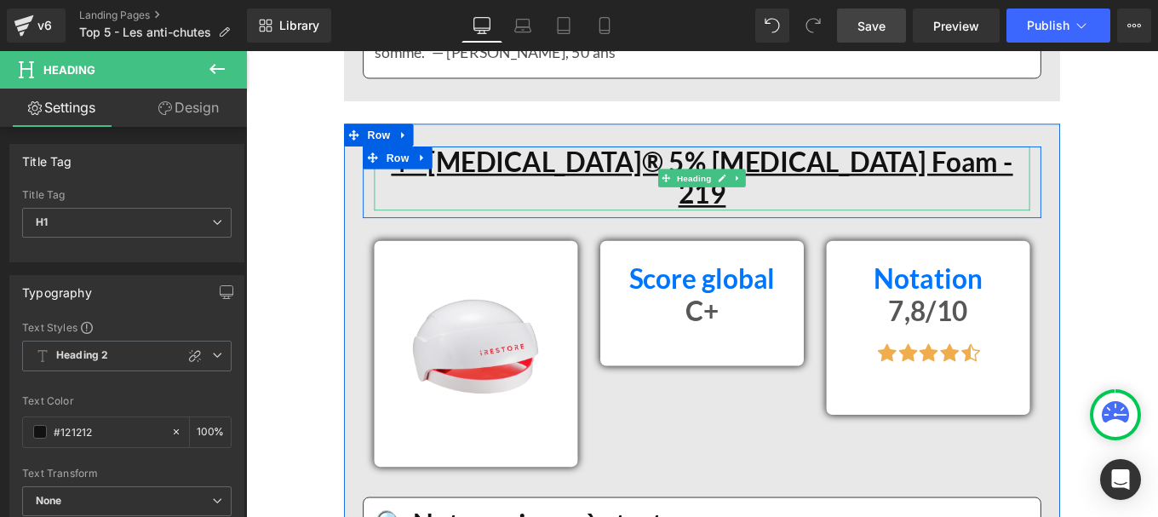
click at [1019, 177] on h1 "4 - [MEDICAL_DATA]® 5% [MEDICAL_DATA] Foam - 219" at bounding box center [761, 194] width 741 height 72
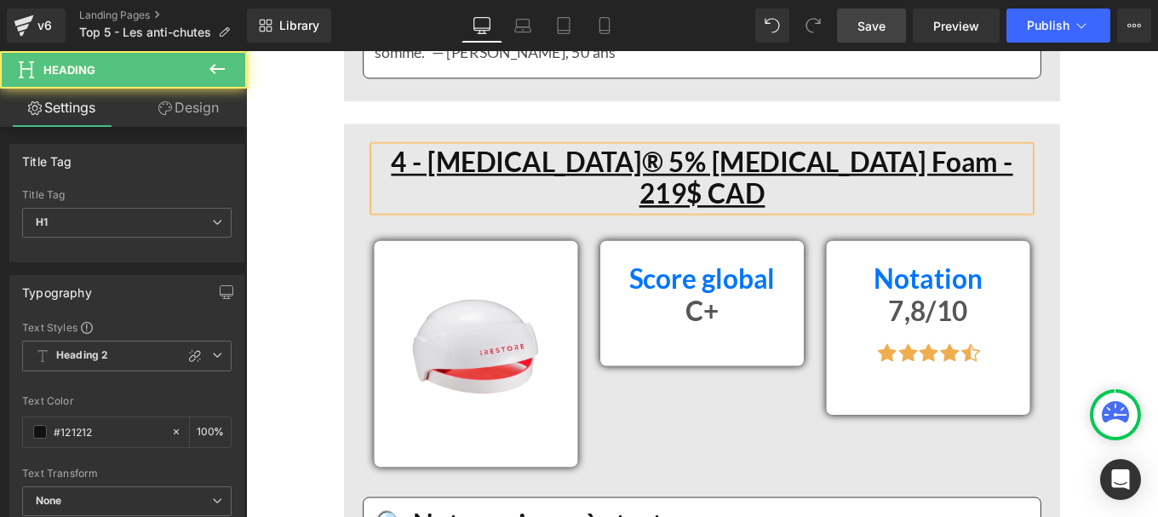
click at [969, 177] on u "4 - [MEDICAL_DATA]® 5% [MEDICAL_DATA] Foam - 219$ CAD" at bounding box center [761, 194] width 703 height 73
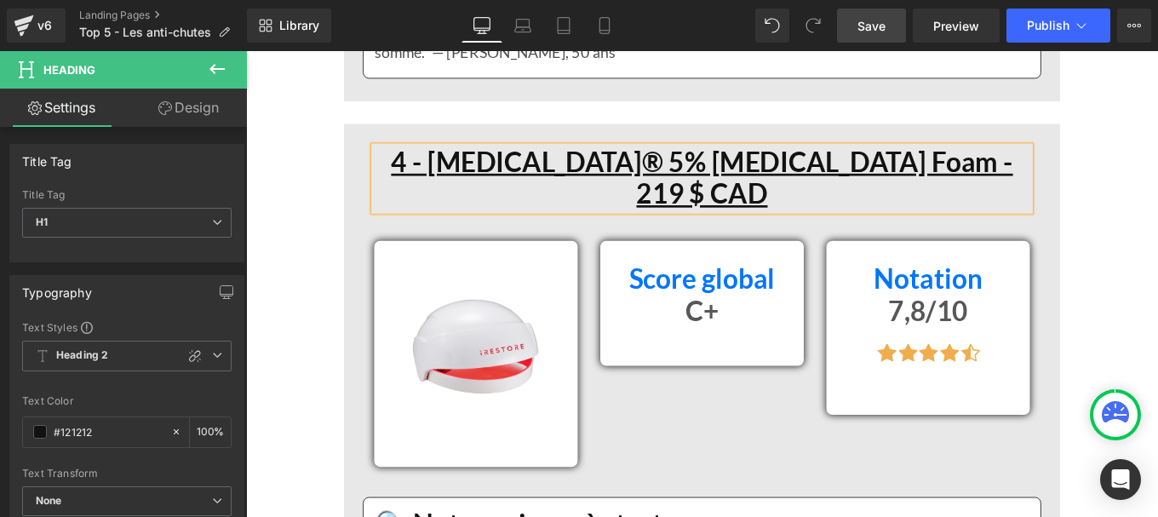
scroll to position [9041, 0]
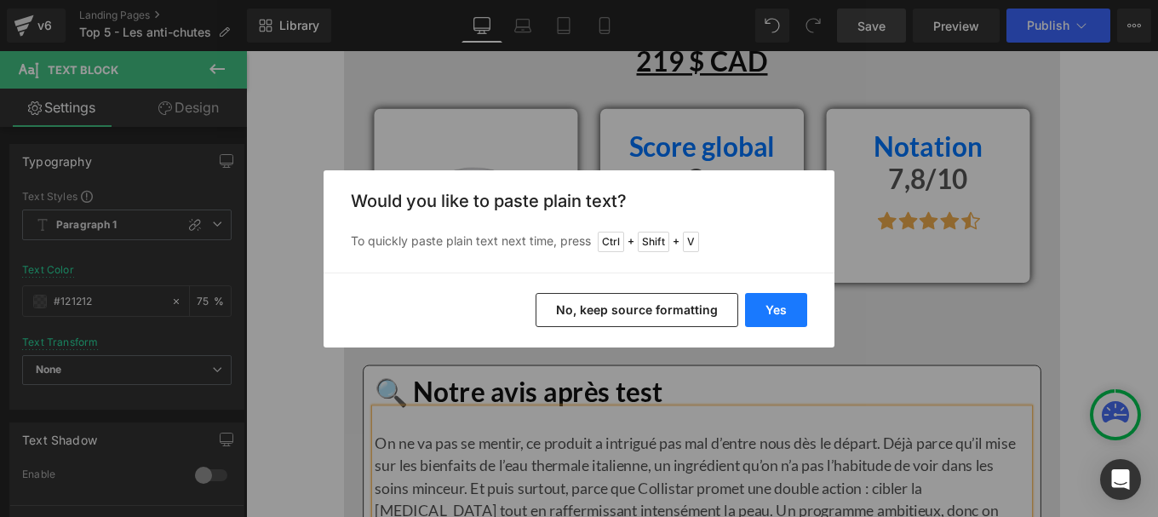
click at [771, 308] on button "Yes" at bounding box center [776, 310] width 62 height 34
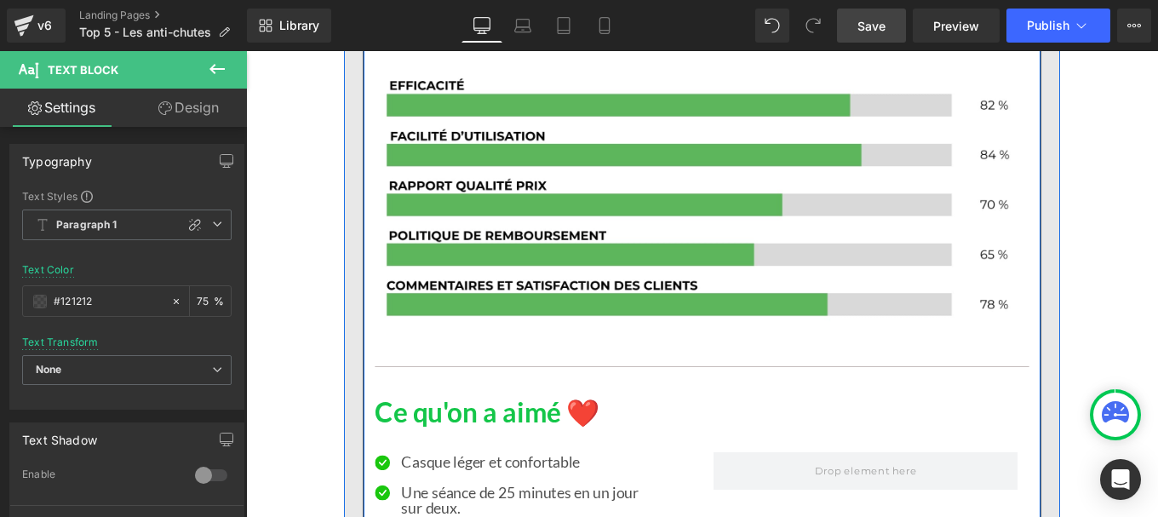
scroll to position [9947, 0]
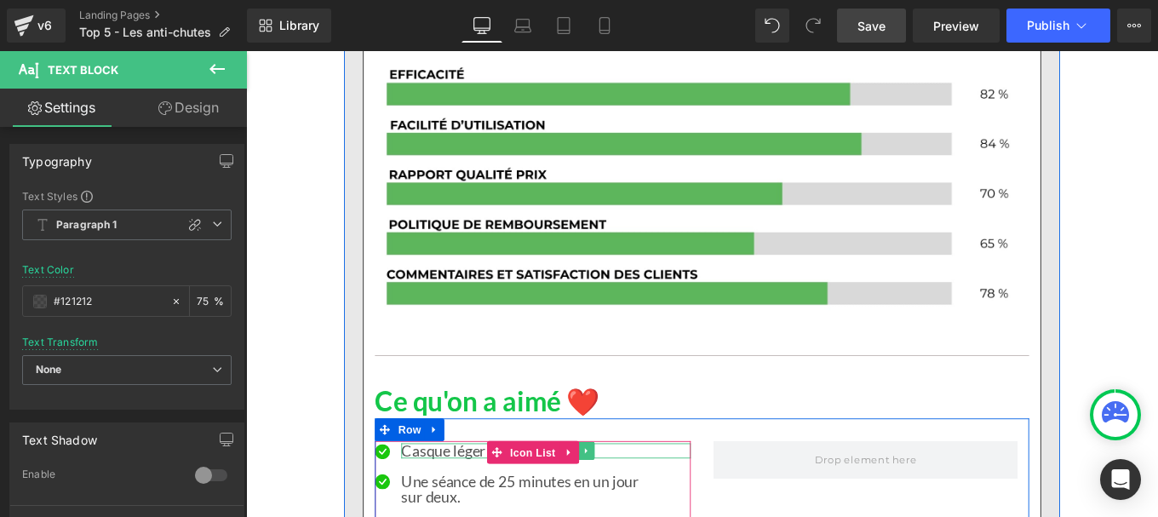
click at [449, 494] on p "Casque léger et confortable" at bounding box center [585, 502] width 327 height 17
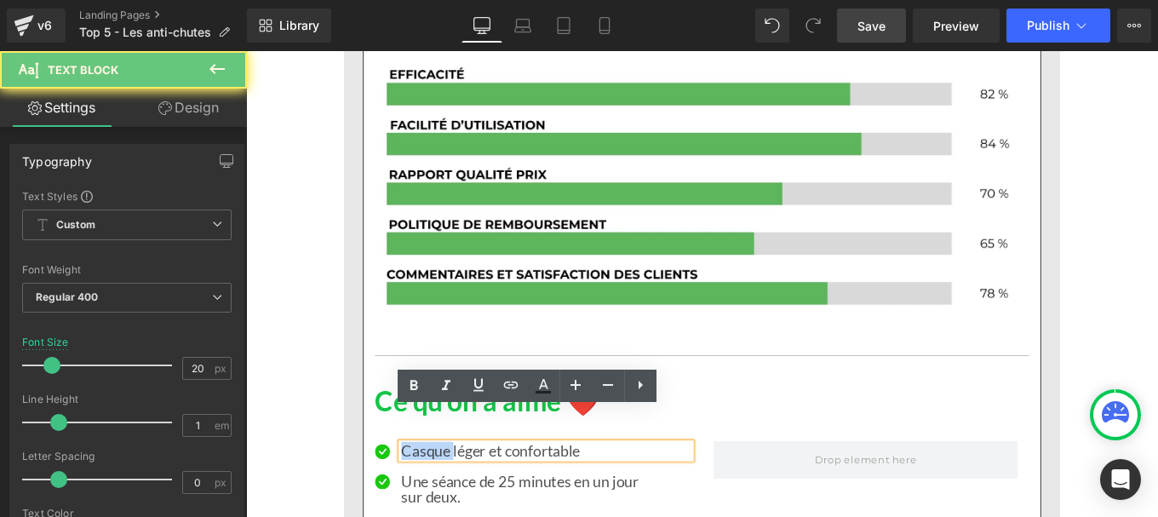
click at [449, 494] on p "Casque léger et confortable" at bounding box center [585, 502] width 327 height 17
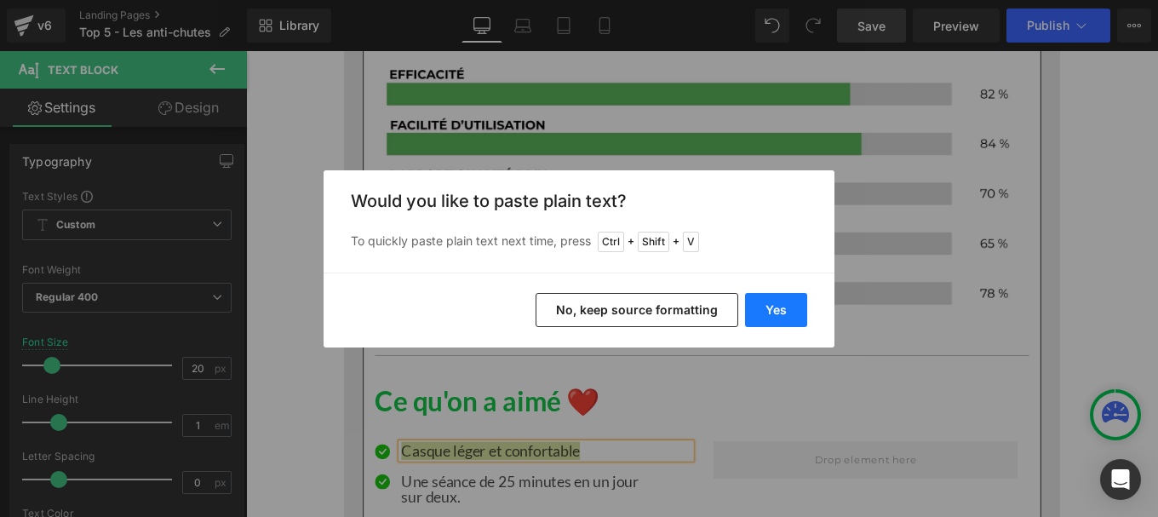
click at [782, 300] on button "Yes" at bounding box center [776, 310] width 62 height 34
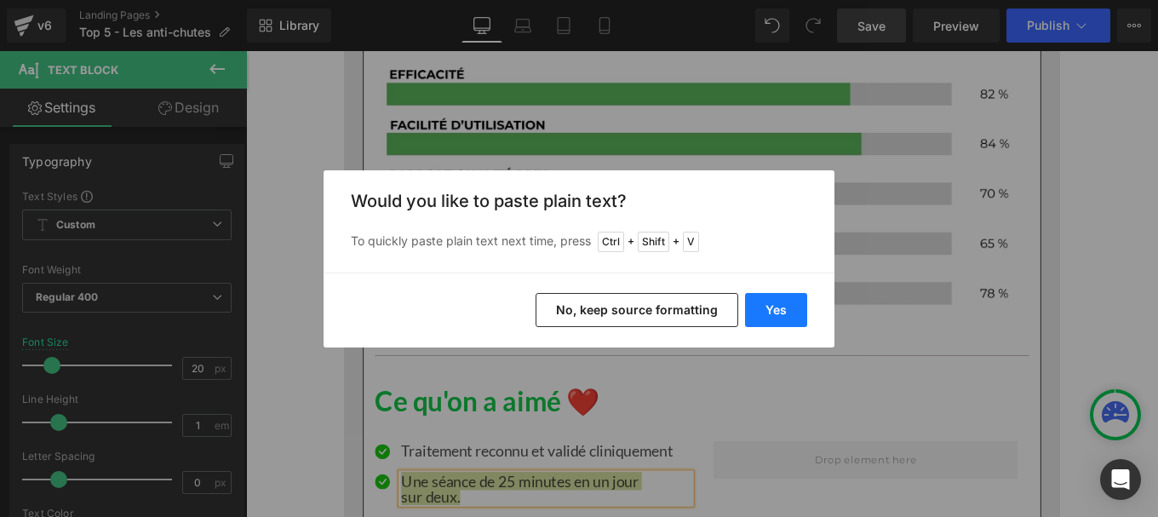
click at [792, 306] on button "Yes" at bounding box center [776, 310] width 62 height 34
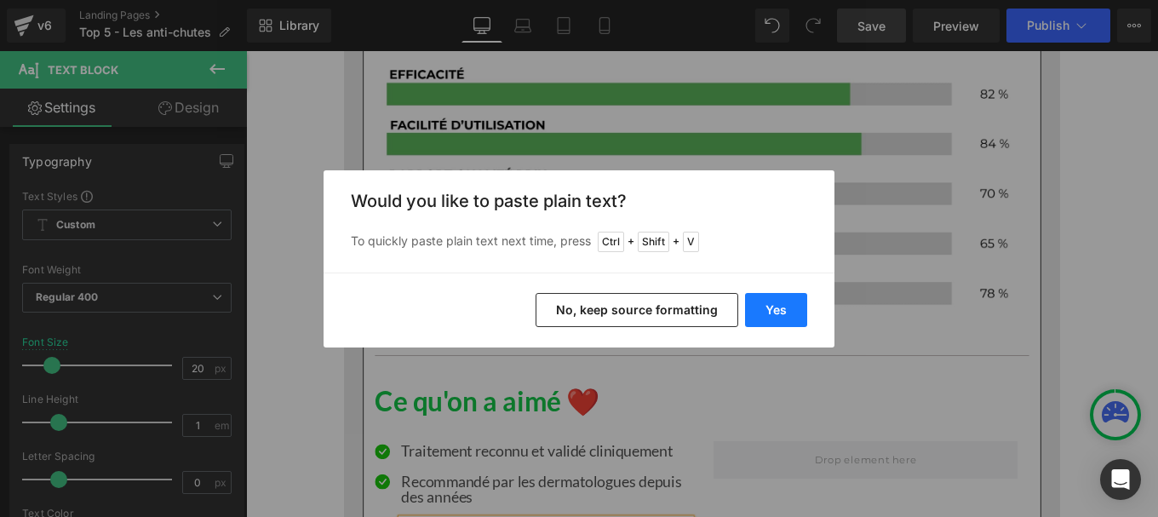
click at [776, 314] on button "Yes" at bounding box center [776, 310] width 62 height 34
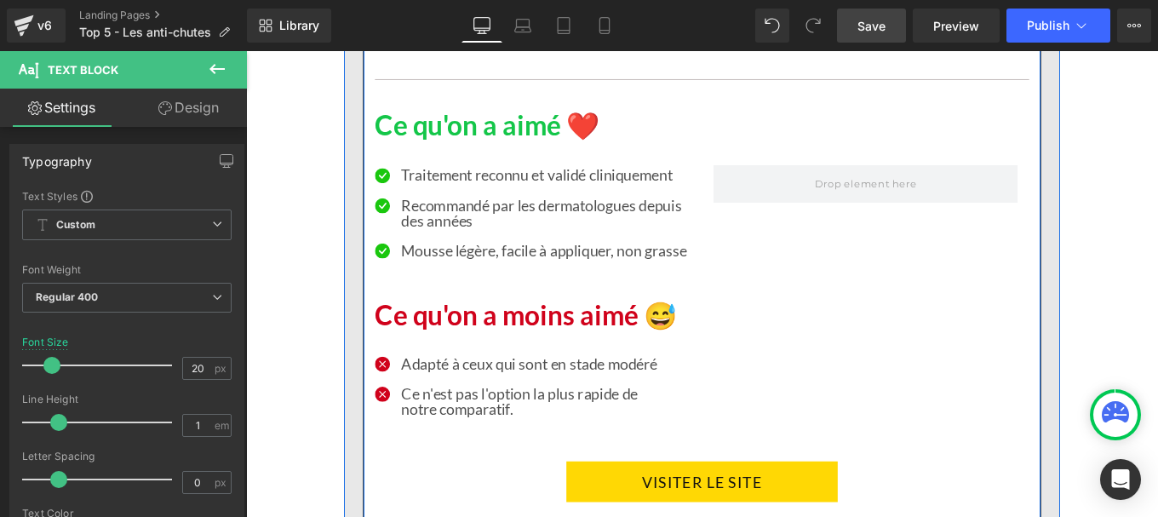
scroll to position [10274, 0]
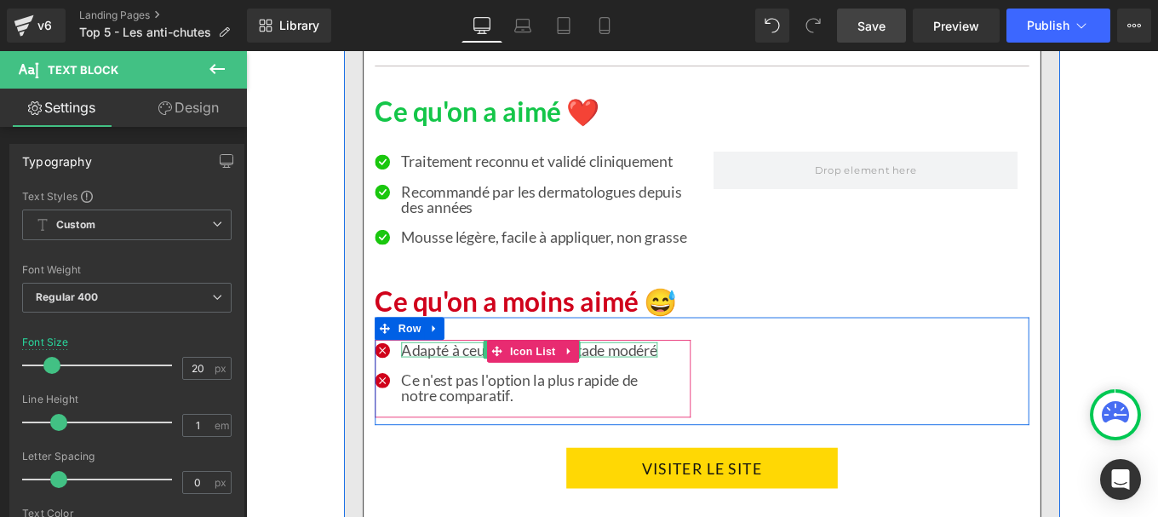
click at [502, 380] on p "Adapté à ceux qui sont en stade modéré" at bounding box center [567, 388] width 290 height 17
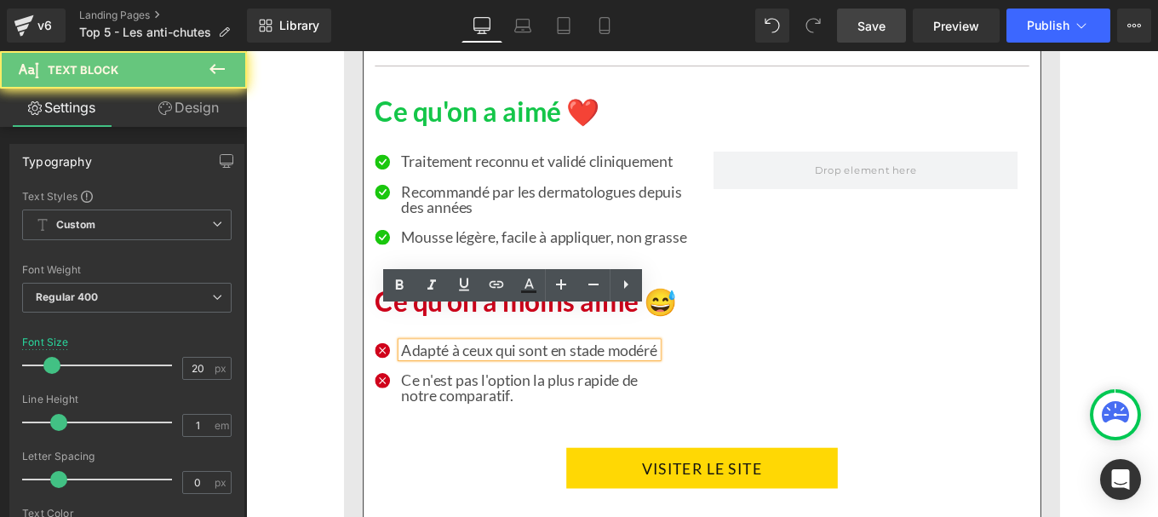
click at [487, 380] on p "Adapté à ceux qui sont en stade modéré" at bounding box center [567, 388] width 290 height 17
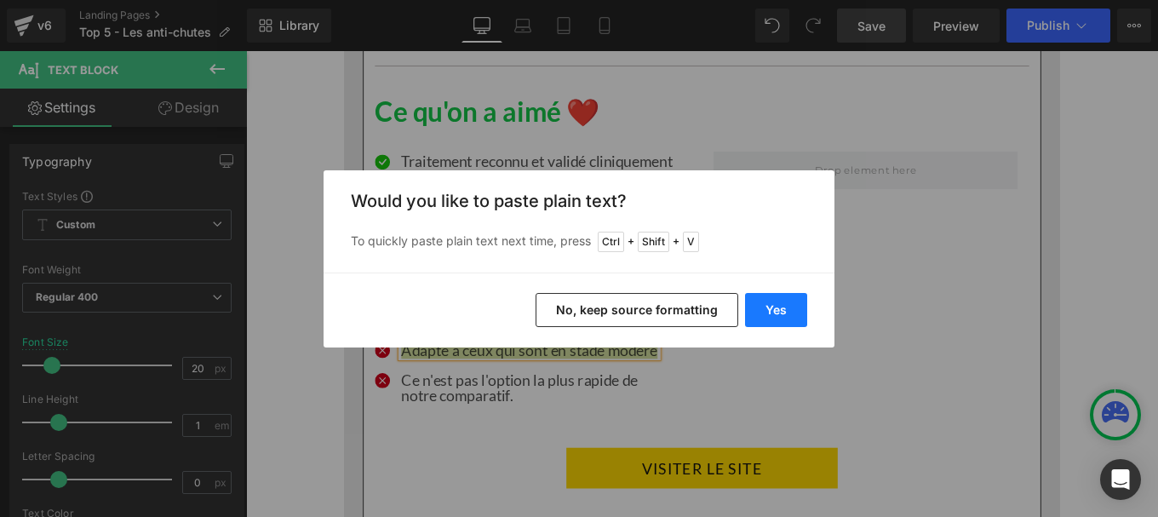
click at [768, 305] on button "Yes" at bounding box center [776, 310] width 62 height 34
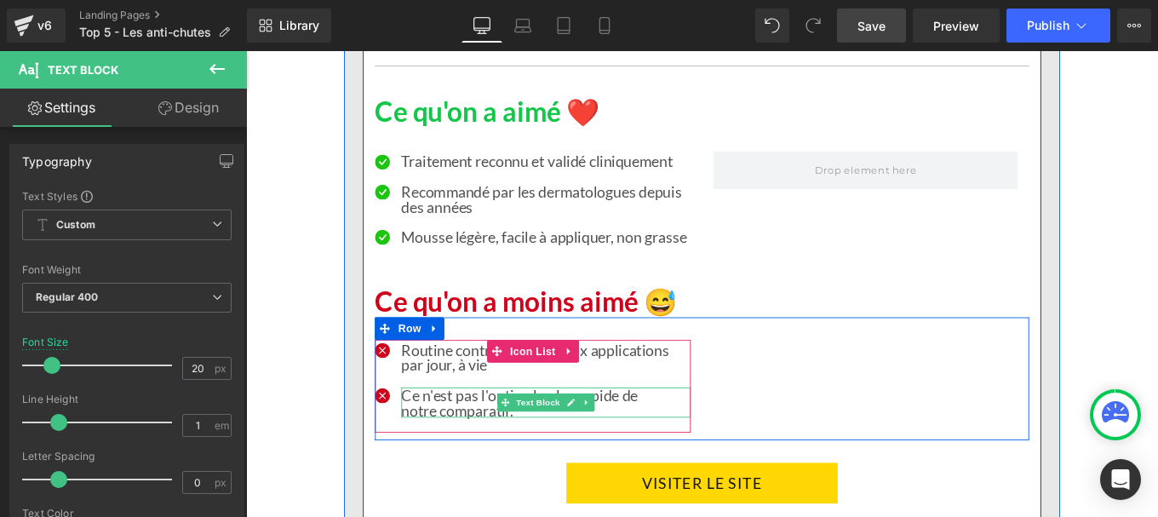
click at [451, 431] on div "Ce n'est pas l'option la plus rapide de notre comparatif." at bounding box center [585, 448] width 327 height 34
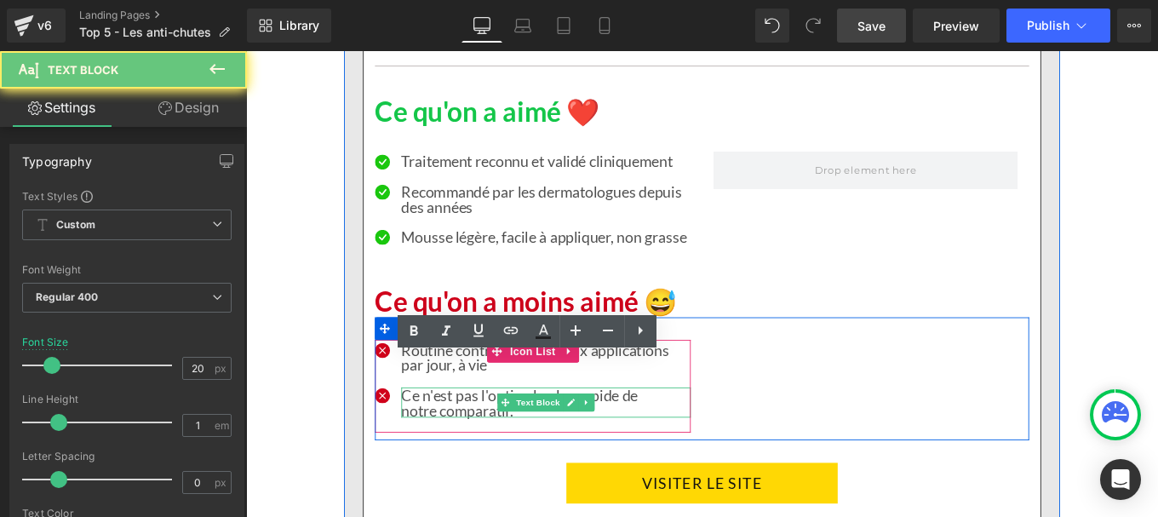
click at [451, 431] on div "Ce n'est pas l'option la plus rapide de notre comparatif." at bounding box center [585, 448] width 327 height 34
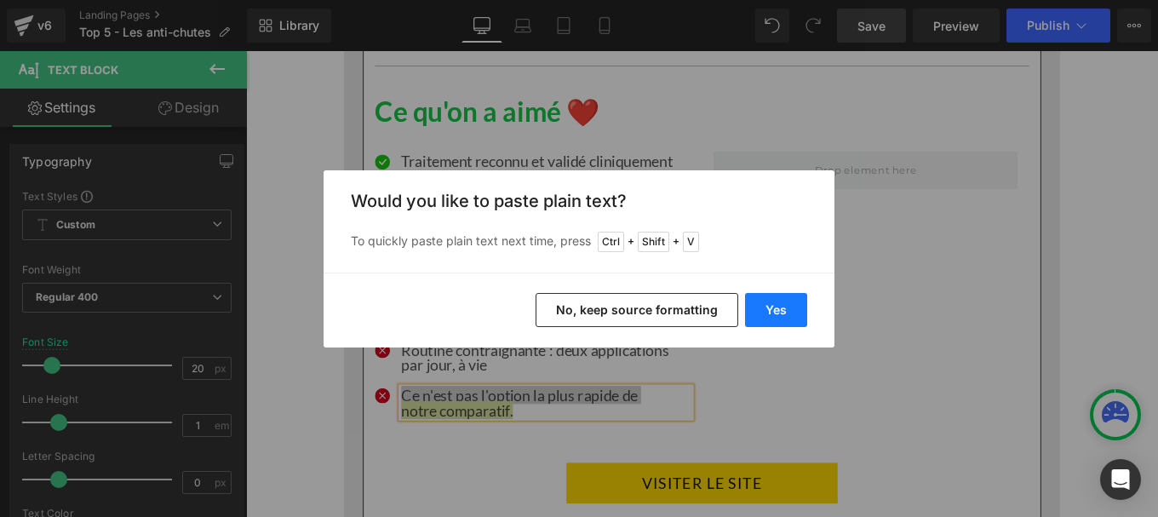
click at [798, 301] on button "Yes" at bounding box center [776, 310] width 62 height 34
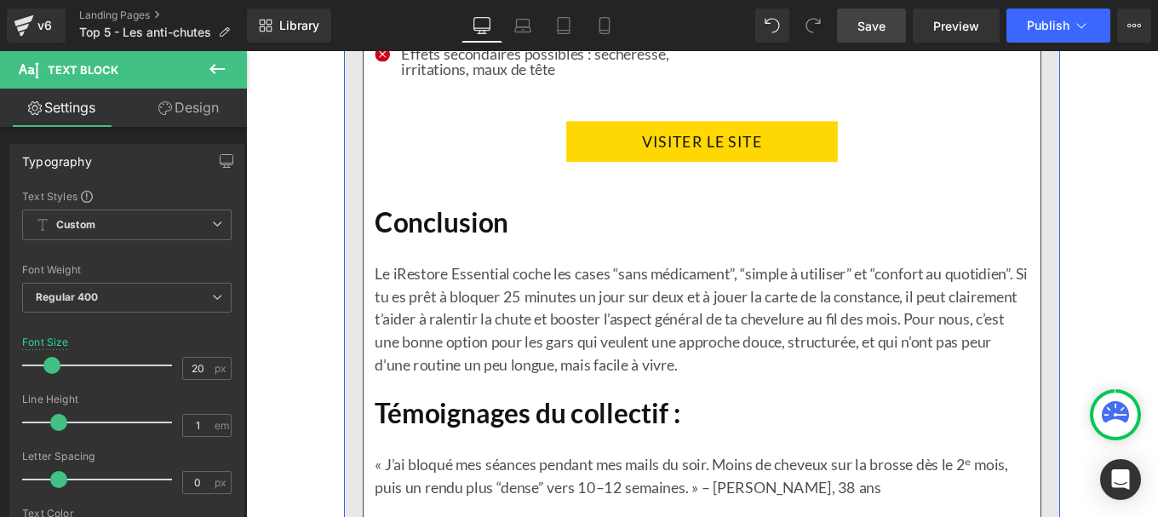
scroll to position [10660, 0]
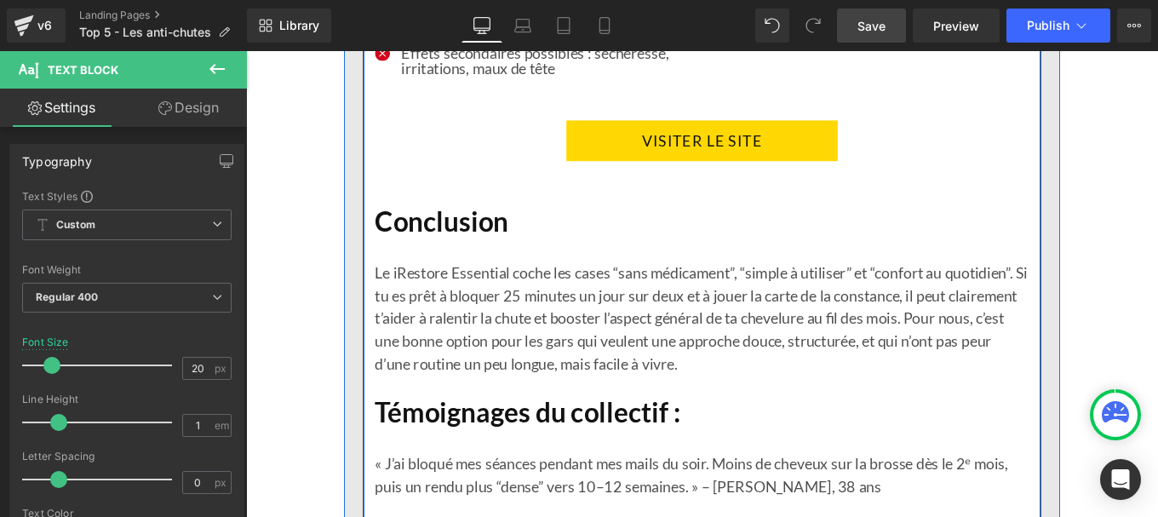
click at [469, 338] on p "Le iRestore Essential coche les cases “sans médicament”, “simple à utiliser” et…" at bounding box center [761, 353] width 739 height 128
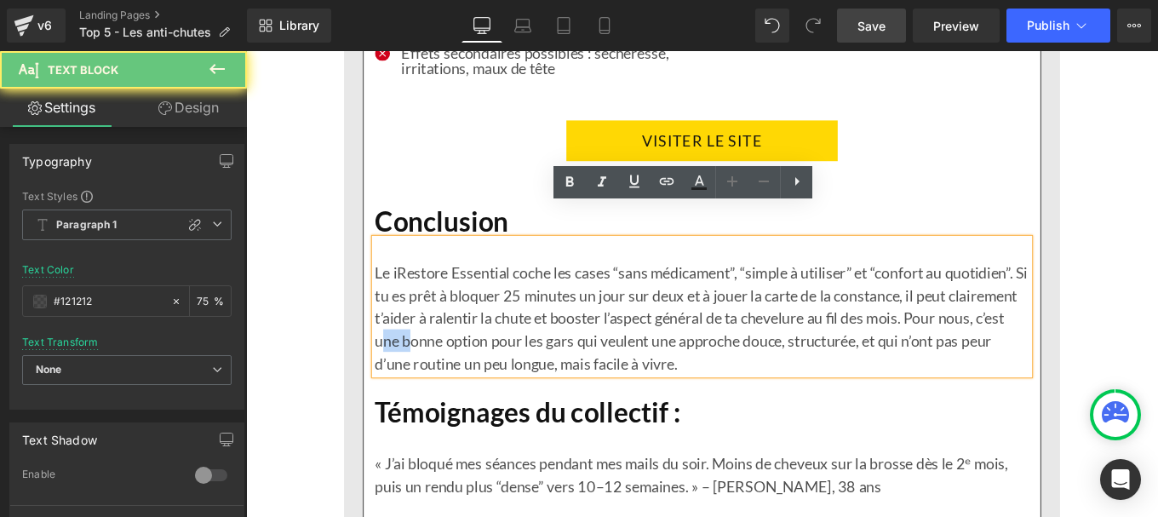
click at [469, 338] on p "Le iRestore Essential coche les cases “sans médicament”, “simple à utiliser” et…" at bounding box center [761, 353] width 739 height 128
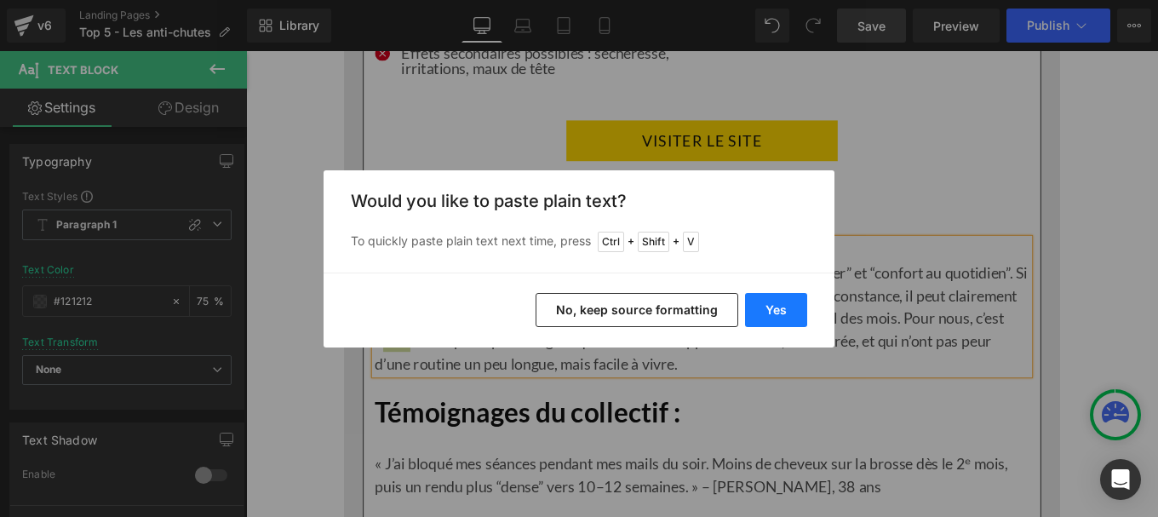
click at [766, 307] on button "Yes" at bounding box center [776, 310] width 62 height 34
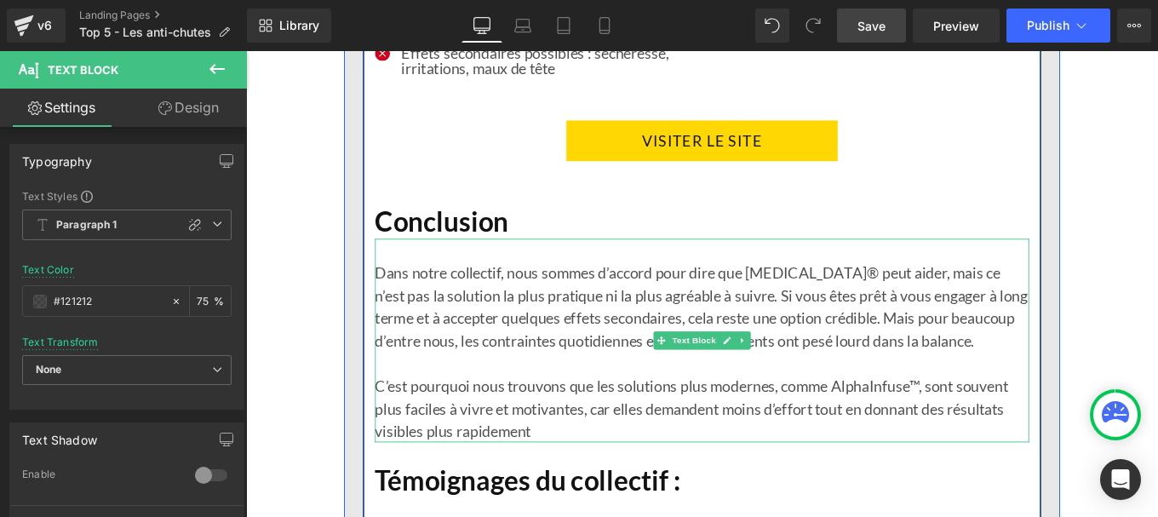
click at [600, 446] on p "C’est pourquoi nous trouvons que les solutions plus modernes, comme AlphaInfuse…" at bounding box center [761, 454] width 739 height 77
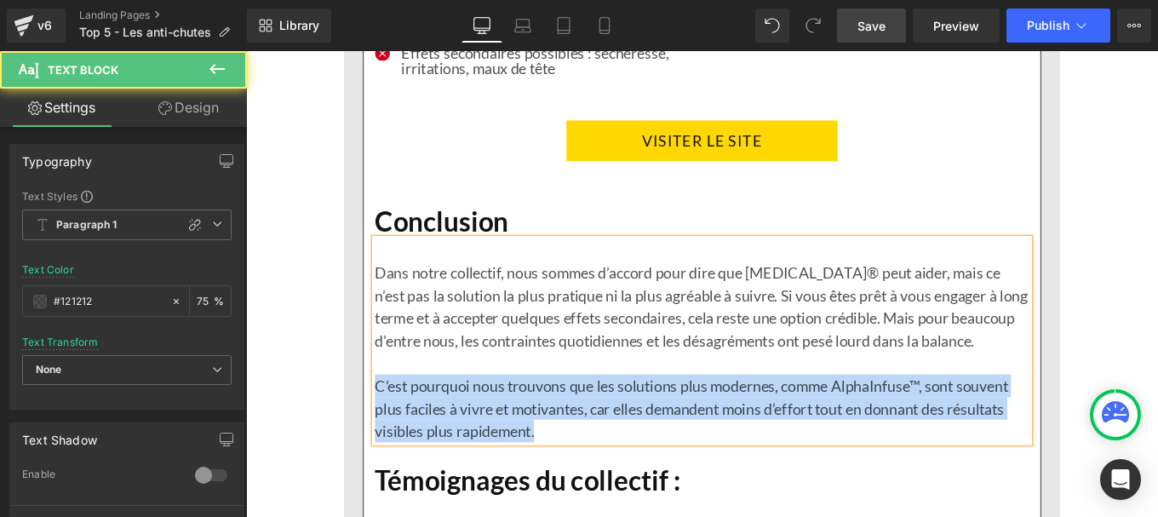
drag, startPoint x: 390, startPoint y: 393, endPoint x: 590, endPoint y: 440, distance: 205.5
click at [590, 440] on p "C’est pourquoi nous trouvons que les solutions plus modernes, comme AlphaInfuse…" at bounding box center [761, 454] width 739 height 77
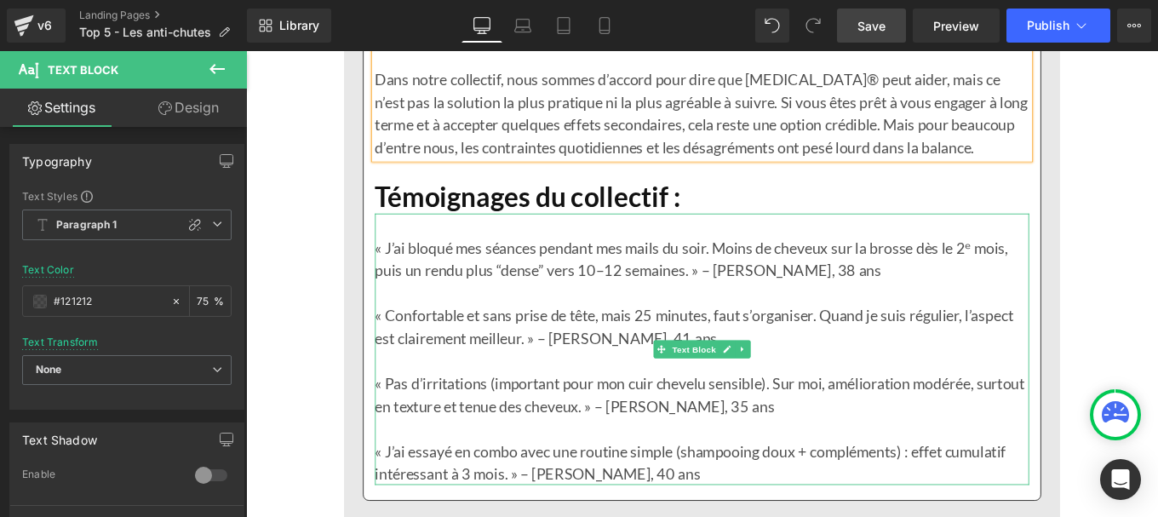
scroll to position [10880, 0]
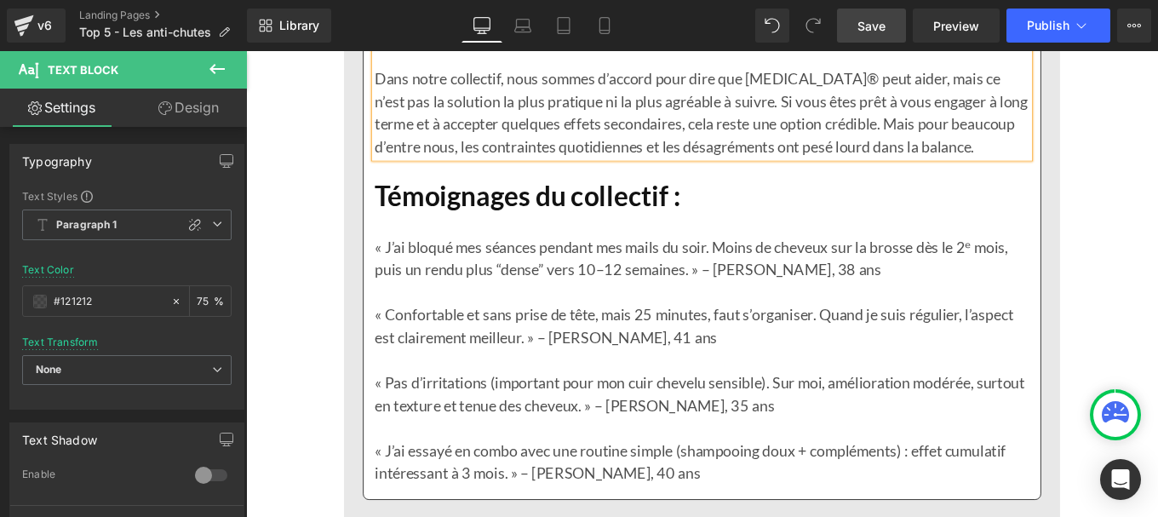
click at [514, 412] on p "« Pas d’irritations (important pour mon cuir chevelu sensible). Sur moi, amélio…" at bounding box center [761, 437] width 739 height 51
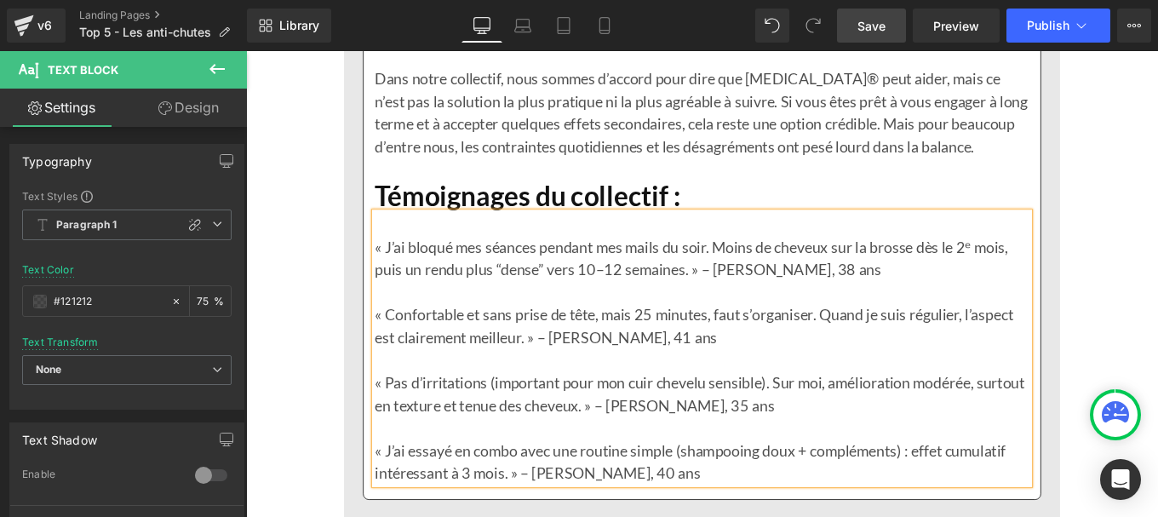
click at [514, 412] on p "« Pas d’irritations (important pour mon cuir chevelu sensible). Sur moi, amélio…" at bounding box center [761, 437] width 739 height 51
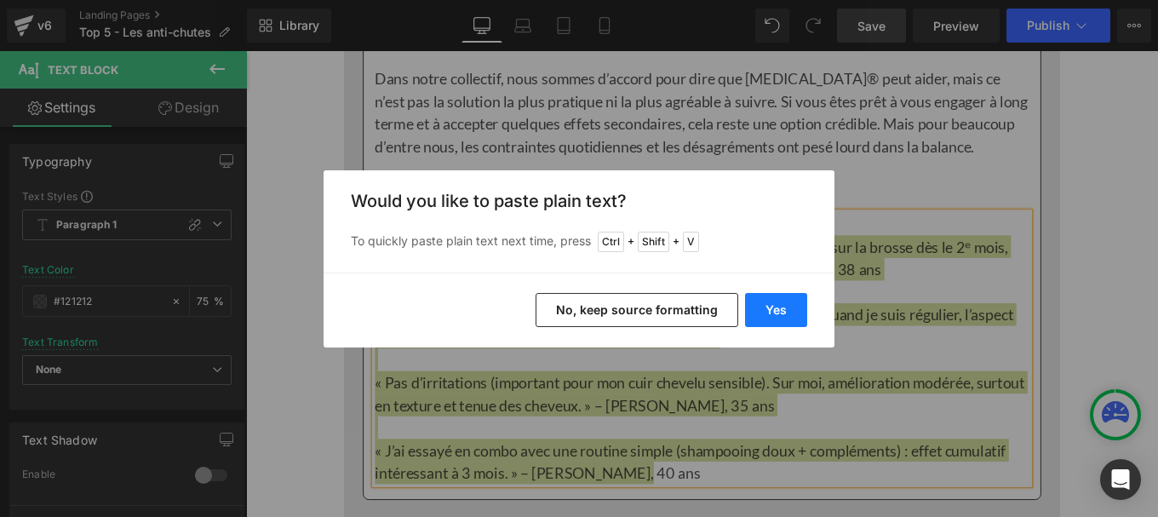
click at [769, 307] on button "Yes" at bounding box center [776, 310] width 62 height 34
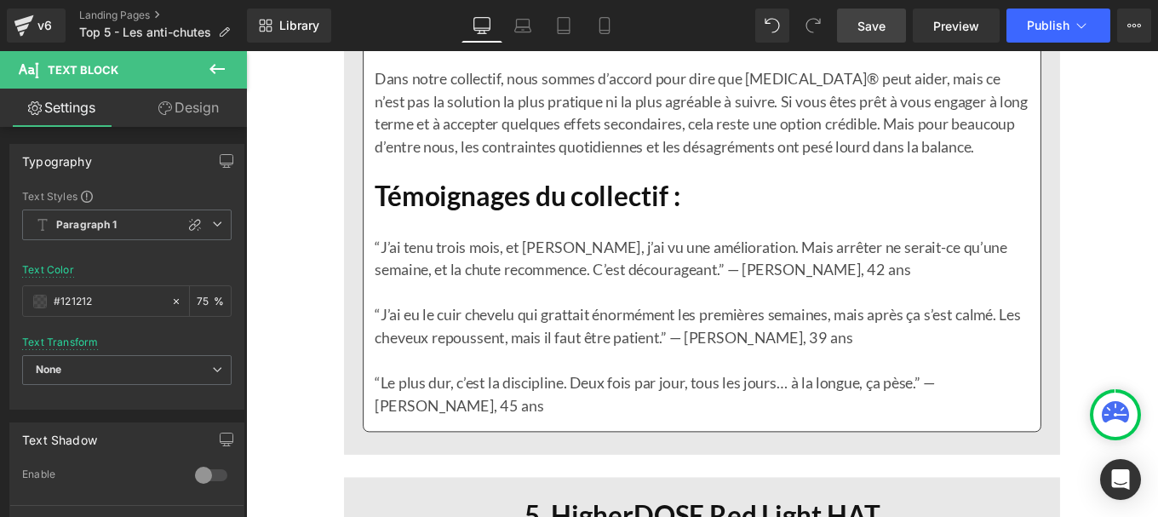
click at [864, 17] on span "Save" at bounding box center [872, 26] width 28 height 18
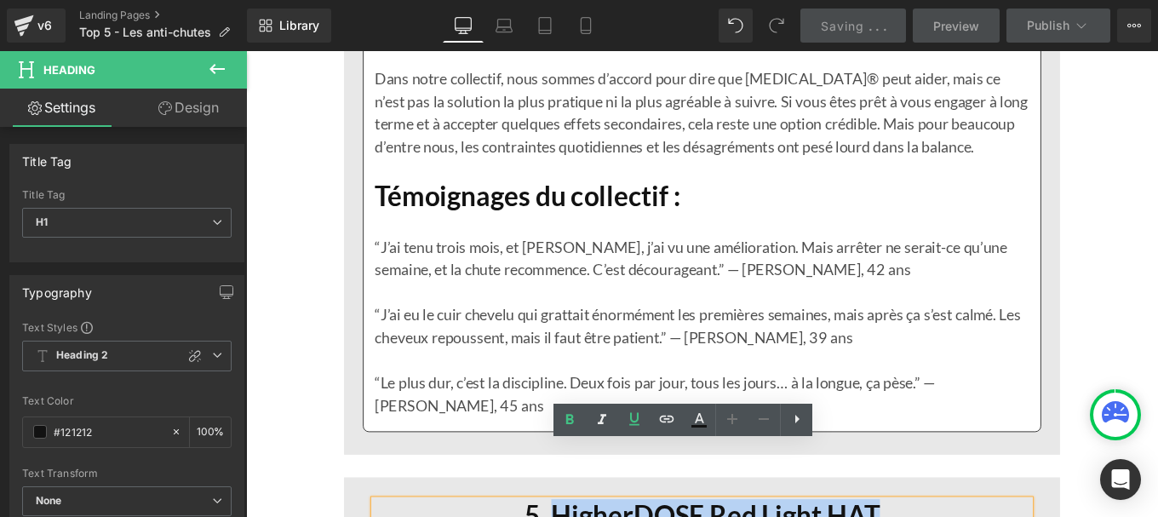
drag, startPoint x: 590, startPoint y: 514, endPoint x: 952, endPoint y: 509, distance: 362.0
paste div
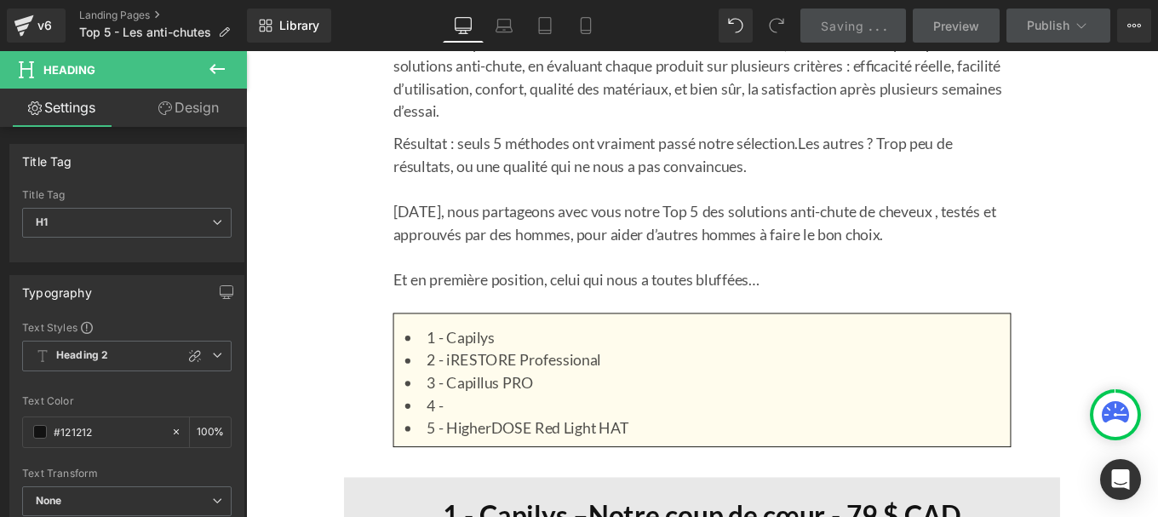
scroll to position [1317, 0]
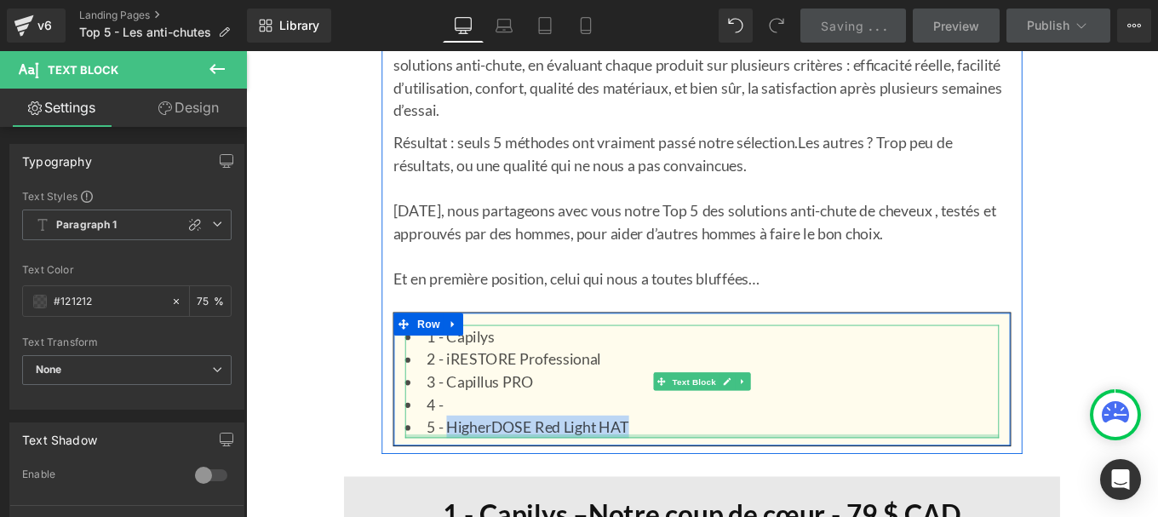
drag, startPoint x: 686, startPoint y: 477, endPoint x: 464, endPoint y: 484, distance: 222.4
click at [464, 484] on div "1 - Capilys 2 - iRESTORE Professional 3 - Capillus PRO 4 - 5 - HigherDOSE Red L…" at bounding box center [761, 424] width 671 height 128
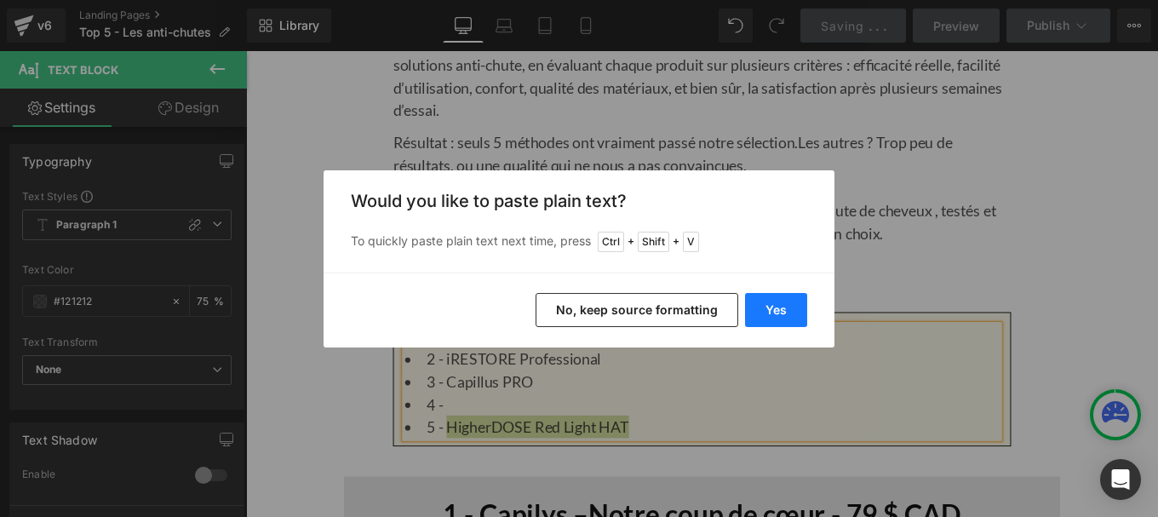
click at [780, 301] on button "Yes" at bounding box center [776, 310] width 62 height 34
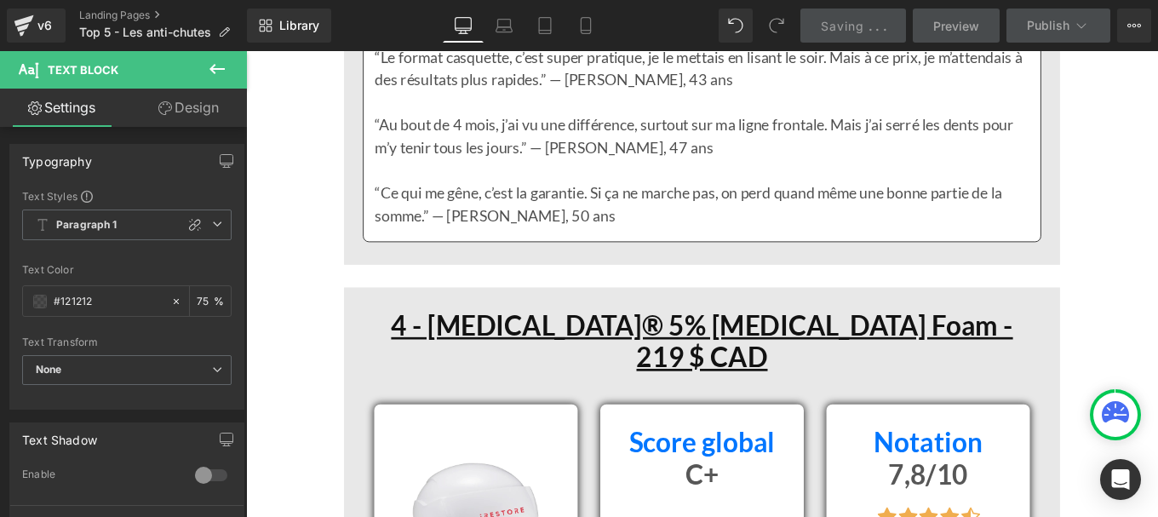
scroll to position [8700, 0]
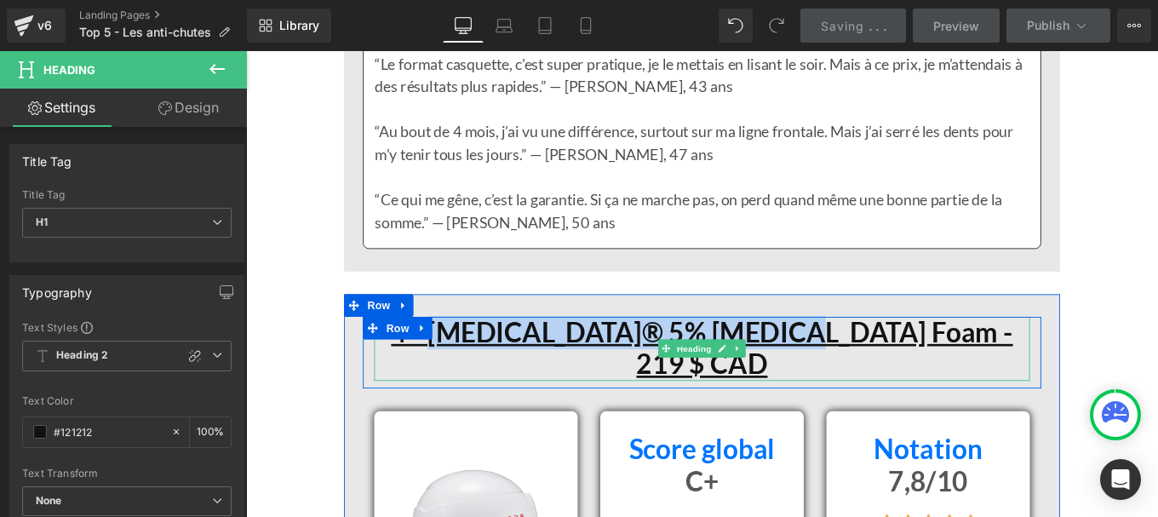
drag, startPoint x: 500, startPoint y: 367, endPoint x: 881, endPoint y: 365, distance: 381.5
click at [881, 365] on u "4 - [MEDICAL_DATA]® 5% [MEDICAL_DATA] Foam - 219 $ CAD" at bounding box center [761, 386] width 703 height 73
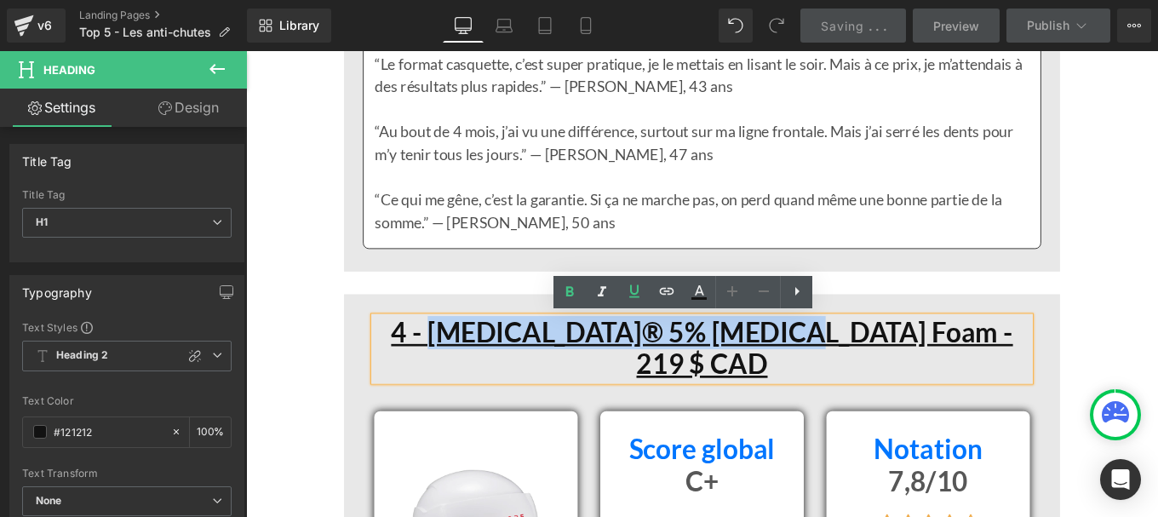
copy u "[MEDICAL_DATA]® 5% [MEDICAL_DATA] Foam"
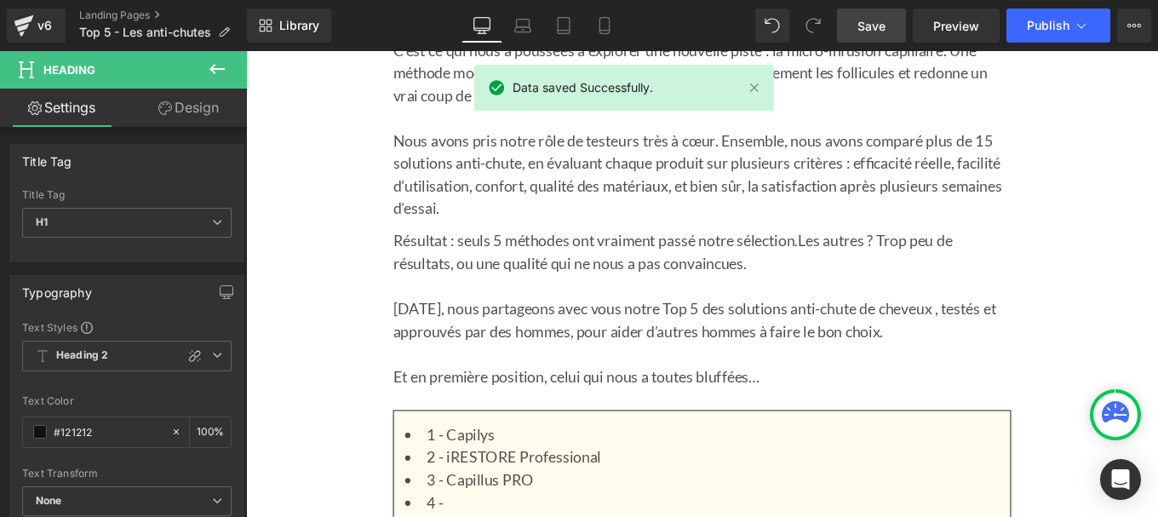
scroll to position [1316, 0]
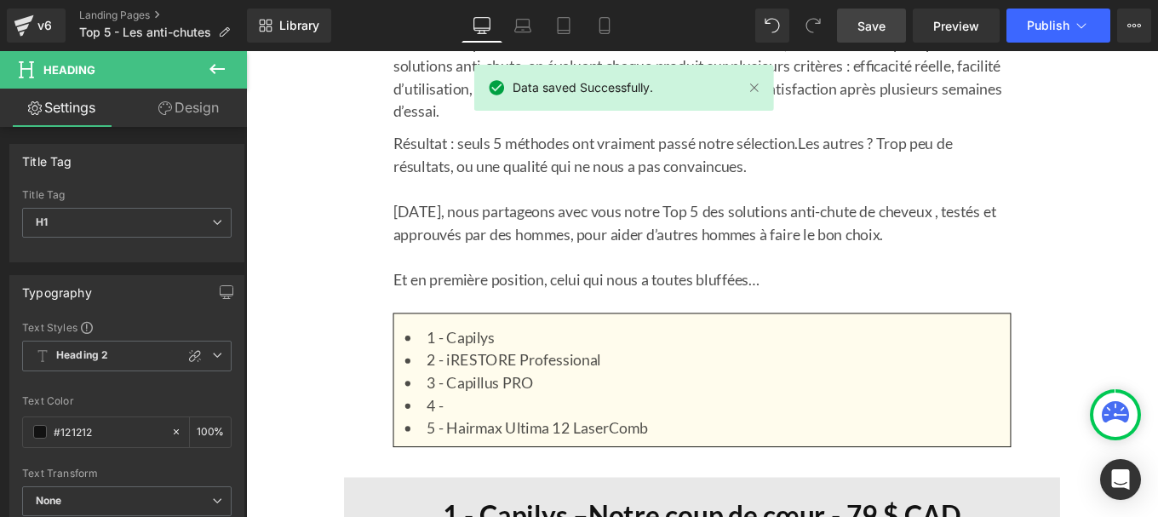
click at [485, 443] on li "4 -" at bounding box center [761, 452] width 671 height 26
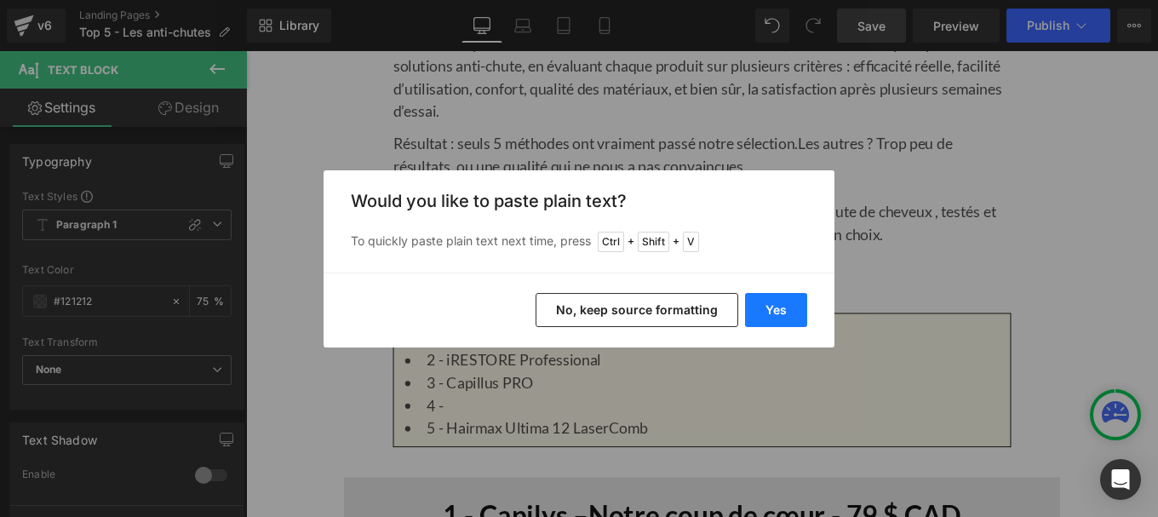
click at [768, 310] on button "Yes" at bounding box center [776, 310] width 62 height 34
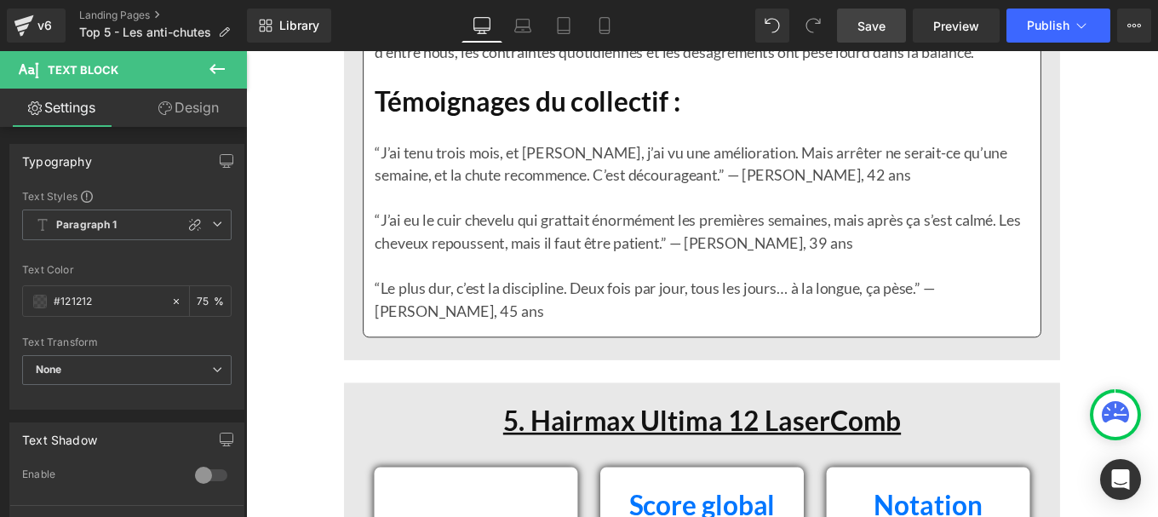
scroll to position [10983, 0]
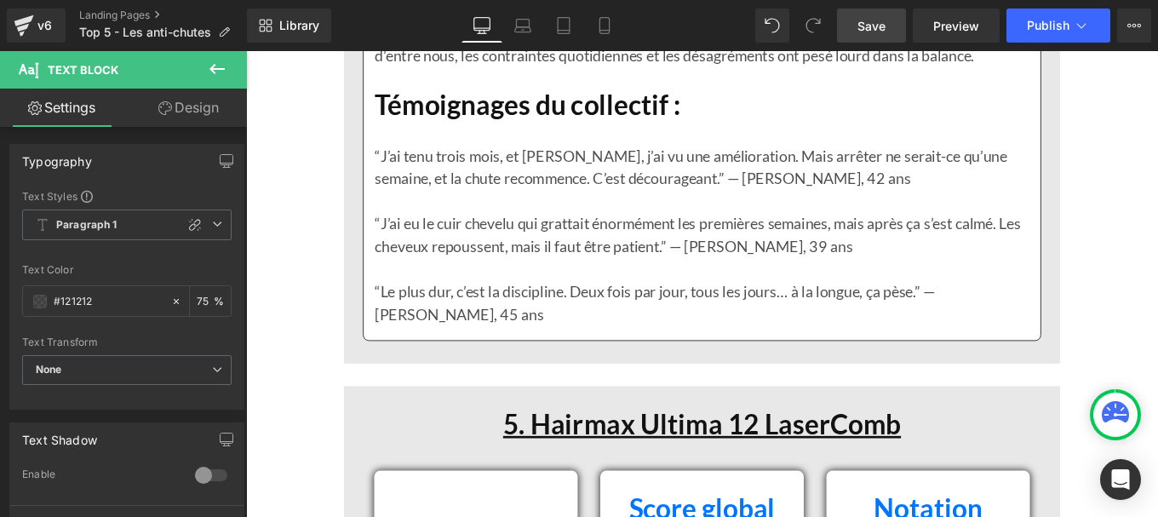
click at [988, 455] on h1 "5. Hairmax Ultima 12 LaserComb" at bounding box center [761, 473] width 741 height 37
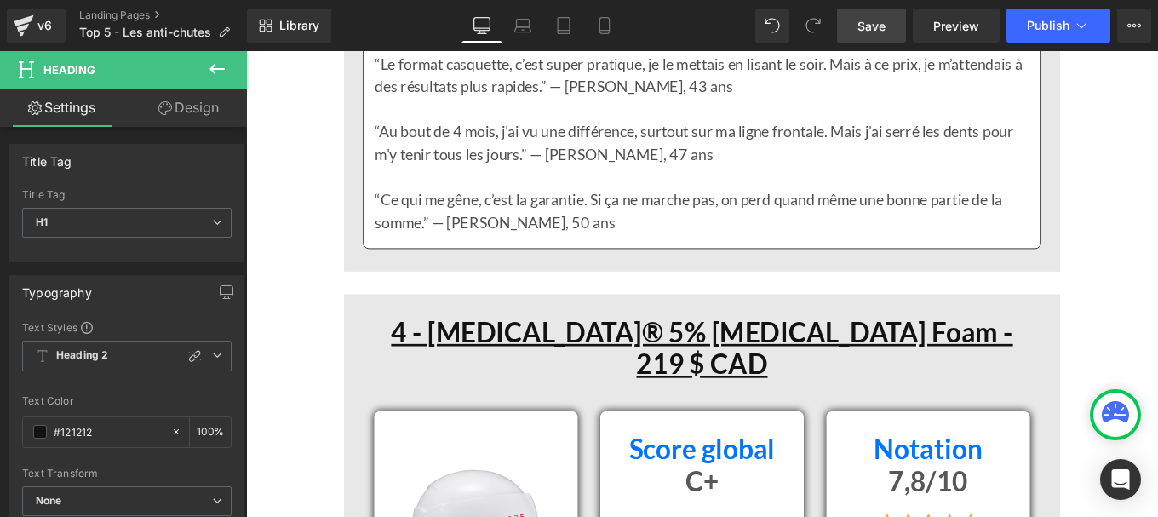
scroll to position [8696, 0]
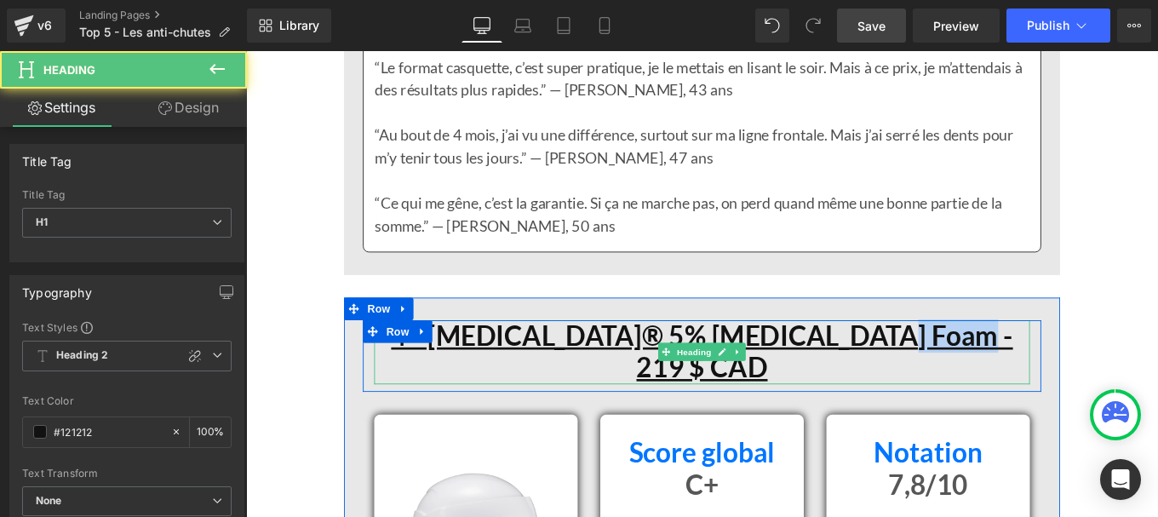
click at [1059, 371] on h1 "4 - [MEDICAL_DATA]® 5% [MEDICAL_DATA] Foam - 219 $ CAD" at bounding box center [761, 391] width 741 height 72
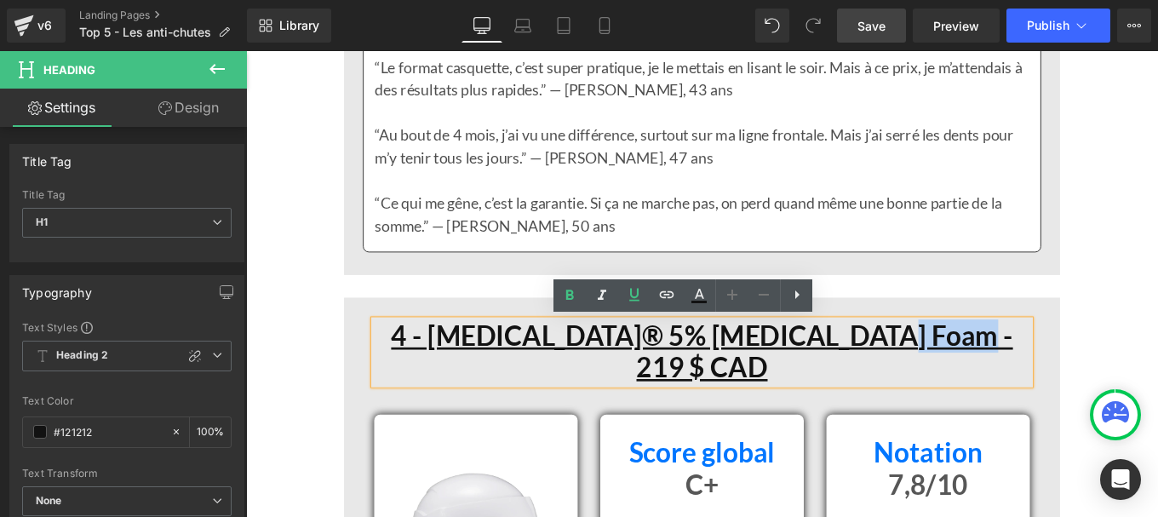
copy u "$ CAD"
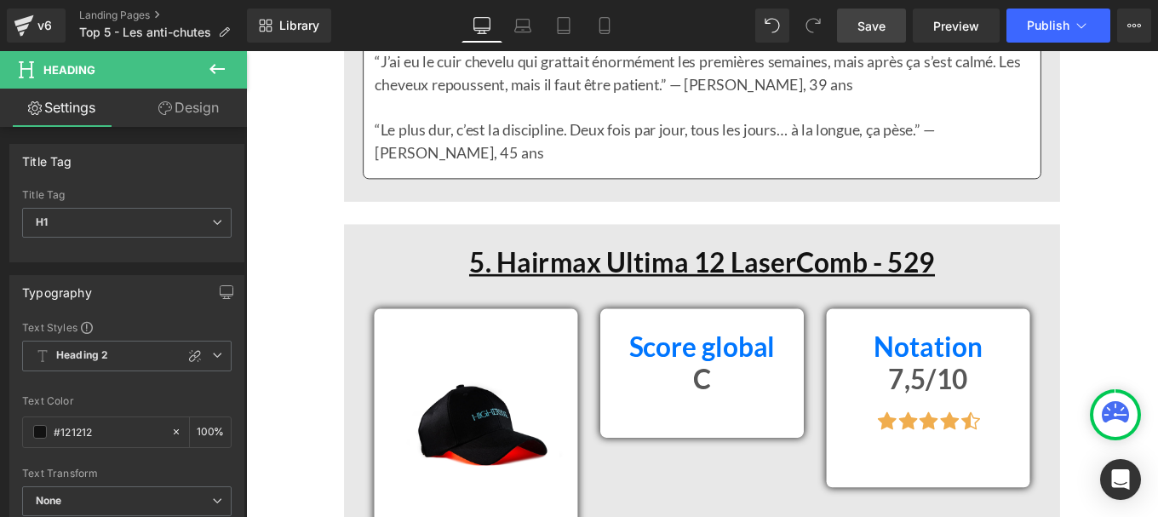
scroll to position [11159, 0]
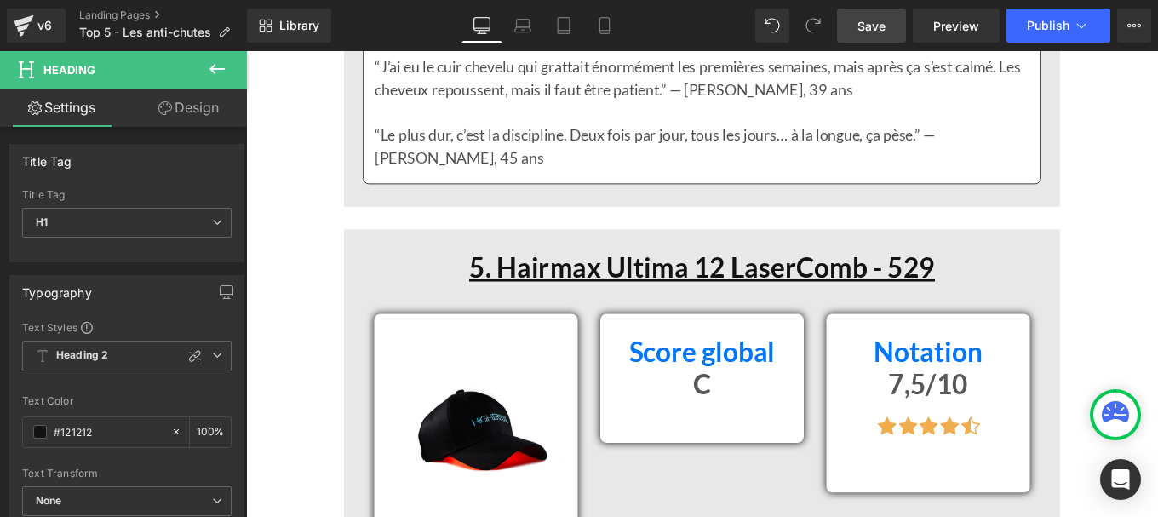
click at [1022, 278] on h1 "5. Hairmax Ultima 12 LaserComb - 529" at bounding box center [761, 296] width 741 height 37
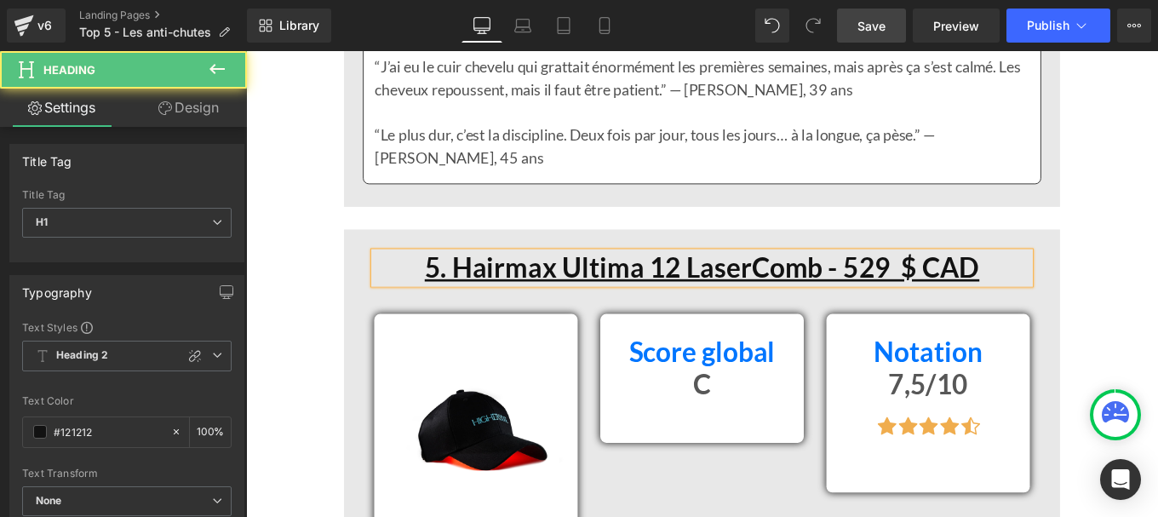
click at [973, 278] on u "5. Hairmax Ultima 12 LaserComb - 529 $ CAD" at bounding box center [761, 296] width 627 height 37
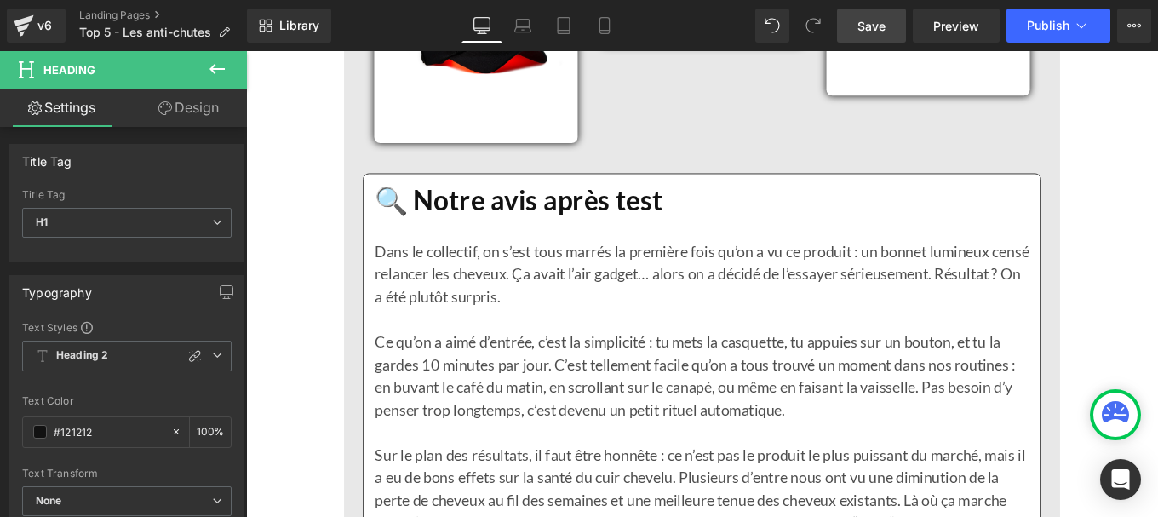
scroll to position [11609, 0]
click at [550, 365] on p "Ce qu’on a aimé d’entrée, c’est la simplicité : tu mets la casquette, tu appuie…" at bounding box center [761, 429] width 739 height 128
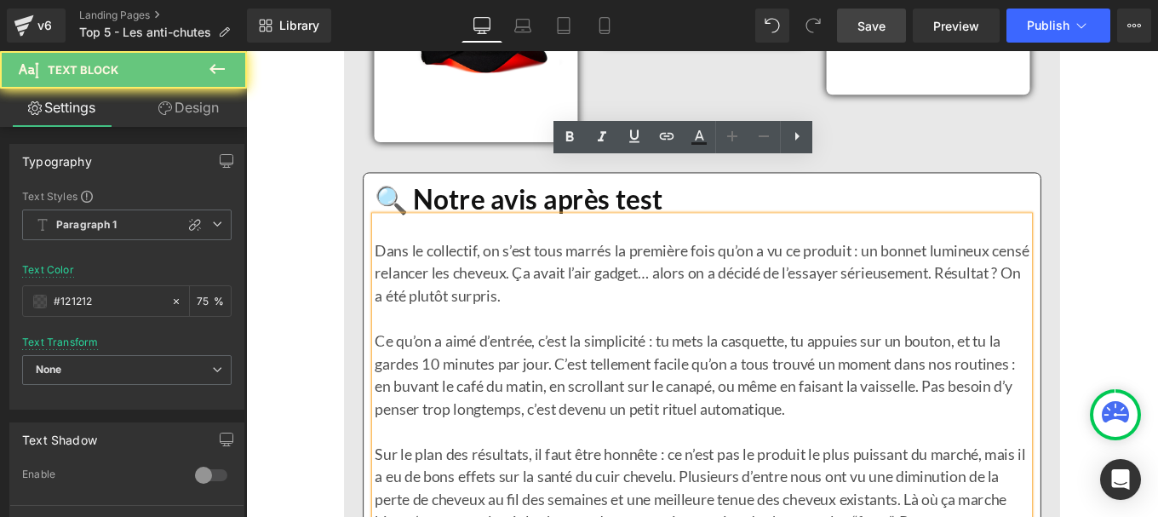
click at [550, 365] on p "Ce qu’on a aimé d’entrée, c’est la simplicité : tu mets la casquette, tu appuie…" at bounding box center [761, 429] width 739 height 128
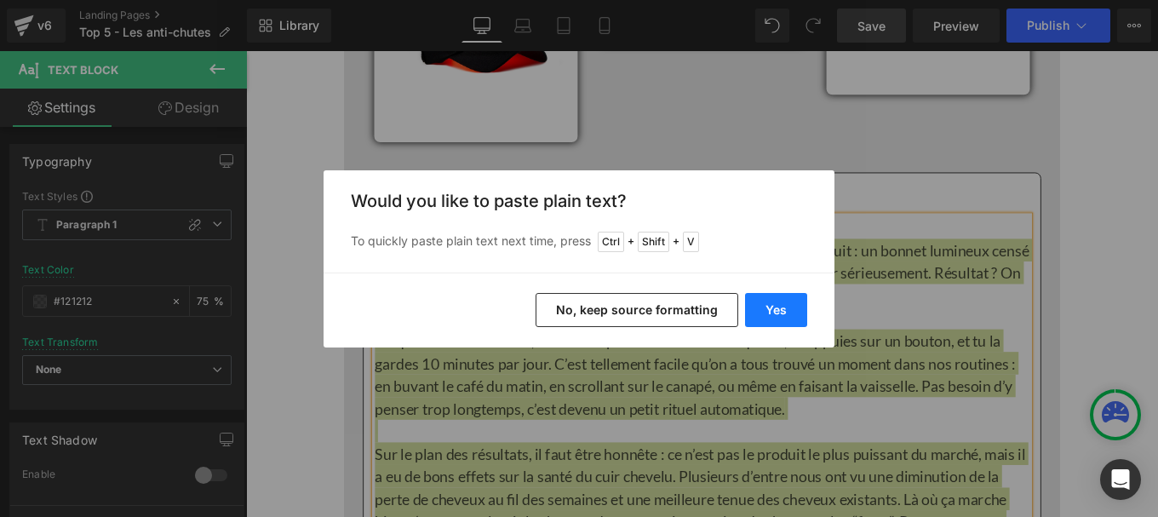
click at [760, 301] on button "Yes" at bounding box center [776, 310] width 62 height 34
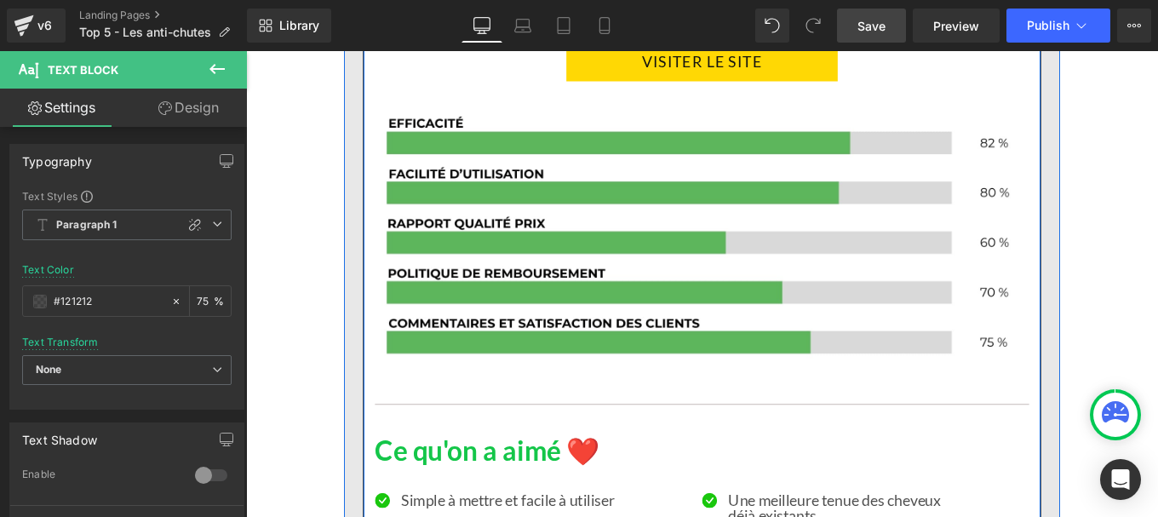
scroll to position [12220, 0]
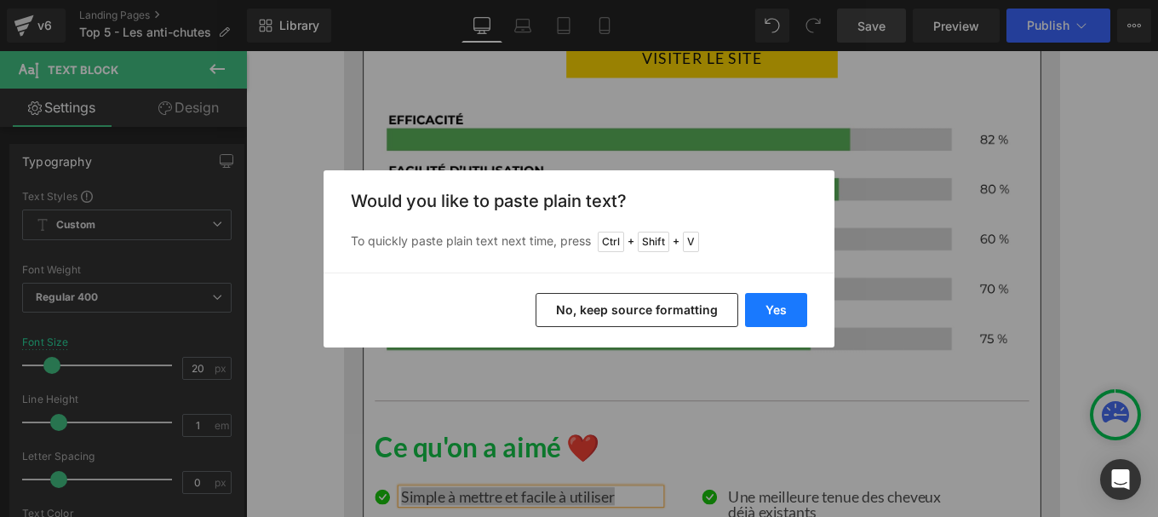
click at [774, 306] on button "Yes" at bounding box center [776, 310] width 62 height 34
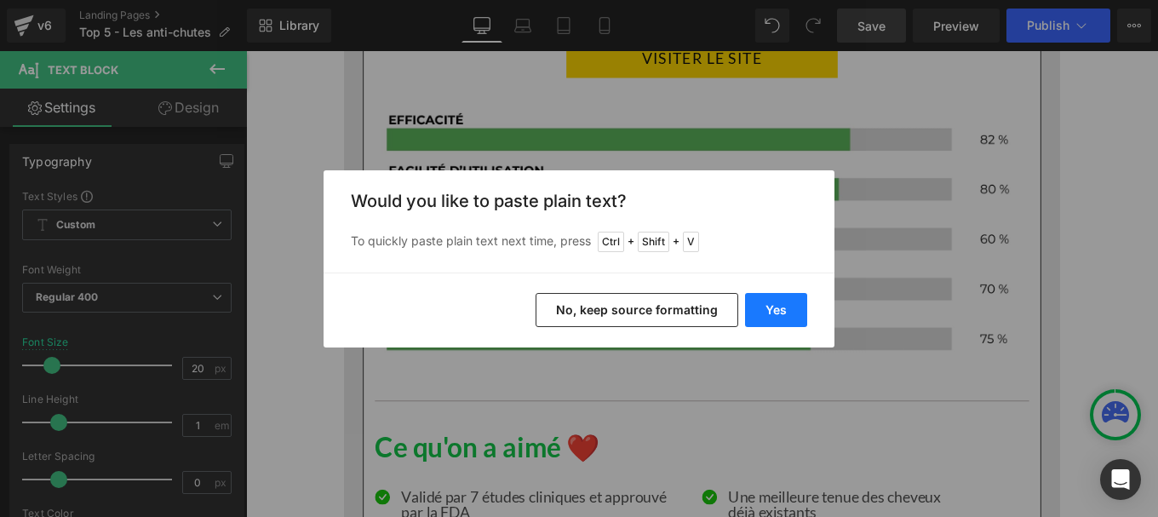
click at [771, 312] on button "Yes" at bounding box center [776, 310] width 62 height 34
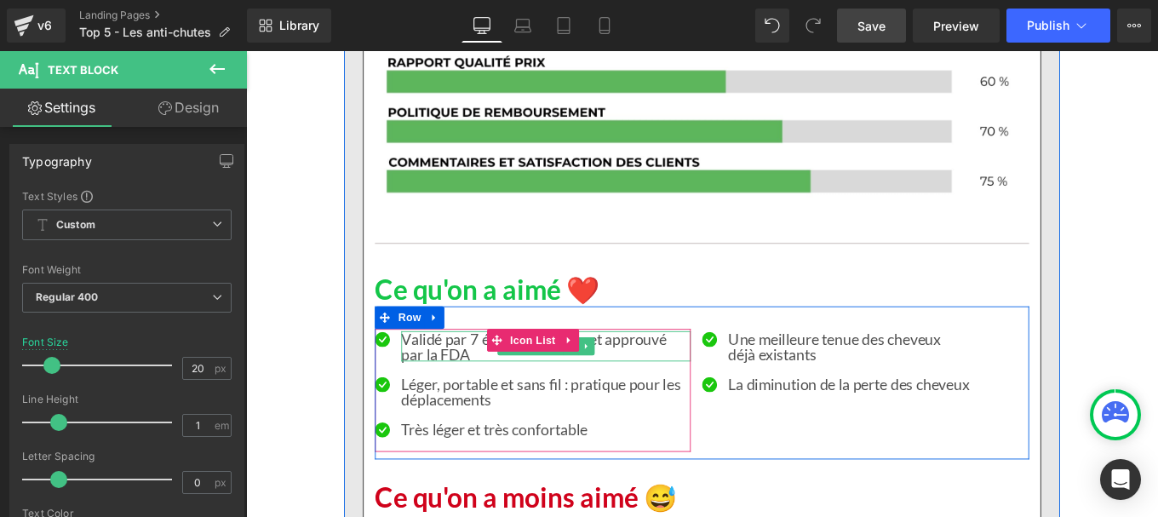
scroll to position [12398, 0]
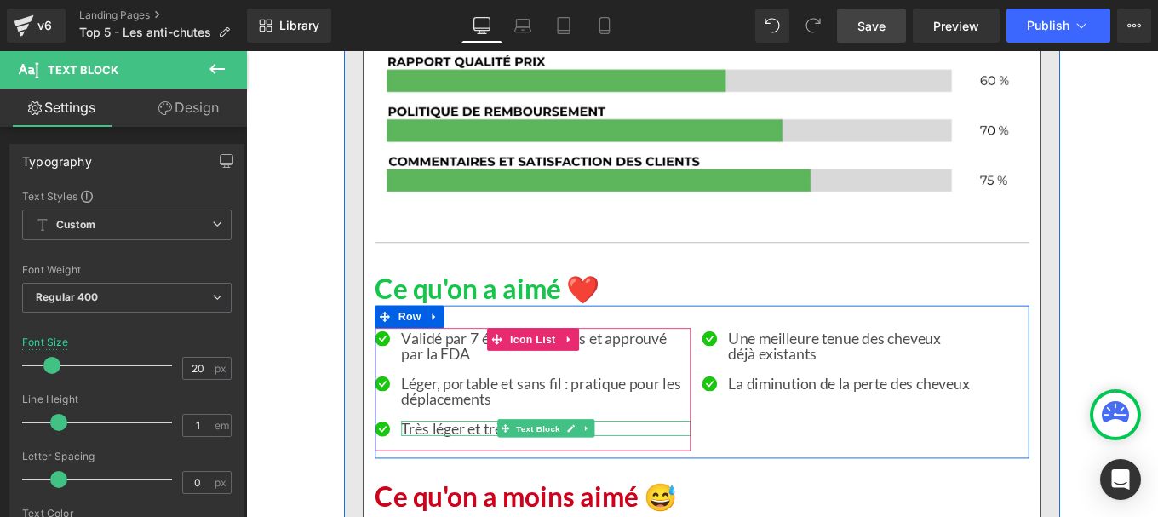
click at [456, 469] on p "Très léger et très confortable" at bounding box center [585, 477] width 327 height 17
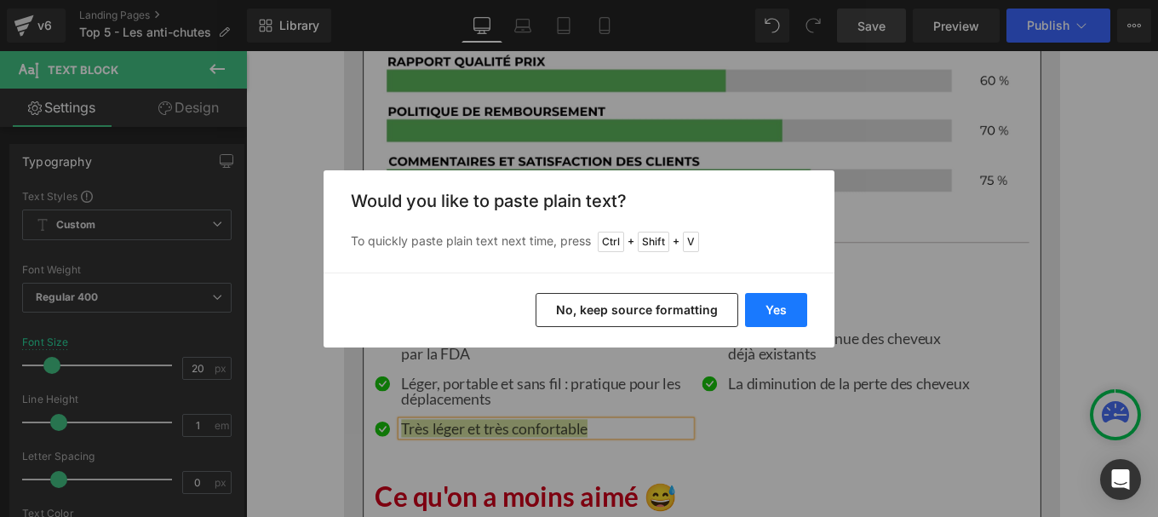
click at [778, 301] on button "Yes" at bounding box center [776, 310] width 62 height 34
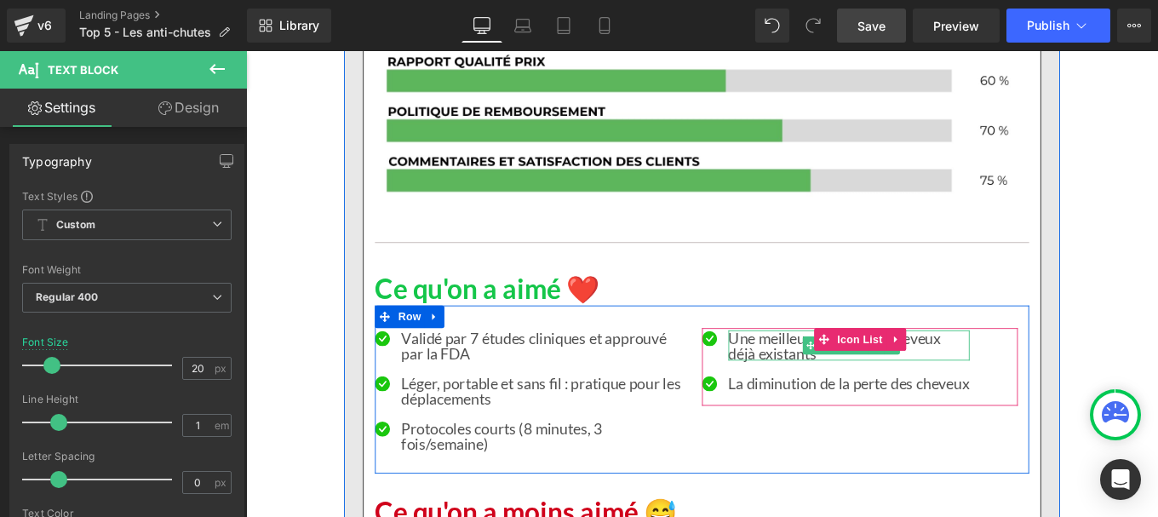
click at [808, 384] on p "déjà existants" at bounding box center [927, 392] width 273 height 17
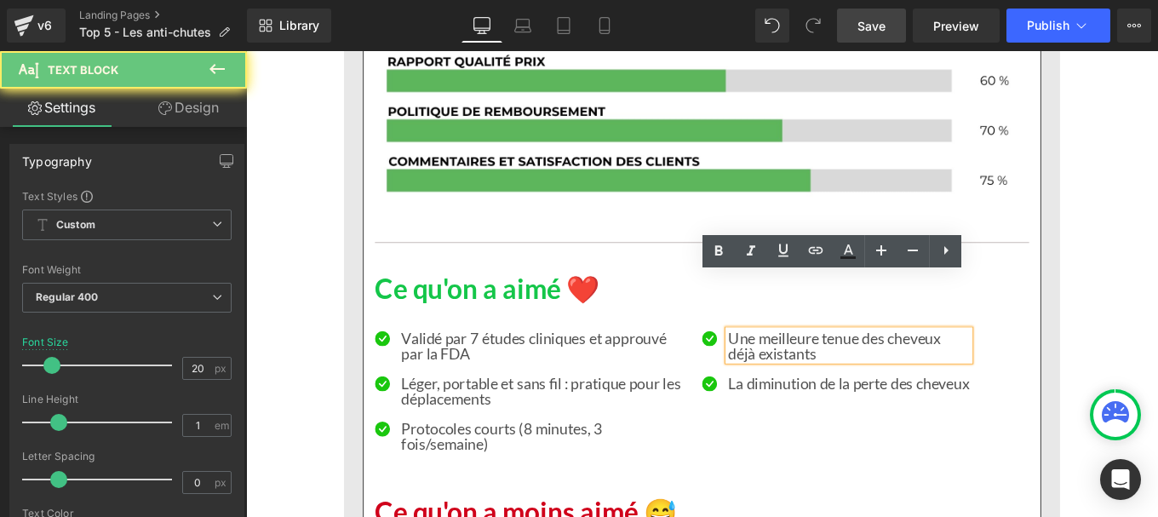
click at [808, 384] on p "déjà existants" at bounding box center [927, 392] width 273 height 17
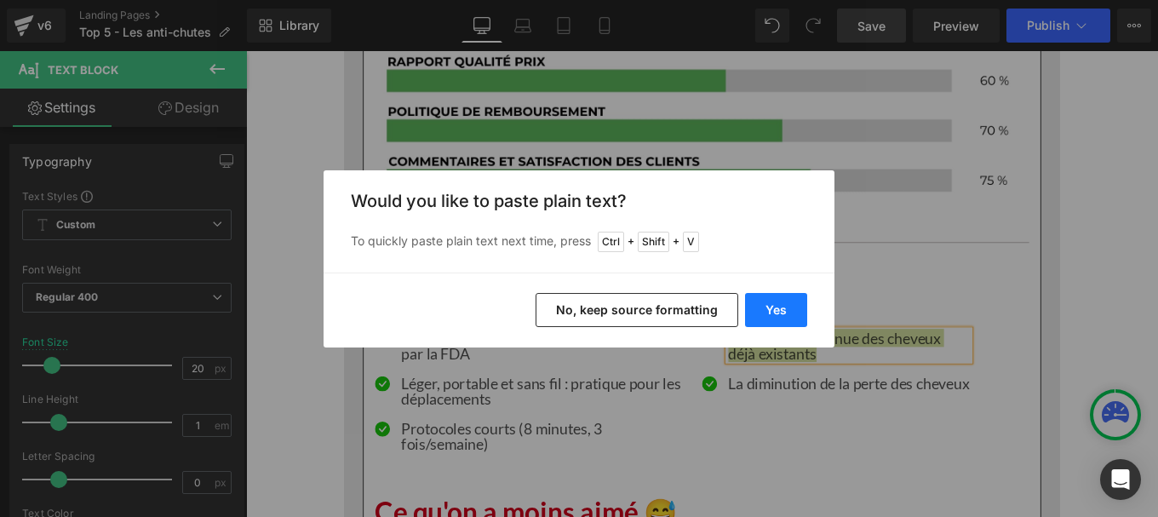
click at [772, 308] on button "Yes" at bounding box center [776, 310] width 62 height 34
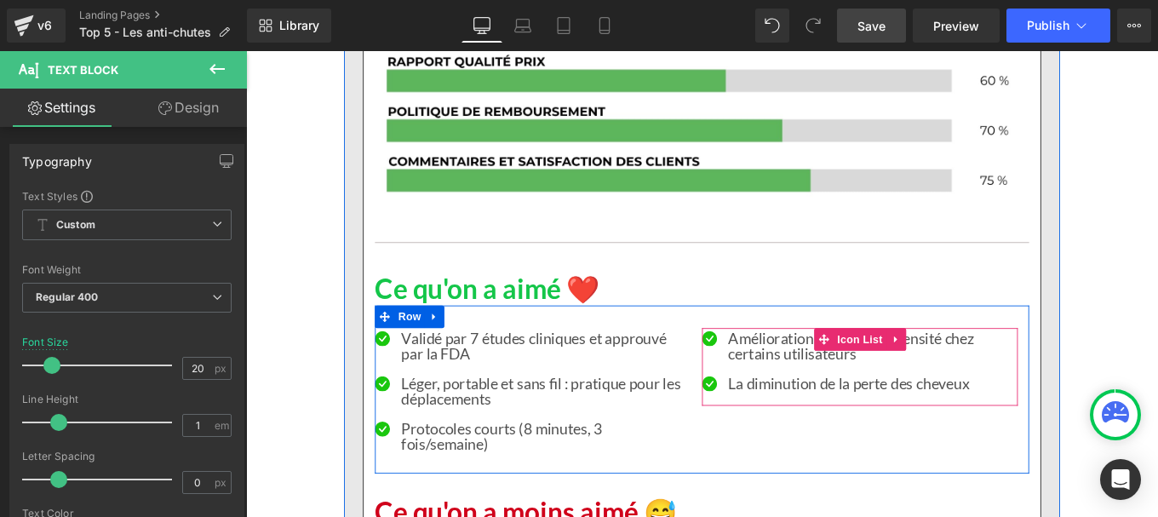
click at [937, 364] on span "Icon List" at bounding box center [940, 377] width 60 height 26
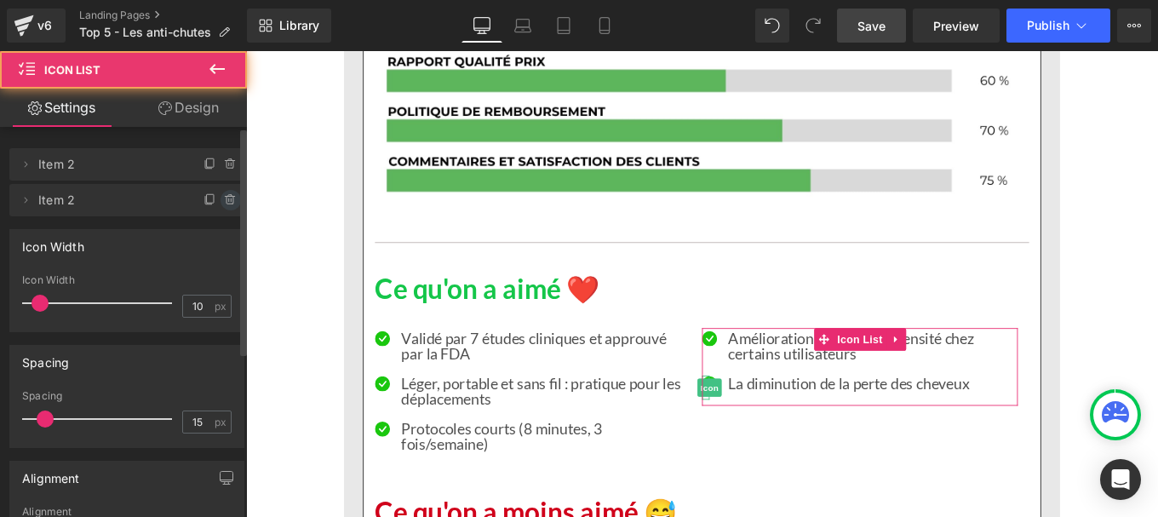
click at [228, 197] on icon at bounding box center [229, 196] width 3 height 2
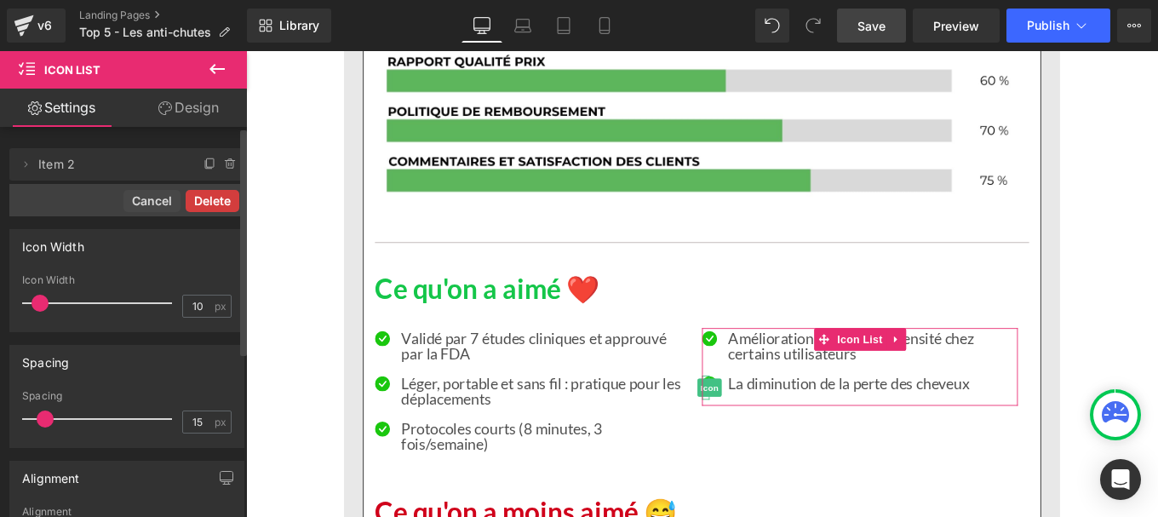
click at [198, 206] on button "Delete" at bounding box center [213, 201] width 54 height 22
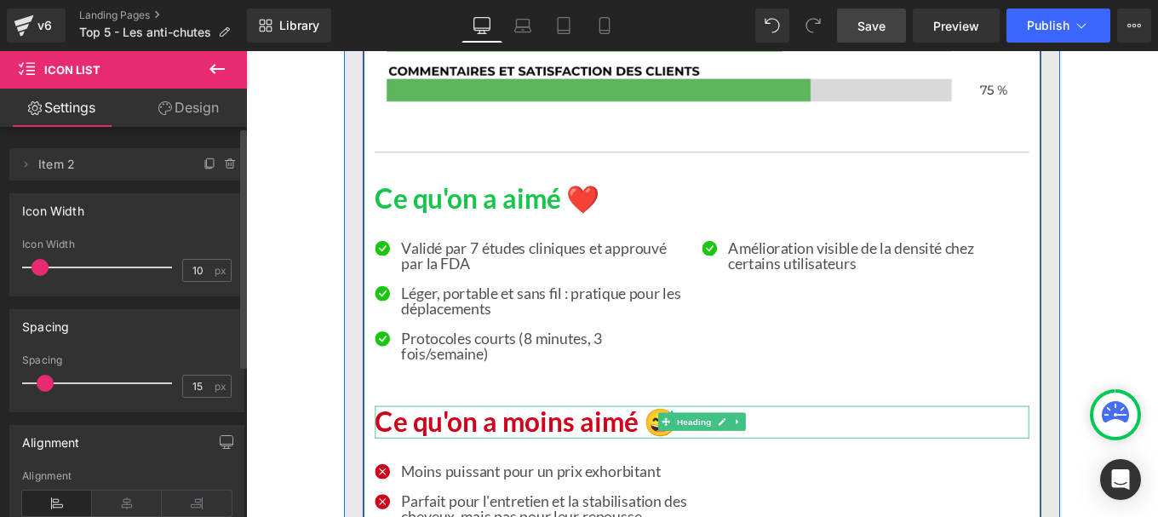
scroll to position [12502, 0]
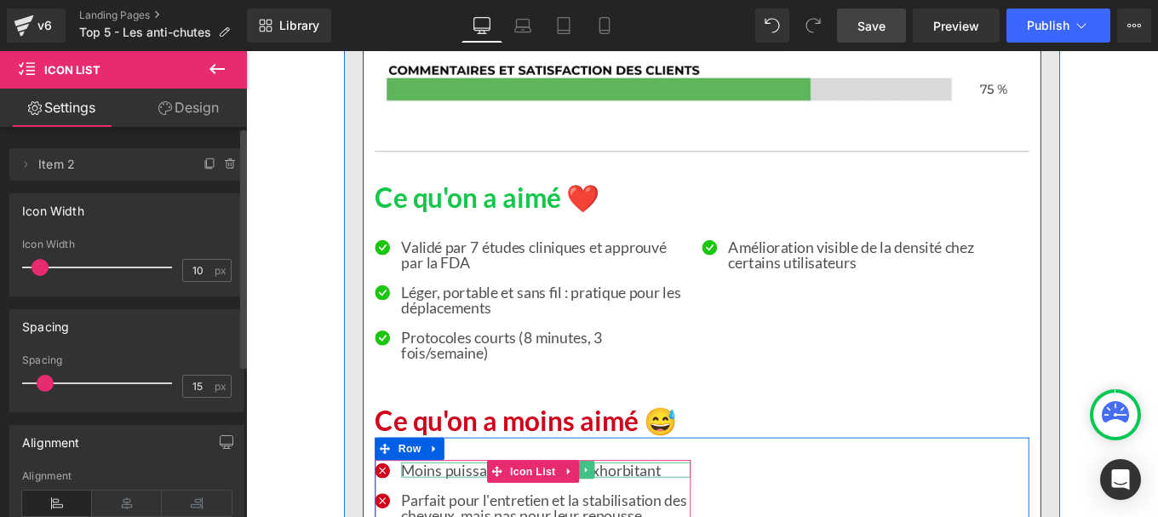
click at [449, 516] on p "Moins puissant pour un prix exhorbitant" at bounding box center [585, 524] width 327 height 17
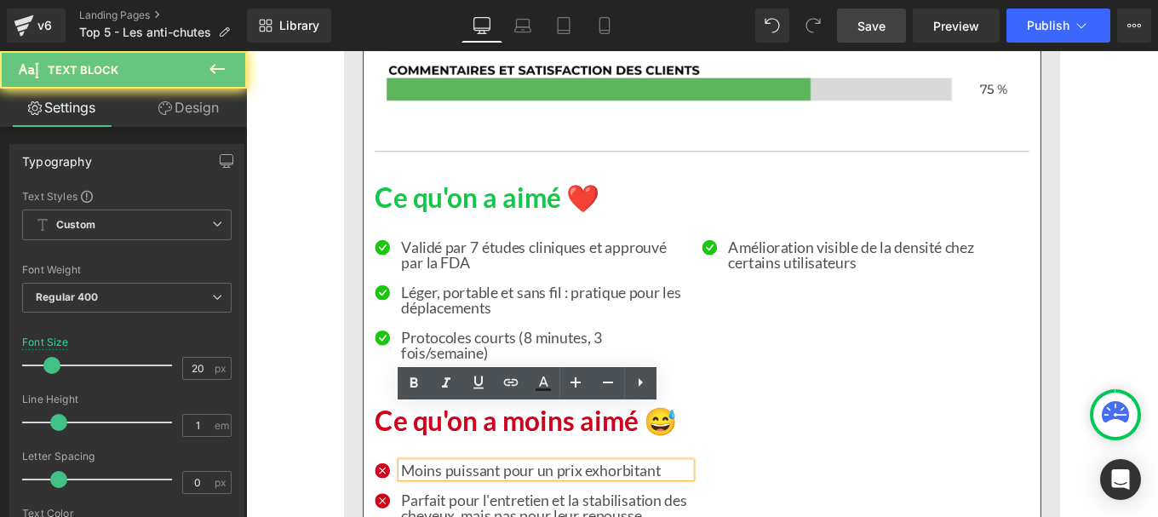
click at [449, 516] on p "Moins puissant pour un prix exhorbitant" at bounding box center [585, 524] width 327 height 17
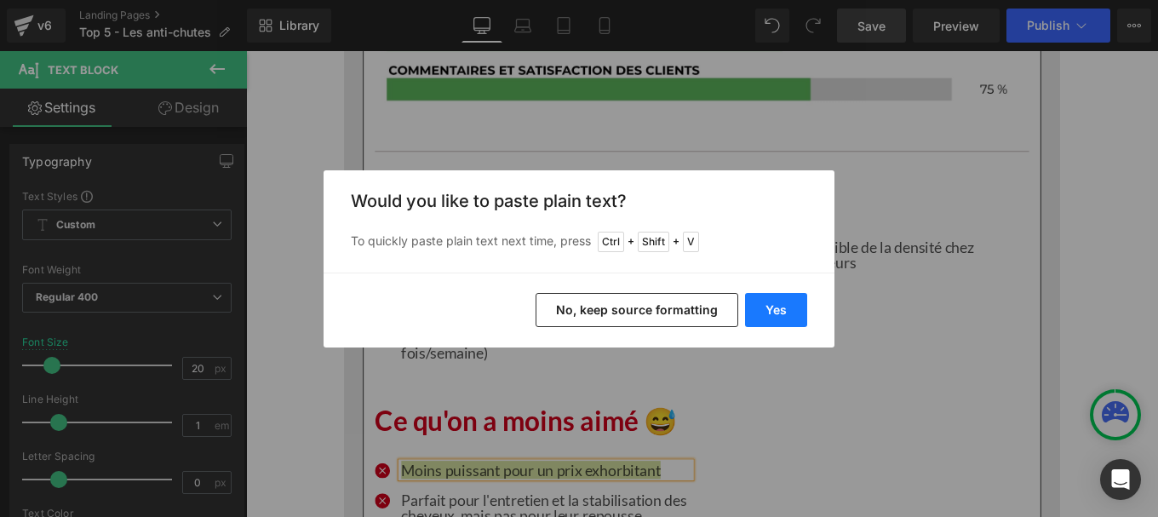
click at [771, 308] on button "Yes" at bounding box center [776, 310] width 62 height 34
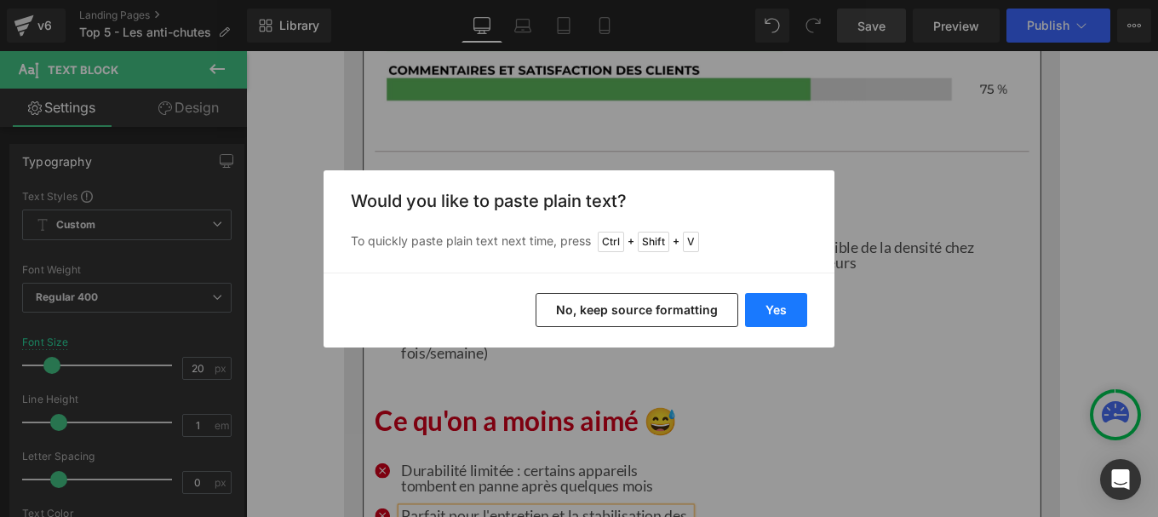
click at [772, 308] on button "Yes" at bounding box center [776, 310] width 62 height 34
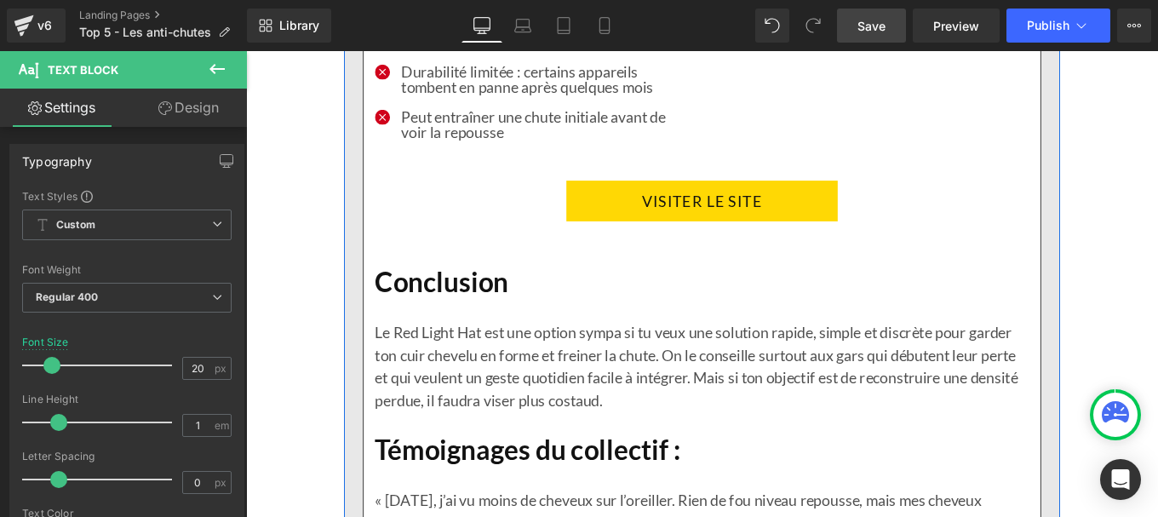
scroll to position [12956, 0]
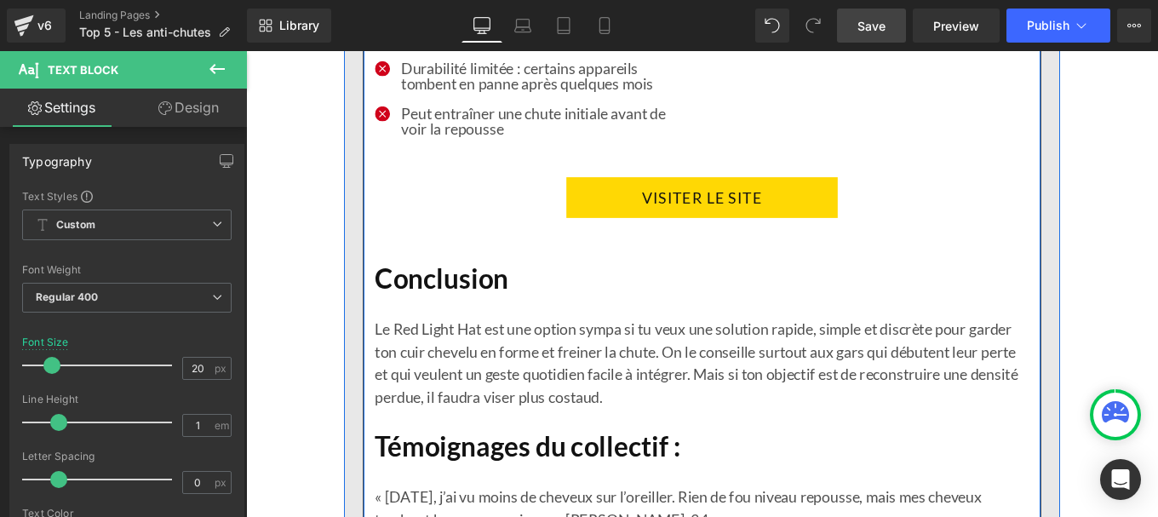
click at [488, 361] on p "Le Red Light Hat est une option sympa si tu veux une solution rapide, simple et…" at bounding box center [761, 403] width 739 height 102
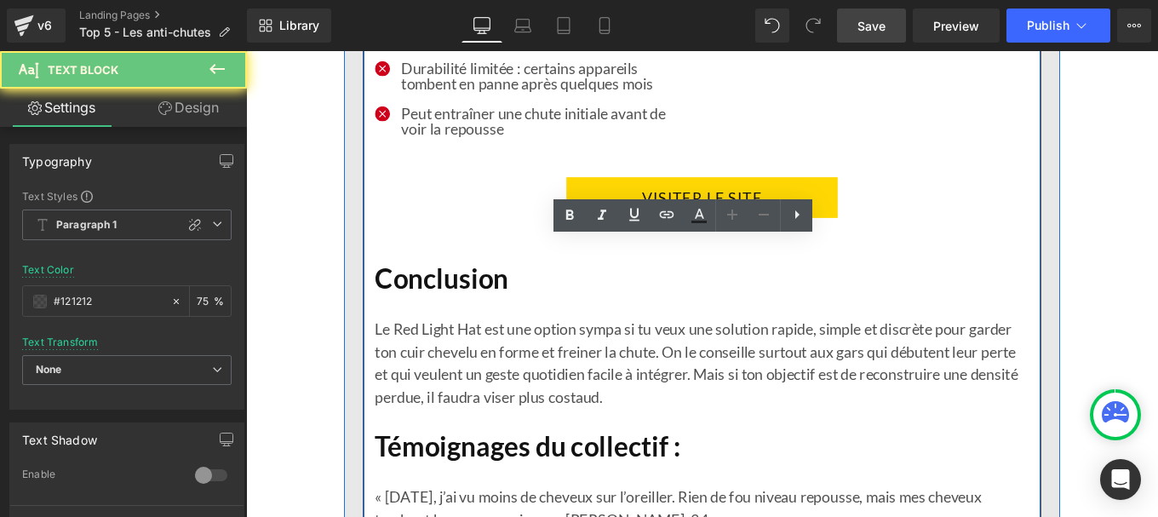
click at [488, 361] on p "Le Red Light Hat est une option sympa si tu veux une solution rapide, simple et…" at bounding box center [761, 403] width 739 height 102
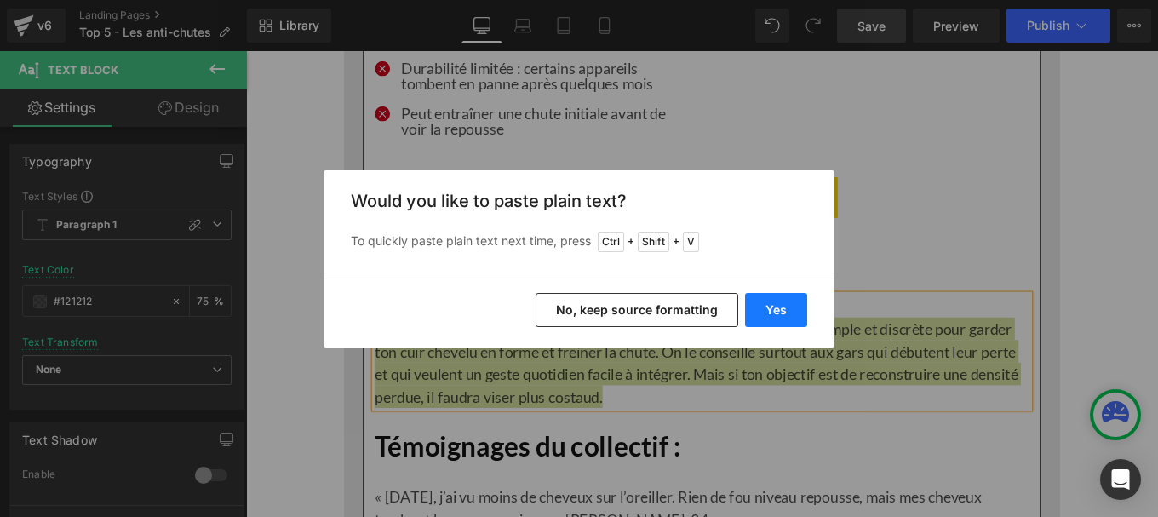
click at [783, 303] on button "Yes" at bounding box center [776, 310] width 62 height 34
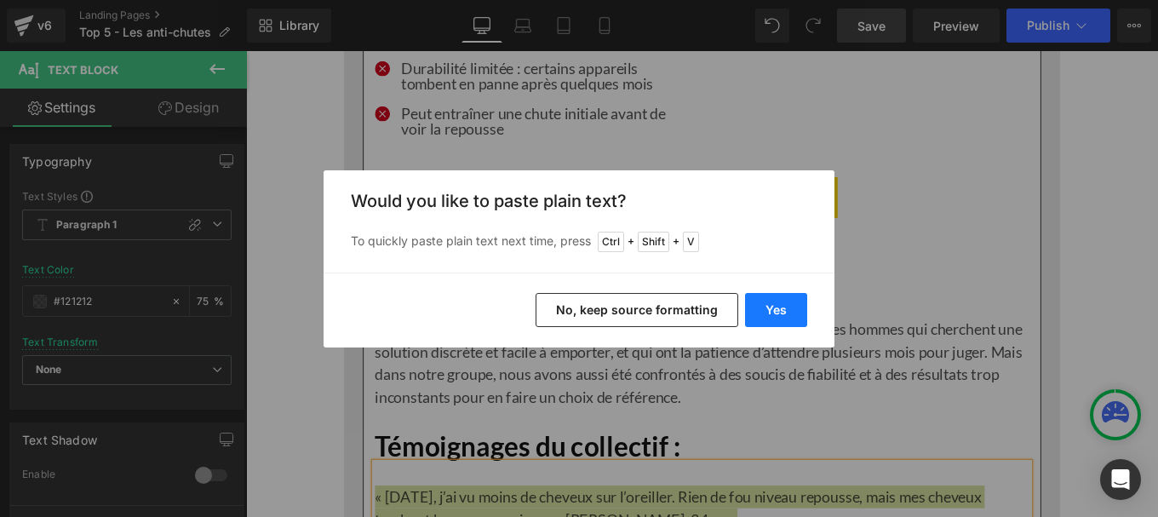
click at [772, 297] on button "Yes" at bounding box center [776, 310] width 62 height 34
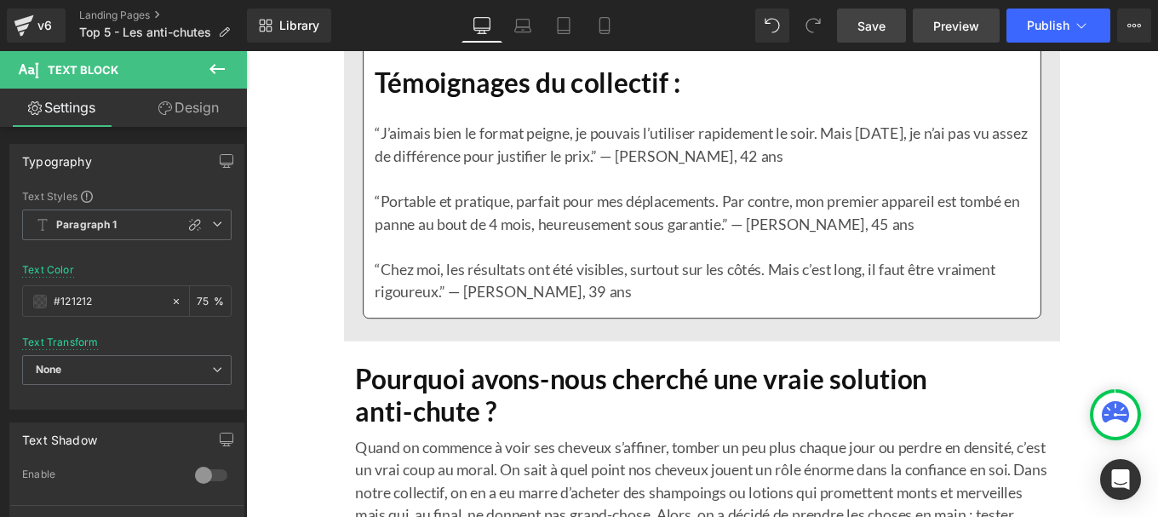
scroll to position [13368, 0]
click at [872, 20] on span "Save" at bounding box center [872, 26] width 28 height 18
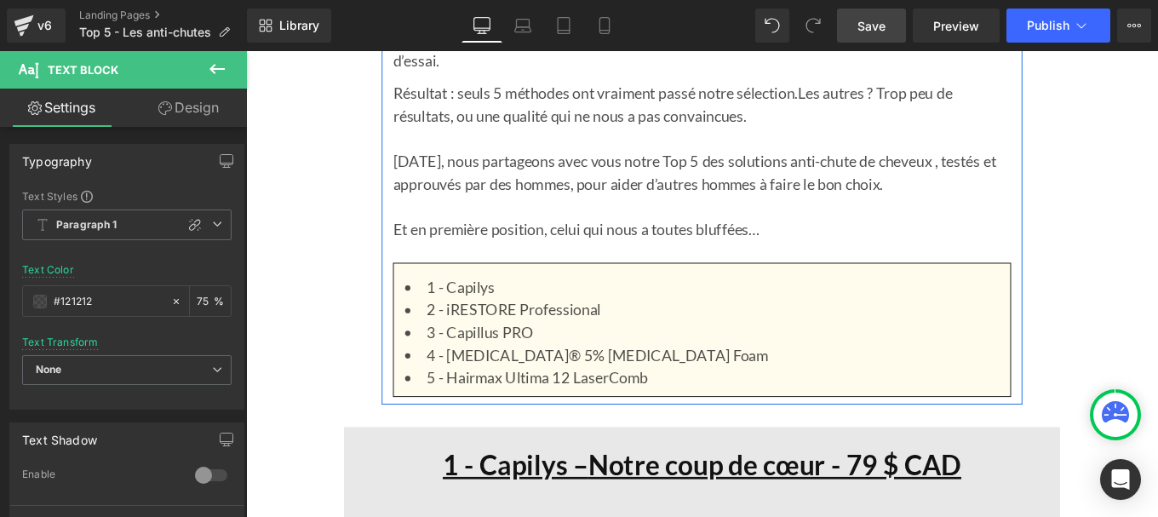
scroll to position [1374, 0]
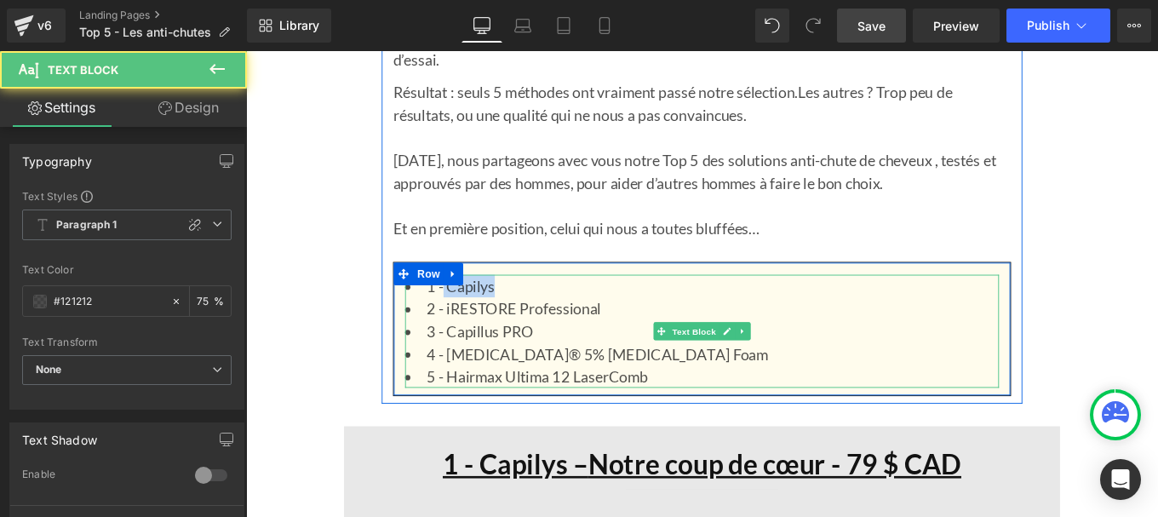
click at [462, 316] on li "1 - Capilys" at bounding box center [761, 317] width 671 height 26
